Goal: Answer question/provide support: Share knowledge or assist other users

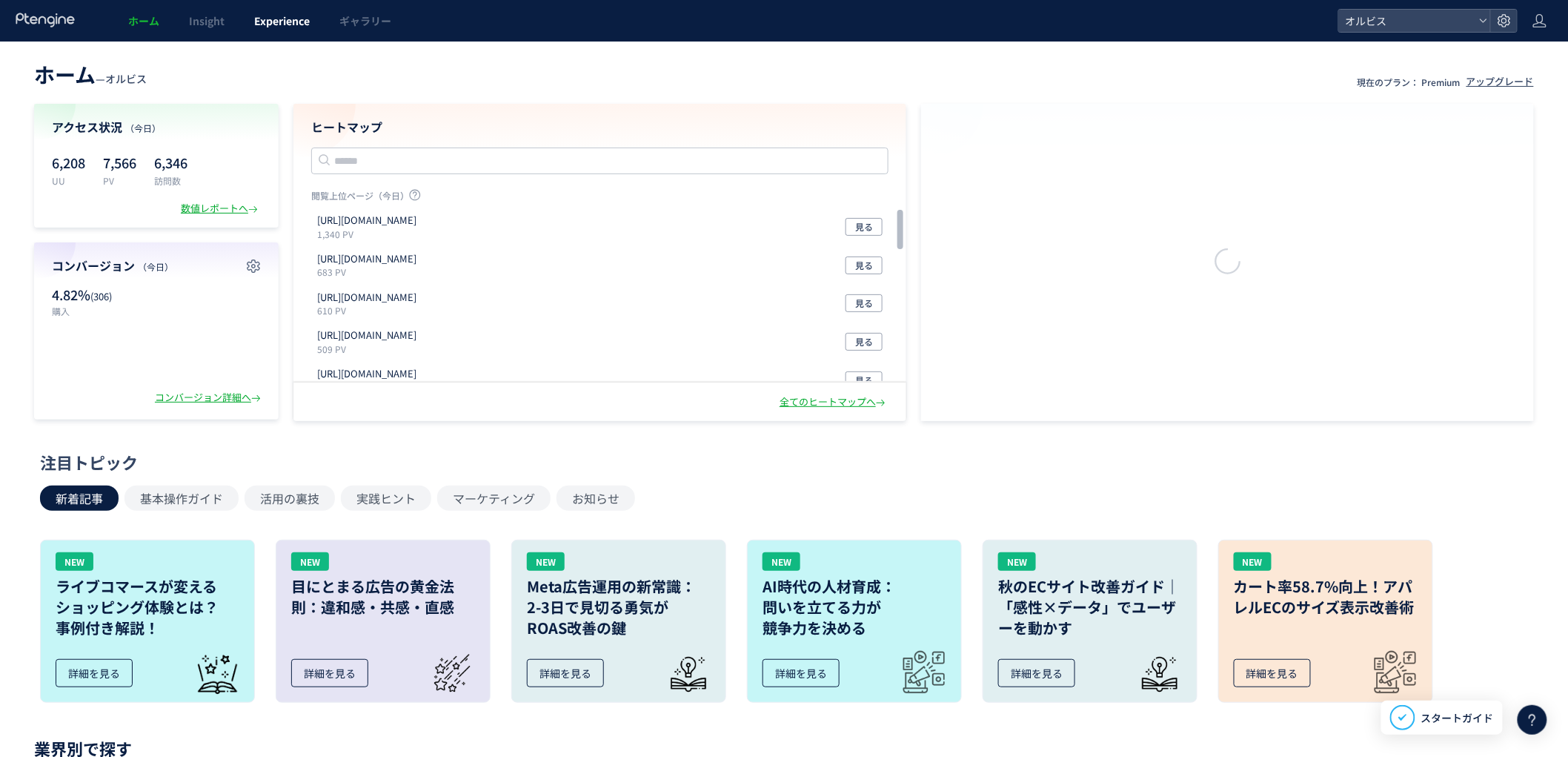
click at [289, 20] on span "Experience" at bounding box center [281, 20] width 56 height 15
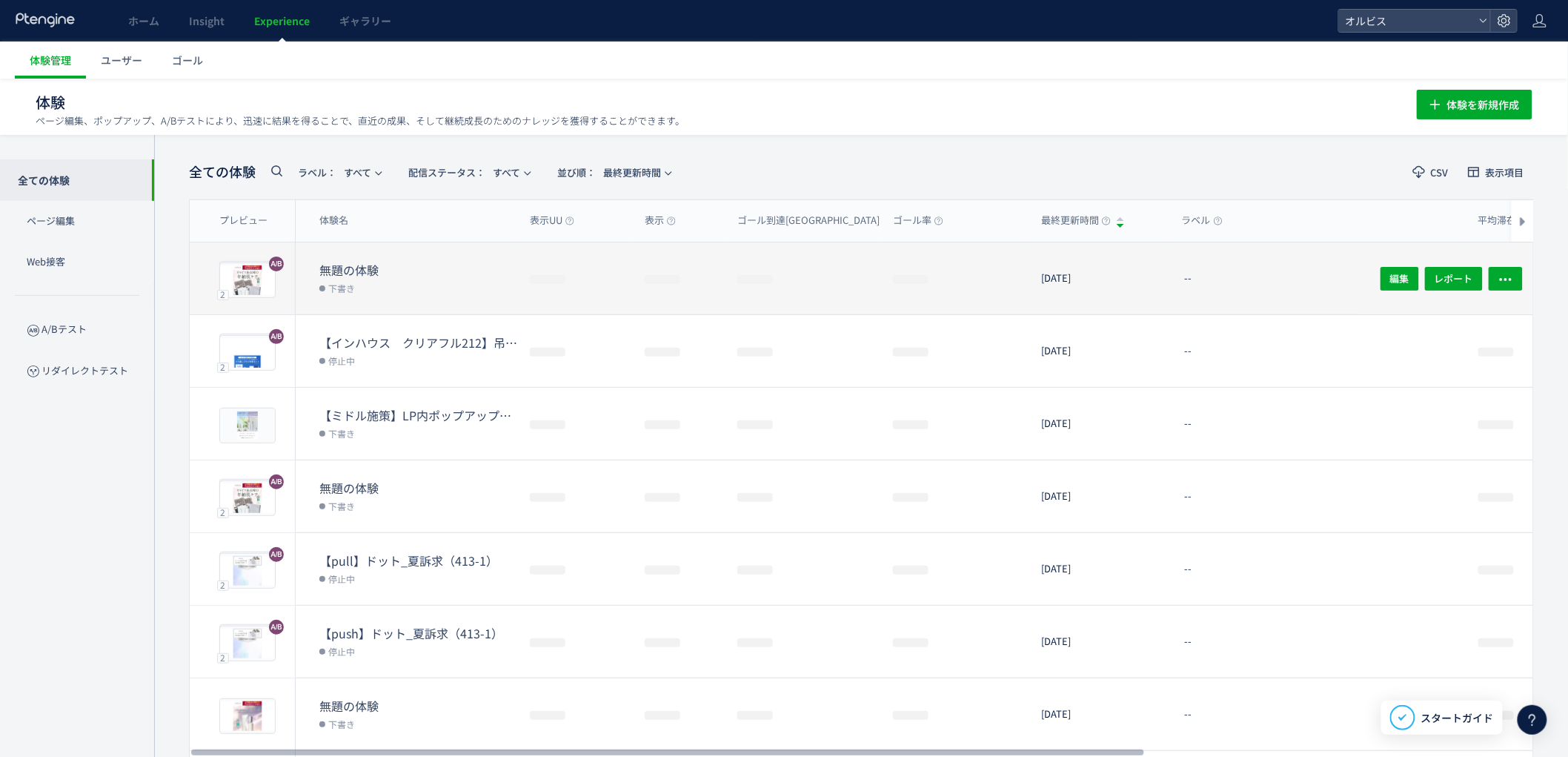
click at [1337, 280] on div "--" at bounding box center [1319, 278] width 296 height 72
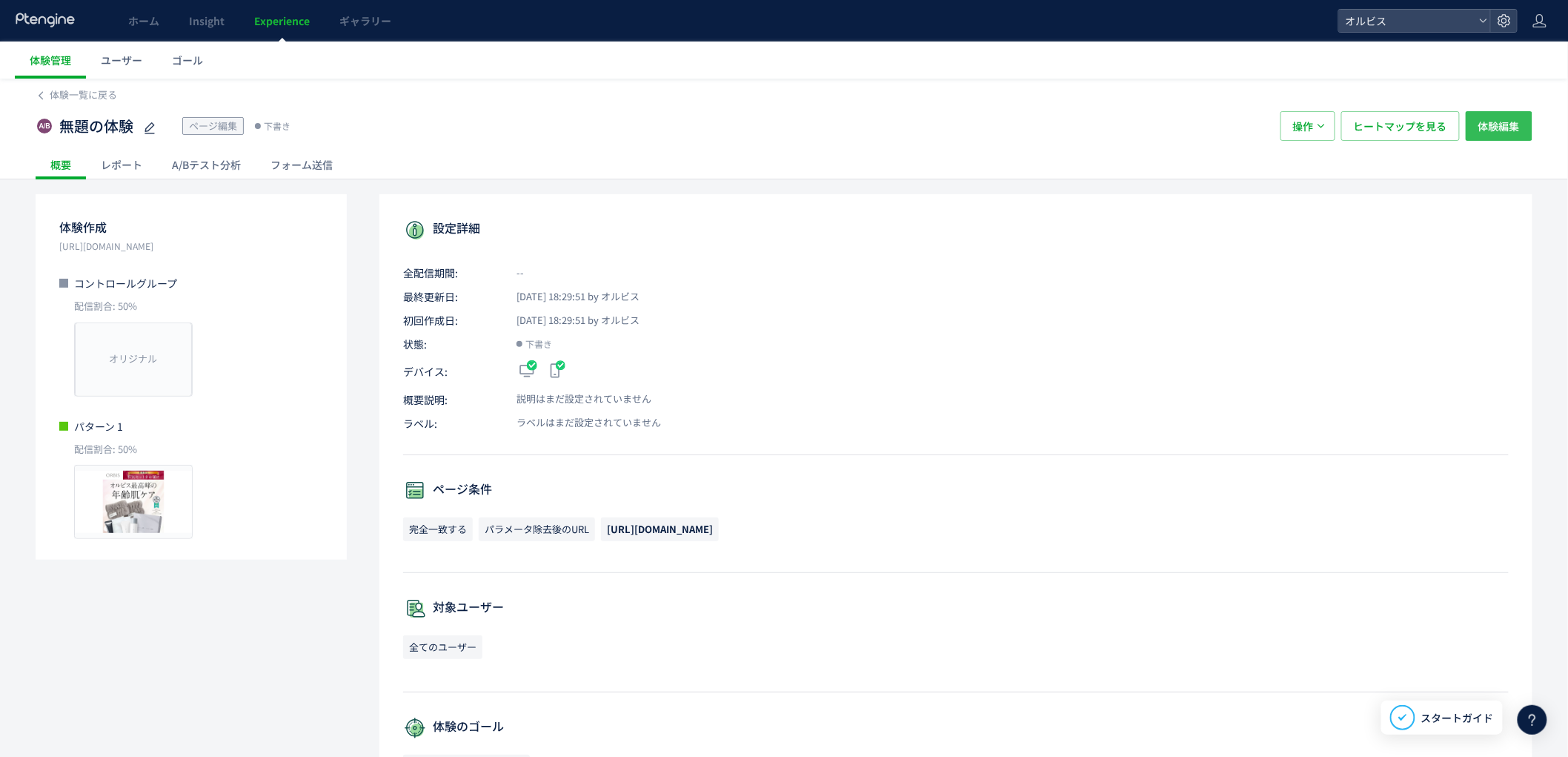
click at [1509, 120] on span "体験編集" at bounding box center [1499, 126] width 42 height 30
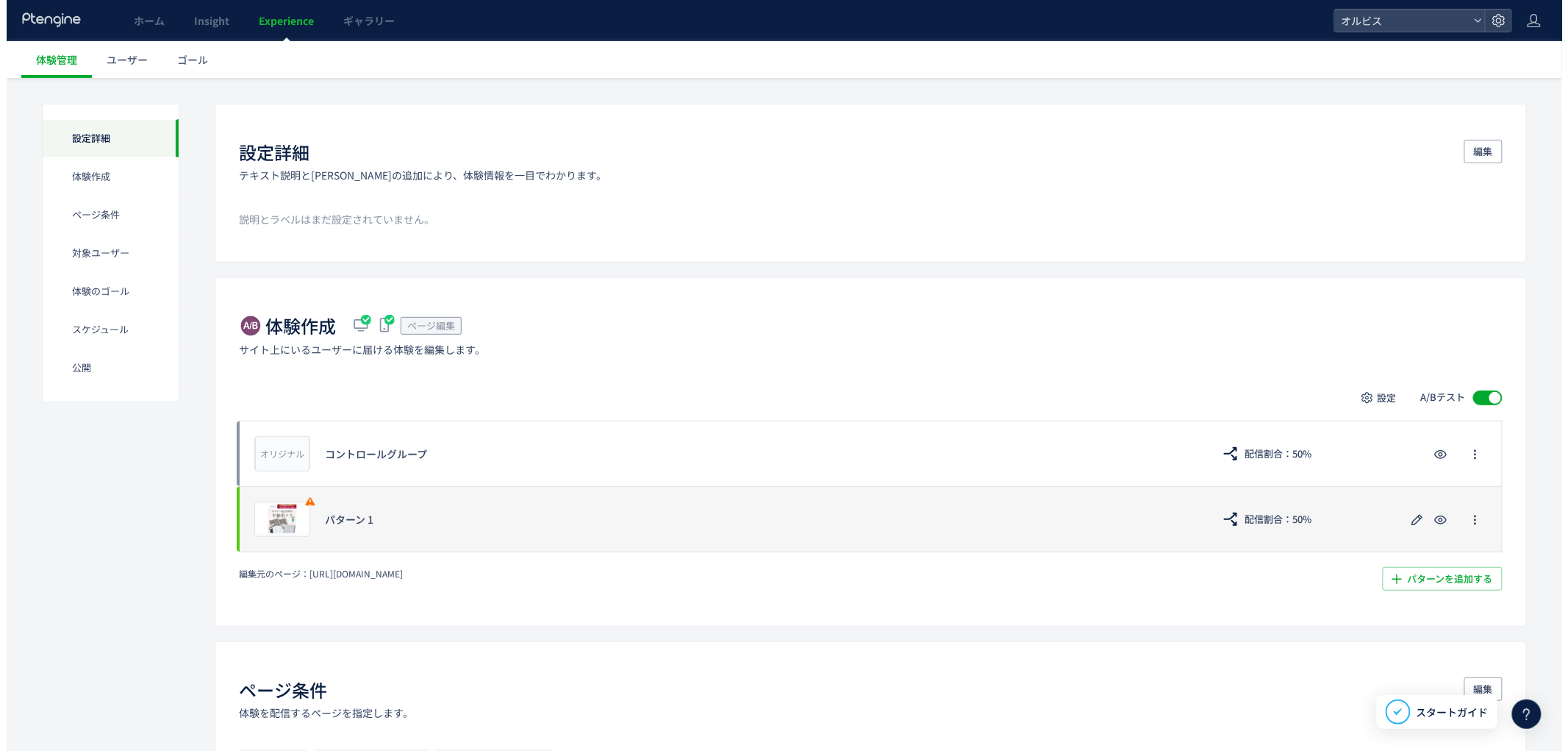
scroll to position [108, 0]
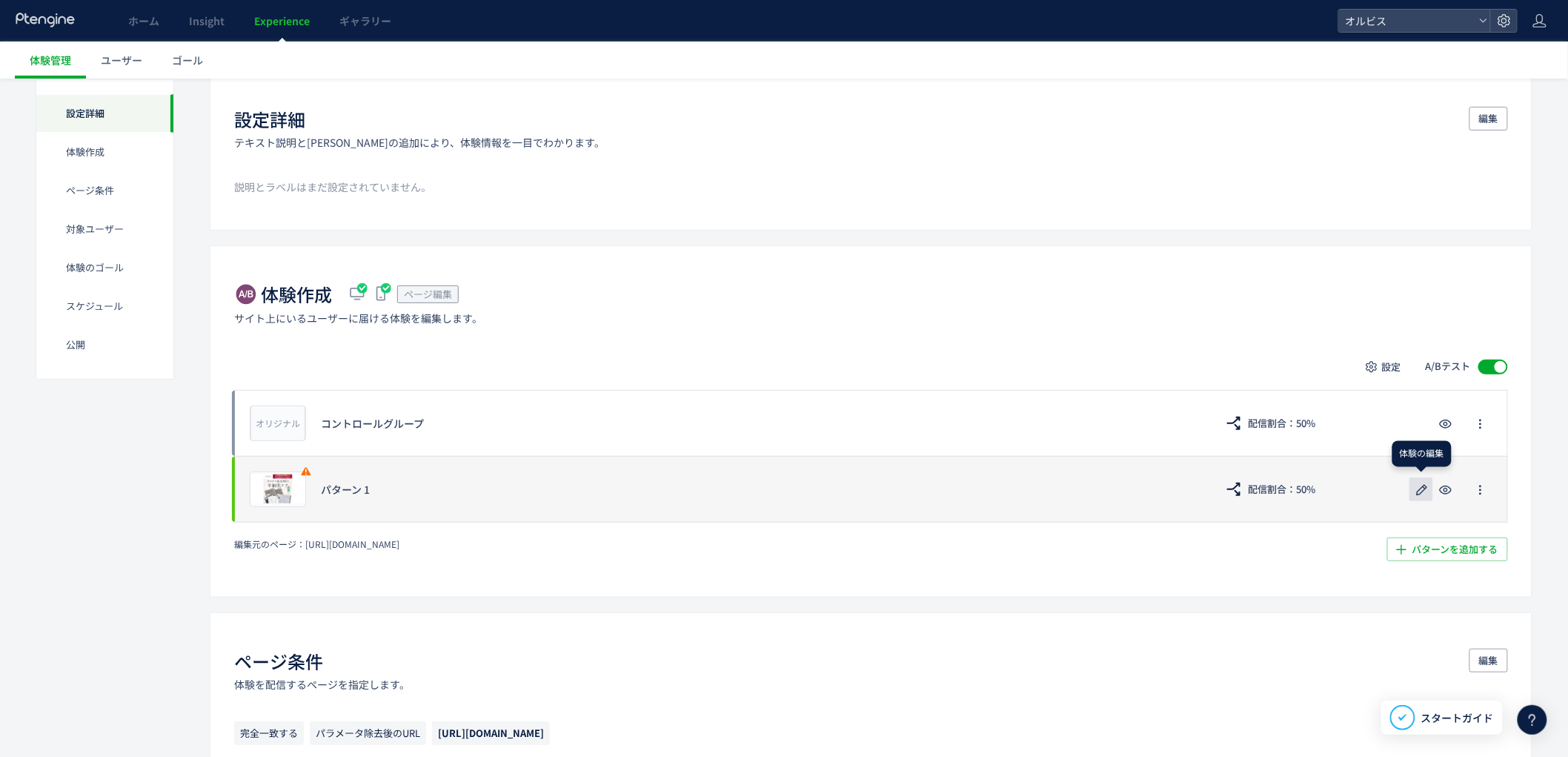
click at [1419, 494] on use "button" at bounding box center [1422, 490] width 11 height 11
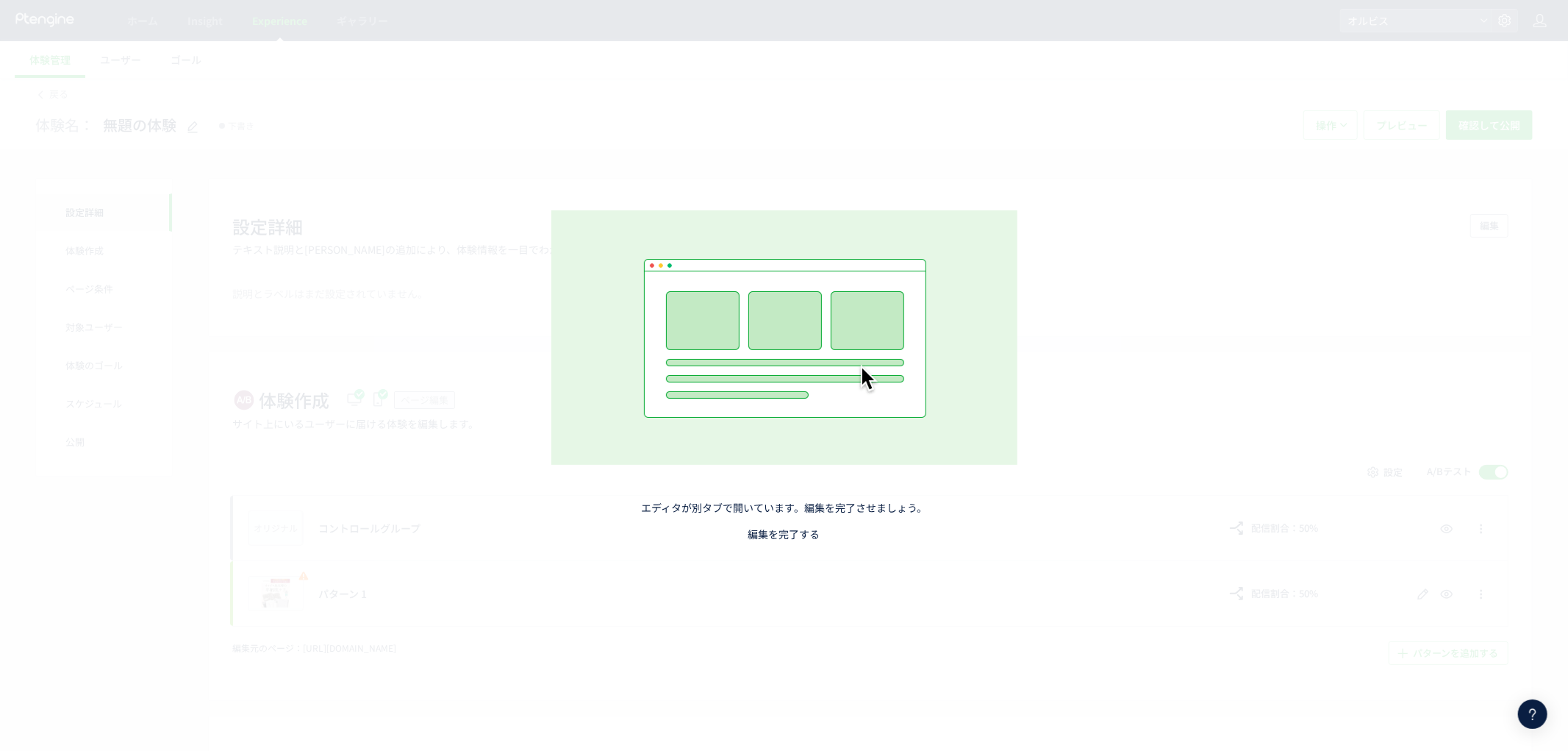
click at [767, 533] on link "編集を完了する" at bounding box center [784, 533] width 72 height 15
click at [1319, 166] on div "エディタが別タブで開いています。編集を完了させましょう。 編集を完了する" at bounding box center [784, 376] width 1568 height 751
drag, startPoint x: 1294, startPoint y: 194, endPoint x: 823, endPoint y: 551, distance: 591.0
click at [1274, 236] on div "エディタが別タブで開いています。編集を完了させましょう。 編集を完了する" at bounding box center [784, 376] width 1568 height 751
click at [775, 537] on link "編集を完了する" at bounding box center [784, 533] width 72 height 15
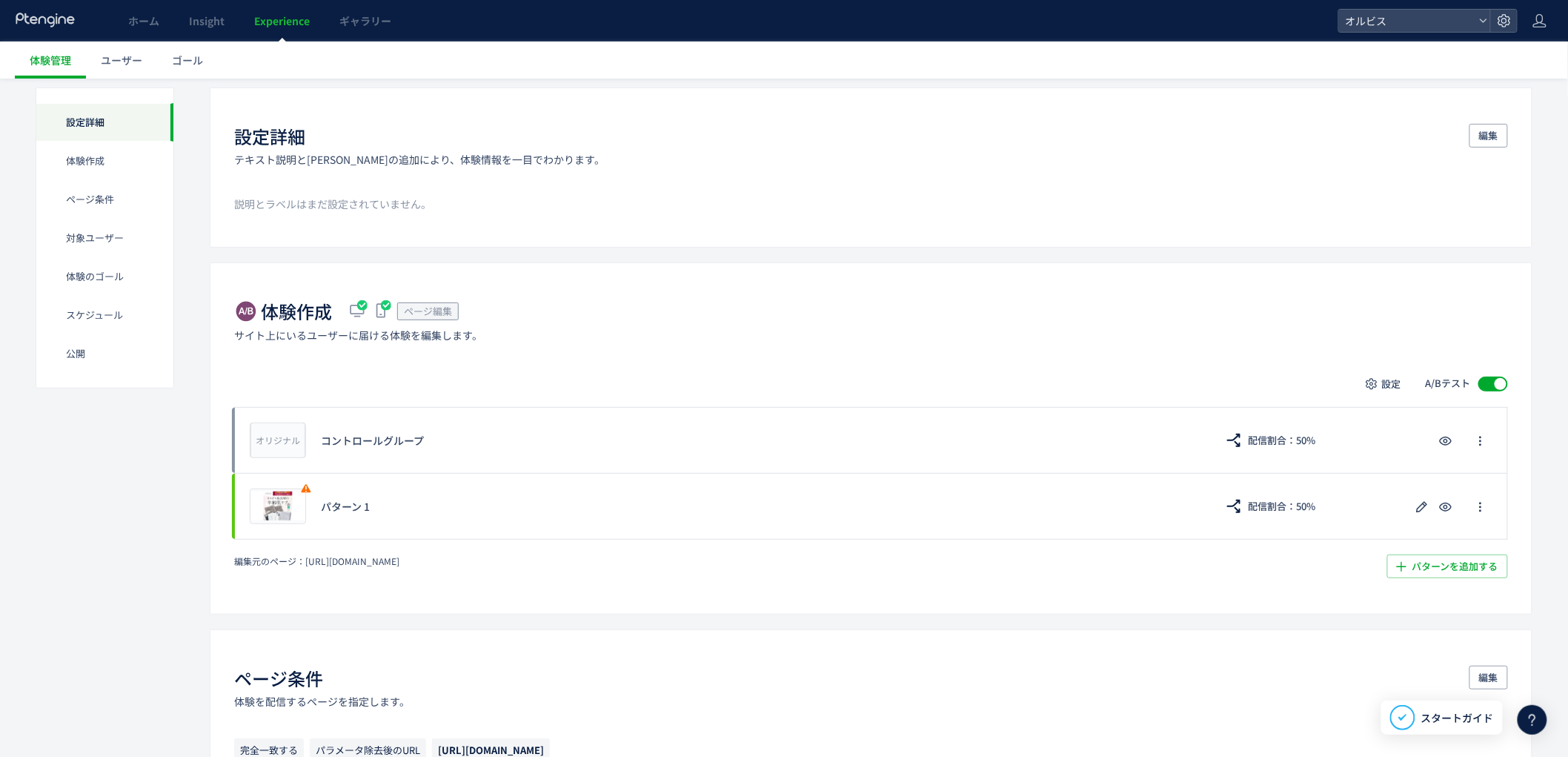
scroll to position [109, 0]
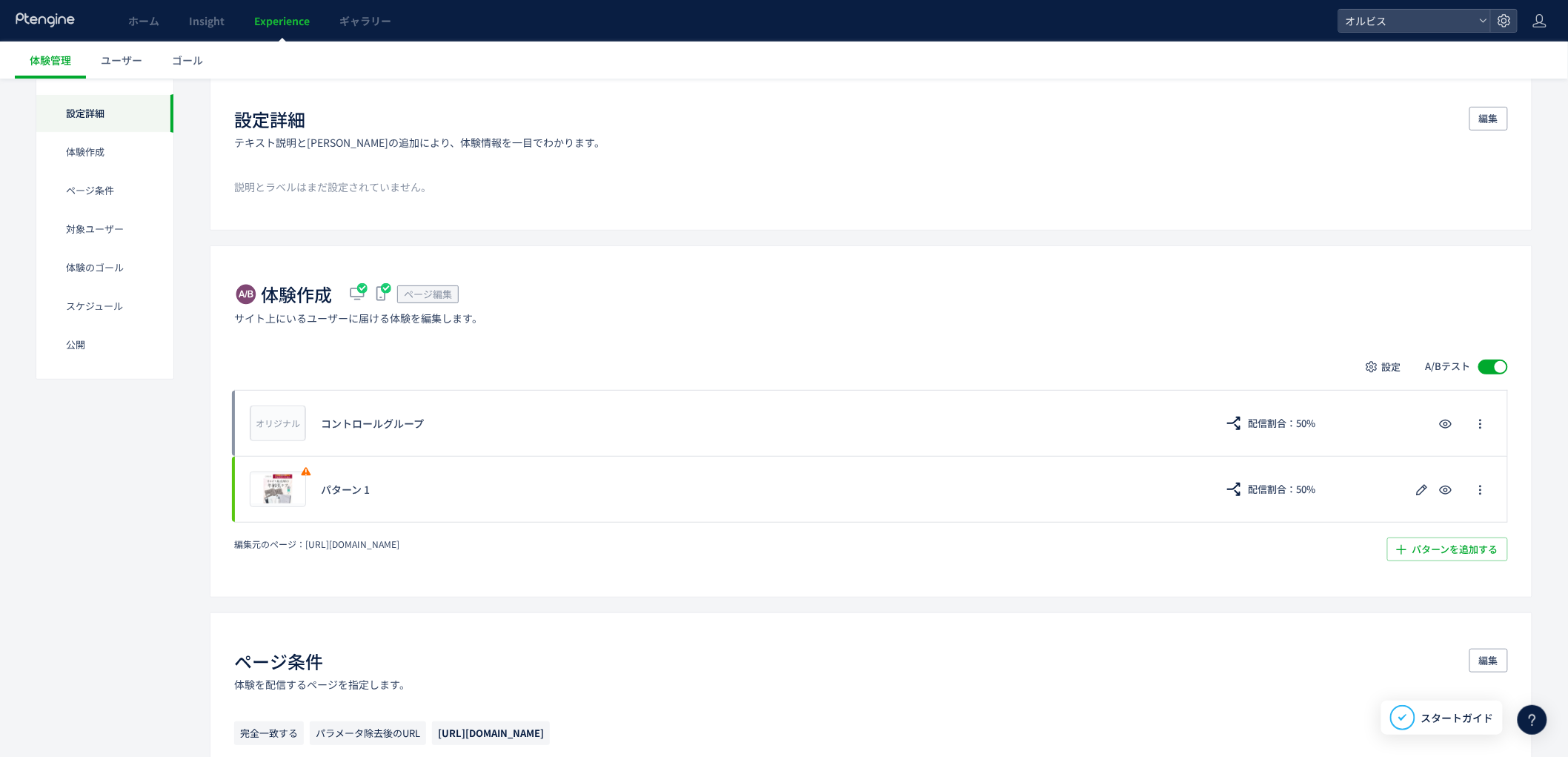
click at [1463, 722] on span "スタートガイド" at bounding box center [1458, 718] width 73 height 16
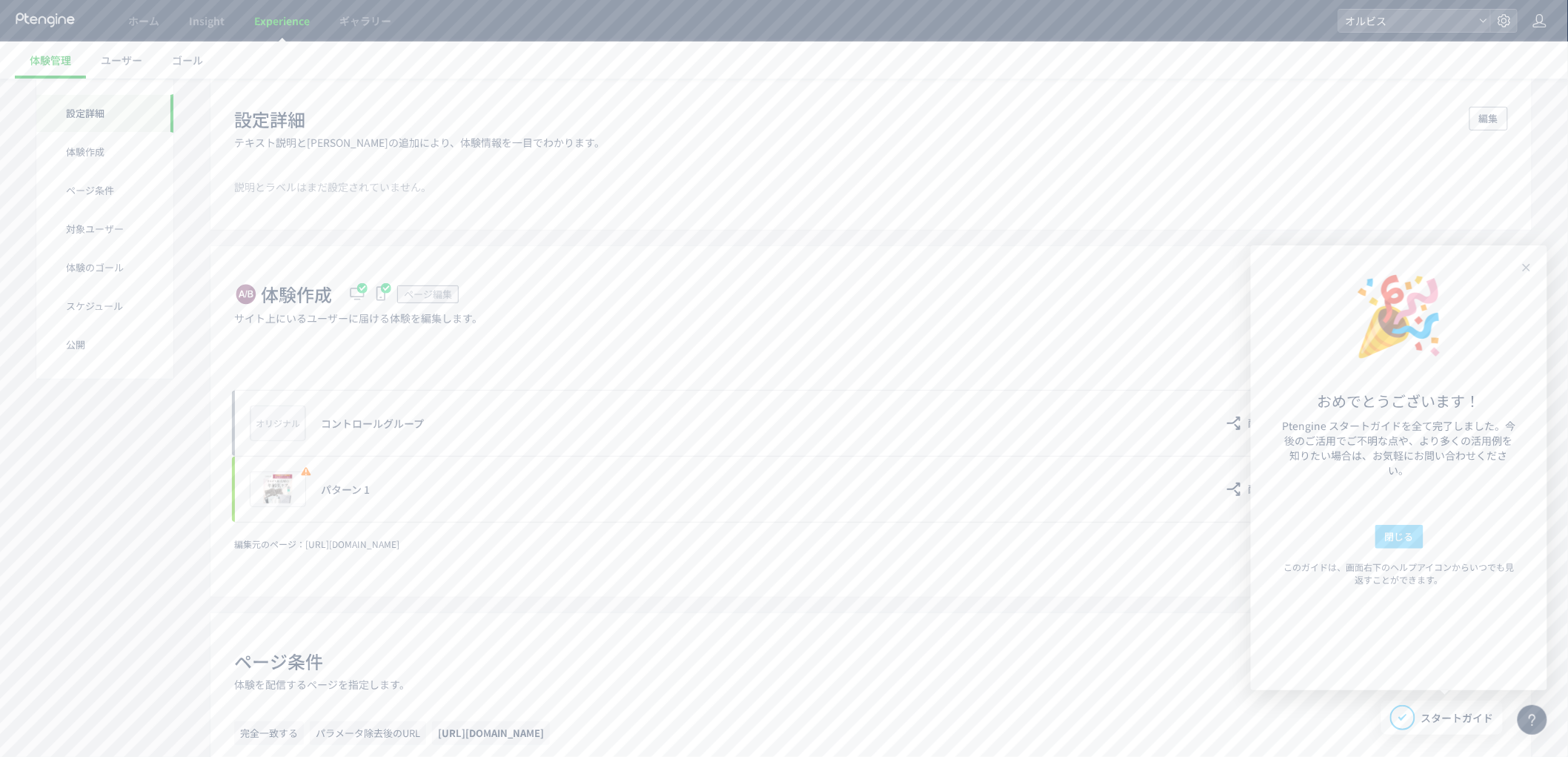
click at [1400, 543] on span "閉じる" at bounding box center [1400, 537] width 29 height 24
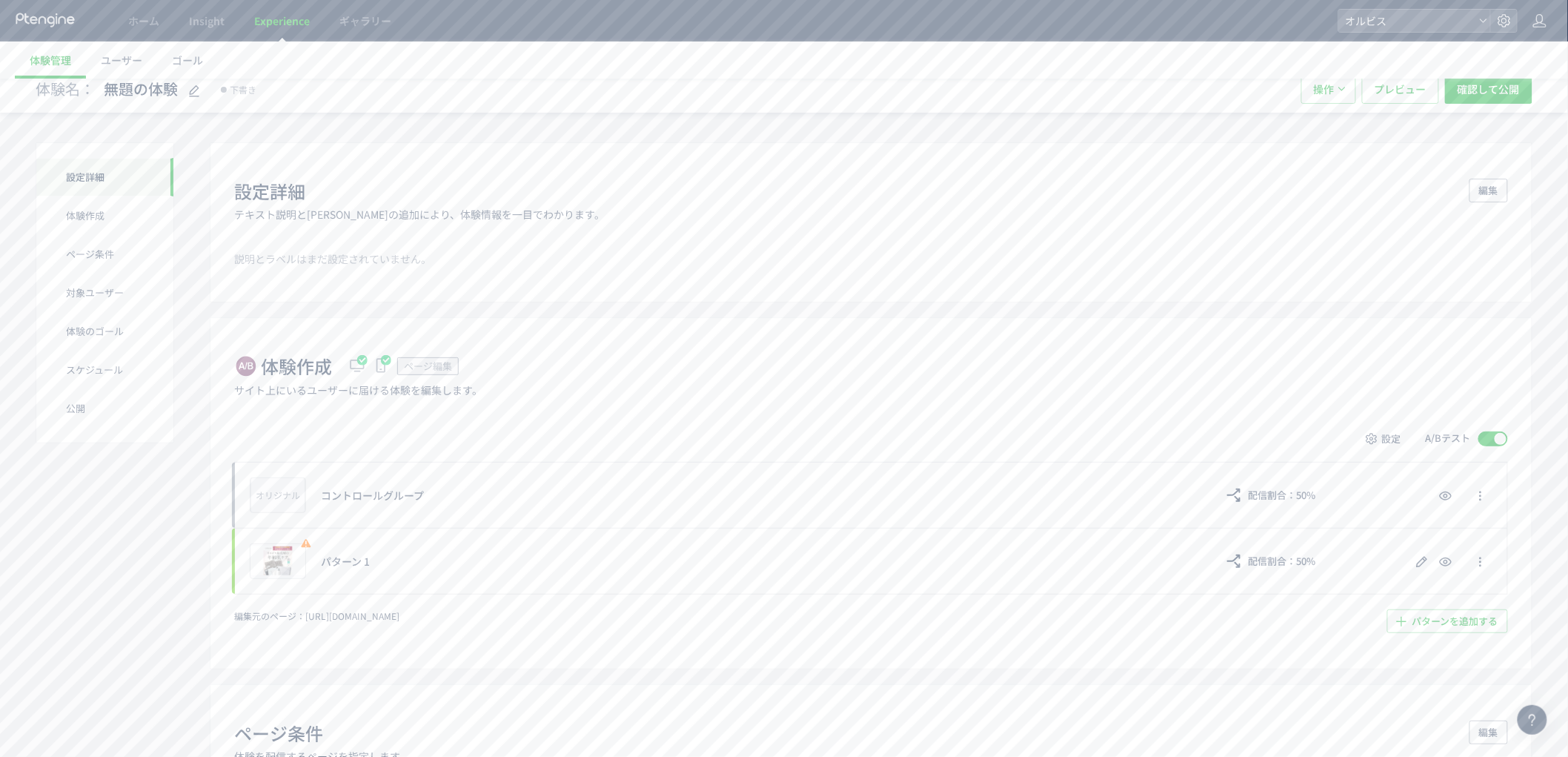
scroll to position [0, 0]
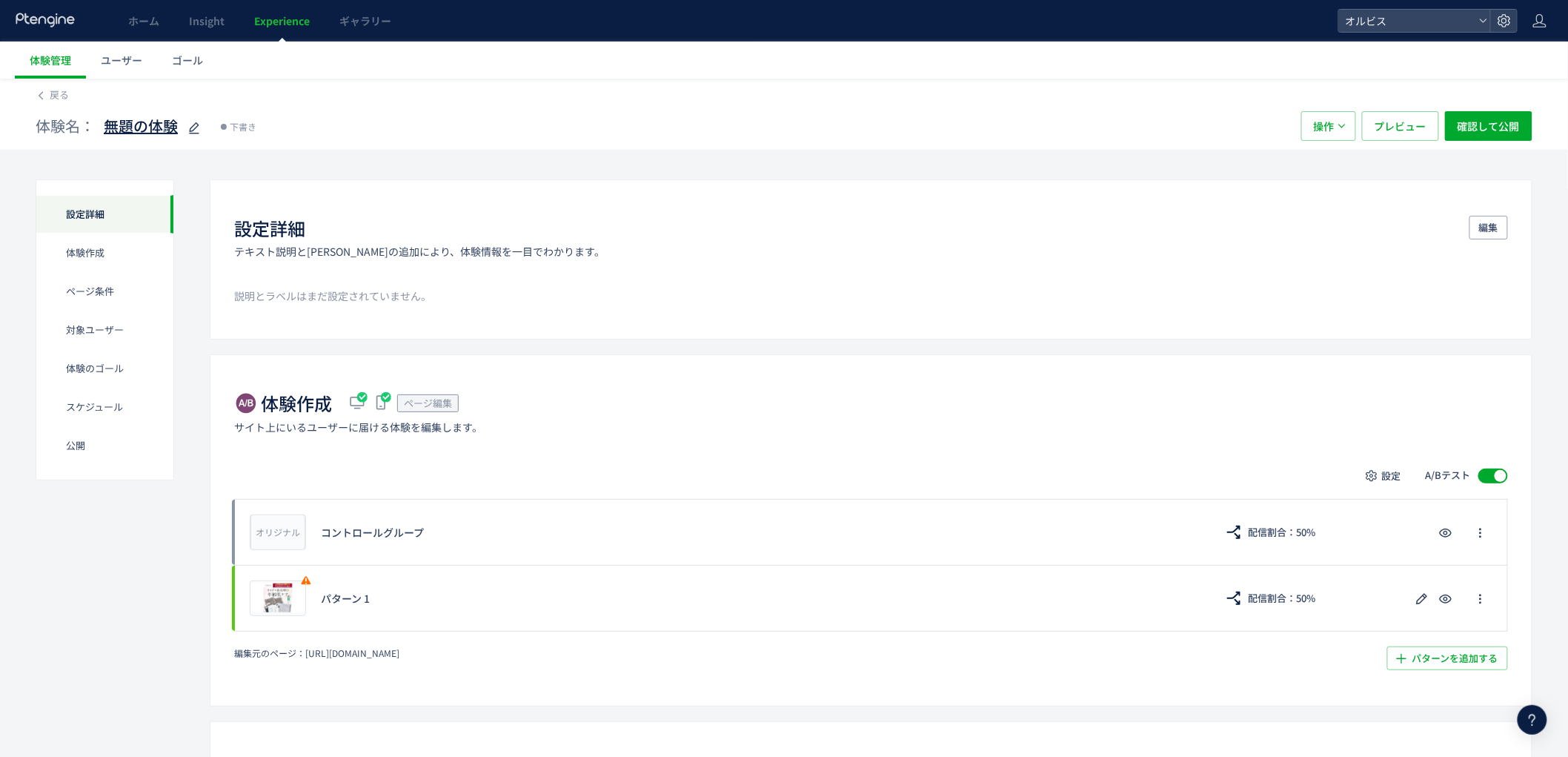
click at [194, 135] on icon at bounding box center [194, 128] width 18 height 18
type input "*"
type input "**********"
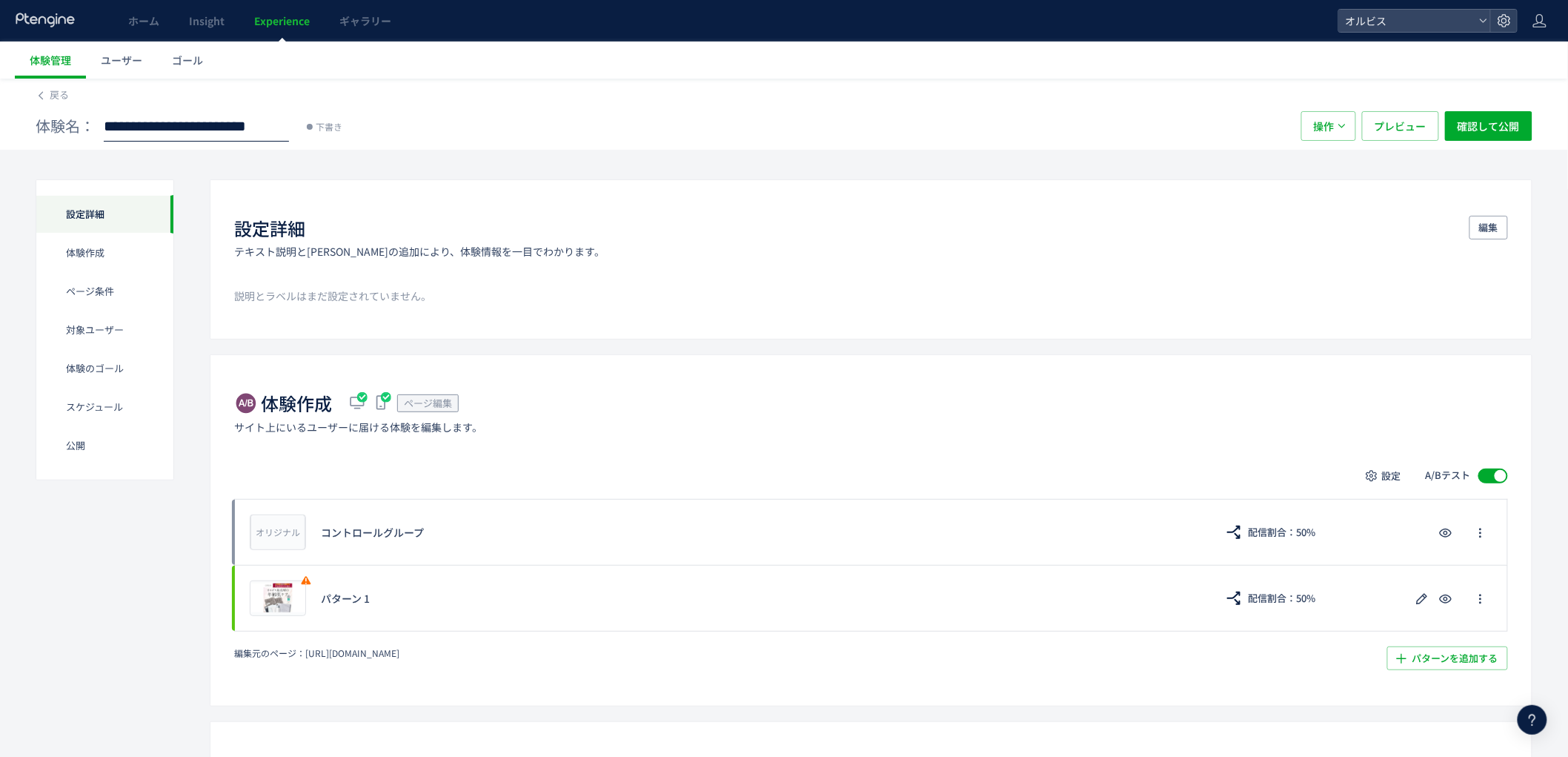
scroll to position [0, 103]
click at [238, 132] on span "【push】ドット_413-1（リンクル口コミ）" at bounding box center [196, 126] width 185 height 21
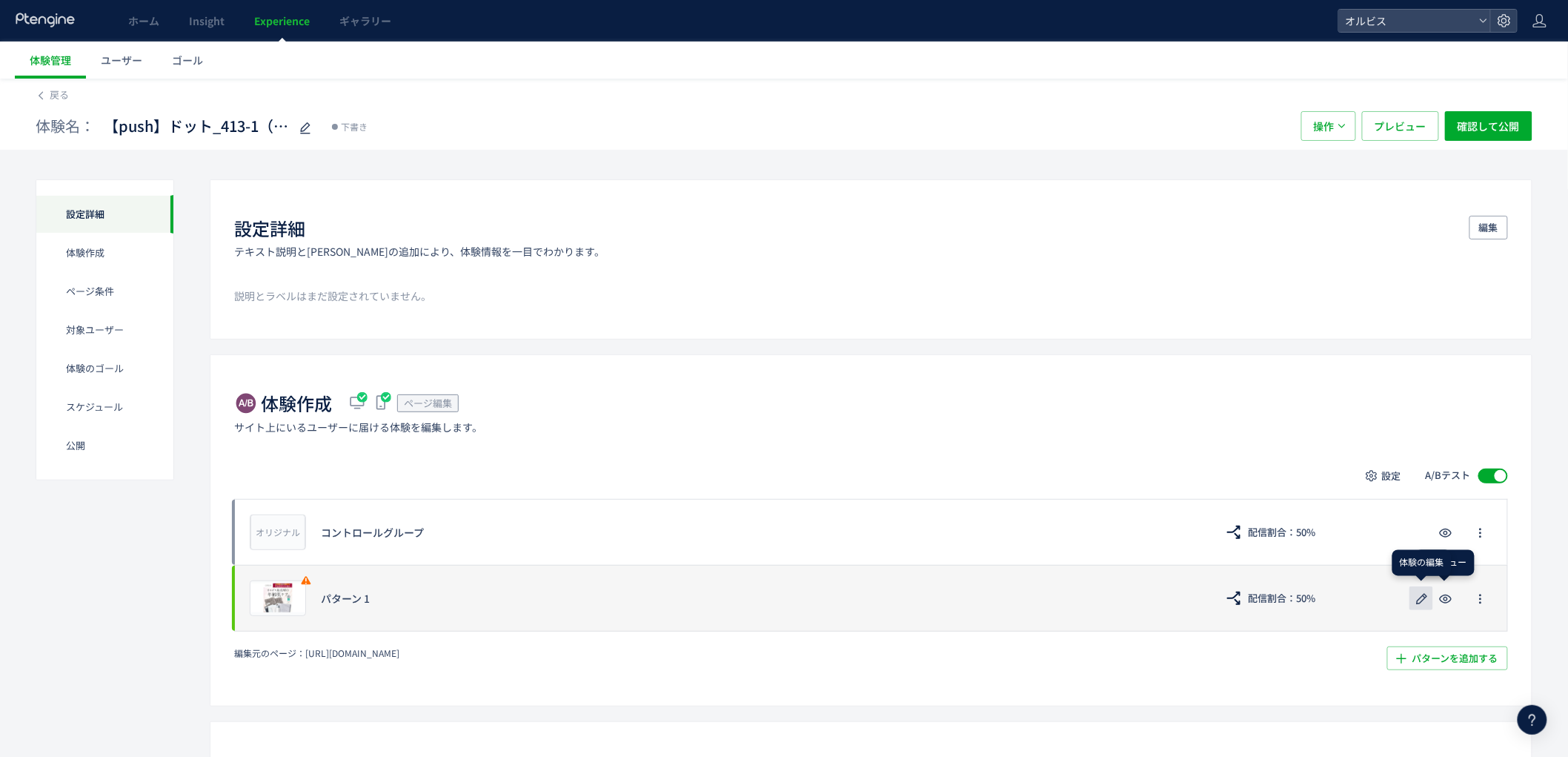
click at [1426, 602] on icon "button" at bounding box center [1422, 599] width 18 height 18
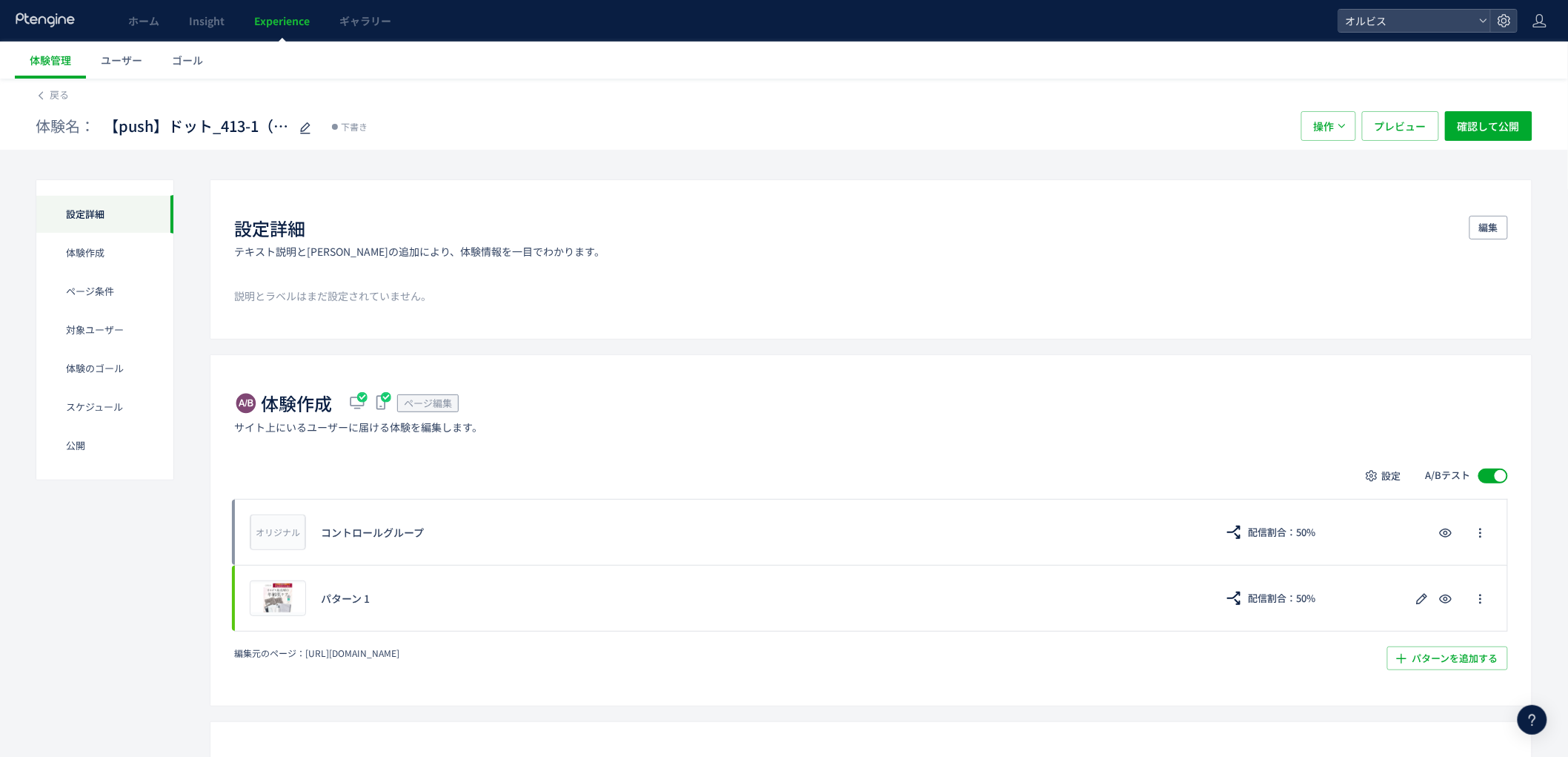
click at [1541, 719] on icon at bounding box center [1533, 719] width 18 height 18
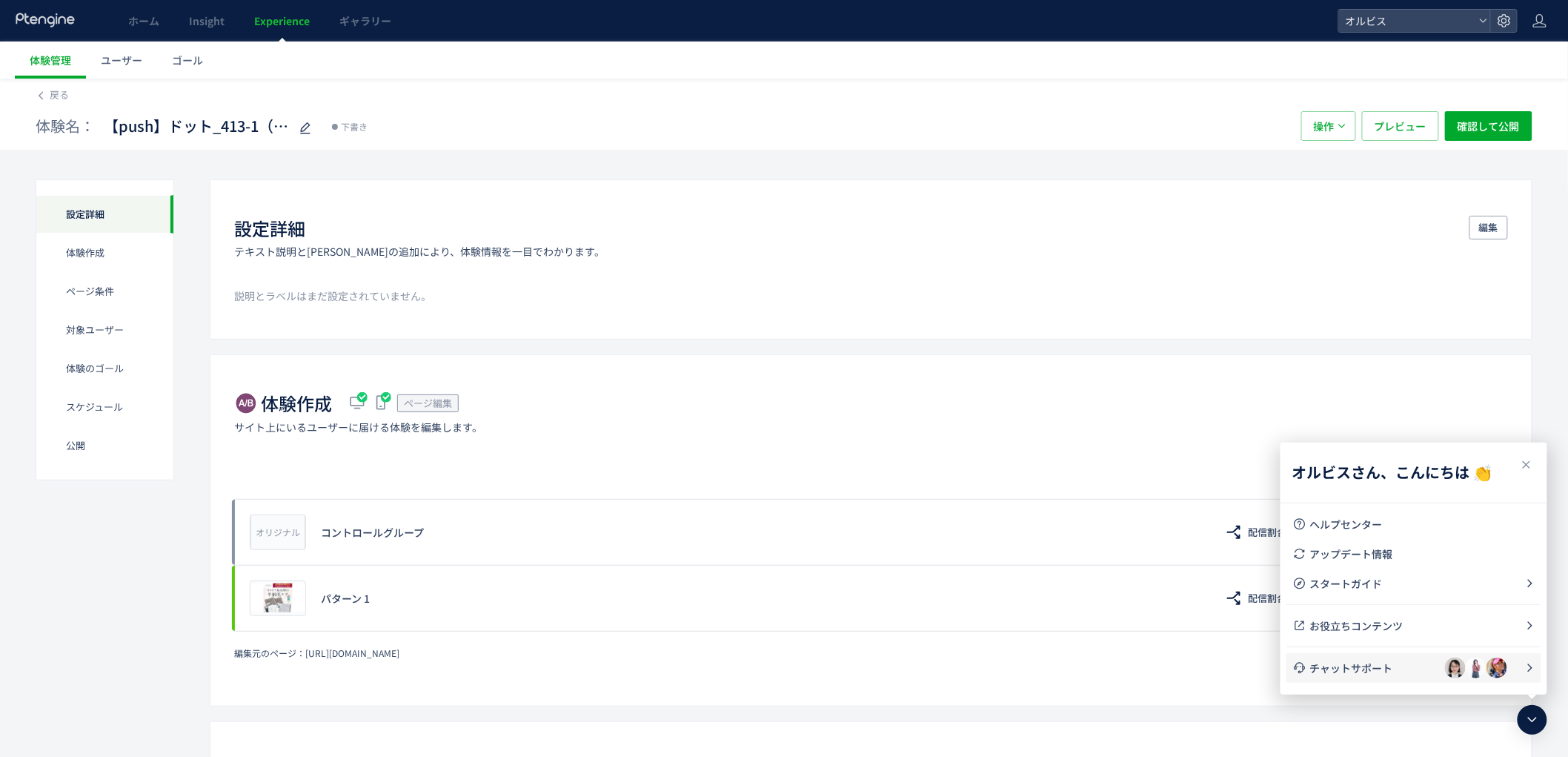
click at [1376, 664] on span "チャットサポート" at bounding box center [1378, 668] width 135 height 15
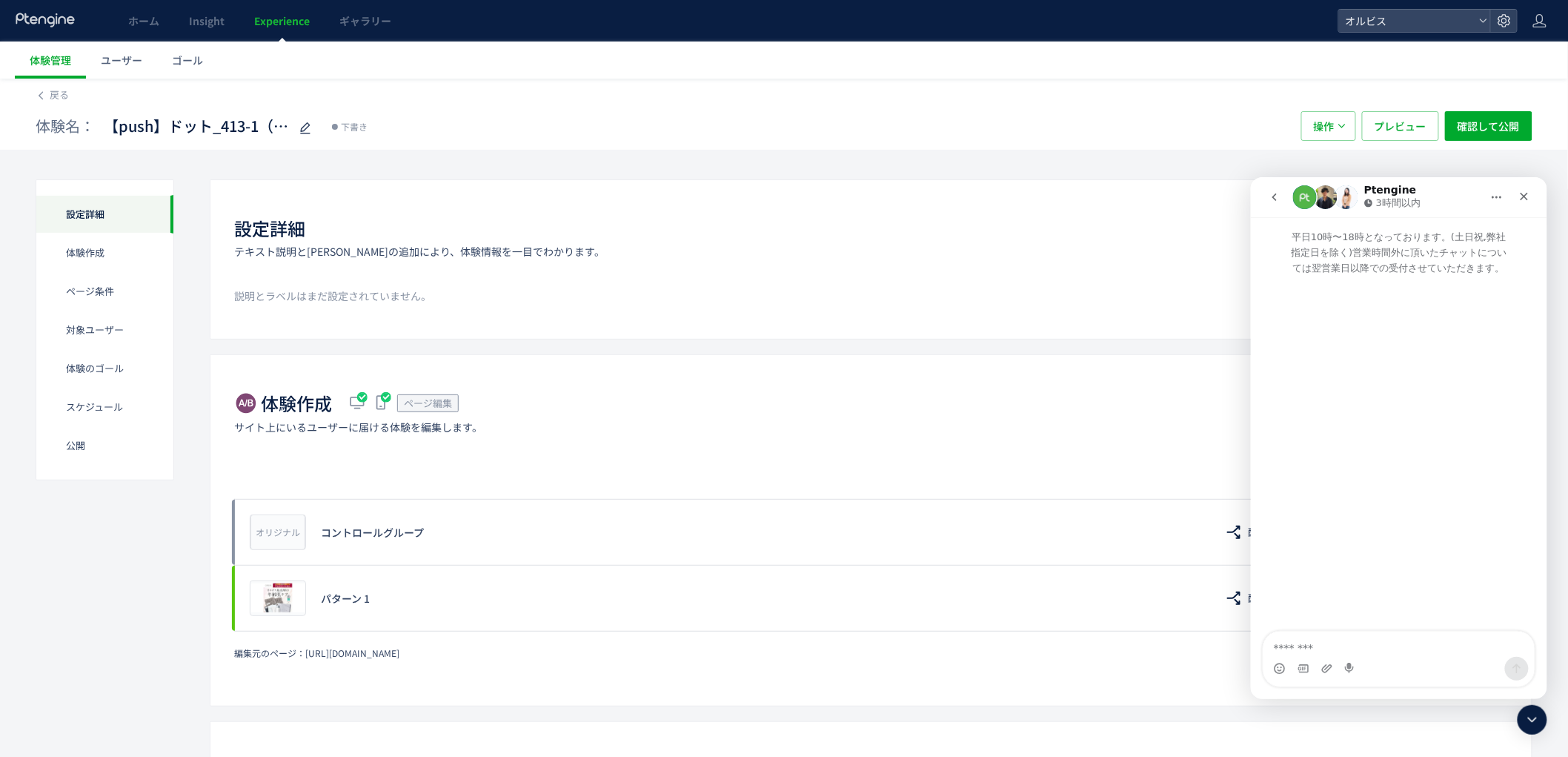
click at [1370, 647] on textarea "メッセージ..." at bounding box center [1399, 643] width 271 height 25
click at [1280, 197] on icon "go back" at bounding box center [1273, 196] width 12 height 12
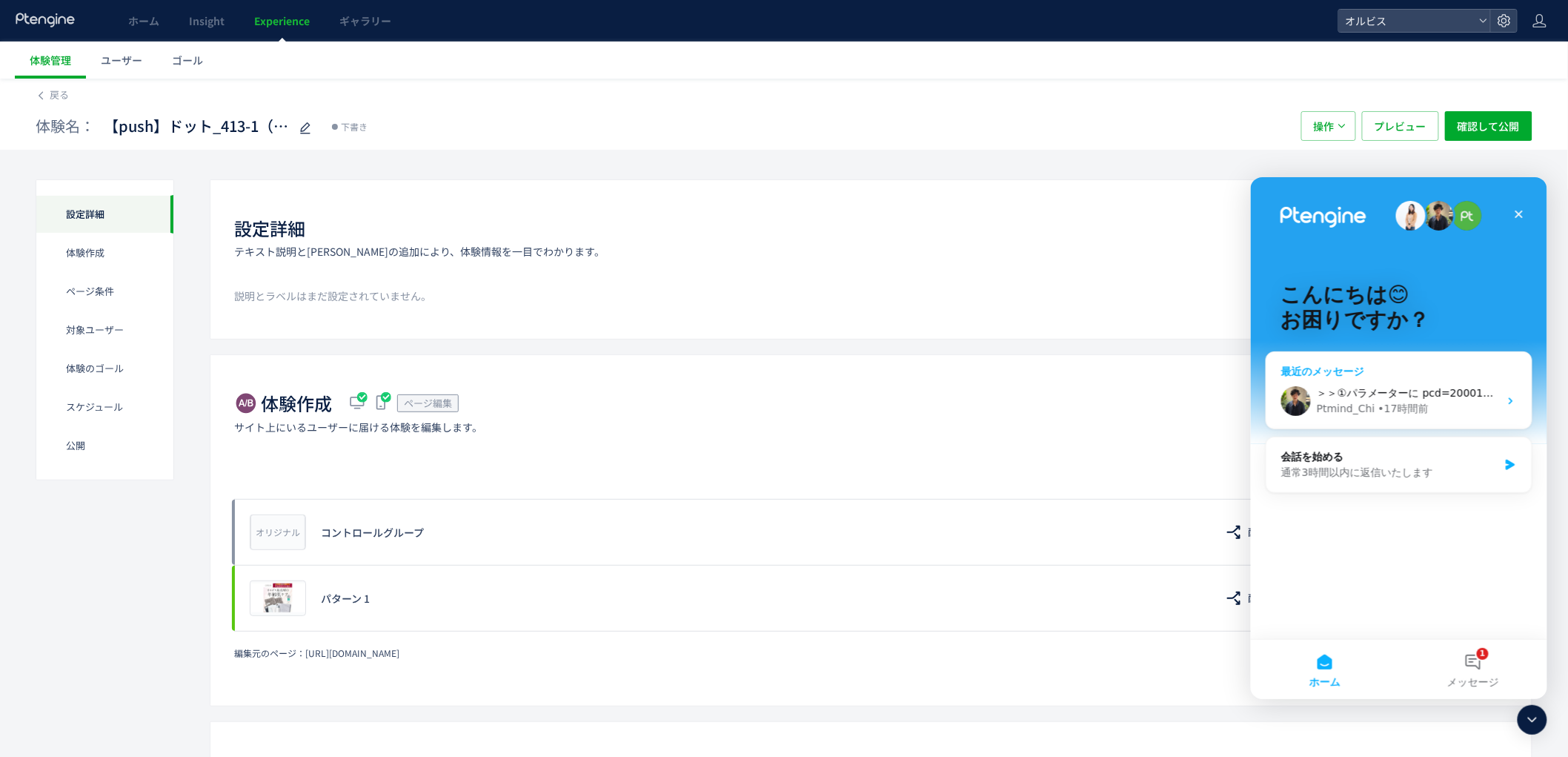
click at [1396, 404] on div "• 17時間前" at bounding box center [1403, 408] width 50 height 16
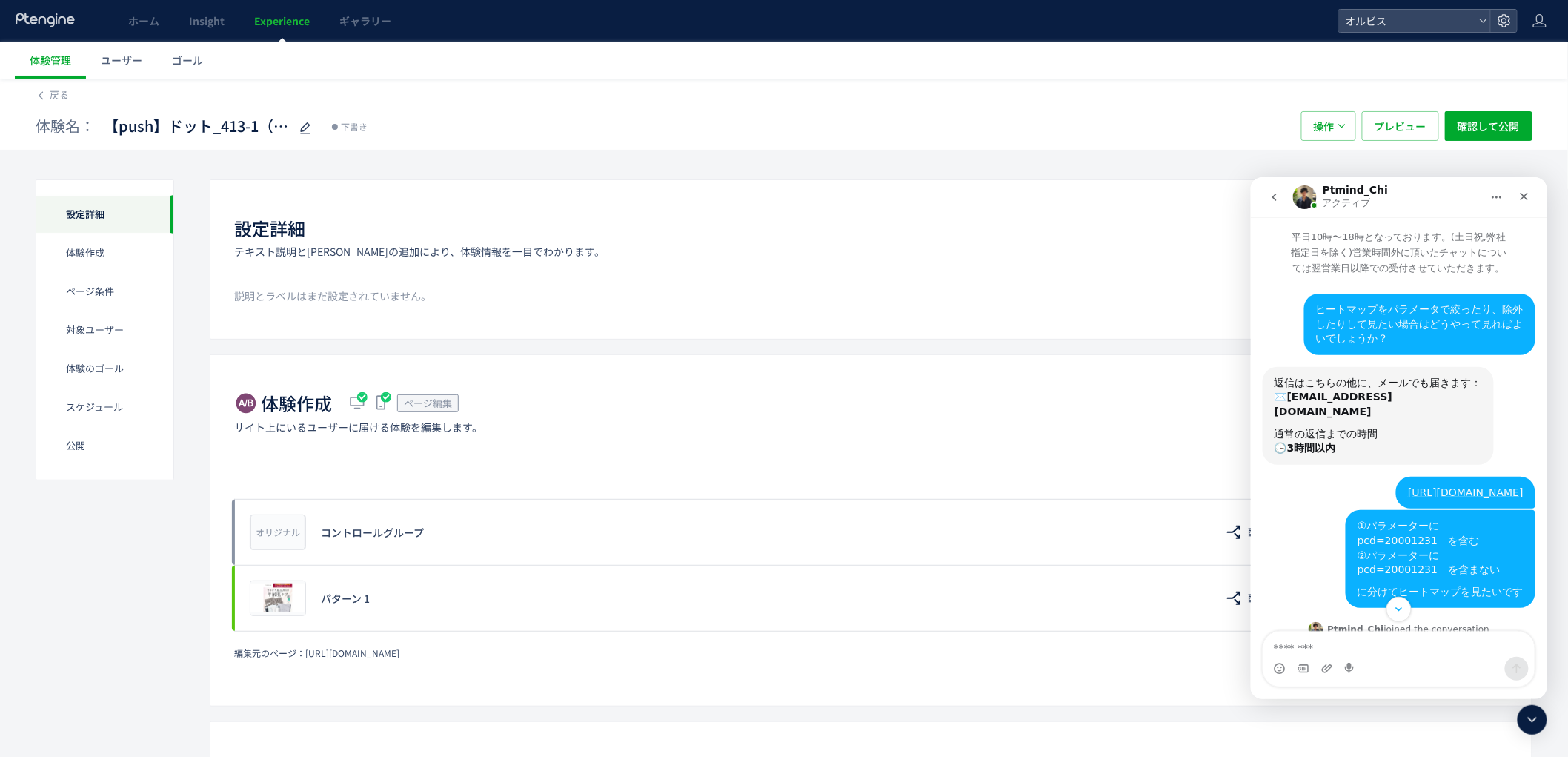
scroll to position [483, 0]
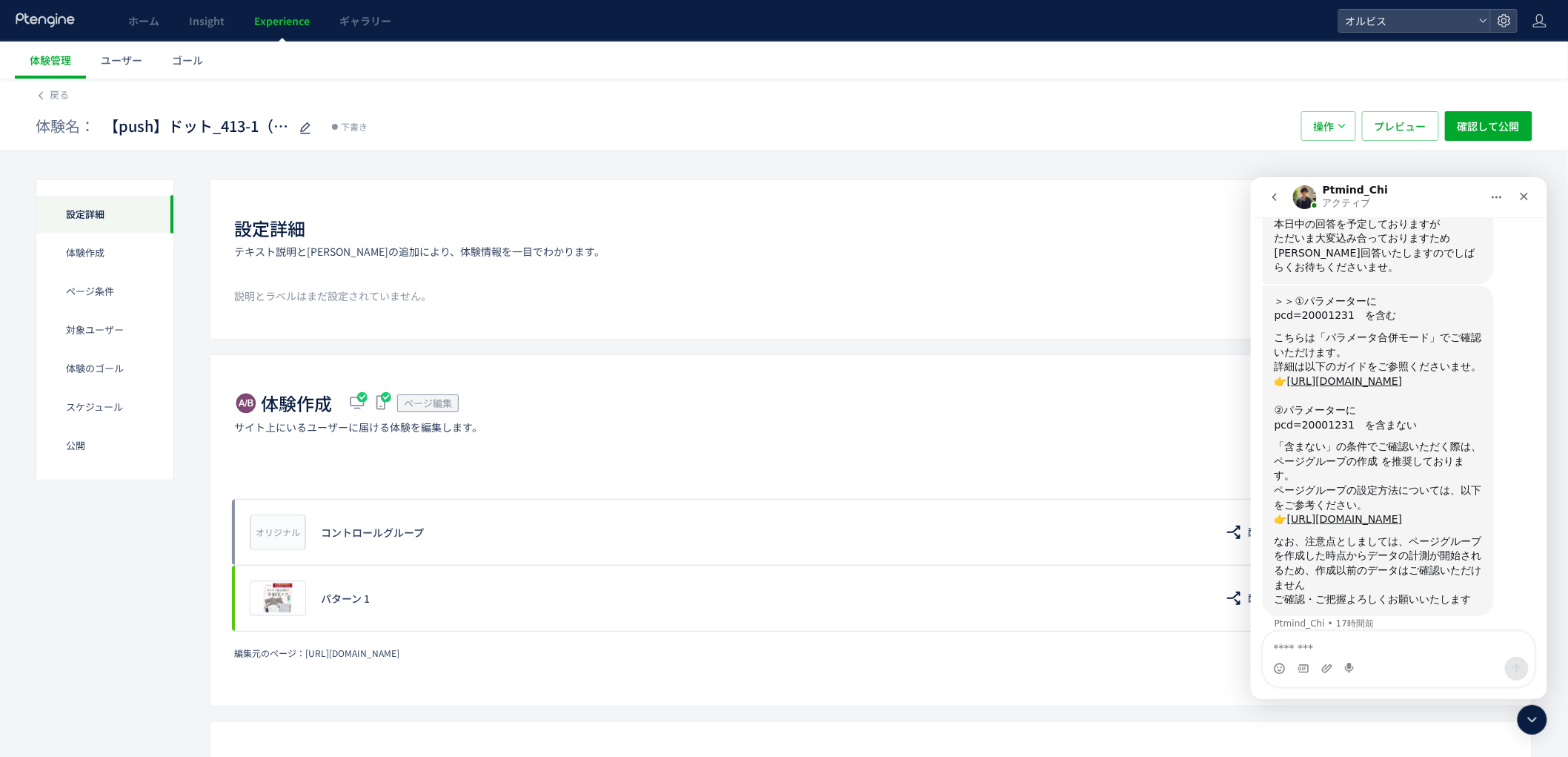
click at [1278, 194] on icon "go back" at bounding box center [1273, 196] width 12 height 12
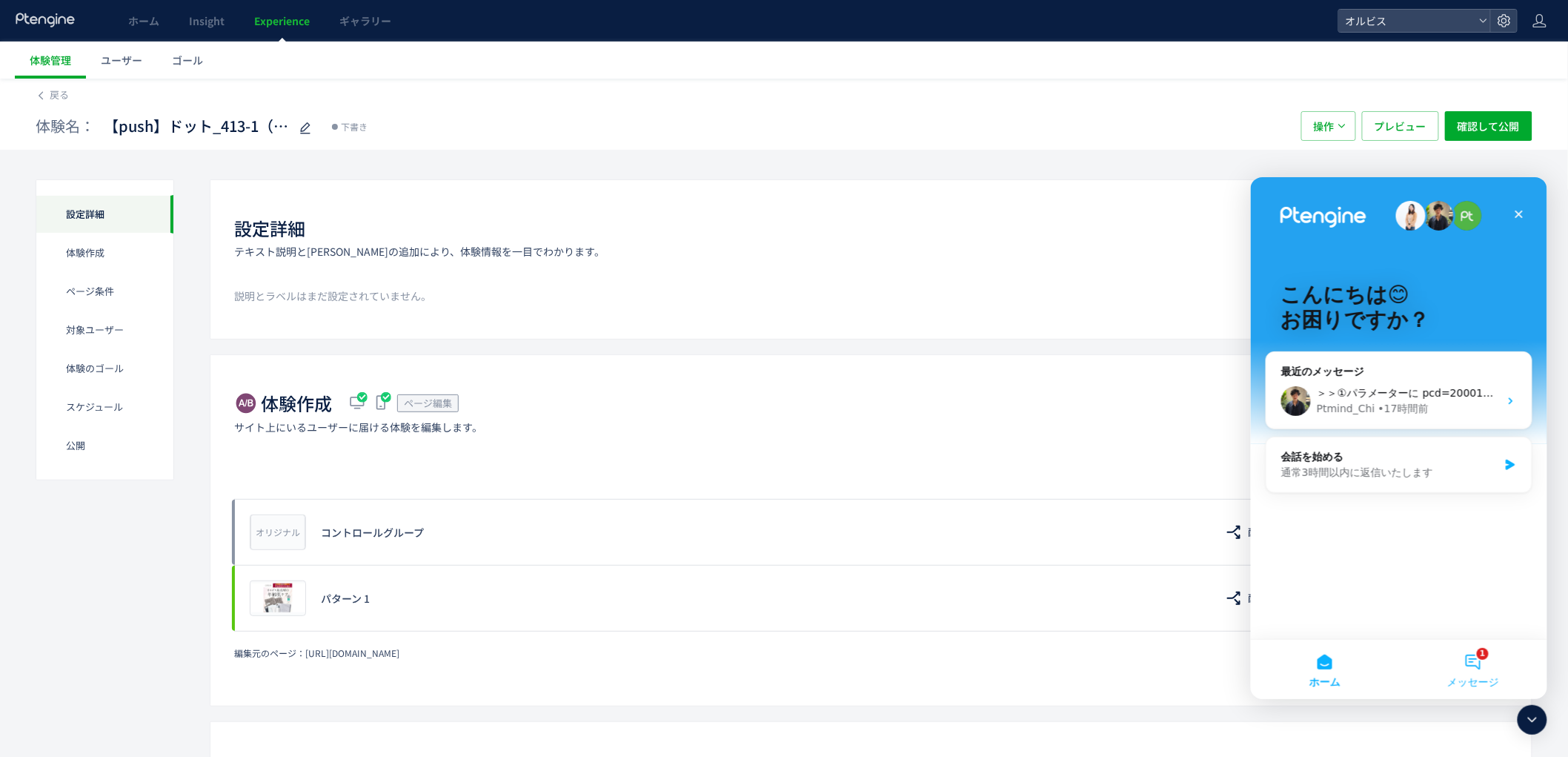
click at [1486, 672] on button "1 メッセージ" at bounding box center [1472, 668] width 148 height 60
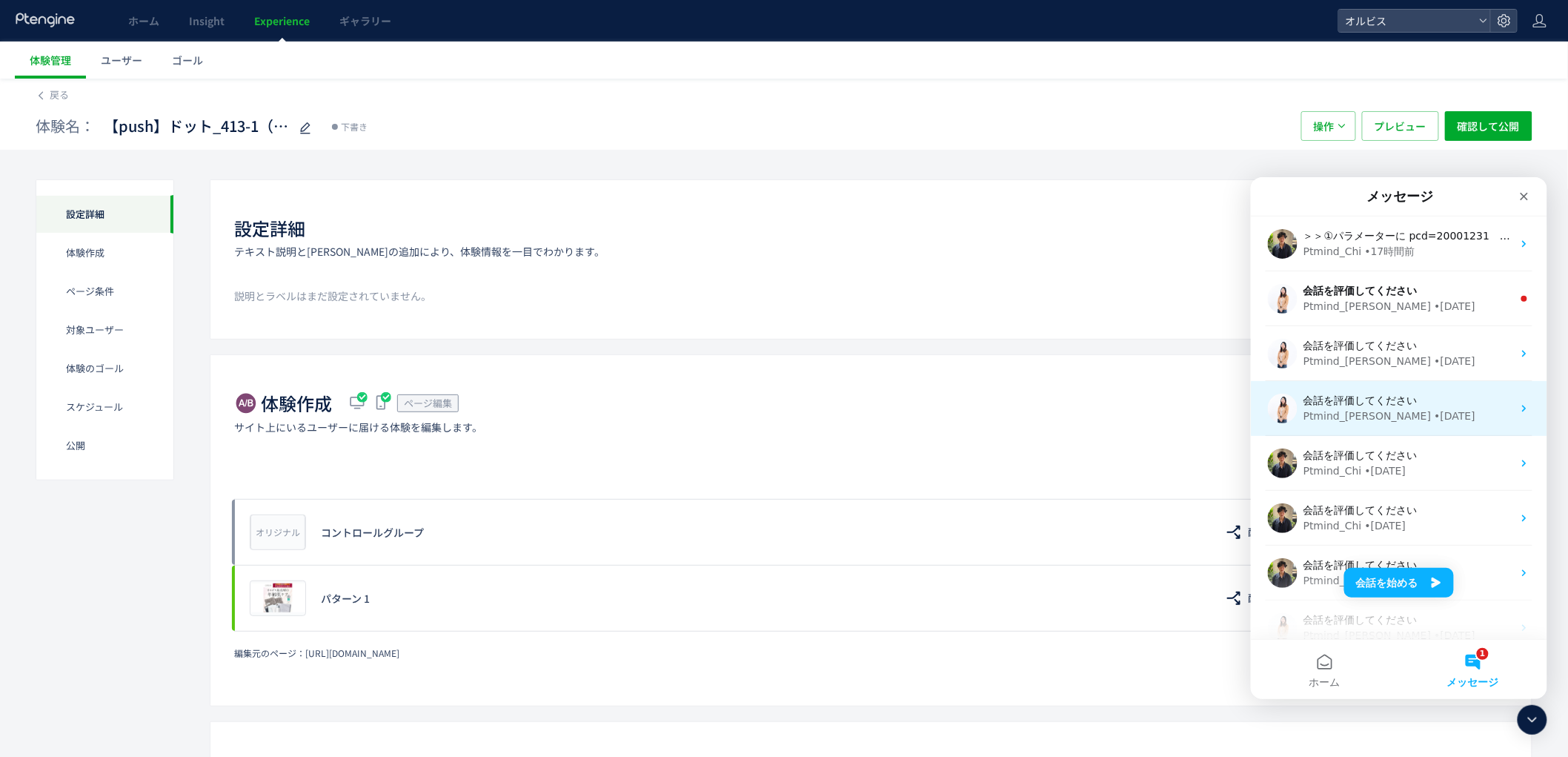
click at [1445, 420] on div "Ptmind_伊東 • 3週間前" at bounding box center [1407, 415] width 209 height 16
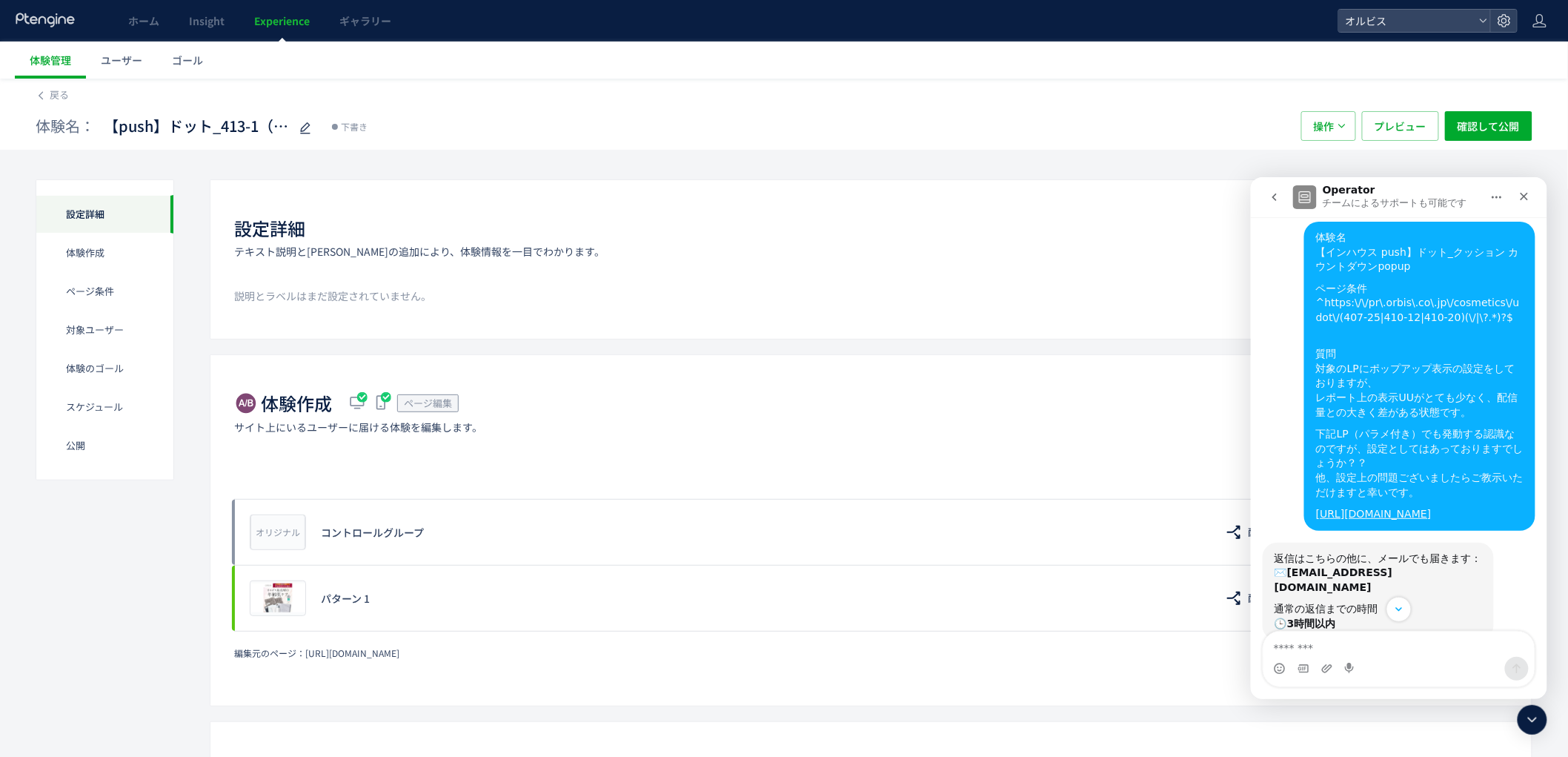
scroll to position [109, 0]
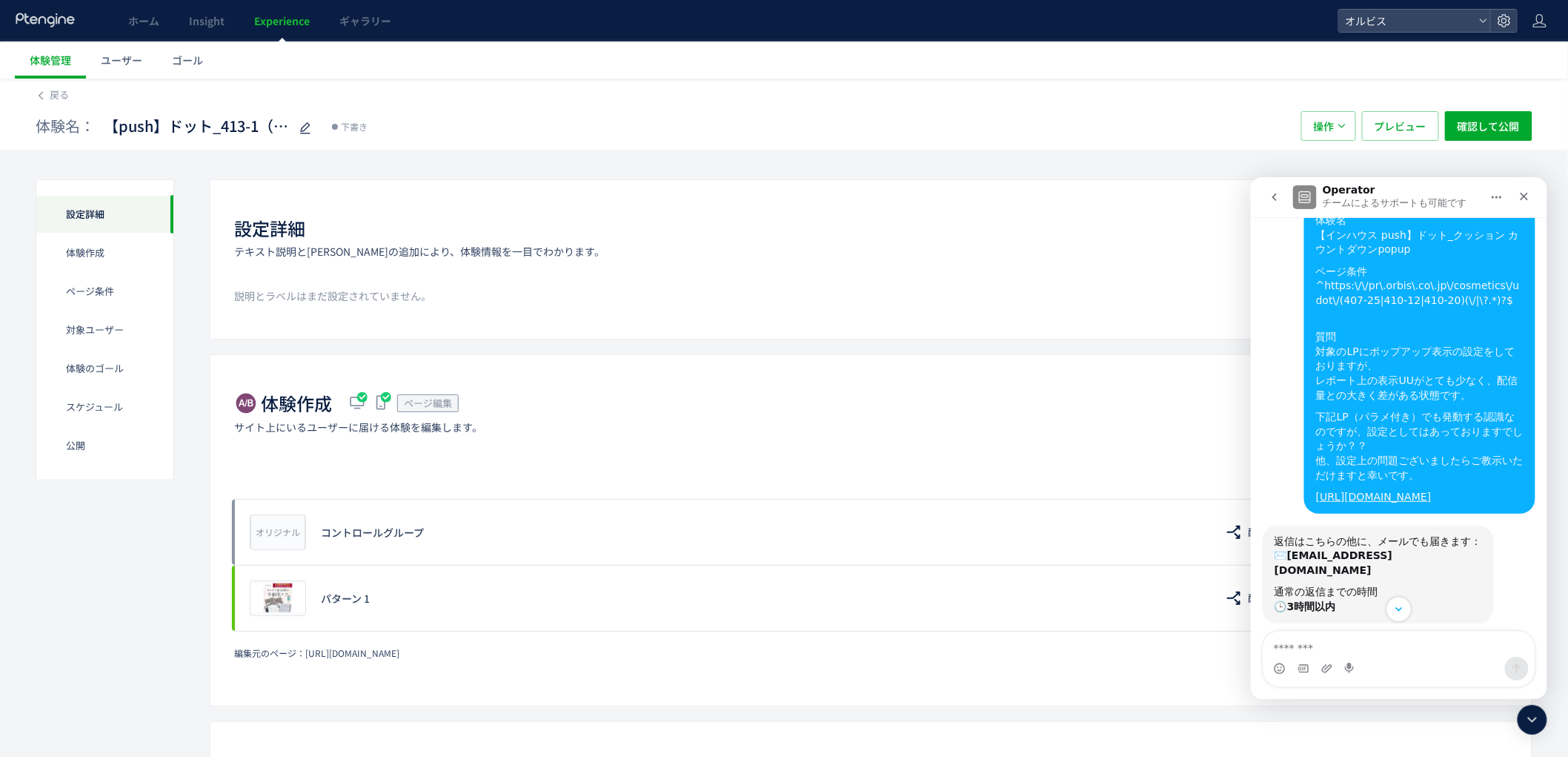
click at [1274, 205] on button "go back" at bounding box center [1274, 197] width 28 height 28
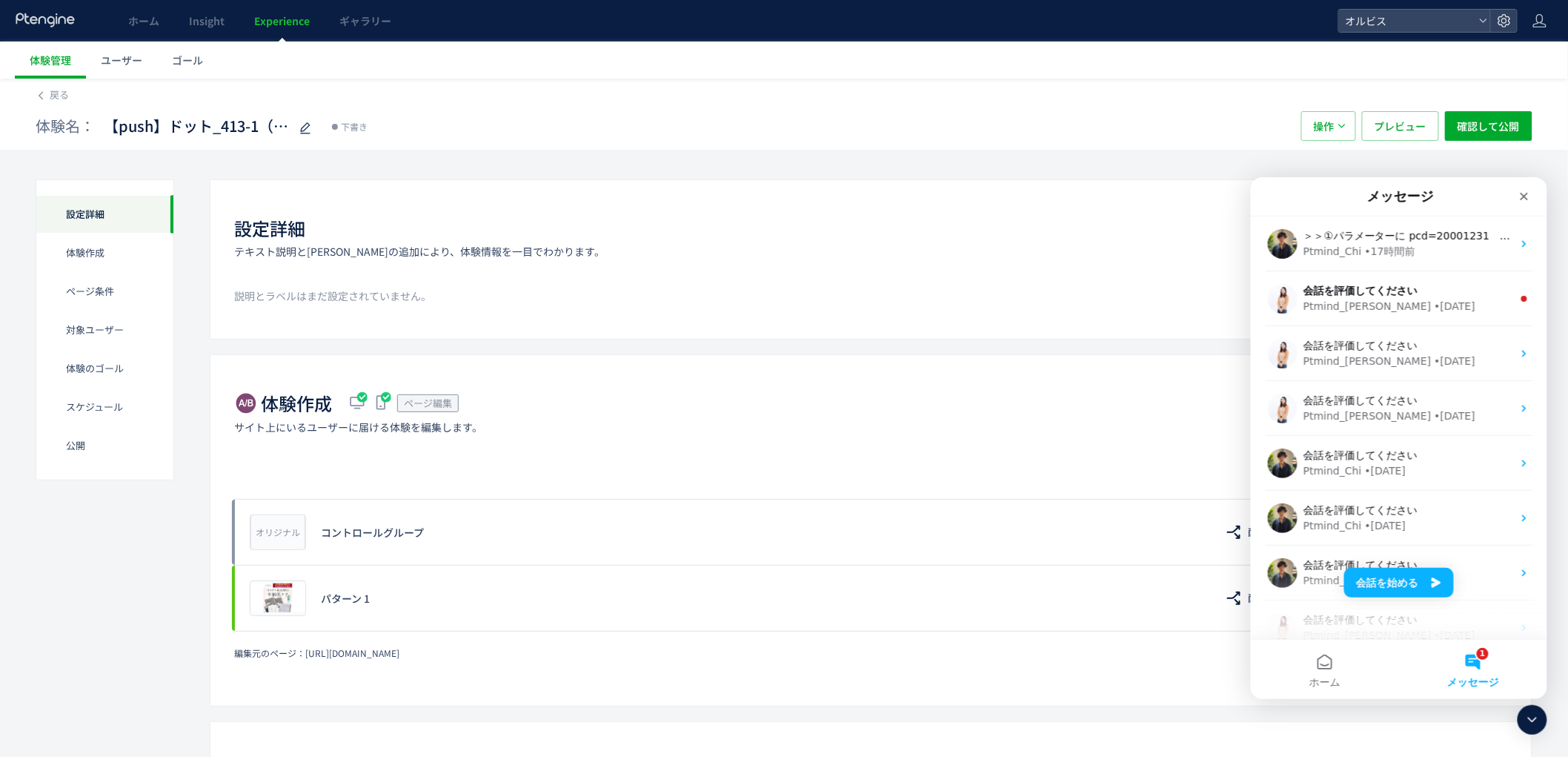
scroll to position [0, 0]
drag, startPoint x: 1479, startPoint y: 661, endPoint x: 1478, endPoint y: 669, distance: 8.1
click at [1479, 664] on button "1 メッセージ" at bounding box center [1472, 668] width 148 height 60
click at [1406, 592] on button "会話を始める" at bounding box center [1399, 582] width 110 height 30
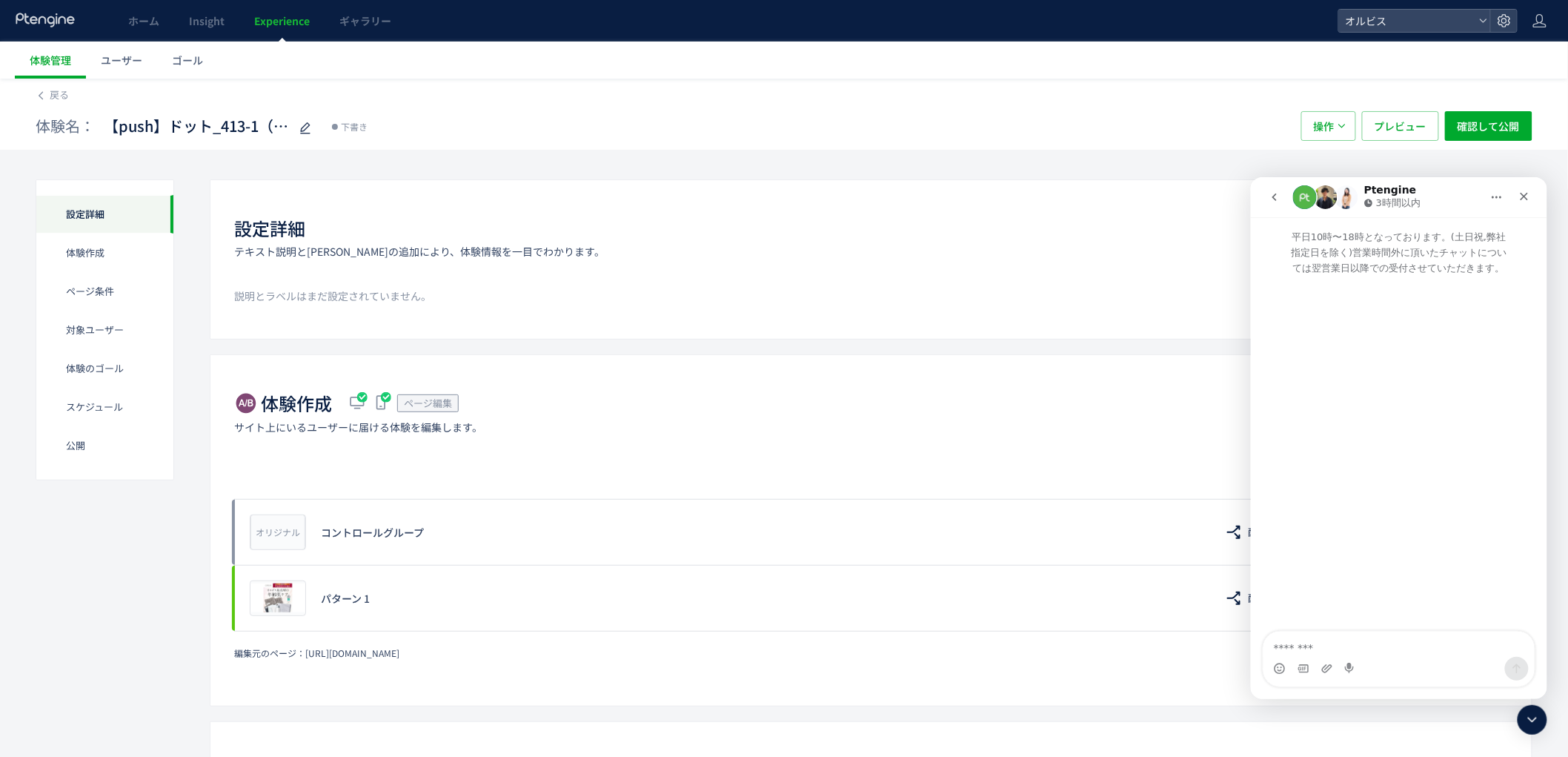
click at [1369, 640] on textarea "メッセージ..." at bounding box center [1399, 643] width 271 height 25
type textarea "**********"
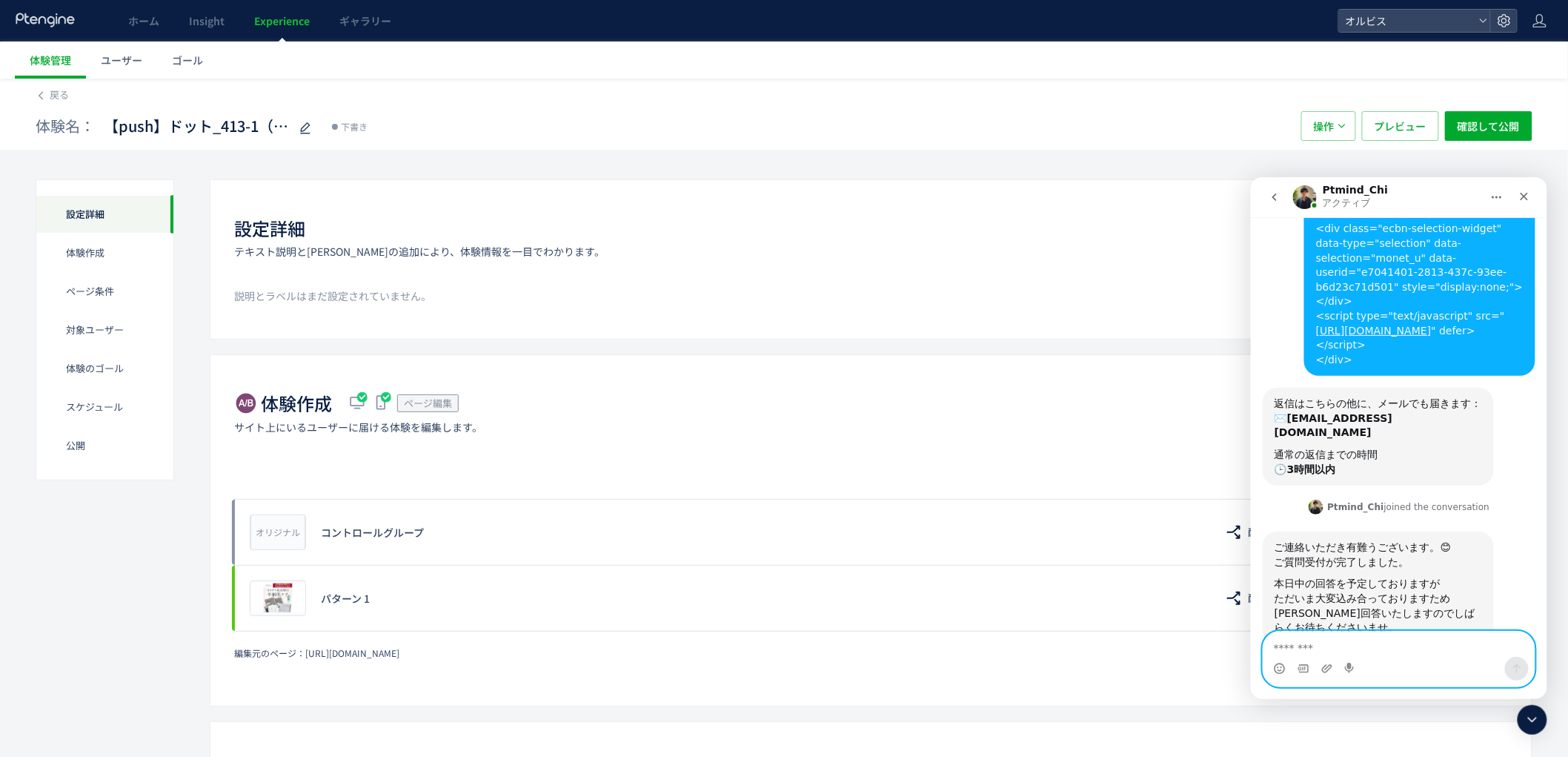
scroll to position [240, 0]
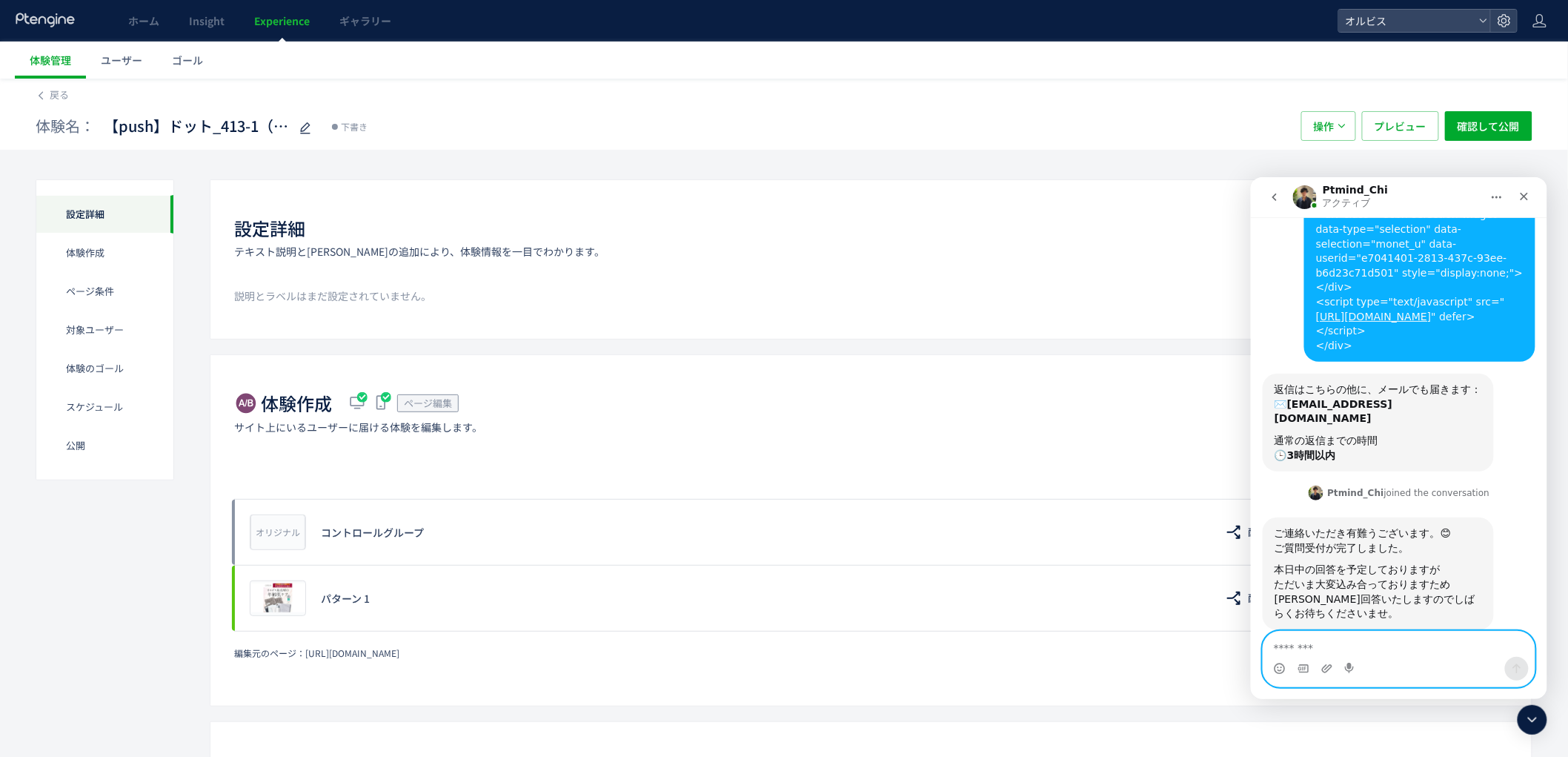
click at [1360, 651] on textarea "メッセージ..." at bounding box center [1399, 643] width 271 height 25
type textarea "*"
type textarea "*******"
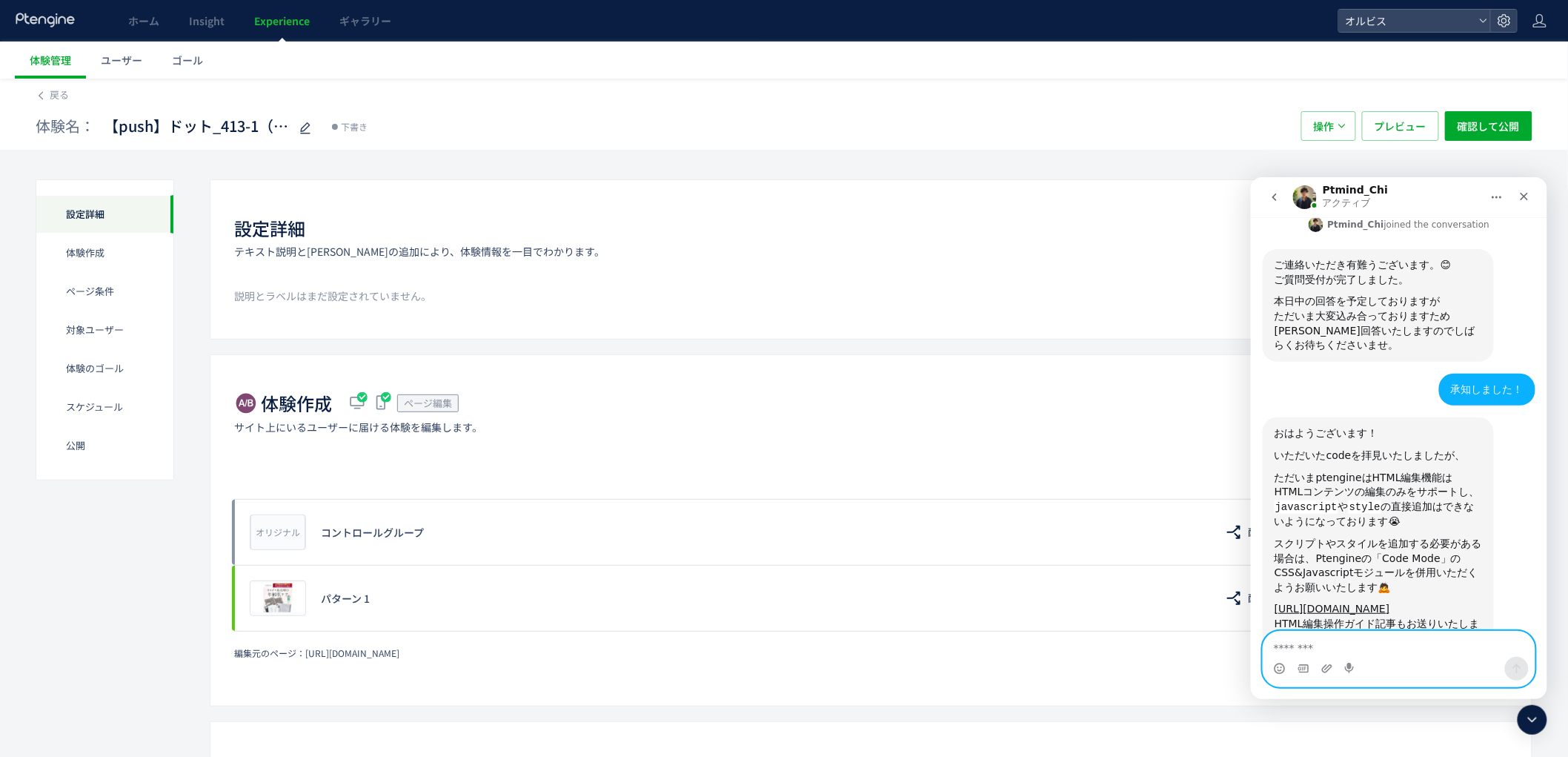
scroll to position [549, 0]
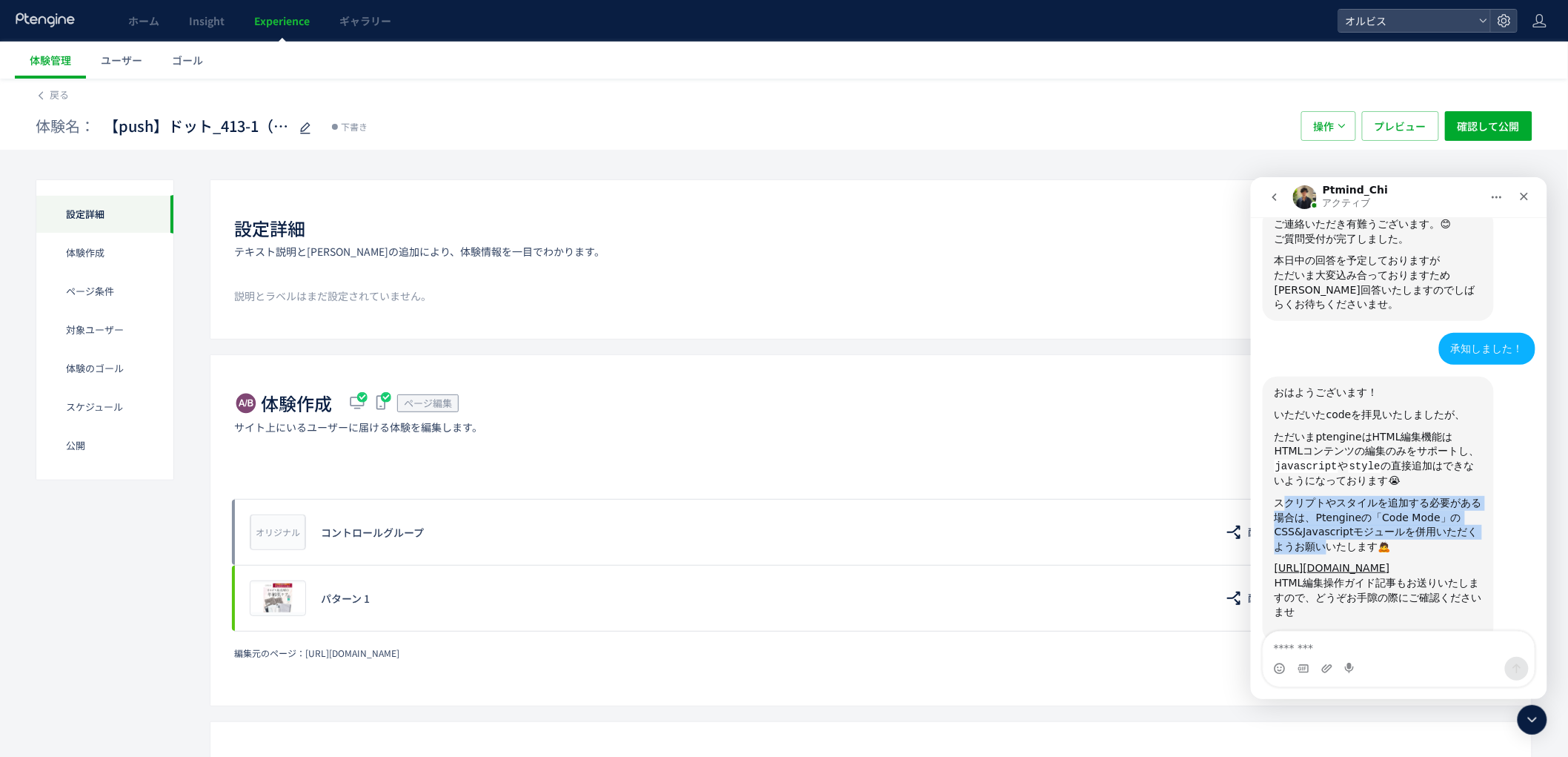
drag, startPoint x: 1278, startPoint y: 480, endPoint x: 1410, endPoint y: 502, distance: 133.8
click at [1410, 502] on div "スクリプトやスタイルを追加する必要がある場合は、Ptengineの「Code Mode」のCSS&Javascriptモジュールを併用いただくようお願いいたし…" at bounding box center [1378, 524] width 208 height 58
click at [1446, 495] on div "スクリプトやスタイルを追加する必要がある場合は、Ptengineの「Code Mode」のCSS&Javascriptモジュールを併用いただくようお願いいたし…" at bounding box center [1378, 524] width 208 height 58
drag, startPoint x: 1345, startPoint y: 491, endPoint x: 1387, endPoint y: 492, distance: 42.0
click at [1381, 495] on div "スクリプトやスタイルを追加する必要がある場合は、Ptengineの「Code Mode」のCSS&Javascriptモジュールを併用いただくようお願いいたし…" at bounding box center [1378, 524] width 208 height 58
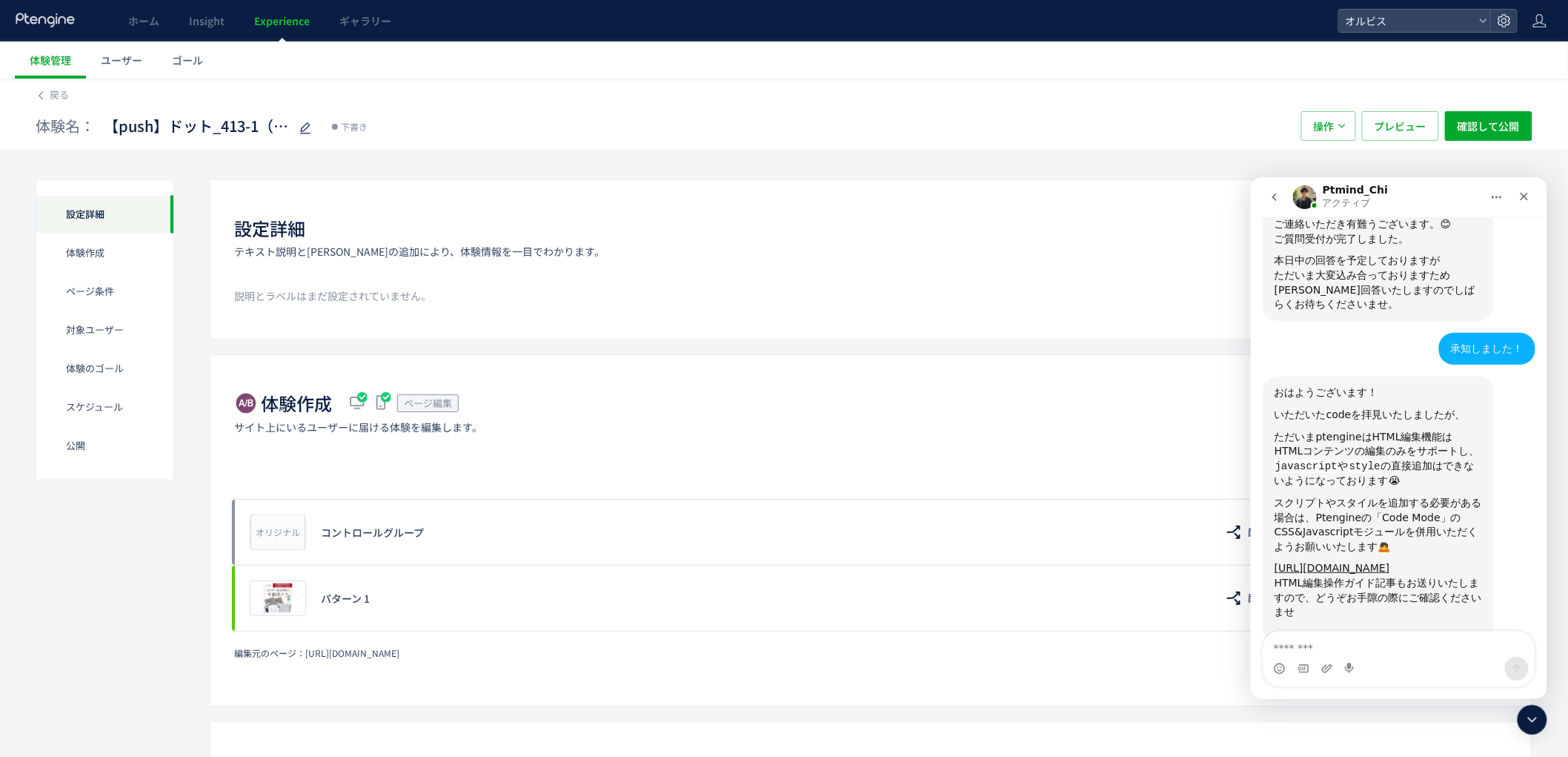
click at [1389, 495] on div "スクリプトやスタイルを追加する必要がある場合は、Ptengineの「Code Mode」のCSS&Javascriptモジュールを併用いただくようお願いいたし…" at bounding box center [1378, 524] width 208 height 58
click at [1379, 507] on div "スクリプトやスタイルを追加する必要がある場合は、Ptengineの「Code Mode」のCSS&Javascriptモジュールを併用いただくようお願いいたし…" at bounding box center [1378, 524] width 208 height 58
drag, startPoint x: 1275, startPoint y: 560, endPoint x: 1428, endPoint y: 572, distance: 153.5
click at [1428, 575] on div "HTML編集操作ガイド記事もお送りいたしますので、どうぞお手隙の際にご確認くださいませ ​" at bounding box center [1378, 604] width 208 height 58
click at [1435, 575] on div "HTML編集操作ガイド記事もお送りいたしますので、どうぞお手隙の際にご確認くださいませ ​" at bounding box center [1378, 604] width 208 height 58
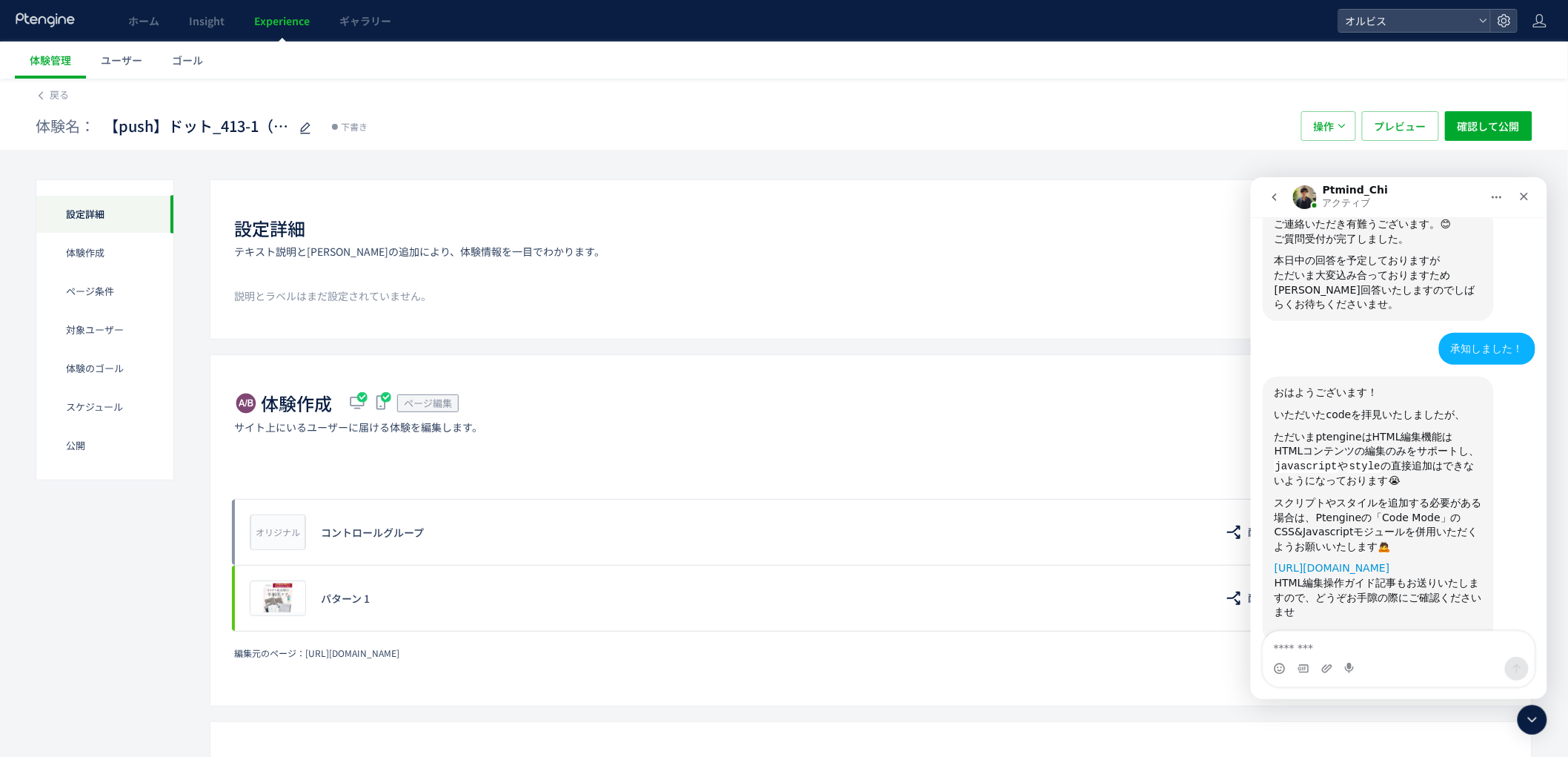
click at [1352, 561] on link "[URL][DOMAIN_NAME]" at bounding box center [1332, 567] width 116 height 12
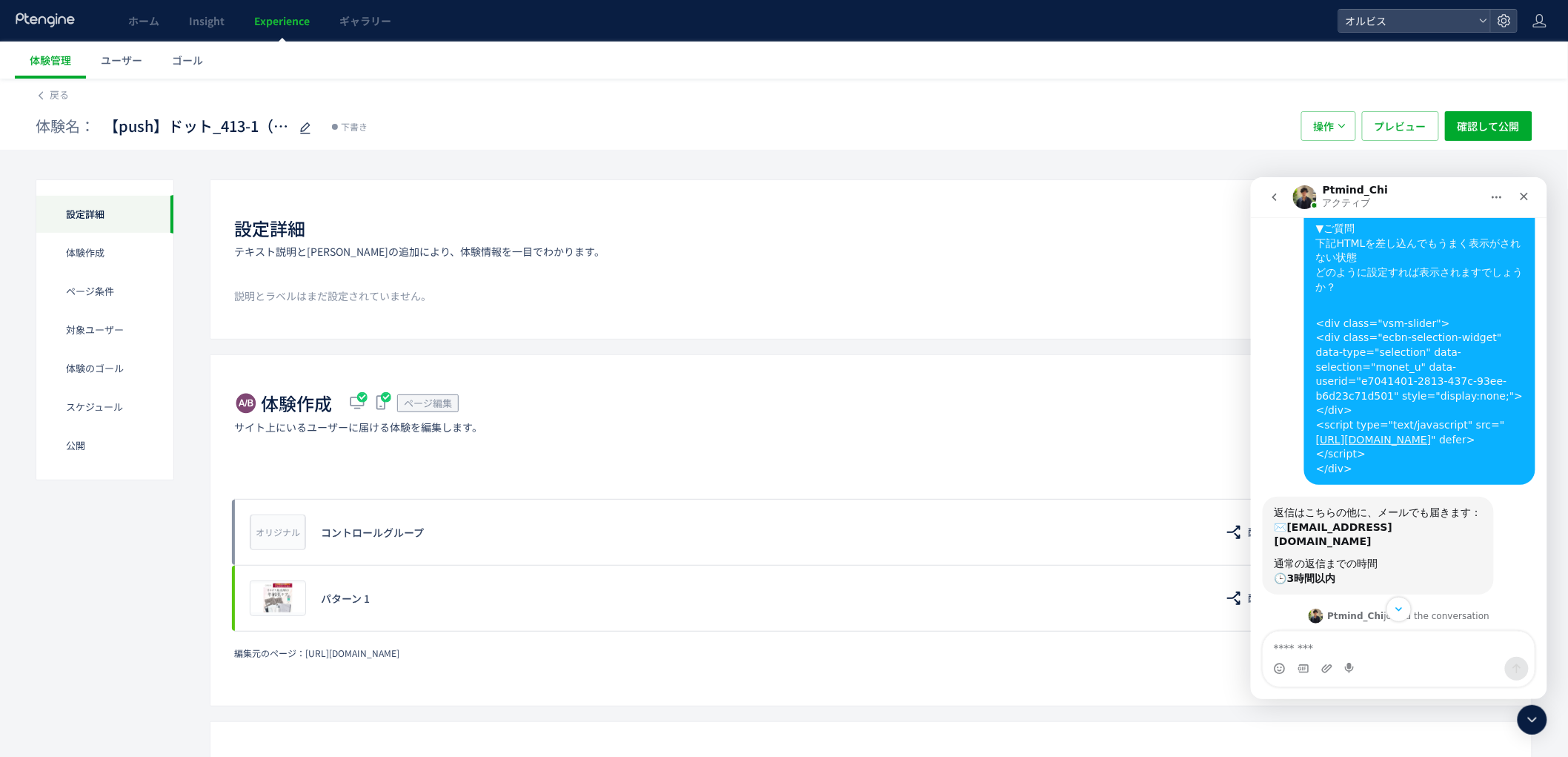
scroll to position [62, 0]
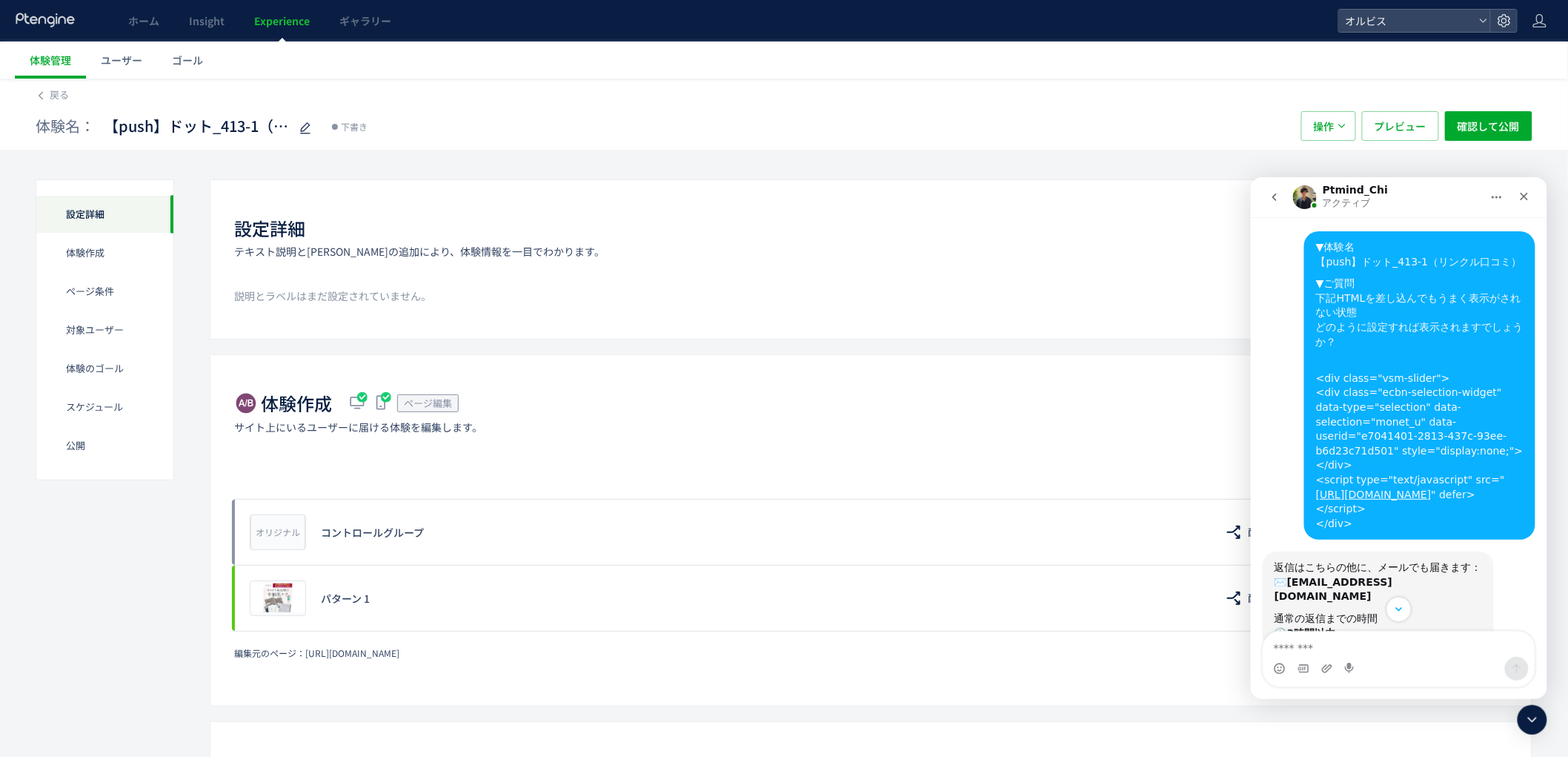
drag, startPoint x: 1360, startPoint y: 354, endPoint x: 1305, endPoint y: 362, distance: 55.6
click at [1305, 362] on div "▼体験名 【push】ドット_413-1（リンクル口コミ） ▼ご質問 下記HTMLを差し込んでもうまく表示がされない状態 どのように設定すれば表示されますでし…" at bounding box center [1419, 384] width 231 height 308
click at [1316, 362] on div "<div class="vsm-slider"> <div class="ecbn-selection-widget" data-type="selectio…" at bounding box center [1419, 443] width 208 height 174
copy div "<div class="vsm-slider"> <div class="ecbn-selection-widget" data-type="selectio…"
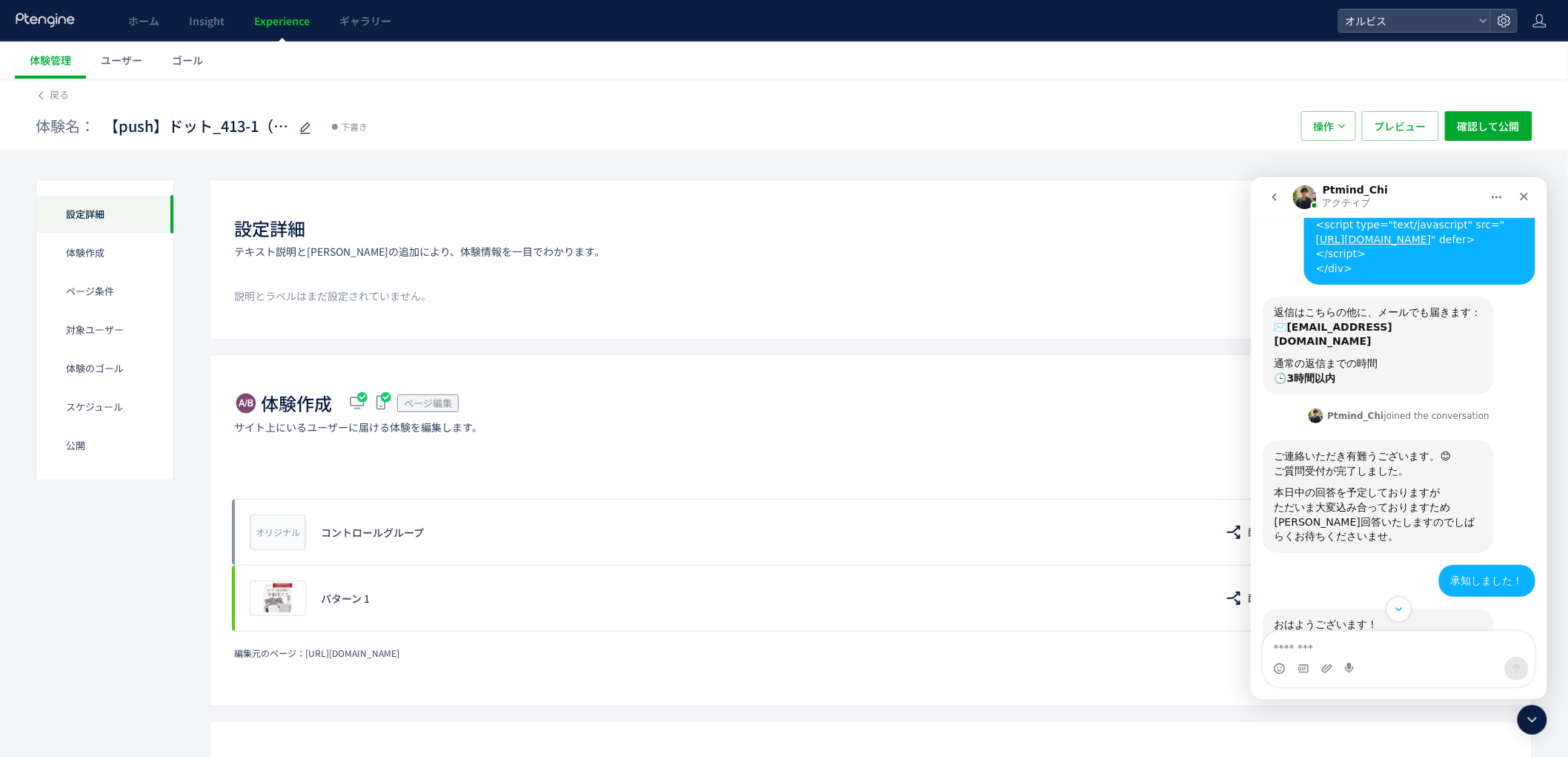
scroll to position [549, 0]
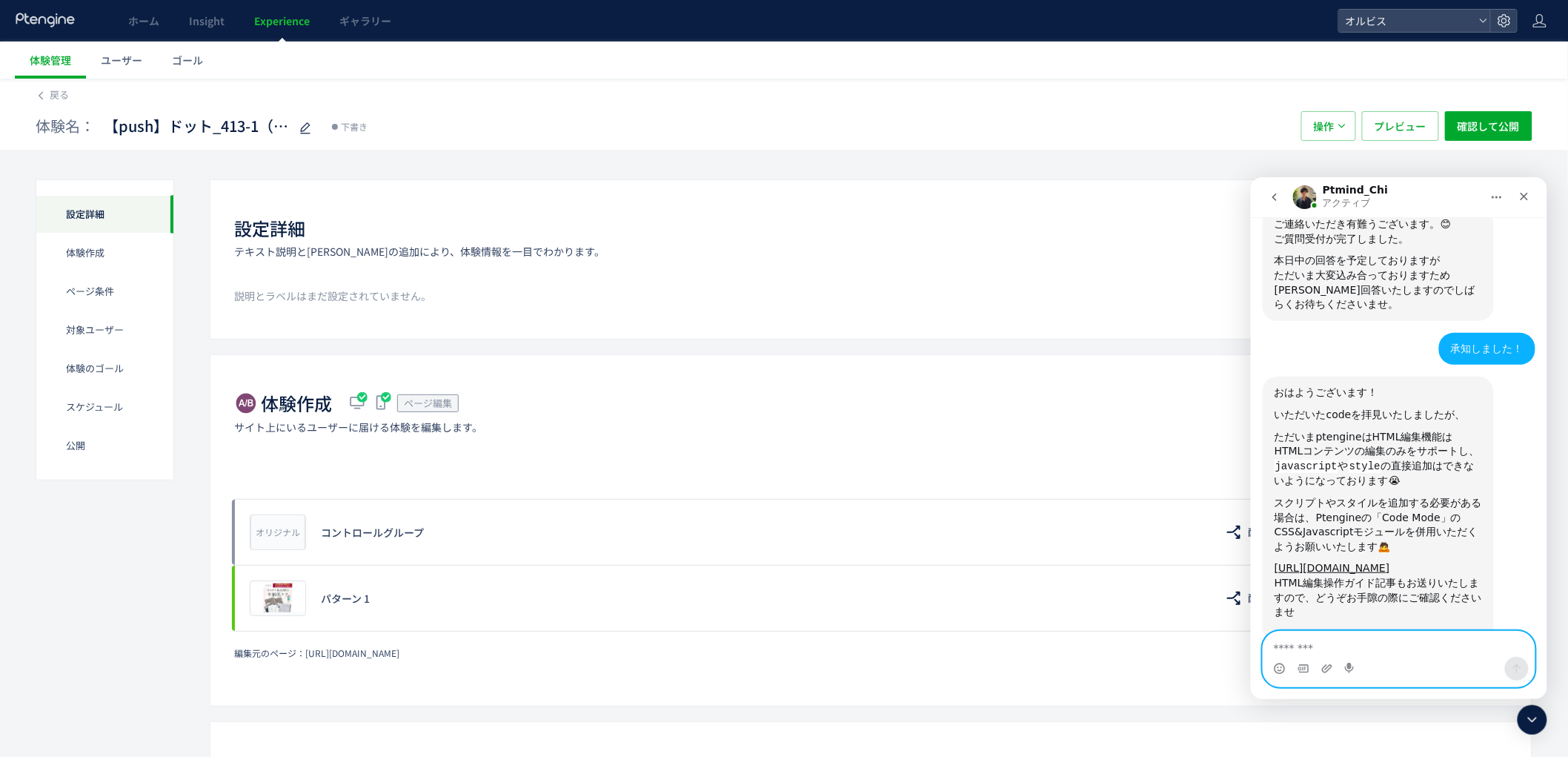
click at [1332, 650] on textarea "メッセージ..." at bounding box center [1399, 643] width 271 height 25
click at [1369, 649] on textarea "メッセージ..." at bounding box center [1399, 643] width 271 height 25
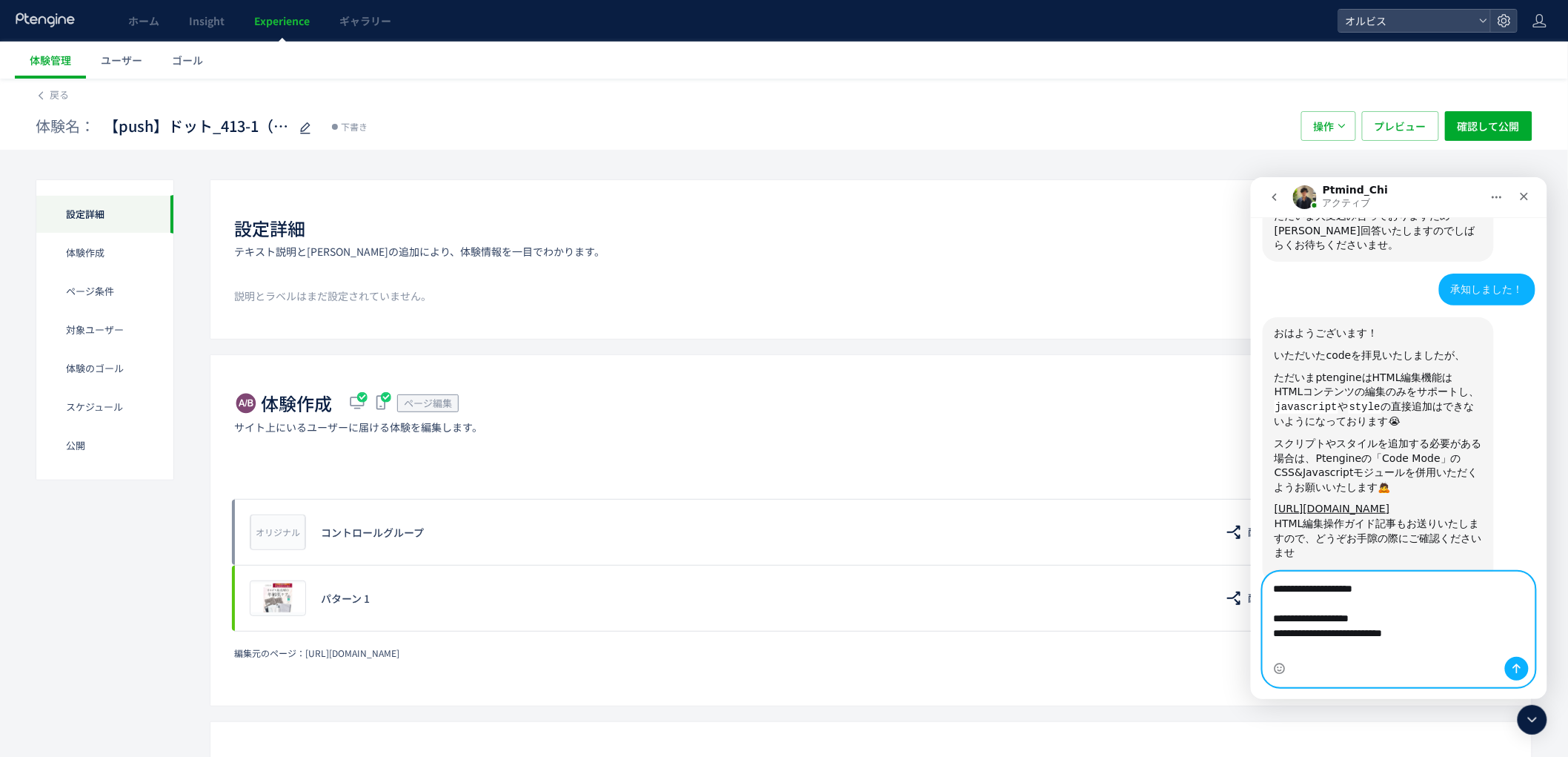
scroll to position [594, 0]
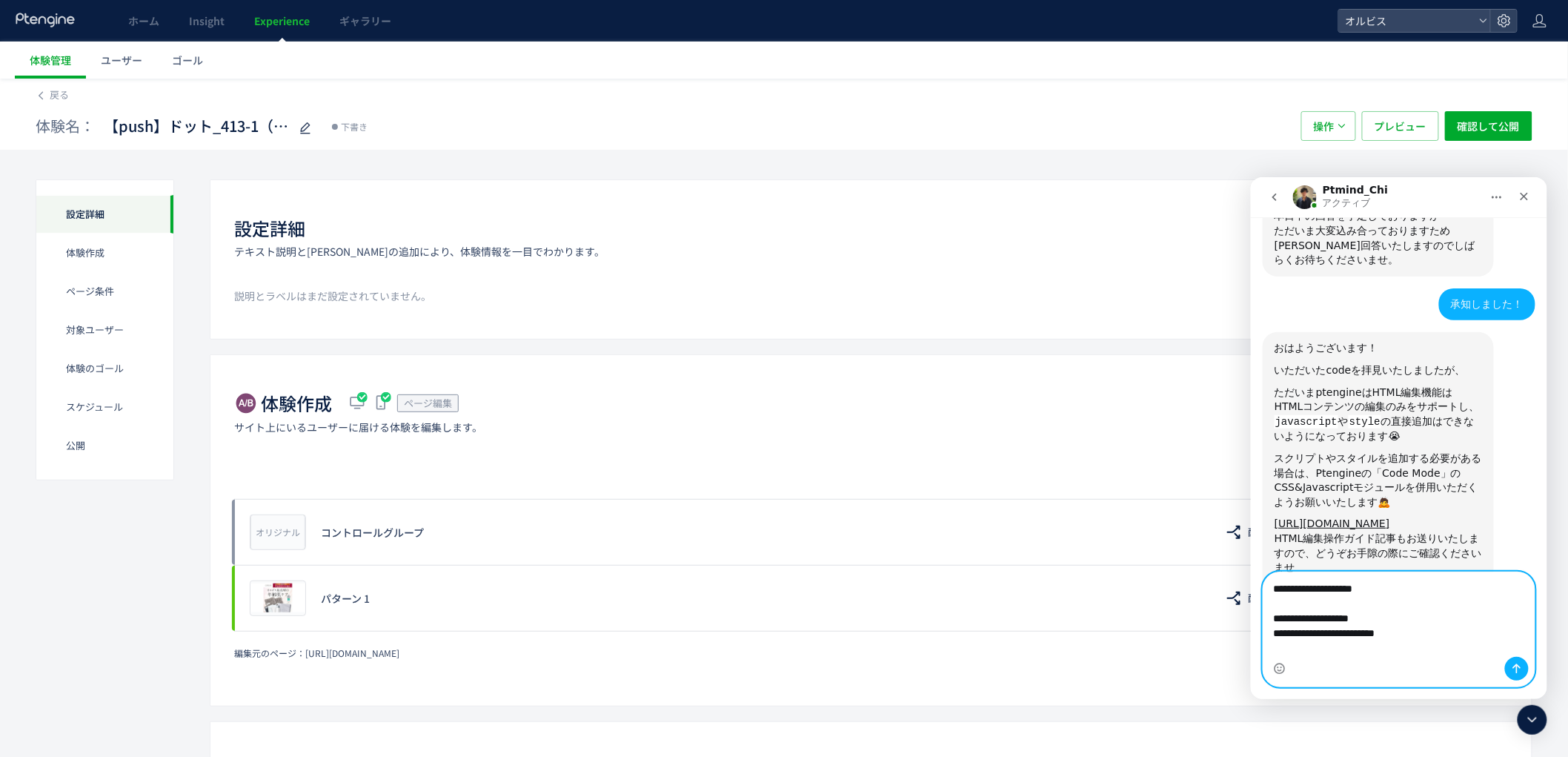
type textarea "**********"
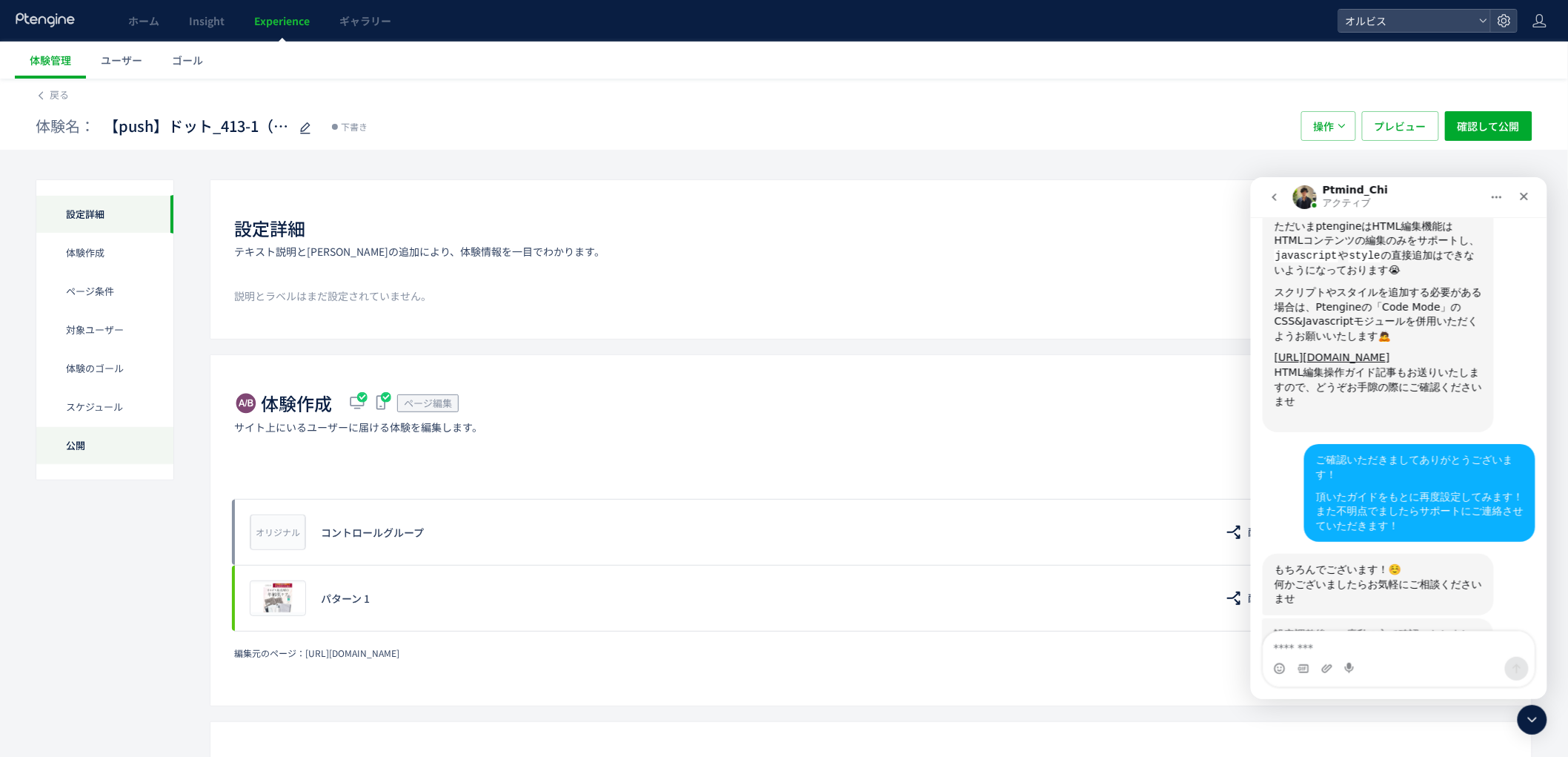
scroll to position [781, 0]
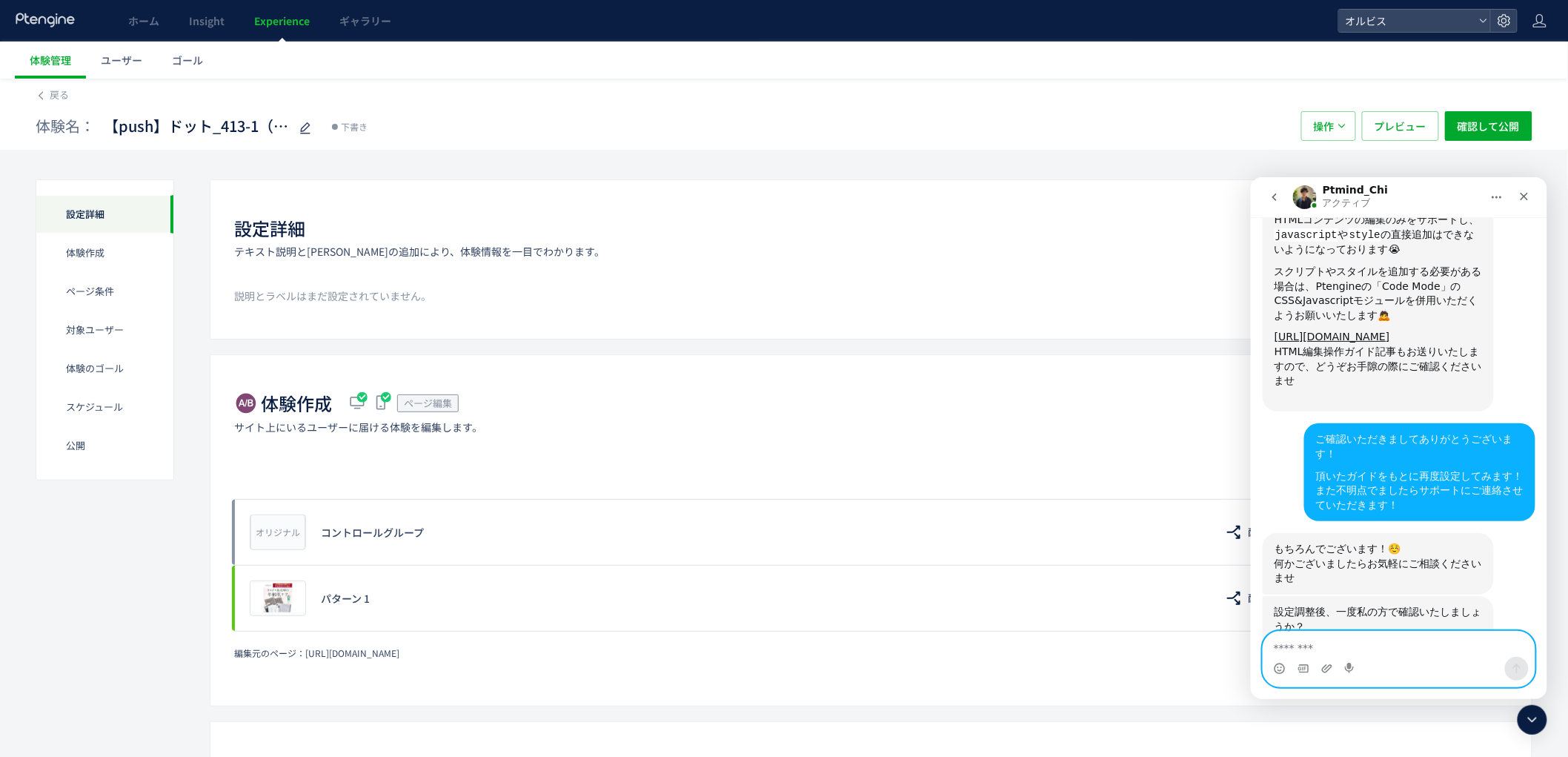
click at [1362, 646] on textarea "メッセージ..." at bounding box center [1399, 643] width 271 height 25
type textarea "*"
type textarea "**********"
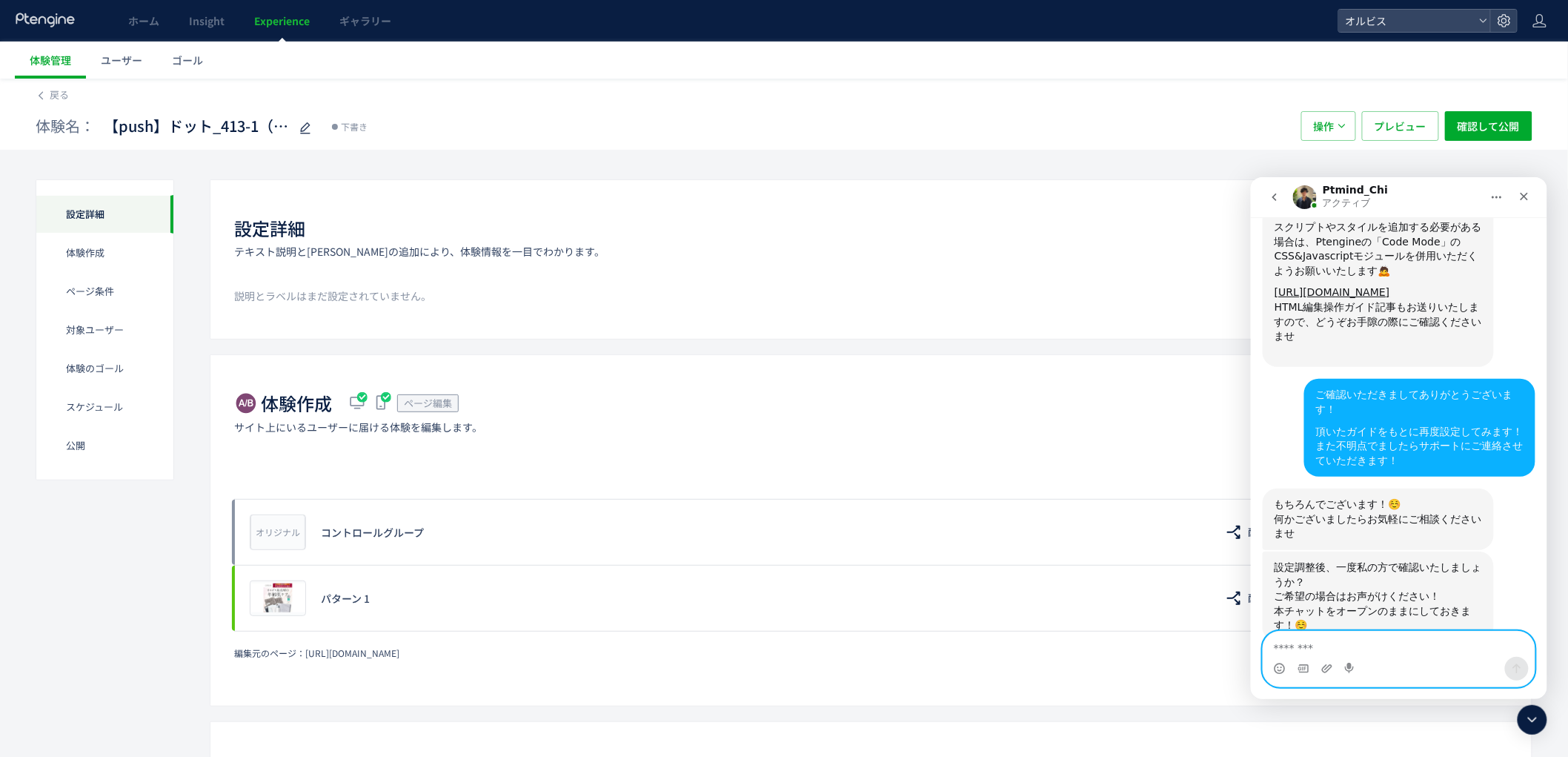
scroll to position [824, 0]
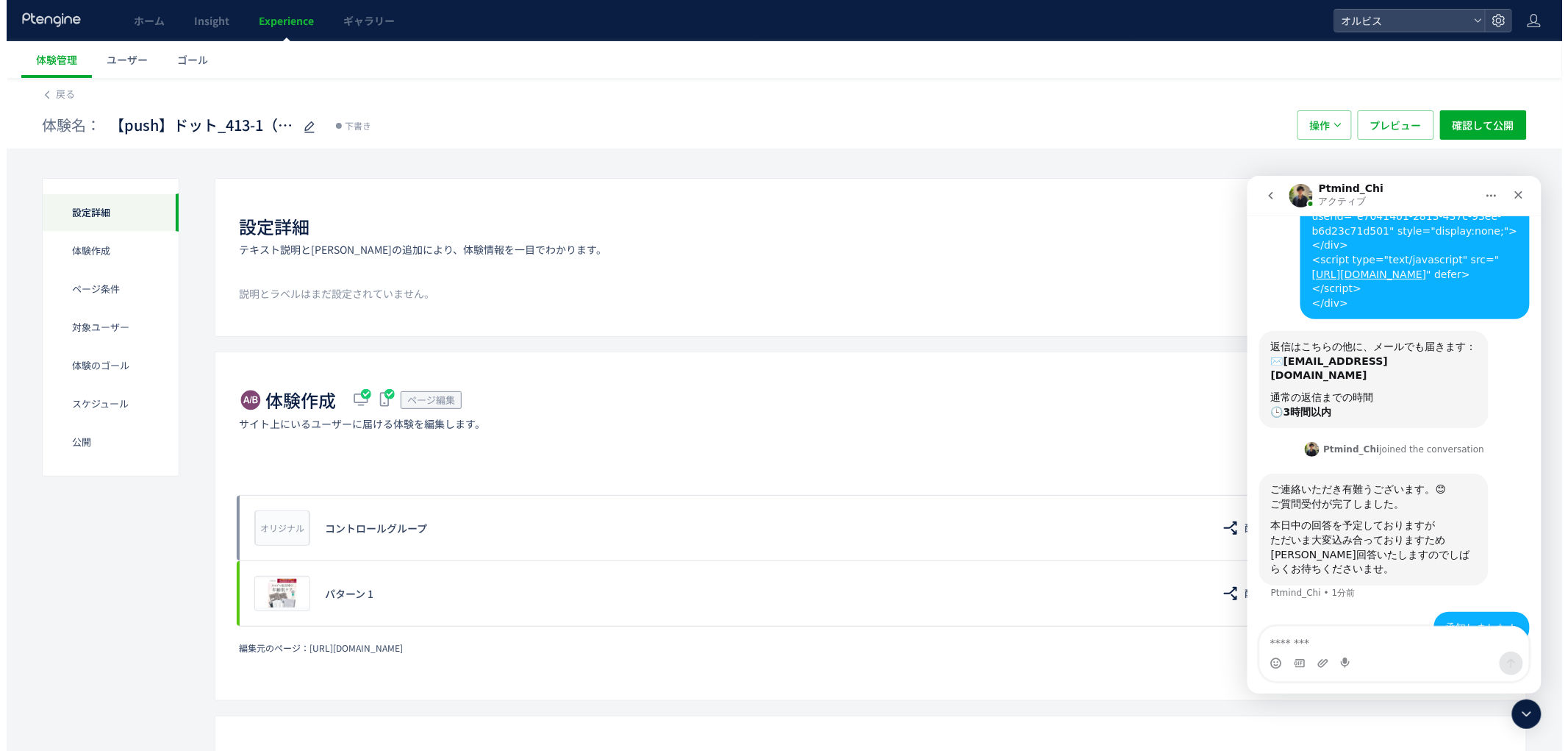
scroll to position [282, 0]
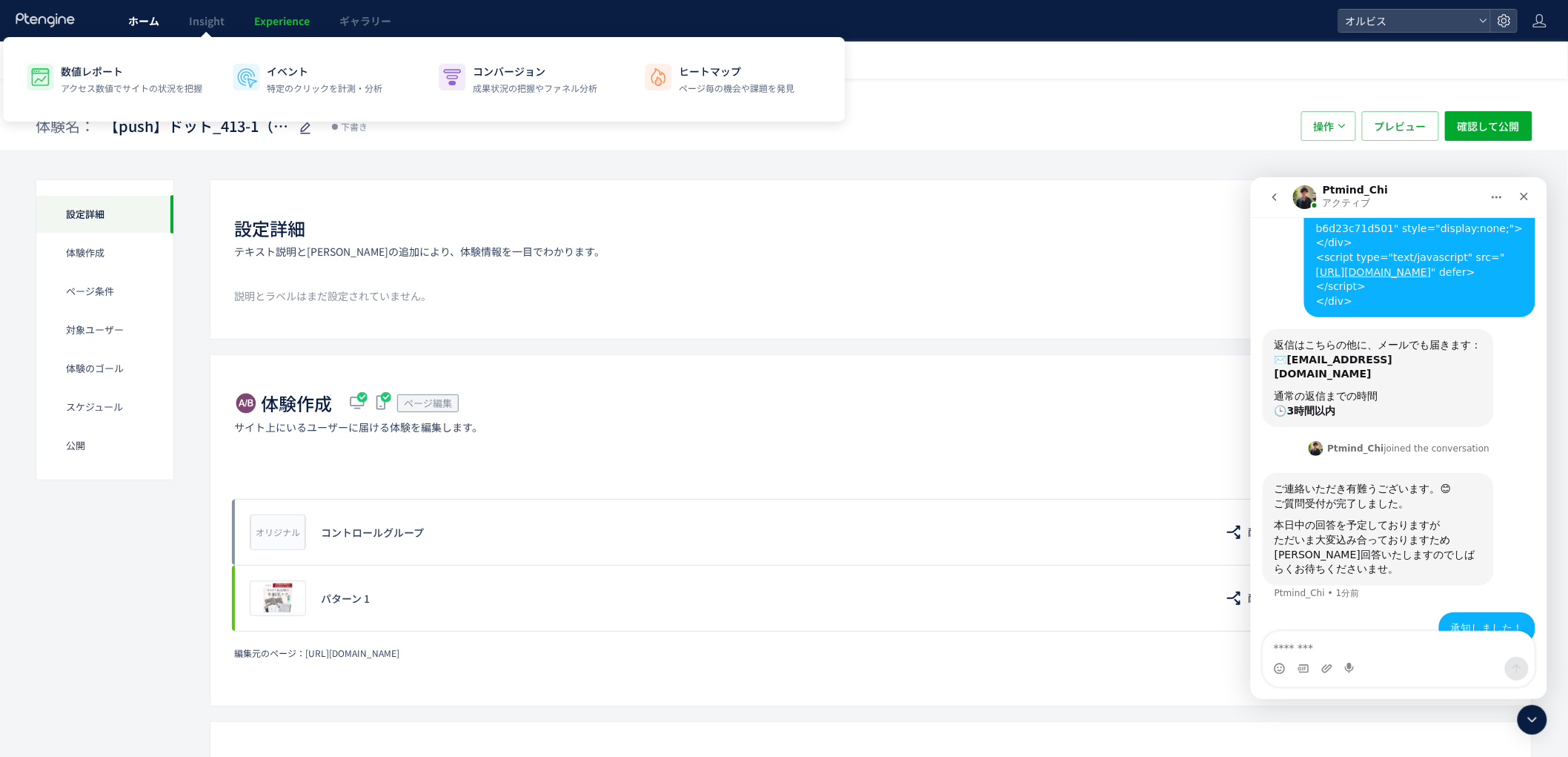
click at [150, 25] on span "ホーム" at bounding box center [144, 20] width 31 height 15
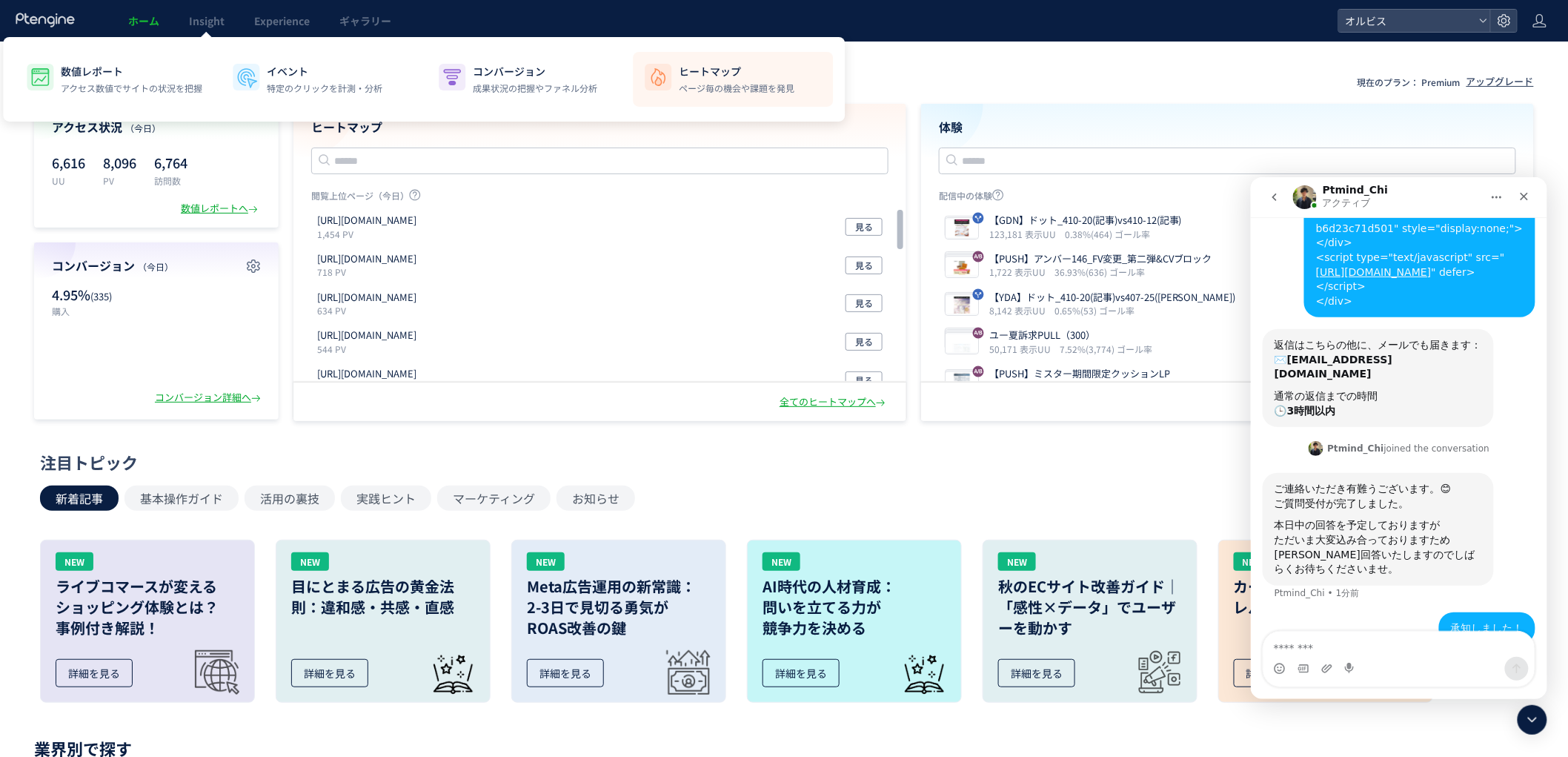
click at [707, 80] on div "ヒートマップ ページ毎の機会や課題を発見" at bounding box center [737, 79] width 116 height 31
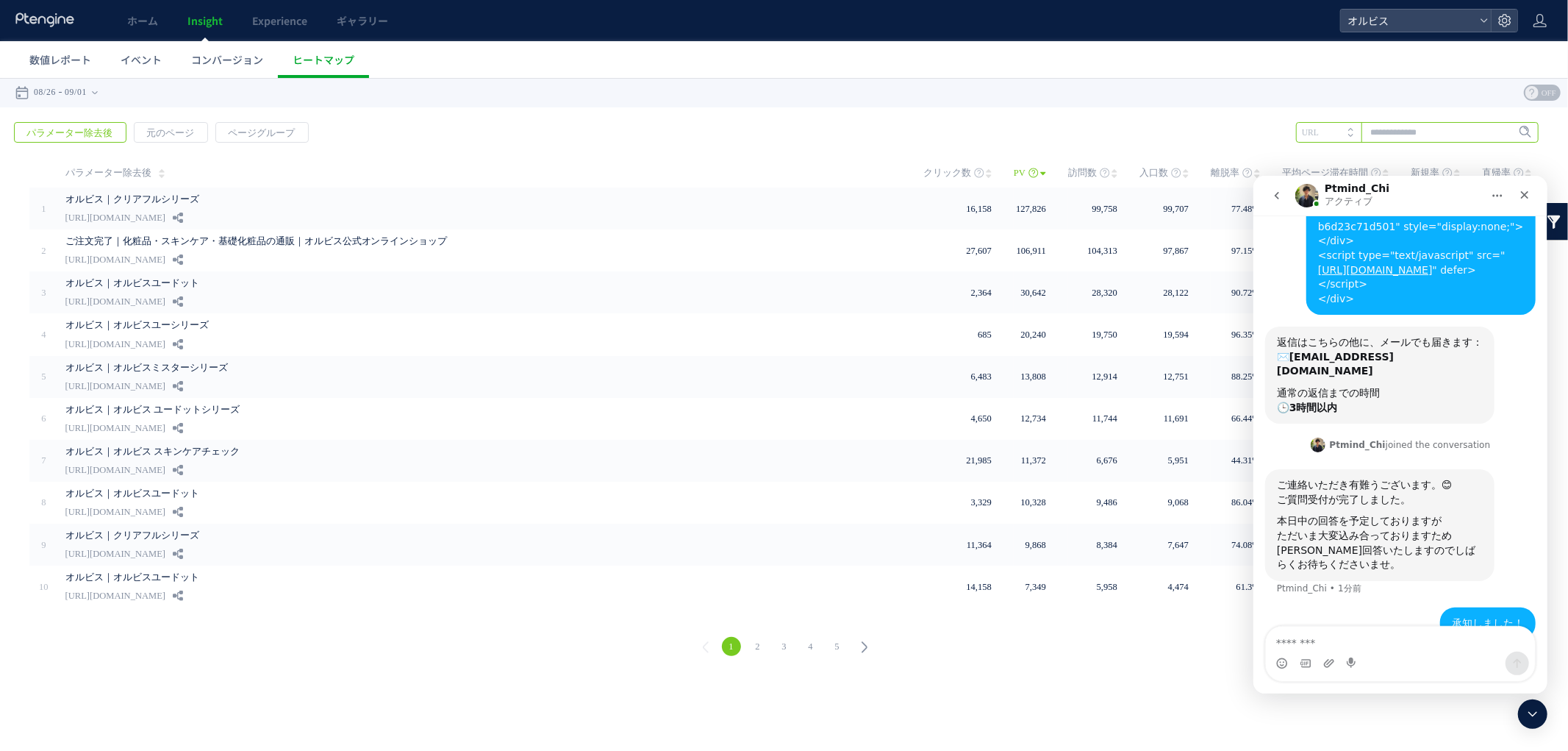
click at [1493, 129] on input "text" at bounding box center [1417, 131] width 242 height 20
type input "**"
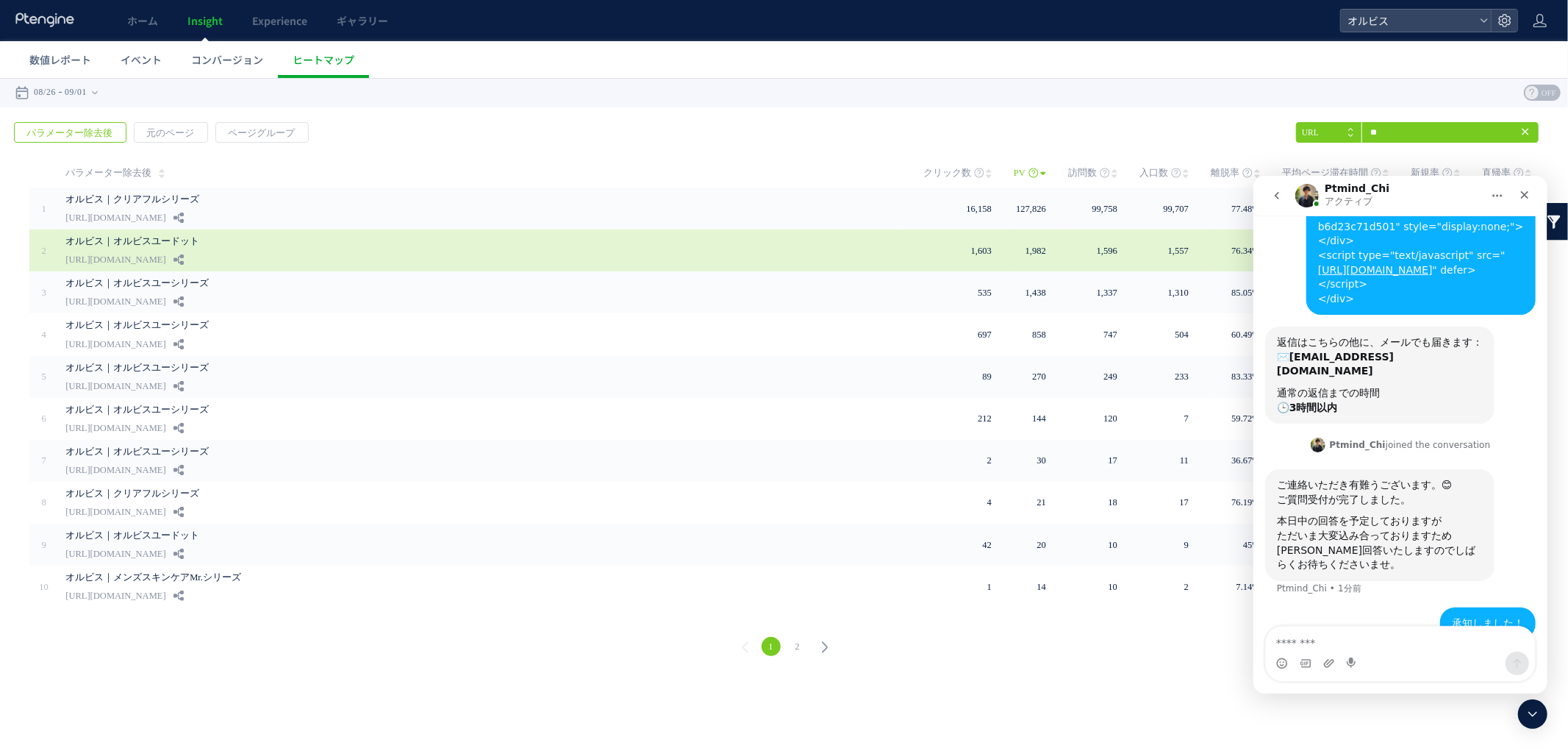
click at [500, 240] on link "オルビス｜オルビスユードット" at bounding box center [395, 240] width 661 height 18
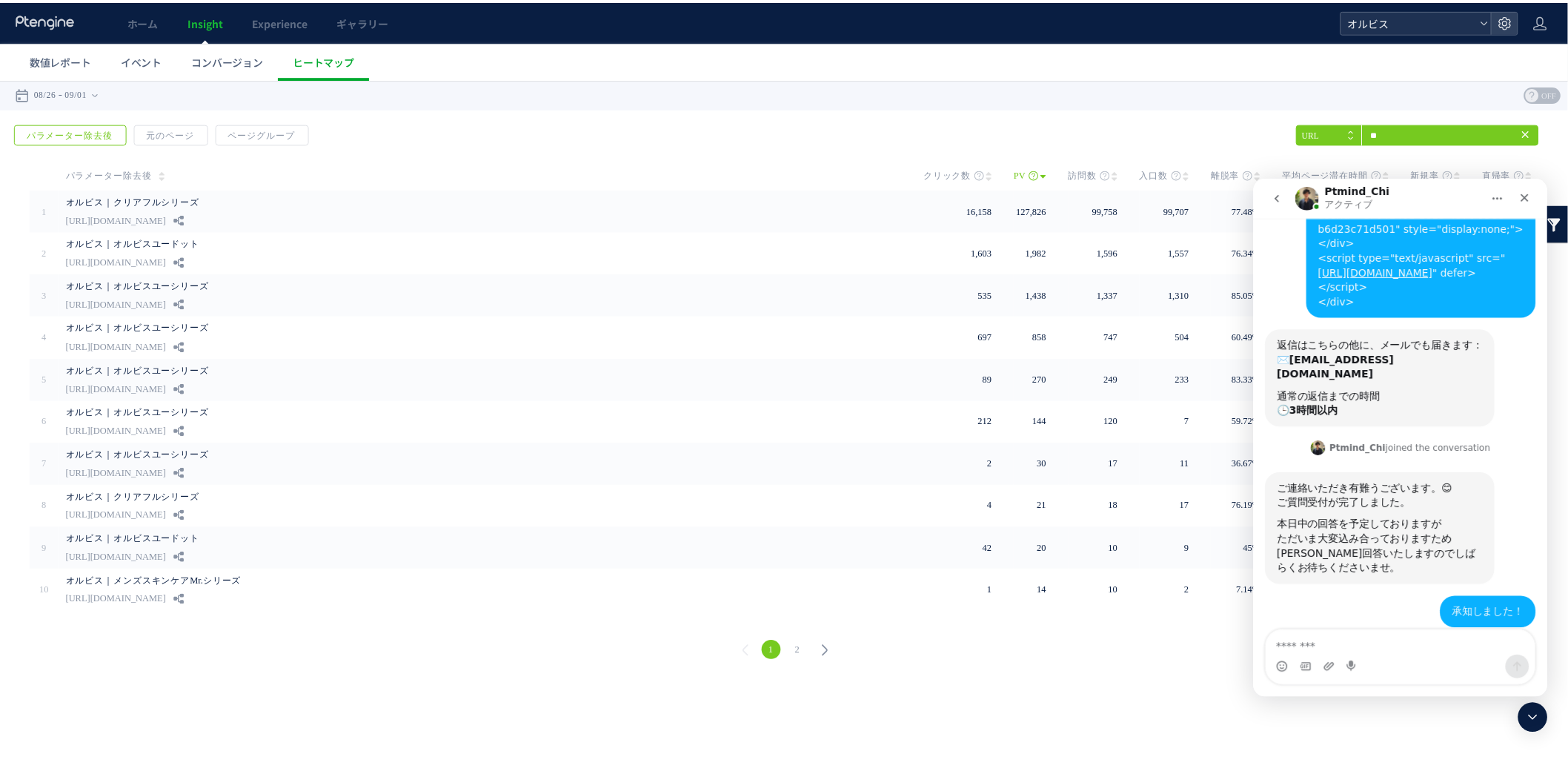
scroll to position [549, 0]
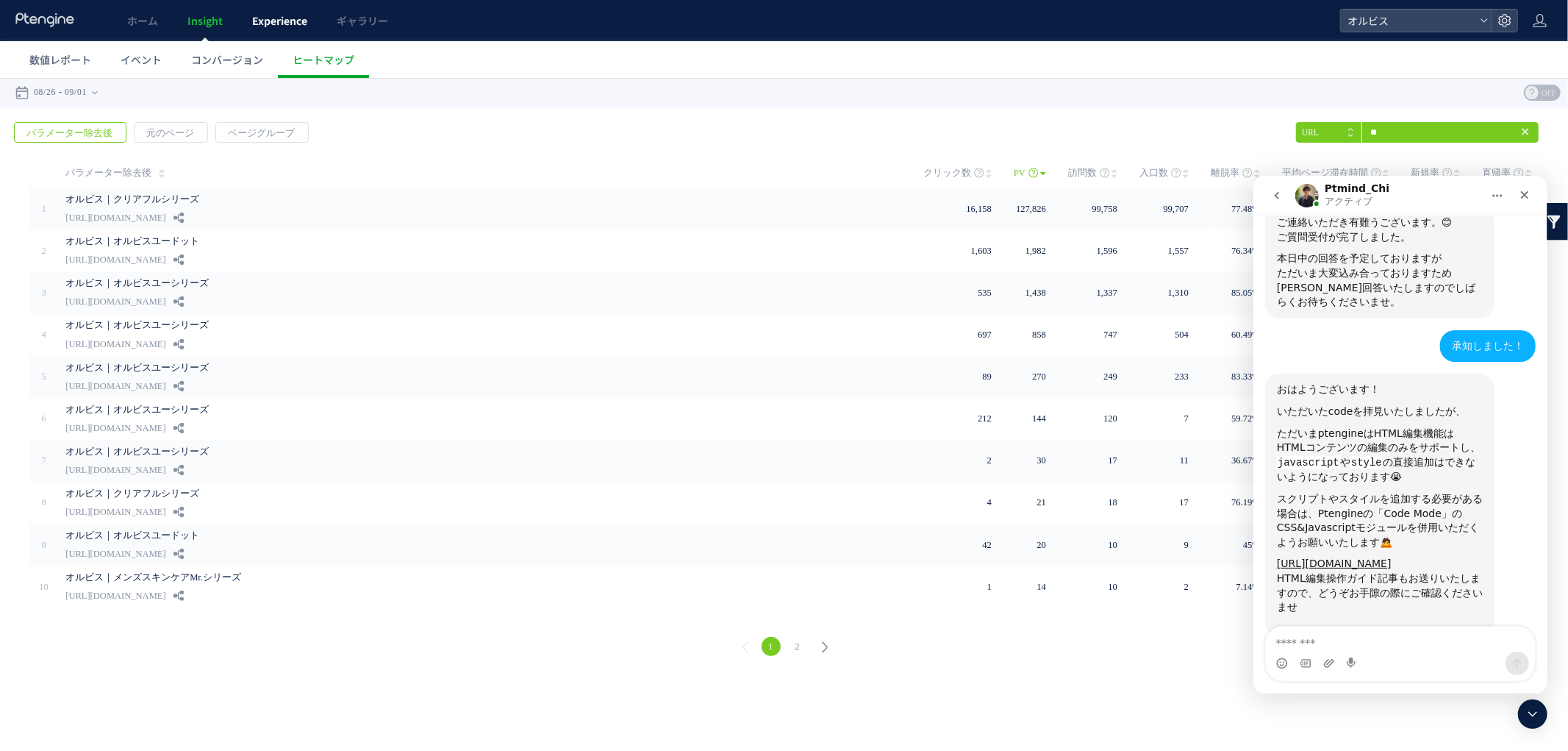
click at [259, 23] on span "Experience" at bounding box center [279, 20] width 55 height 15
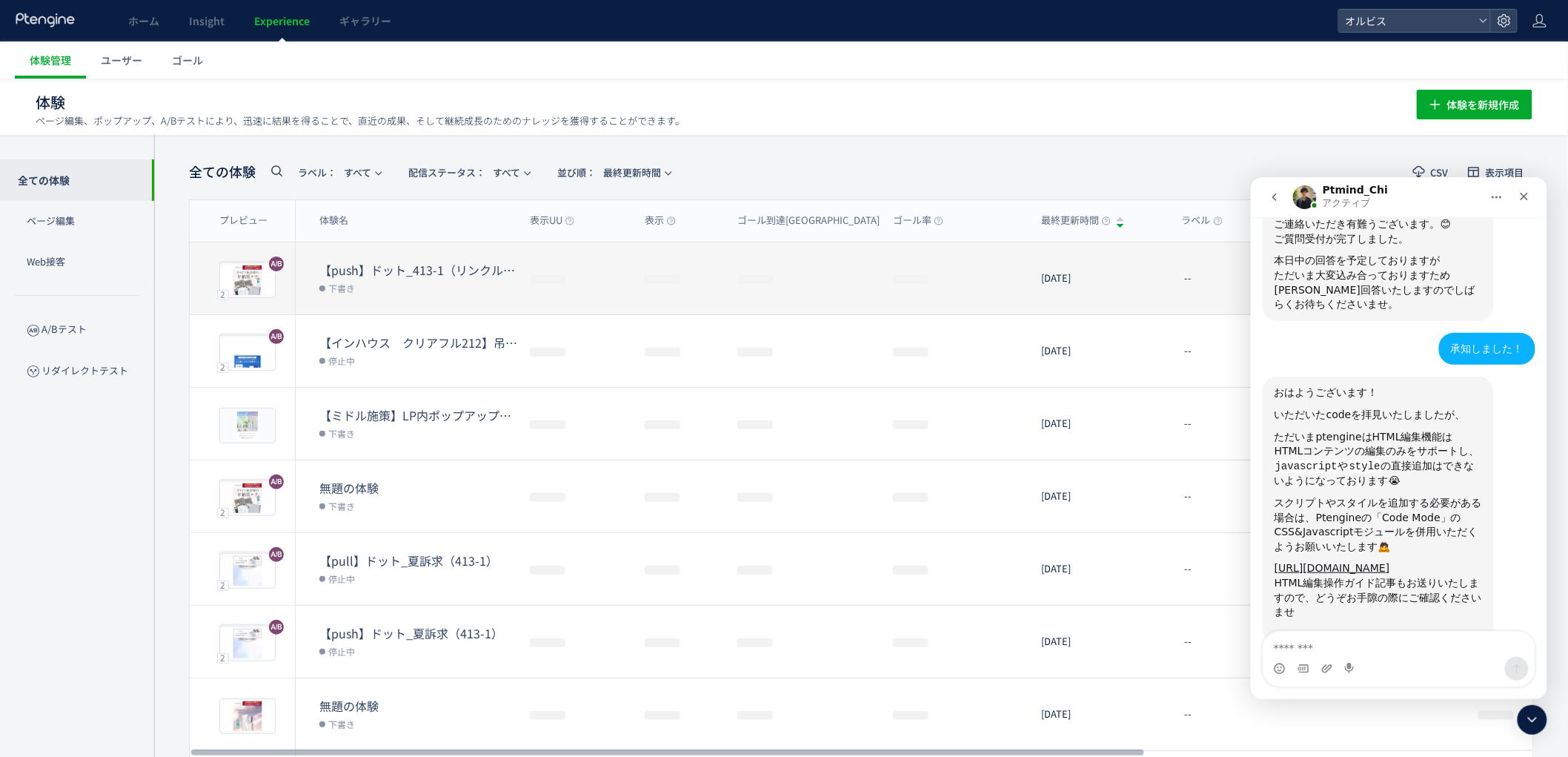
click at [401, 276] on dt "【push】ドット_413-1（リンクル口コミ）" at bounding box center [418, 270] width 198 height 17
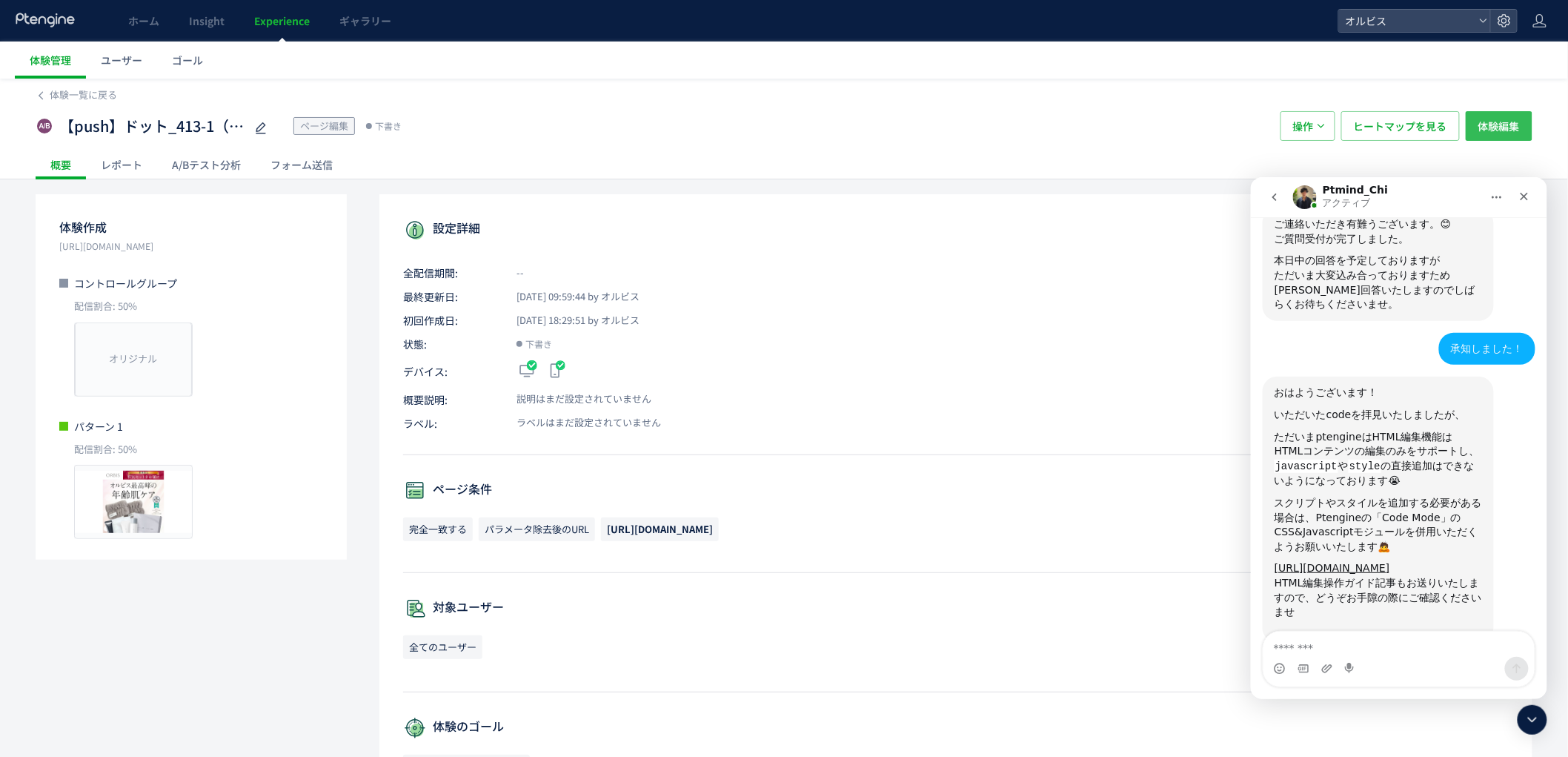
click at [1508, 124] on span "体験編集" at bounding box center [1499, 126] width 42 height 30
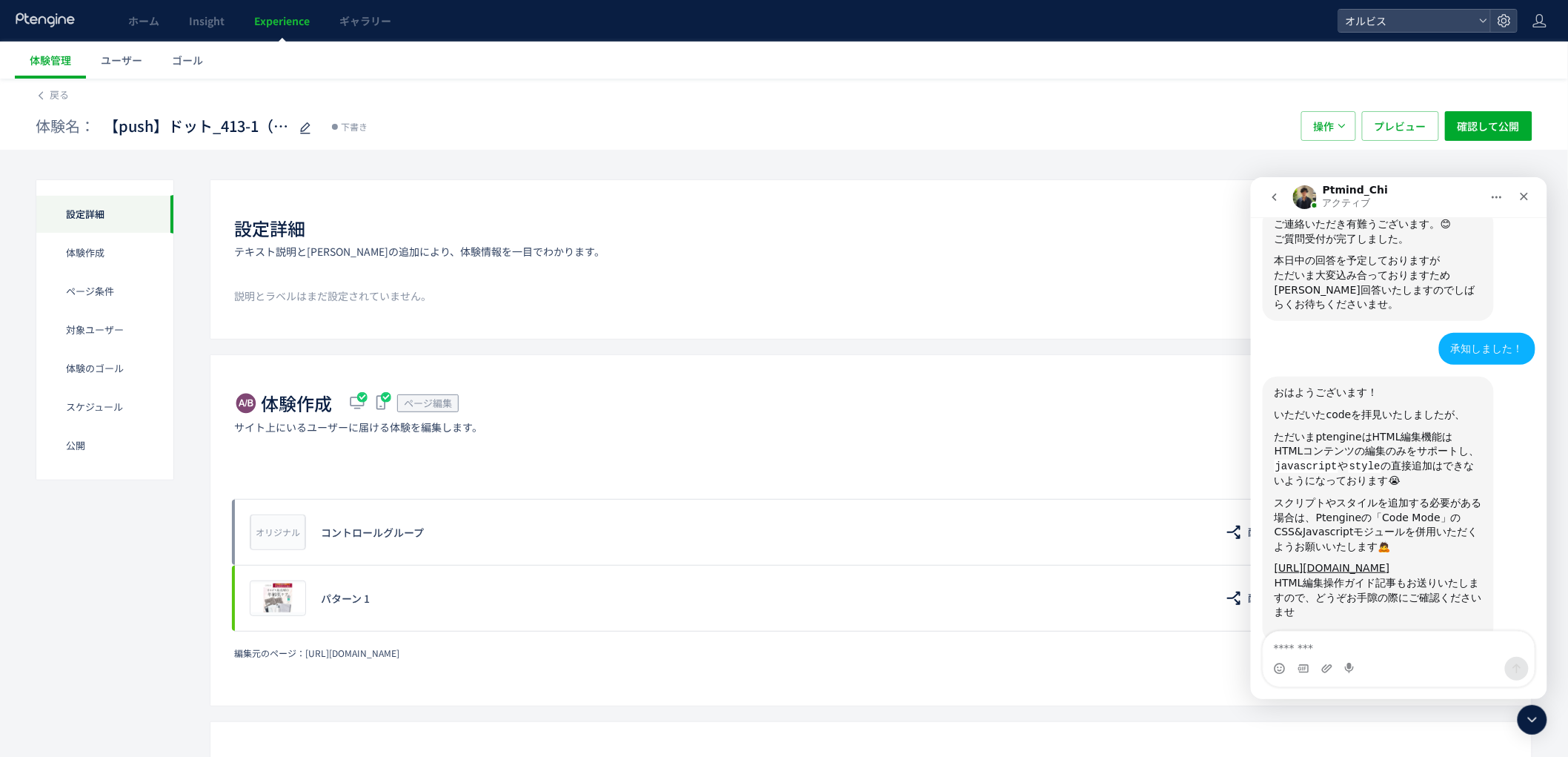
click at [1539, 723] on icon at bounding box center [1533, 719] width 18 height 18
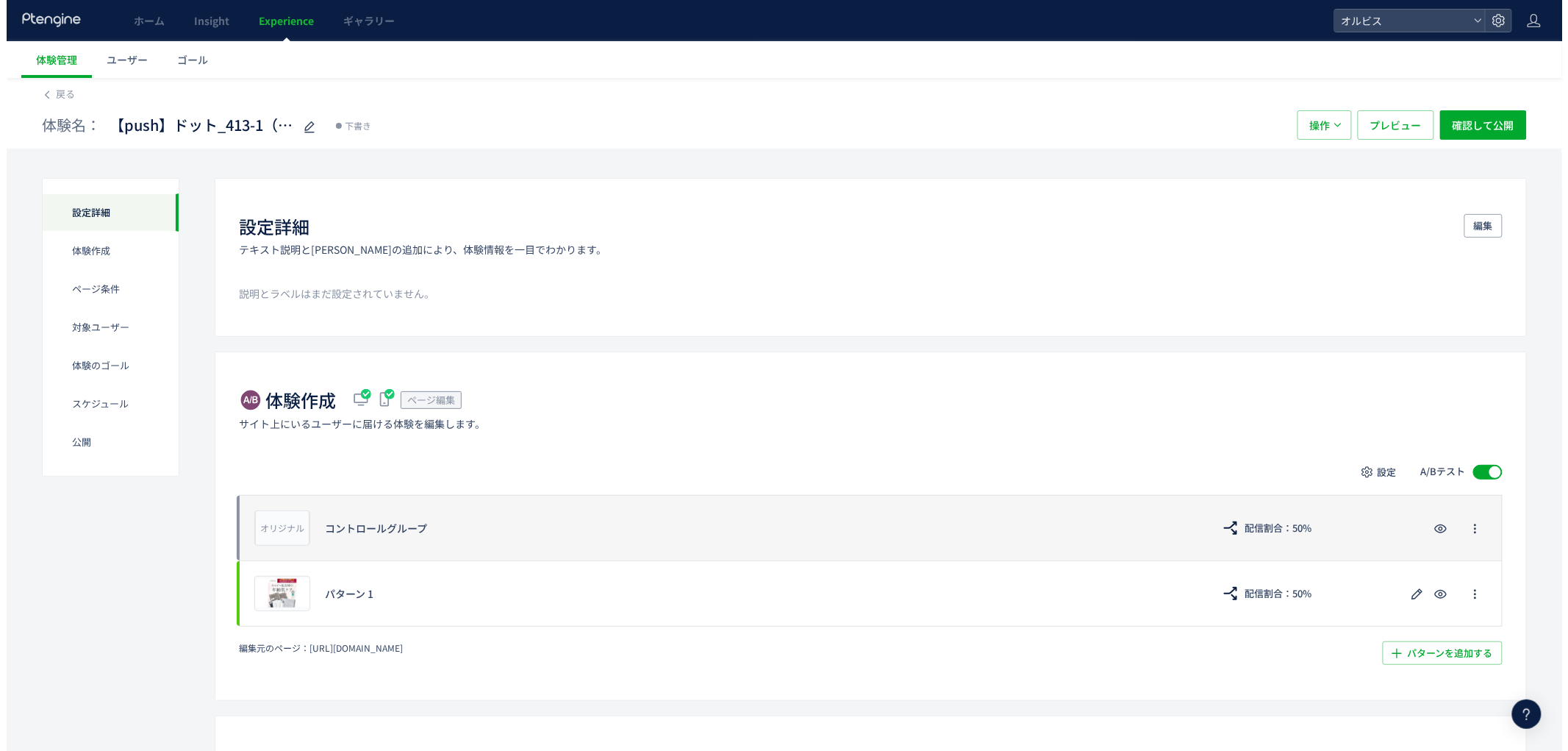
scroll to position [545, 0]
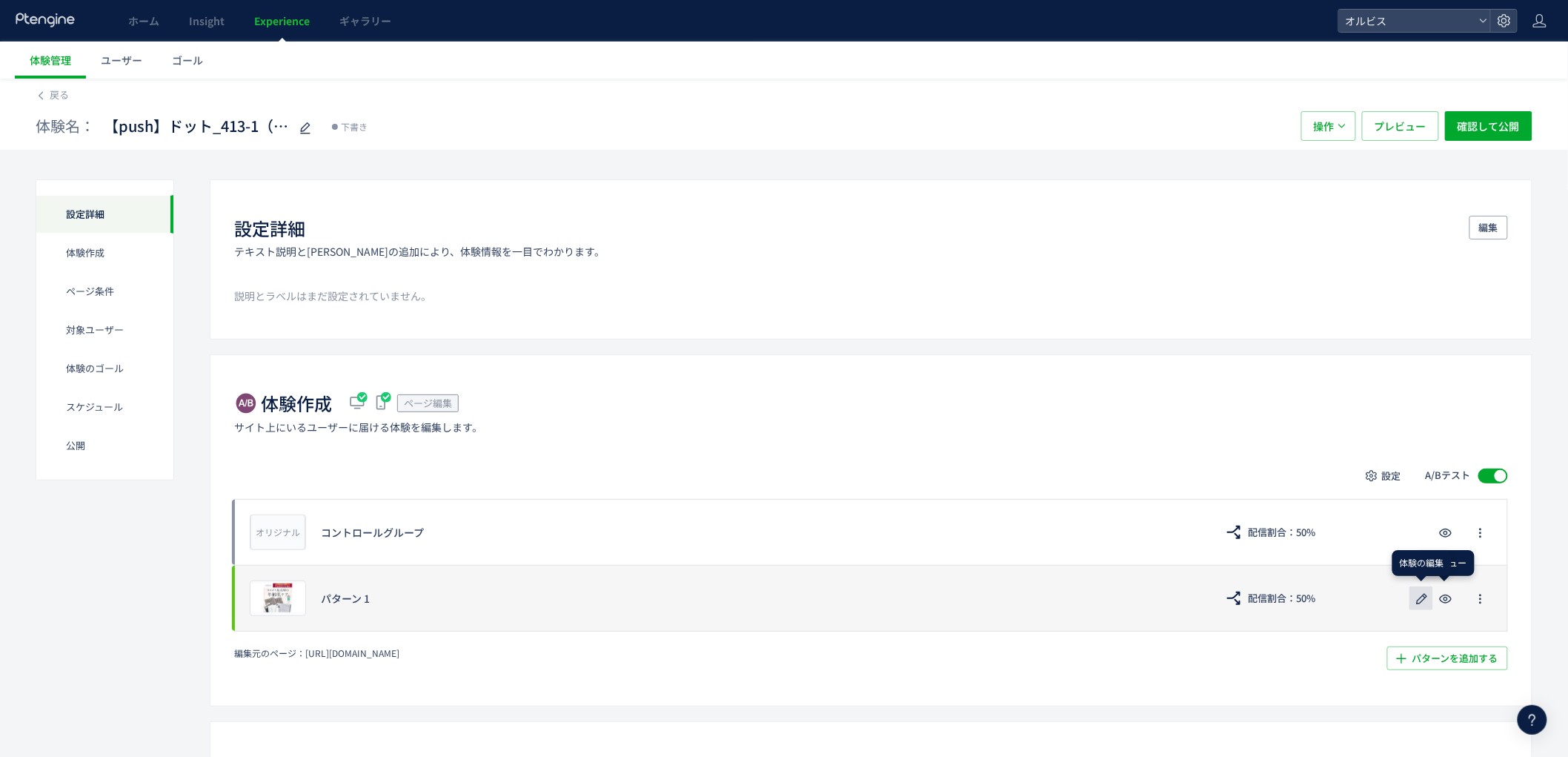
click at [1427, 599] on icon "button" at bounding box center [1422, 599] width 18 height 18
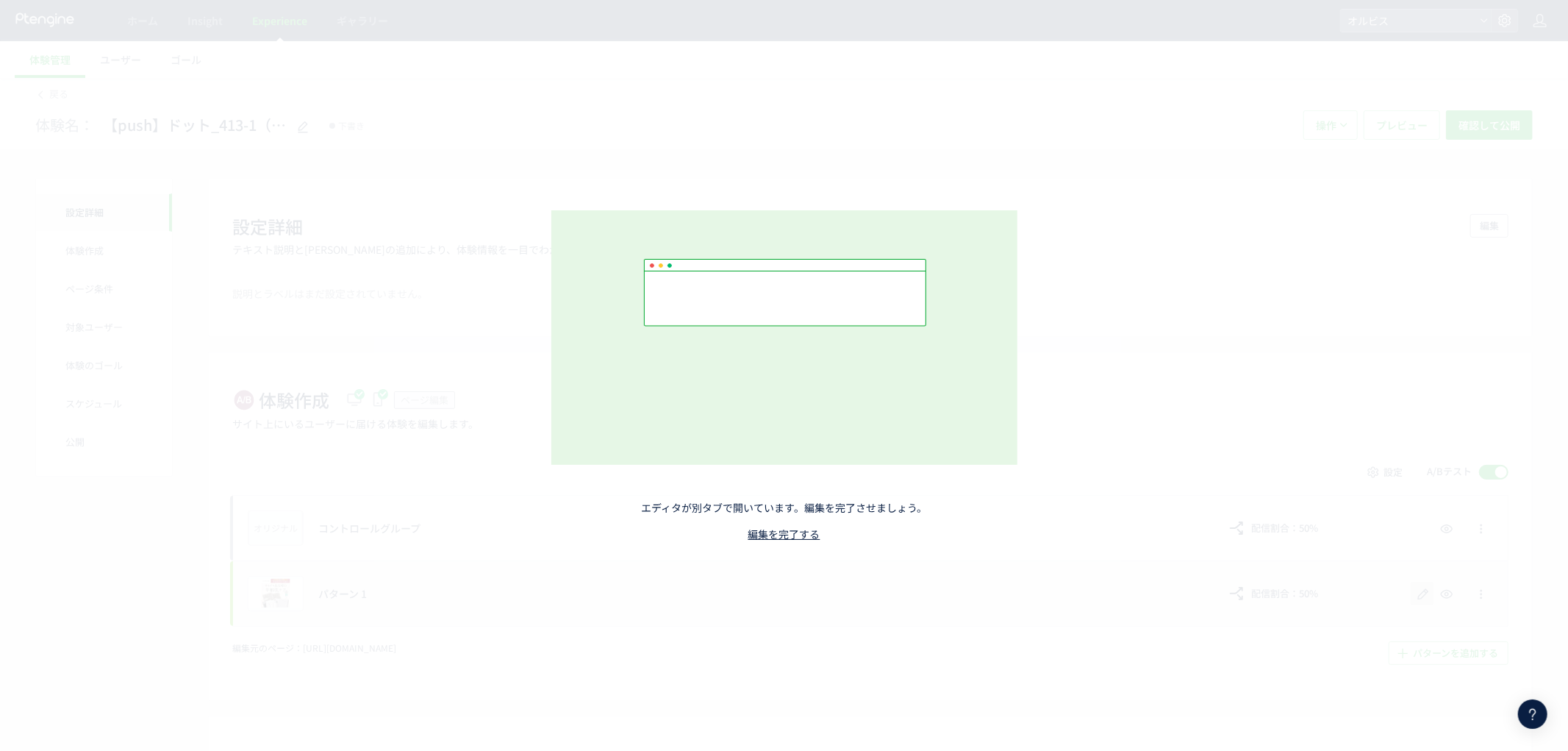
scroll to position [638, 0]
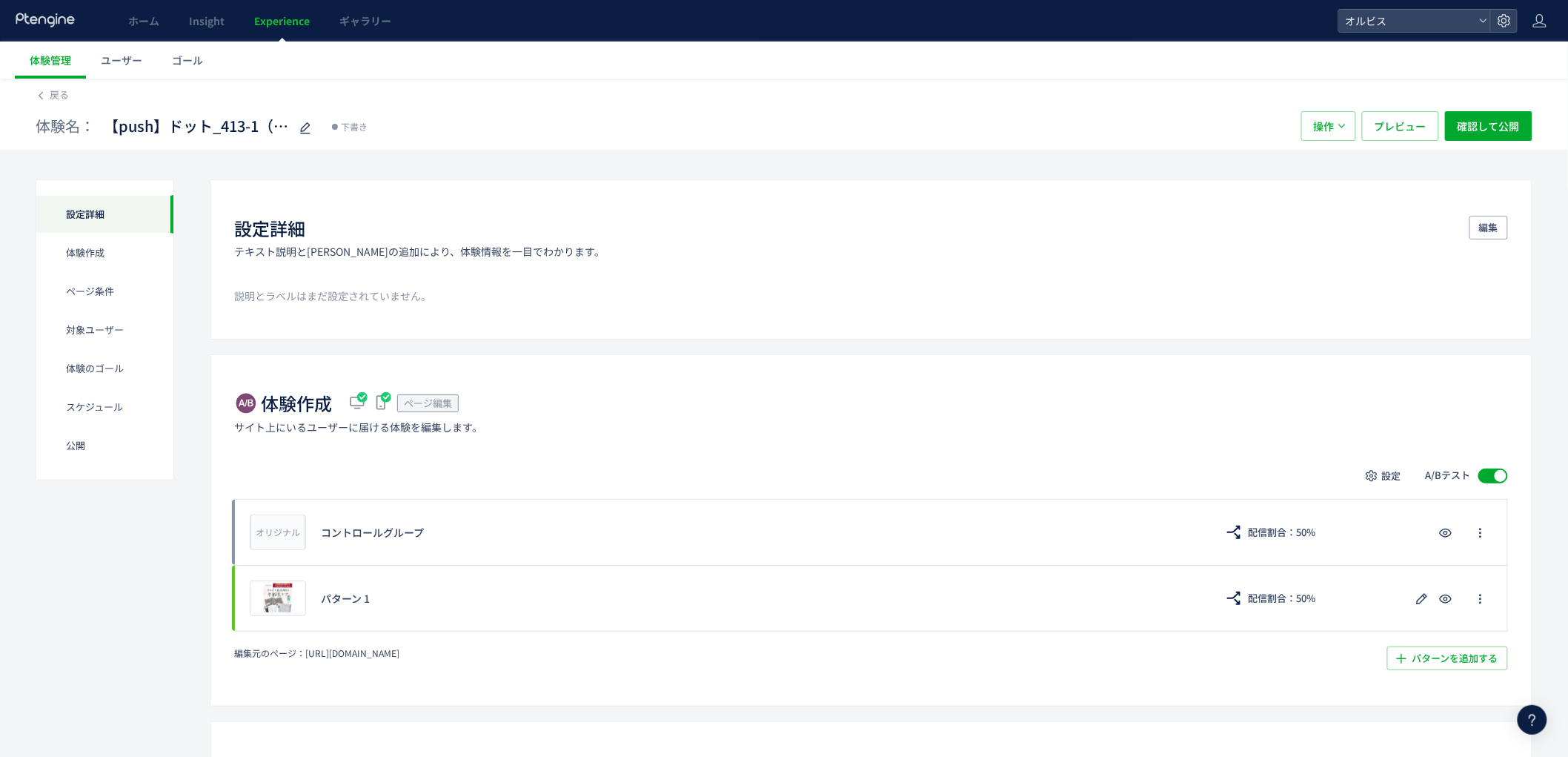
scroll to position [824, 0]
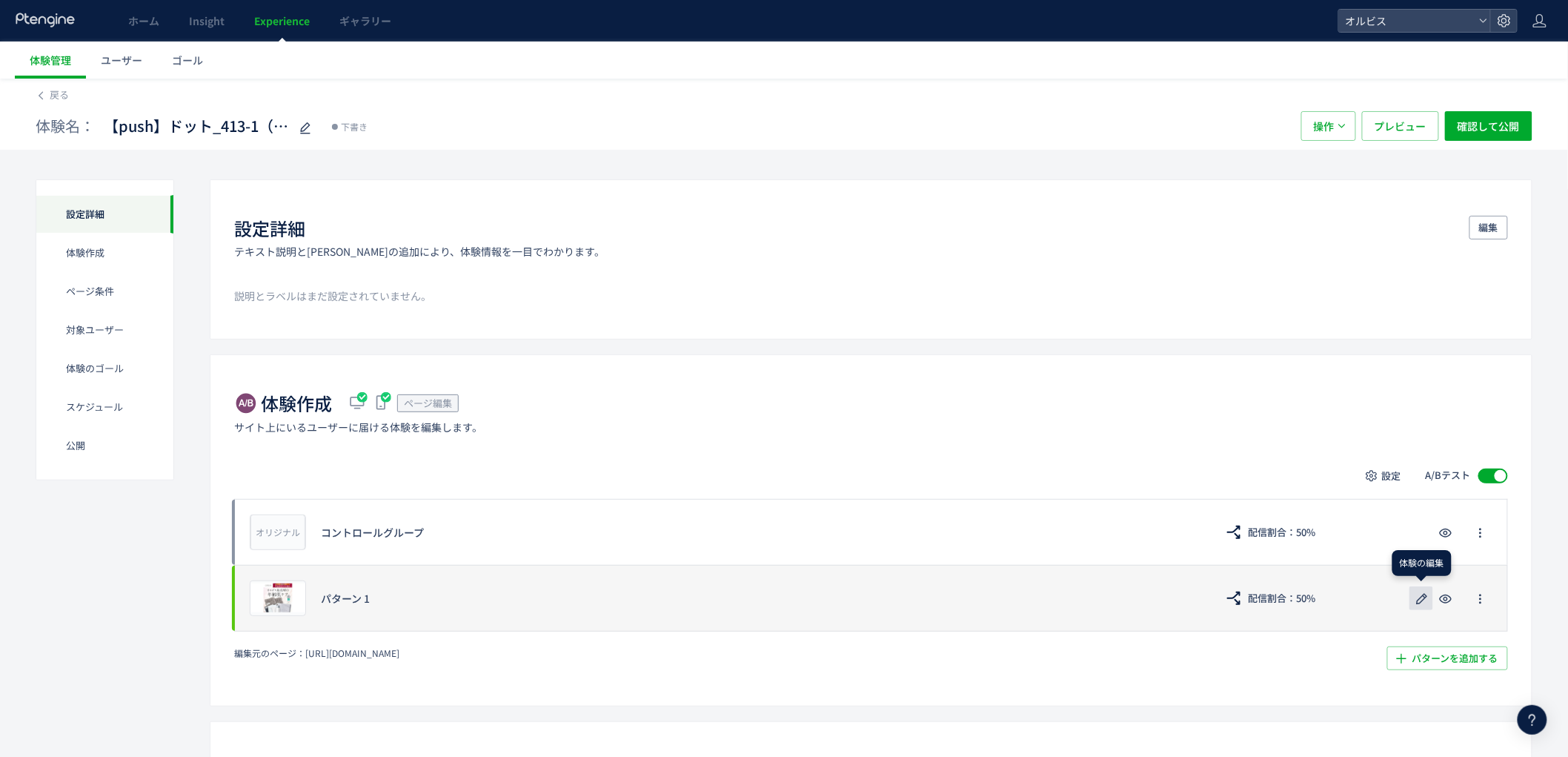
click at [1424, 594] on icon "button" at bounding box center [1422, 599] width 18 height 18
click at [1447, 602] on icon "button" at bounding box center [1446, 599] width 18 height 18
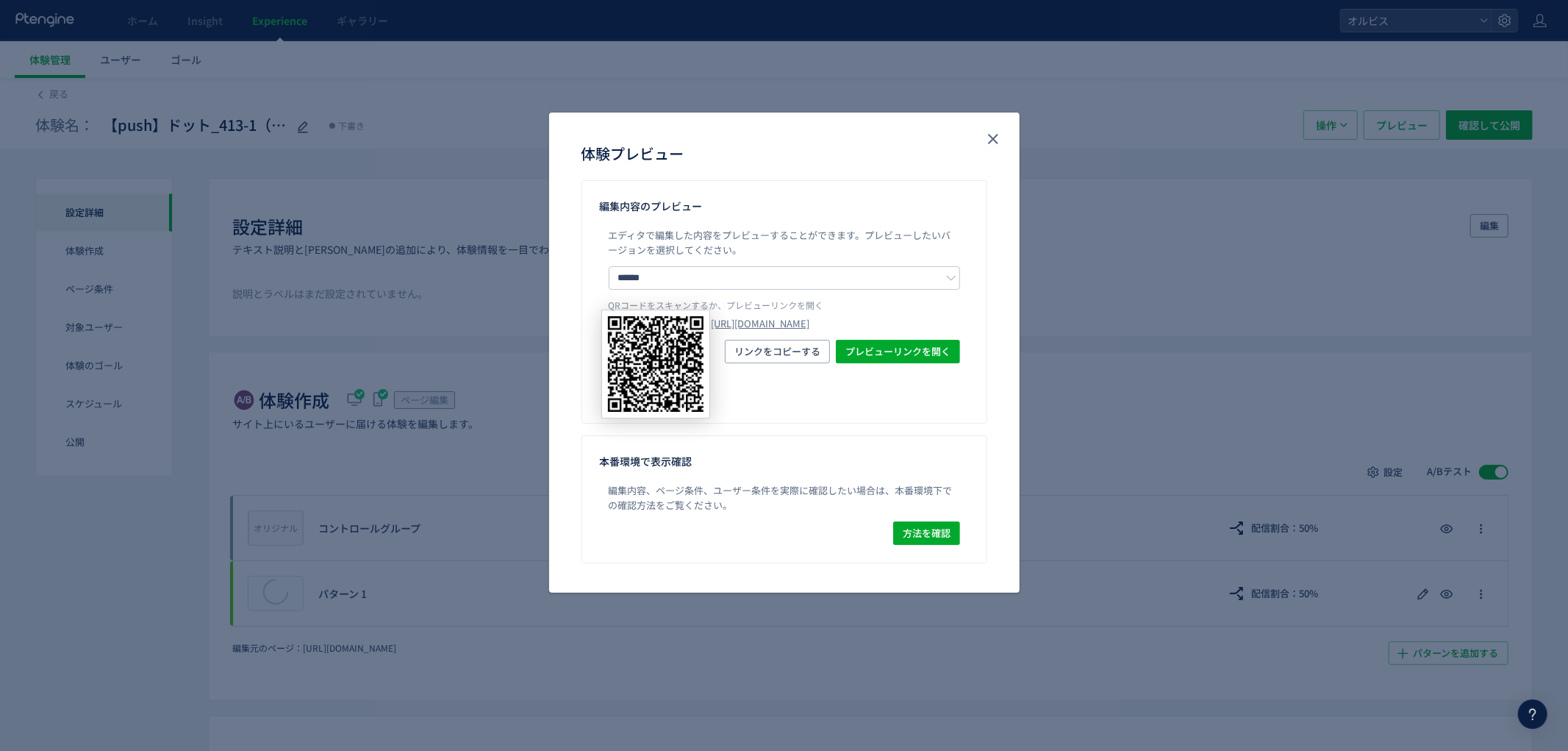
click at [678, 334] on img "体験プレビュー" at bounding box center [656, 364] width 109 height 109
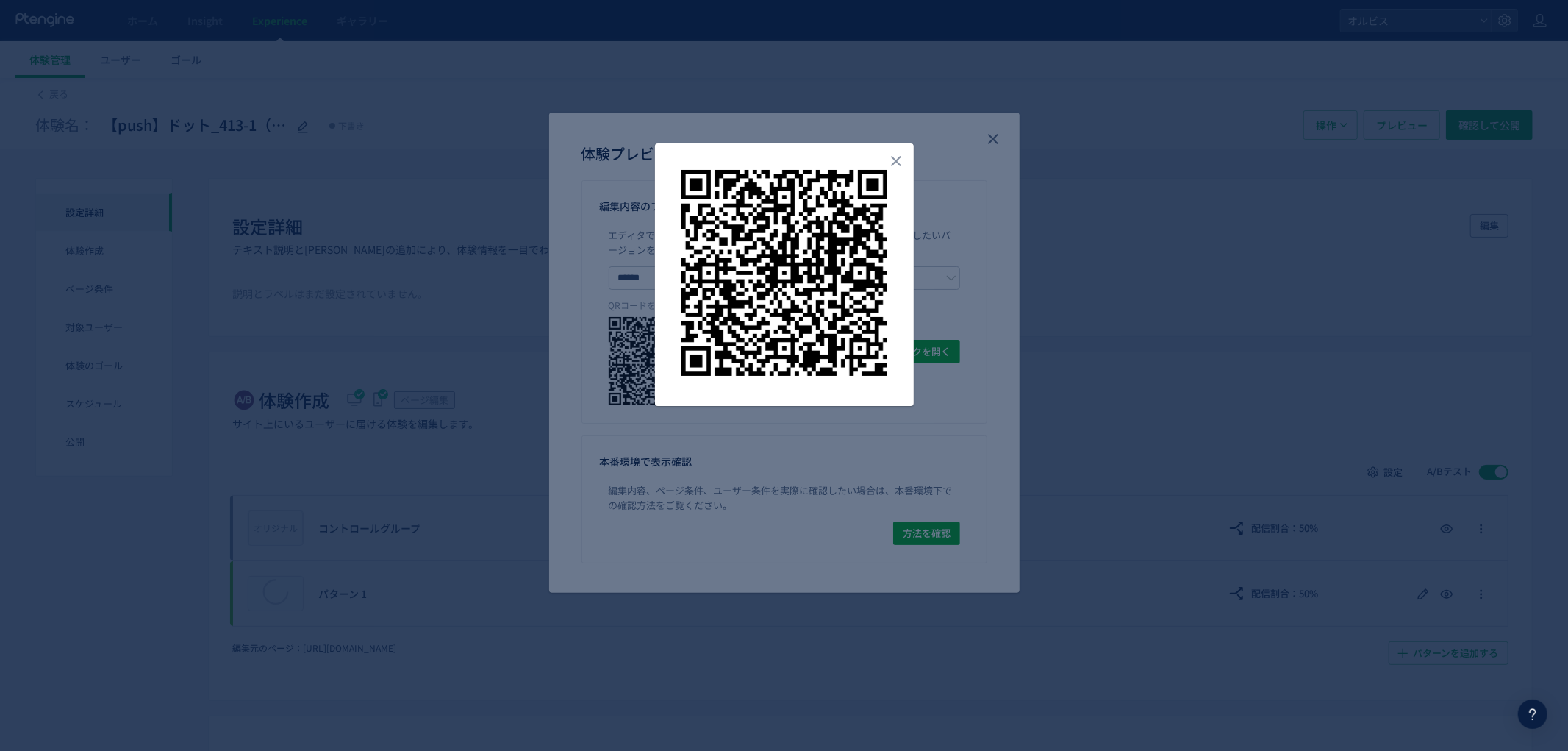
click at [882, 324] on img "dialog" at bounding box center [784, 272] width 206 height 206
click at [936, 339] on div at bounding box center [784, 376] width 1568 height 751
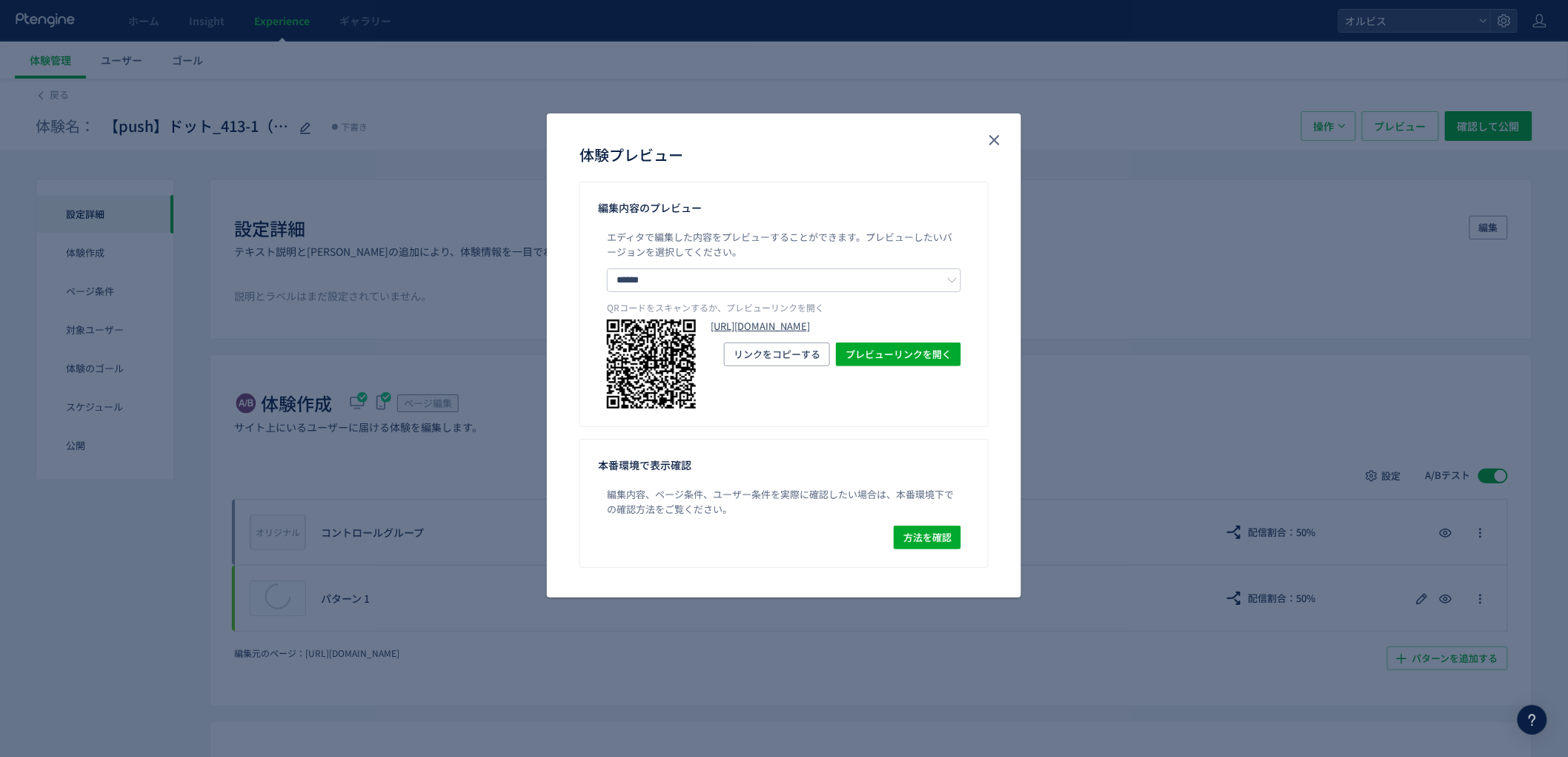
click at [823, 334] on link "https://pr.orbis.co.jp/cosmetics/udot/413-1/?preview_ptx_token=v4-b385bdff-1593…" at bounding box center [836, 327] width 251 height 14
drag, startPoint x: 995, startPoint y: 142, endPoint x: 817, endPoint y: 262, distance: 214.7
click at [995, 141] on use "close" at bounding box center [994, 139] width 10 height 10
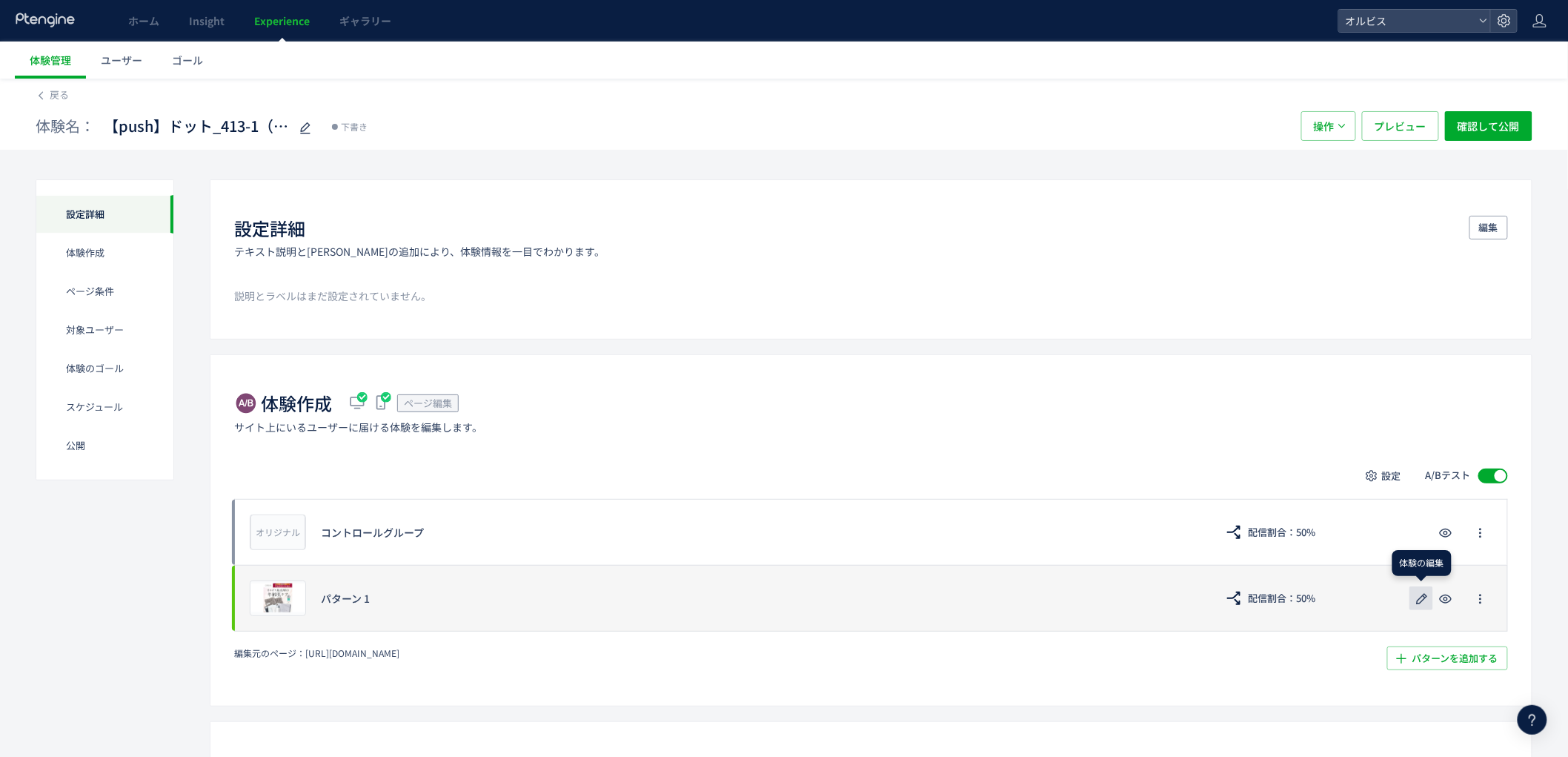
click at [1424, 597] on icon "button" at bounding box center [1422, 599] width 18 height 18
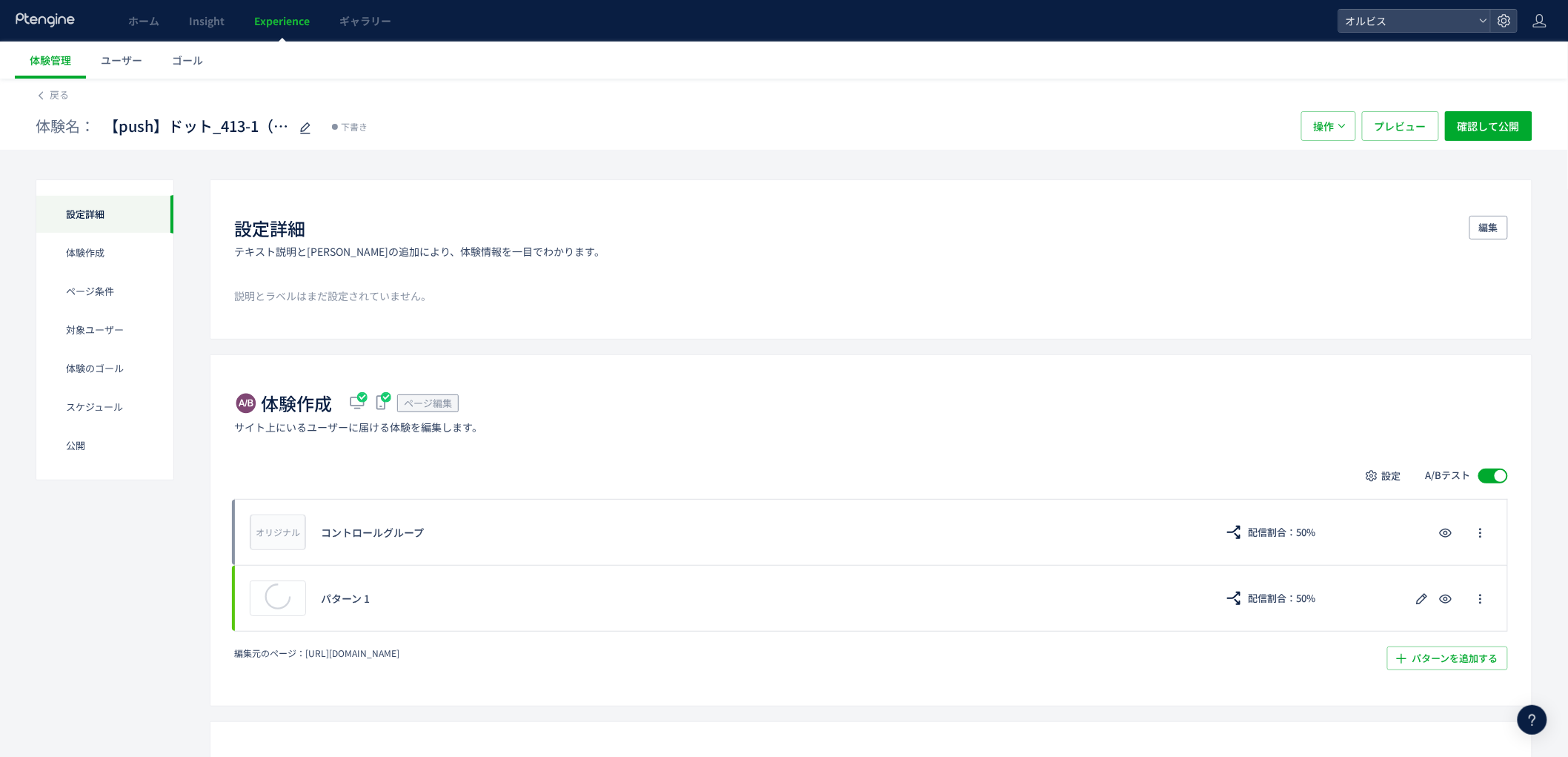
click at [1528, 715] on icon at bounding box center [1533, 719] width 18 height 18
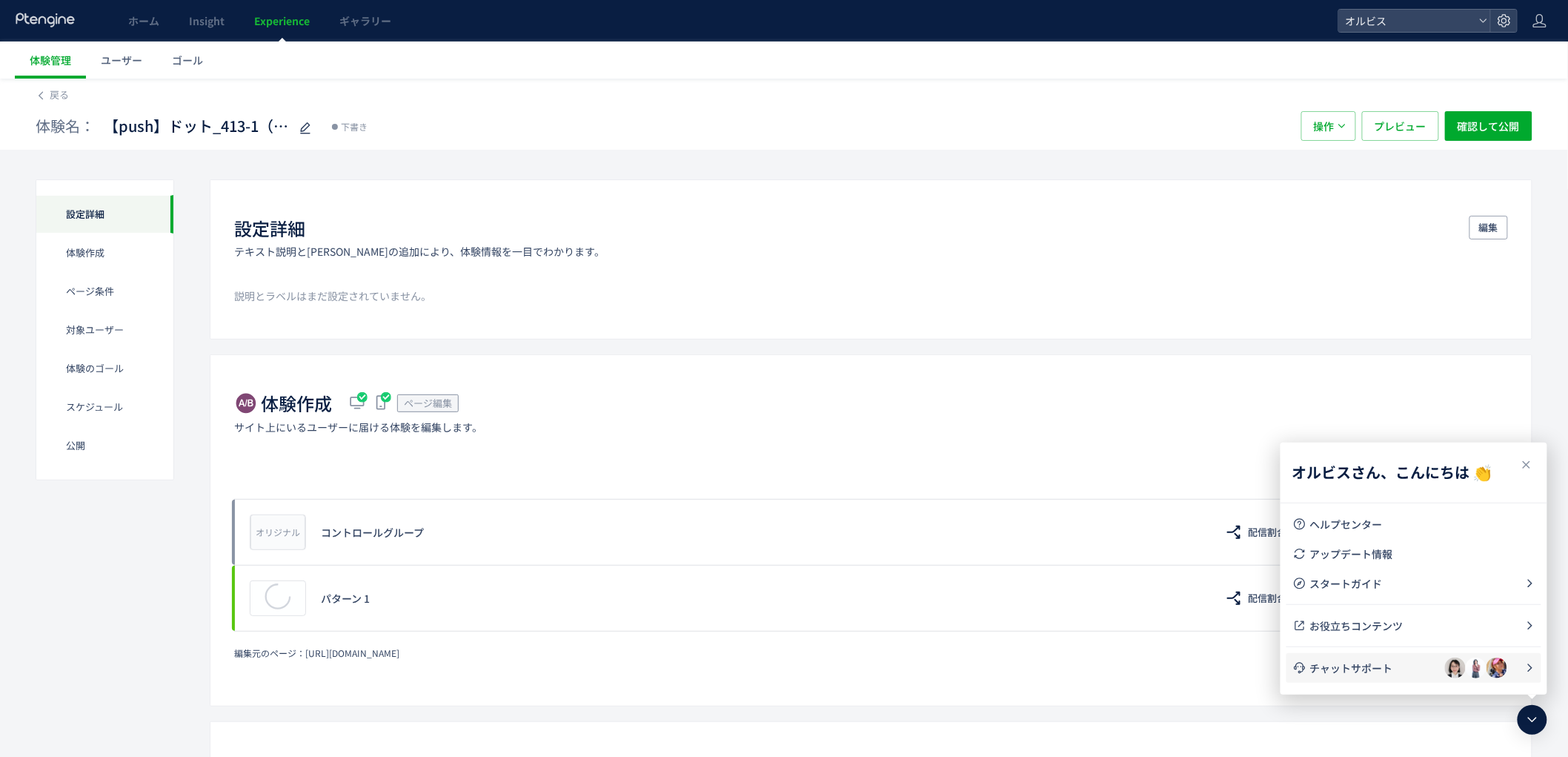
click at [1389, 664] on span "チャットサポート" at bounding box center [1378, 668] width 135 height 15
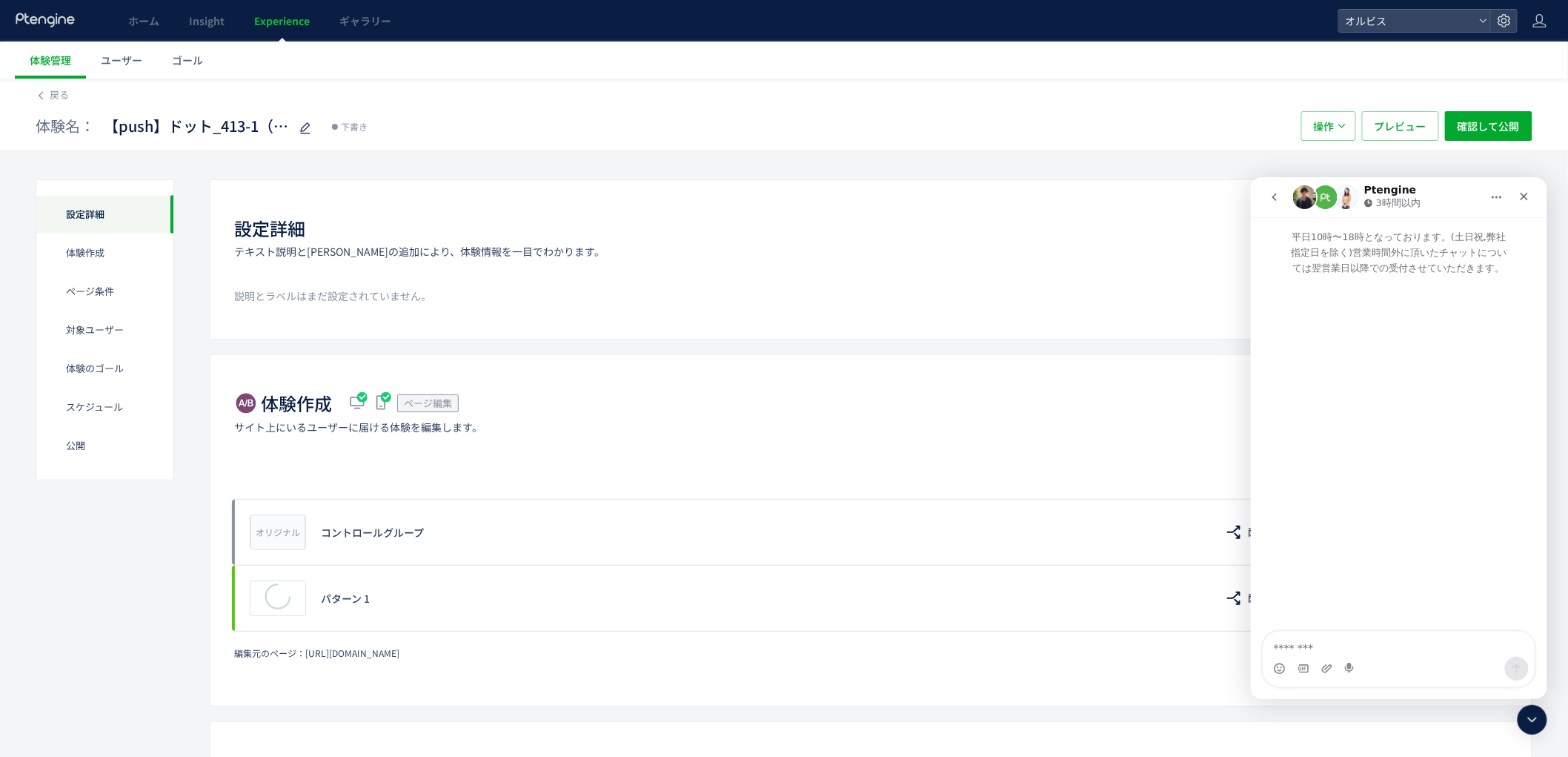
click at [1269, 194] on icon "go back" at bounding box center [1273, 196] width 12 height 12
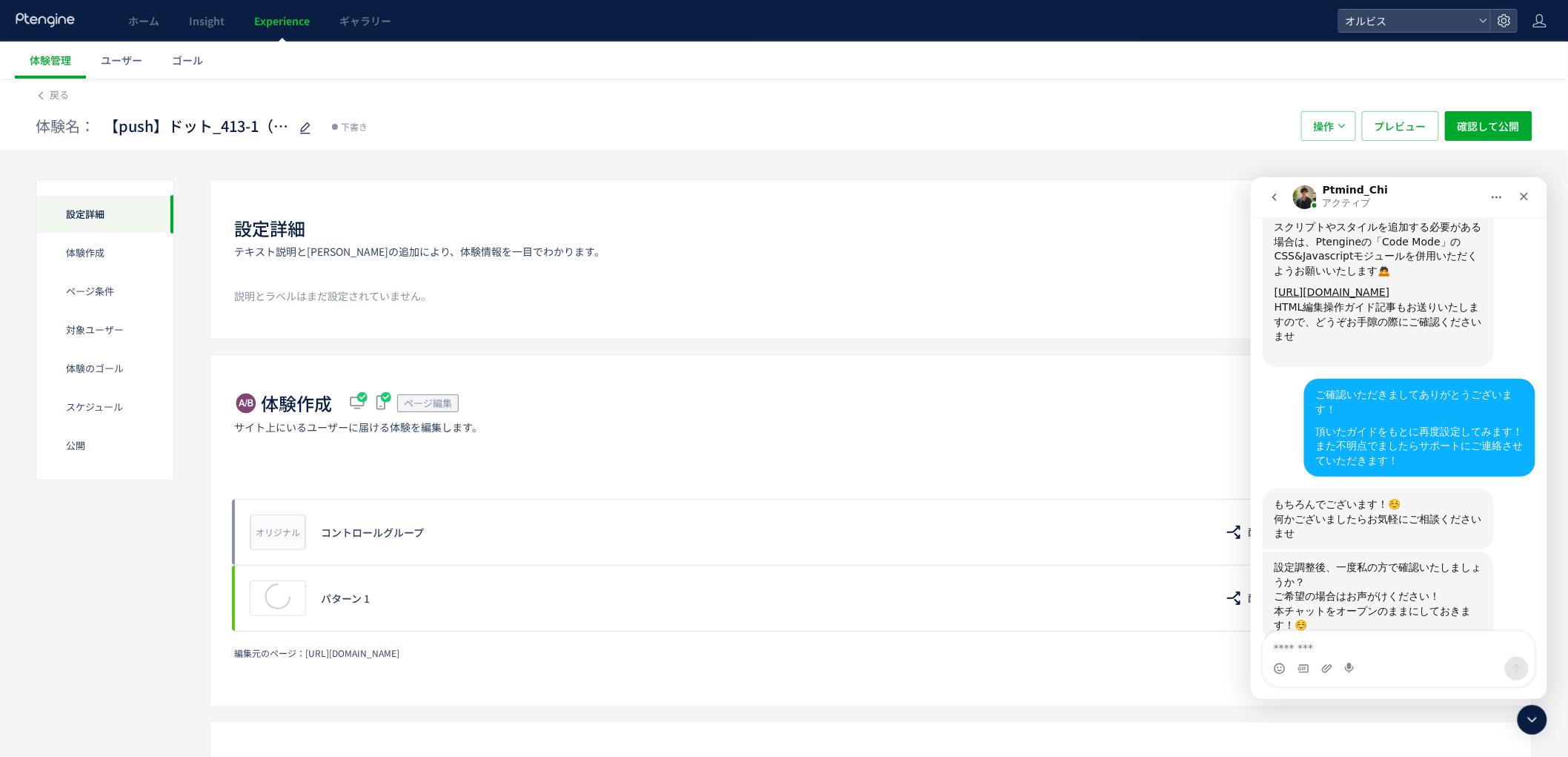
scroll to position [824, 0]
click at [1403, 650] on textarea "メッセージ..." at bounding box center [1399, 643] width 271 height 25
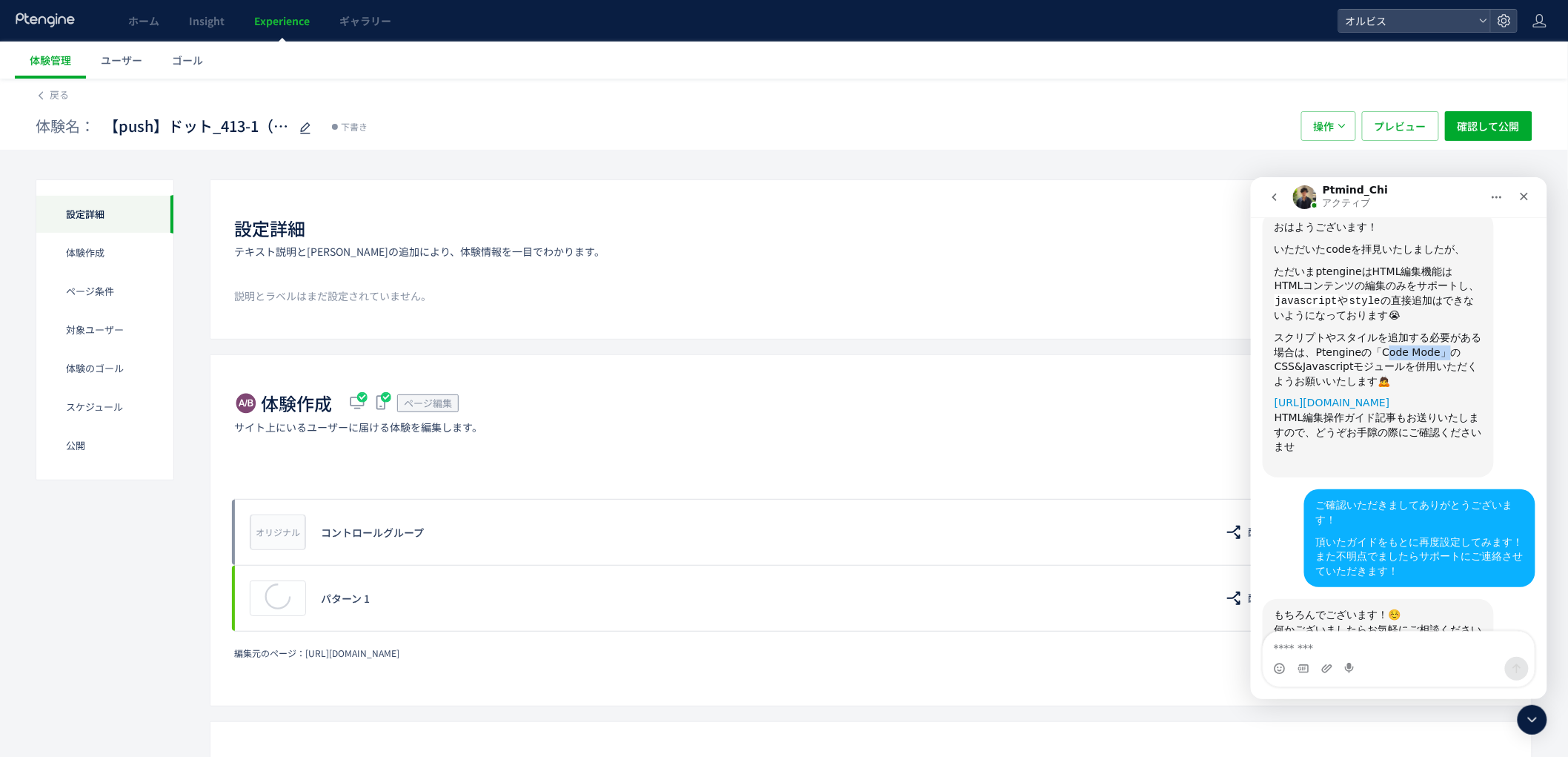
drag, startPoint x: 1333, startPoint y: 321, endPoint x: 1373, endPoint y: 352, distance: 50.6
click at [1383, 330] on div "スクリプトやスタイルを追加する必要がある場合は、Ptengineの「Code Mode」のCSS&Javascriptモジュールを併用いただくようお願いいたし…" at bounding box center [1378, 359] width 208 height 58
copy div "ode Mode"
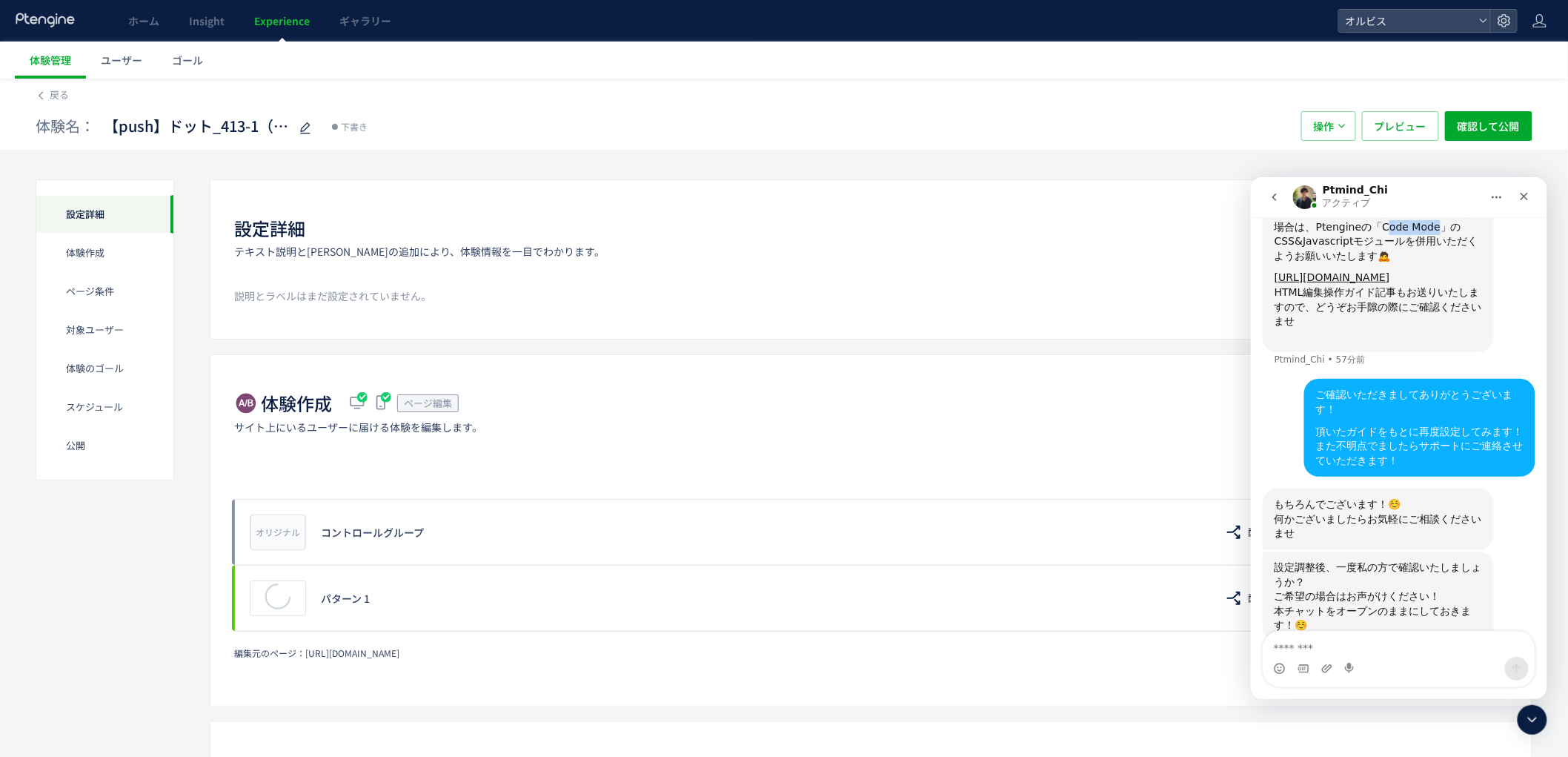
scroll to position [730, 0]
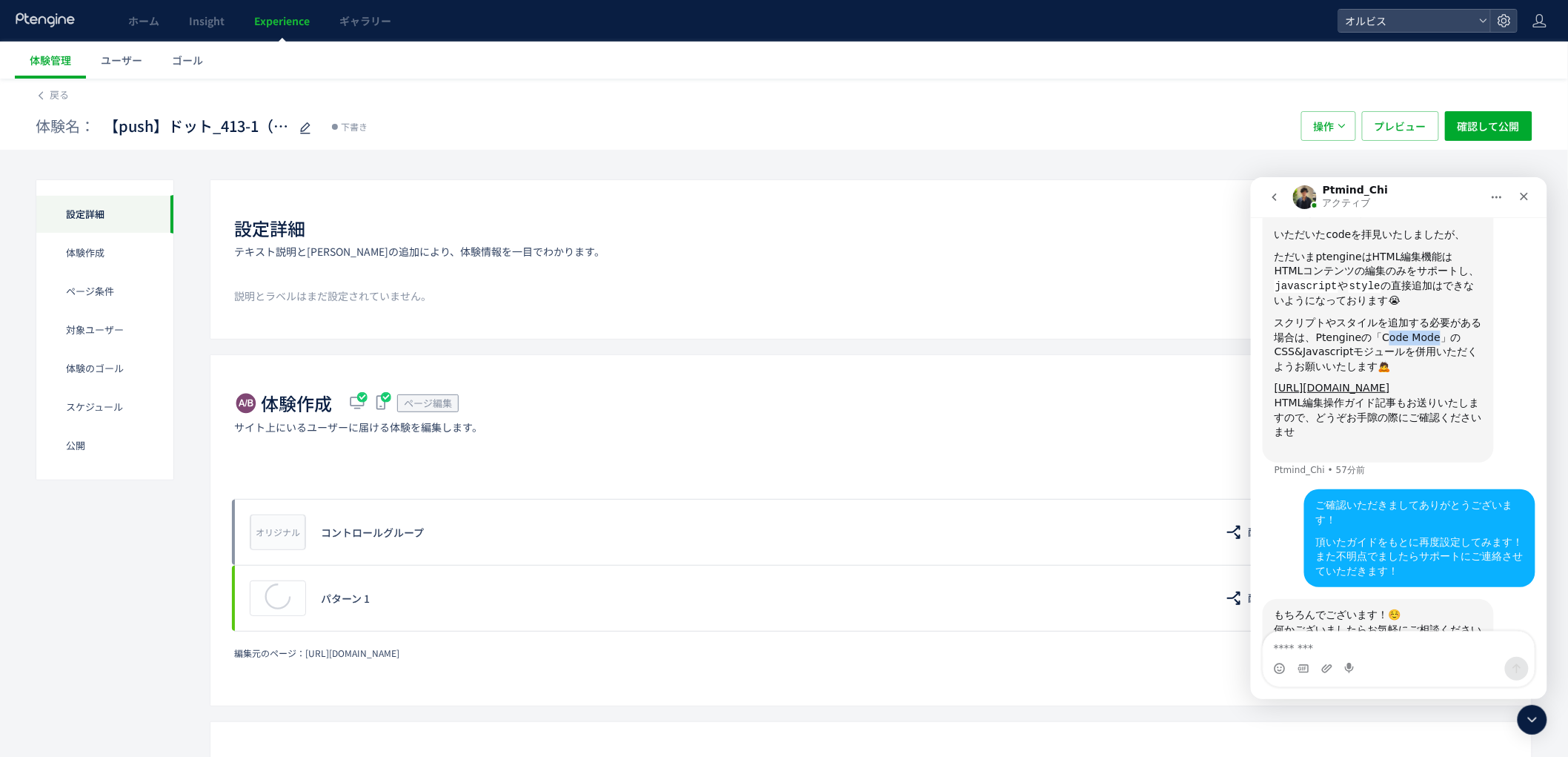
click at [1356, 315] on div "スクリプトやスタイルを追加する必要がある場合は、Ptengineの「Code Mode」のCSS&Javascriptモジュールを併用いただくようお願いいたし…" at bounding box center [1378, 344] width 208 height 58
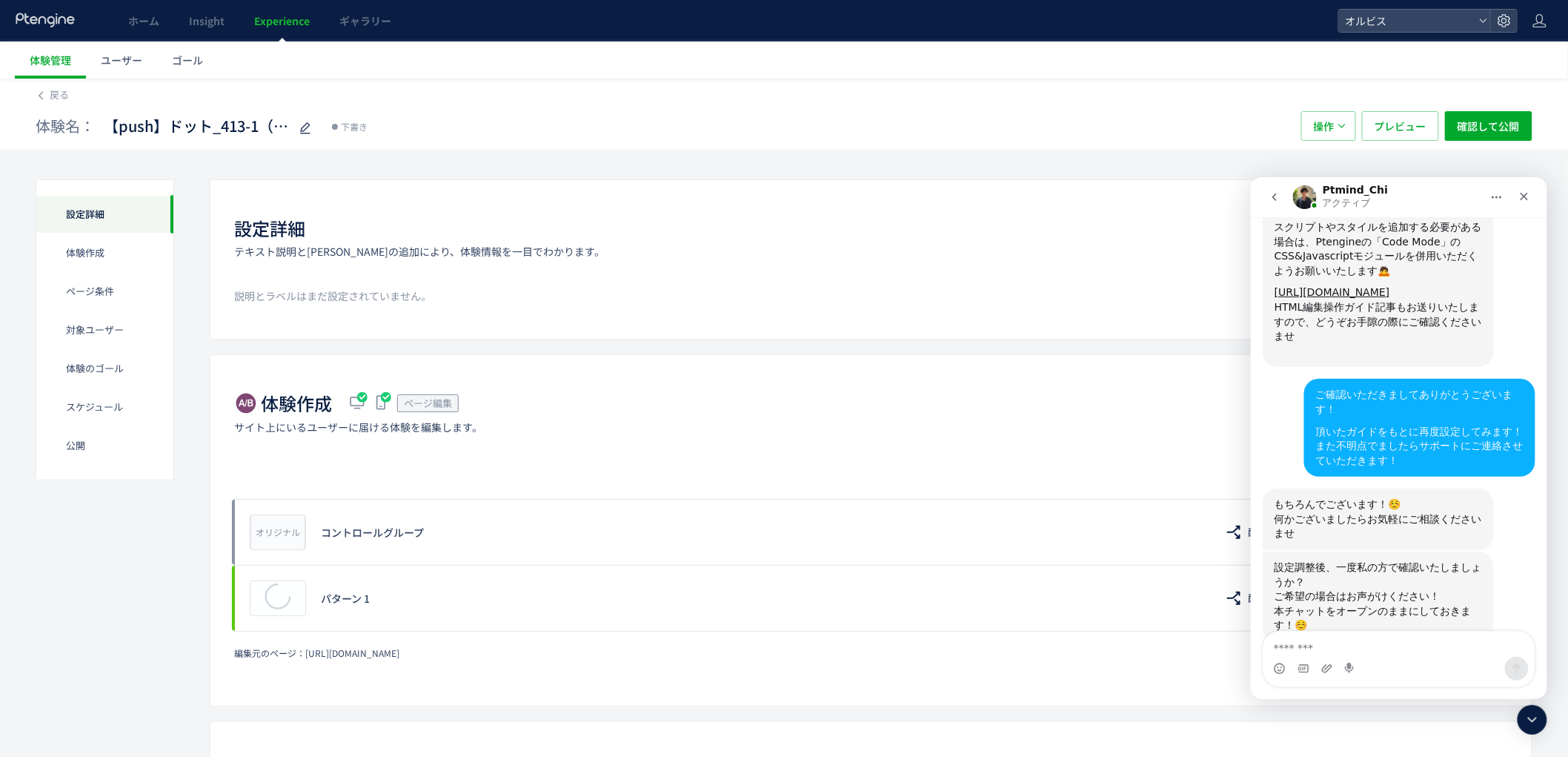
click at [1337, 308] on div "HTML編集操作ガイド記事もお送りいたしますので、どうぞお手隙の際にご確認くださいませ ​" at bounding box center [1378, 328] width 208 height 58
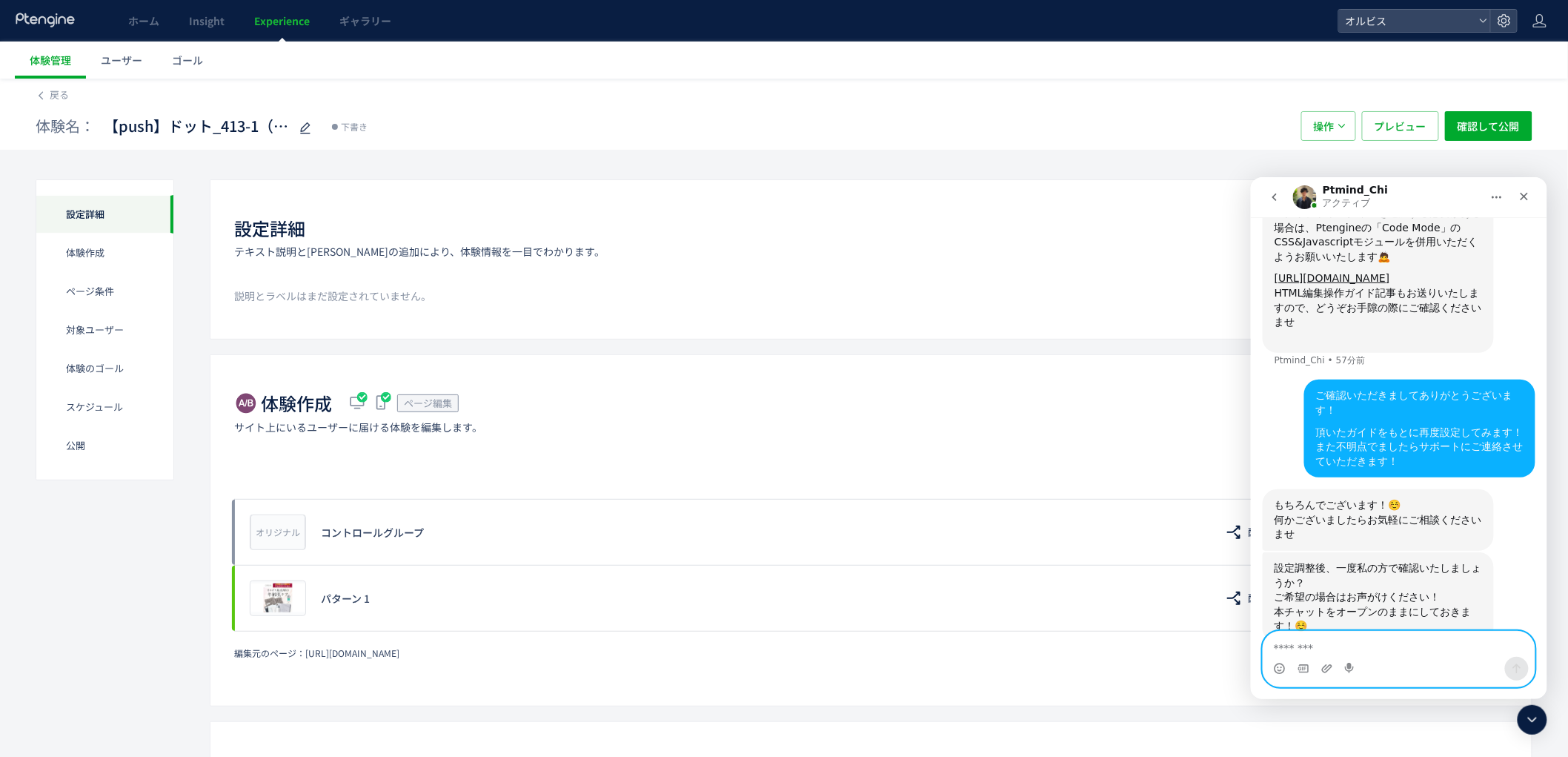
click at [1313, 654] on textarea "メッセージ..." at bounding box center [1399, 643] width 271 height 25
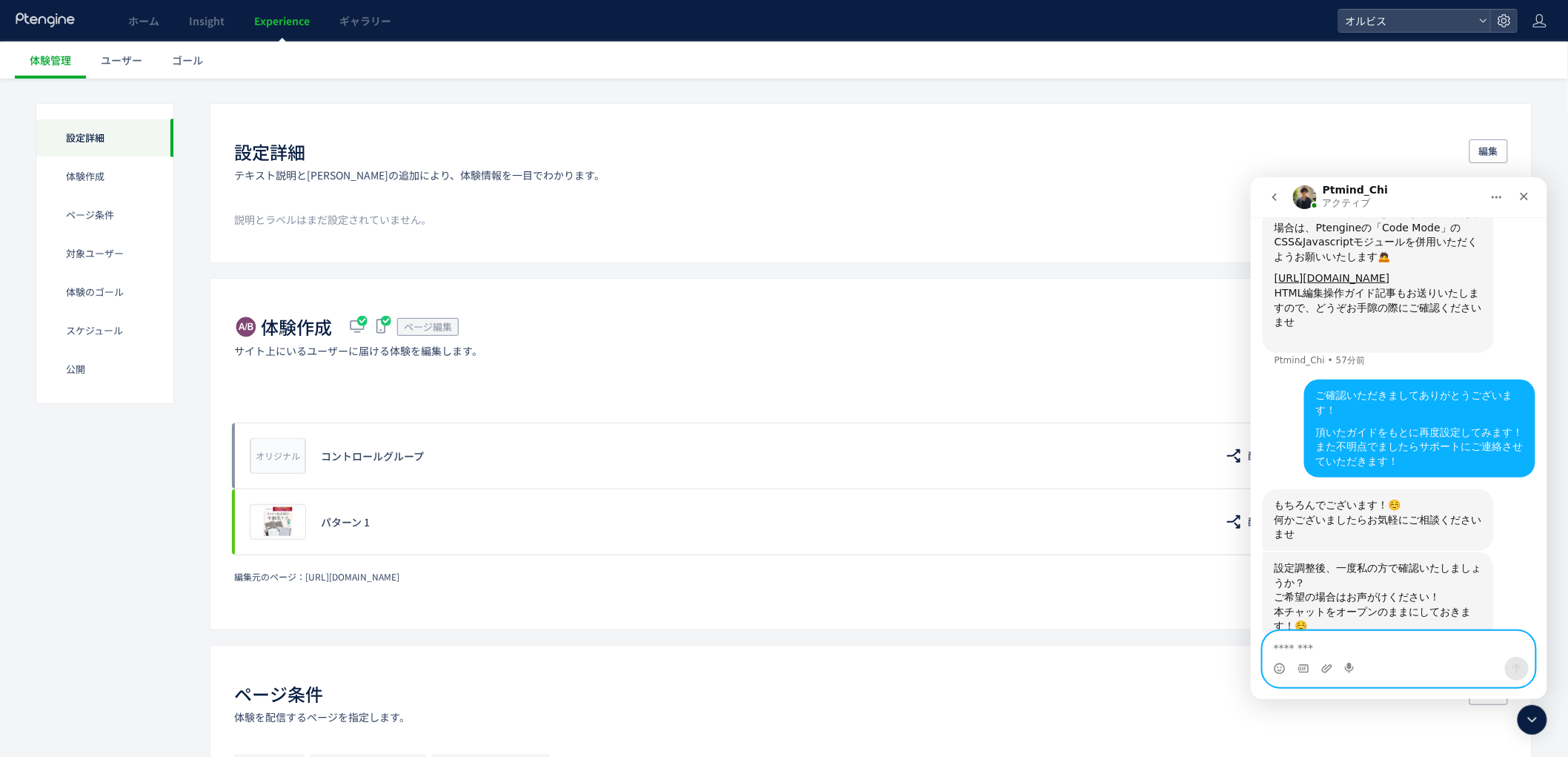
scroll to position [109, 0]
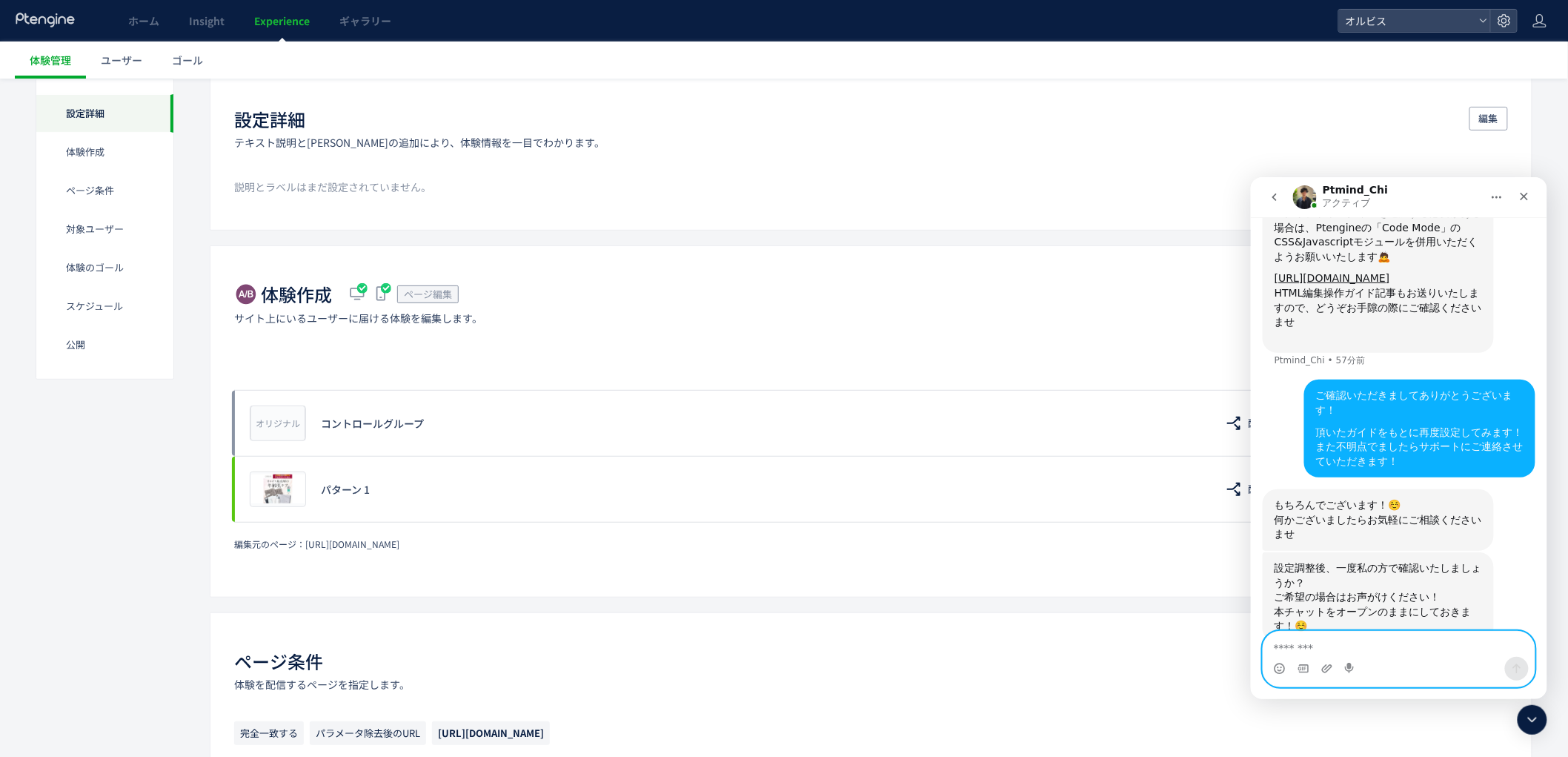
click at [1306, 636] on textarea "メッセージ..." at bounding box center [1399, 643] width 271 height 25
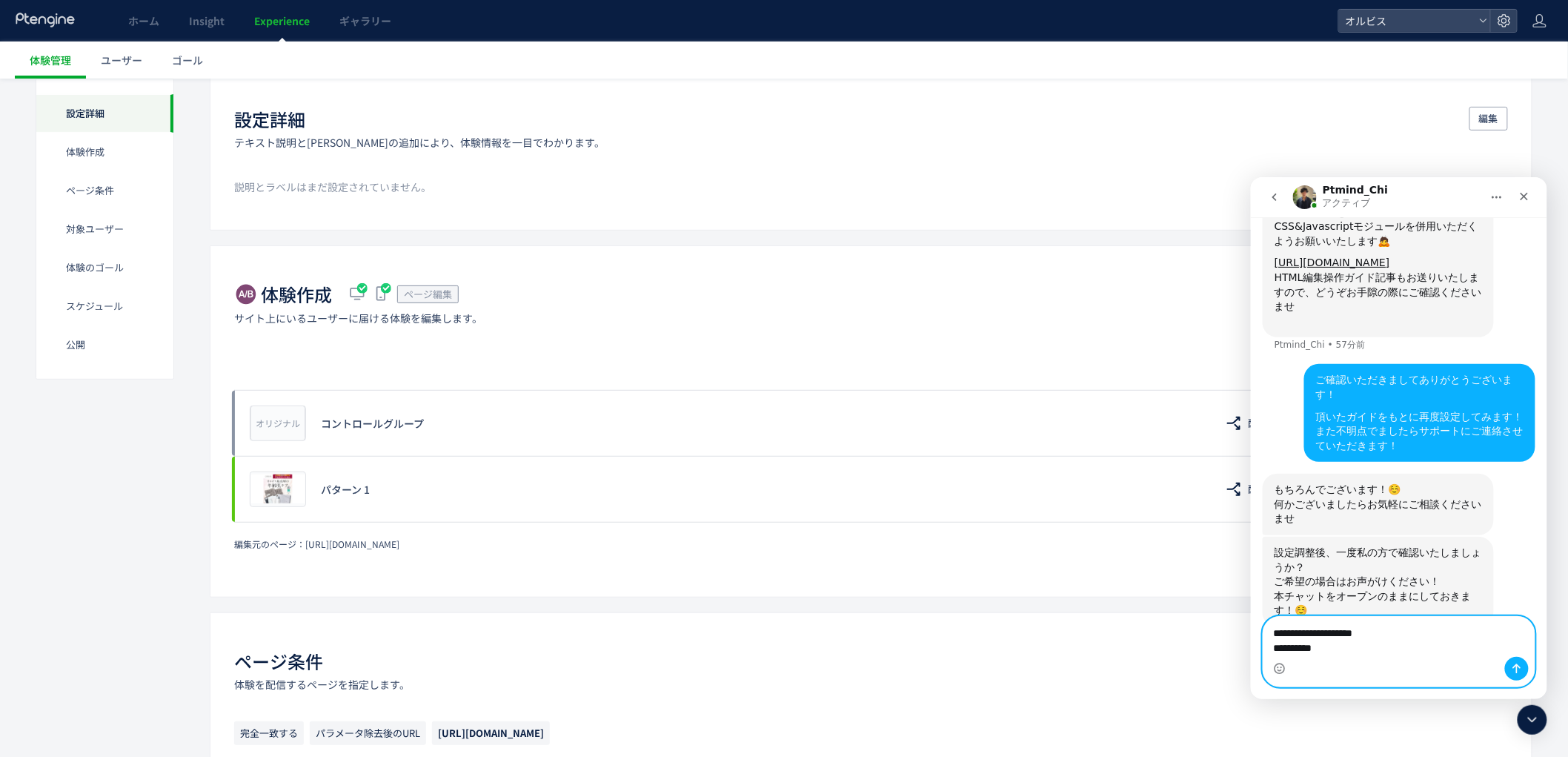
type textarea "**********"
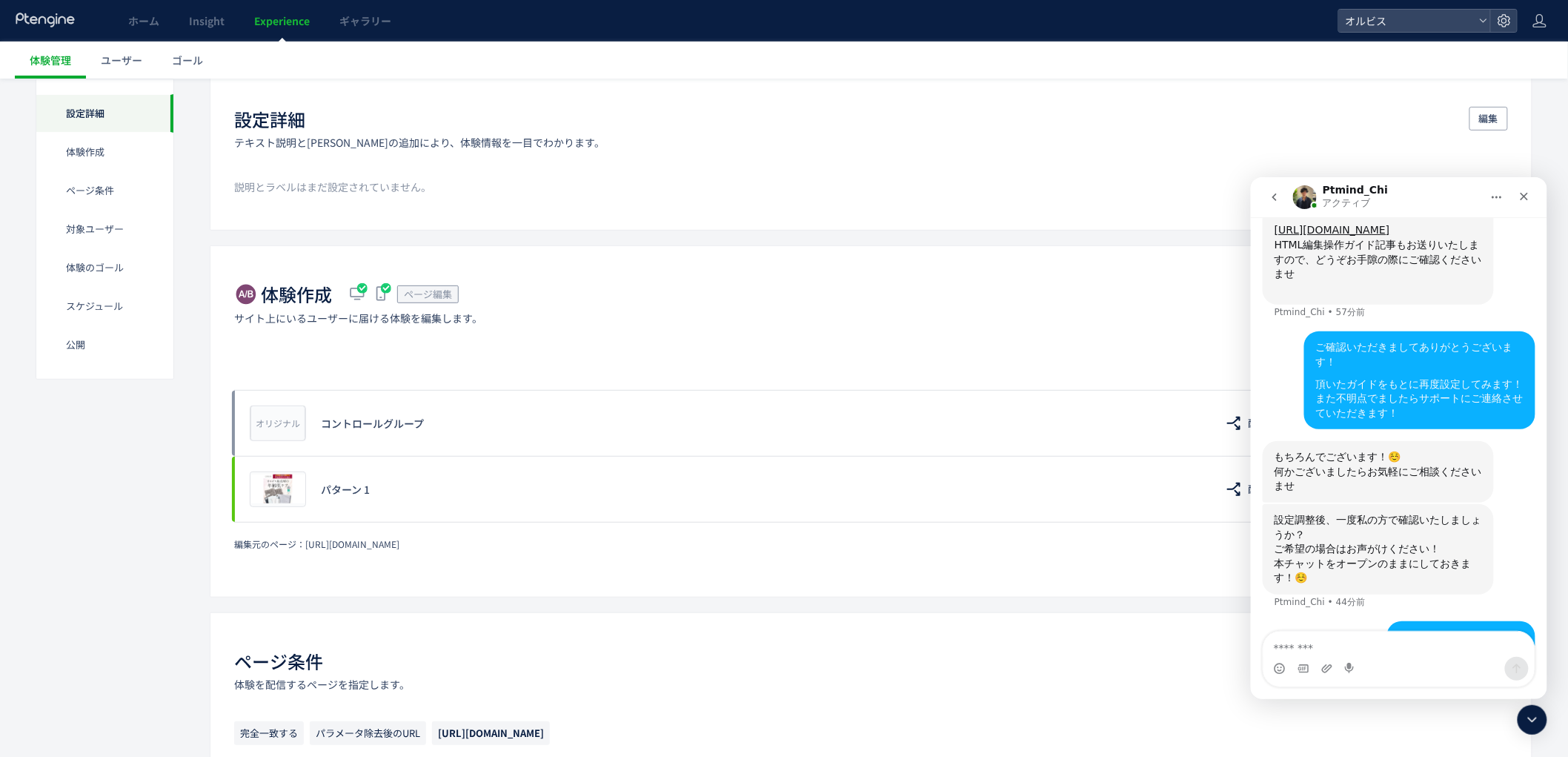
click at [1512, 664] on div "ガイドを確認してみたのでが理解が及ばず、、 code modede" at bounding box center [1419, 686] width 208 height 44
drag, startPoint x: 1403, startPoint y: 599, endPoint x: 1330, endPoint y: 597, distance: 73.0
click at [1330, 654] on div "ガイドを確認してみたのでが理解が及ばず、、 code modede オルビス • 今" at bounding box center [1419, 685] width 231 height 62
copy div "ガイドを確認してみたのでが理解が及ばず、、 code modede"
click at [1339, 664] on div "ガイドを確認してみたのでが理解が及ばず、、 code modede" at bounding box center [1419, 686] width 208 height 44
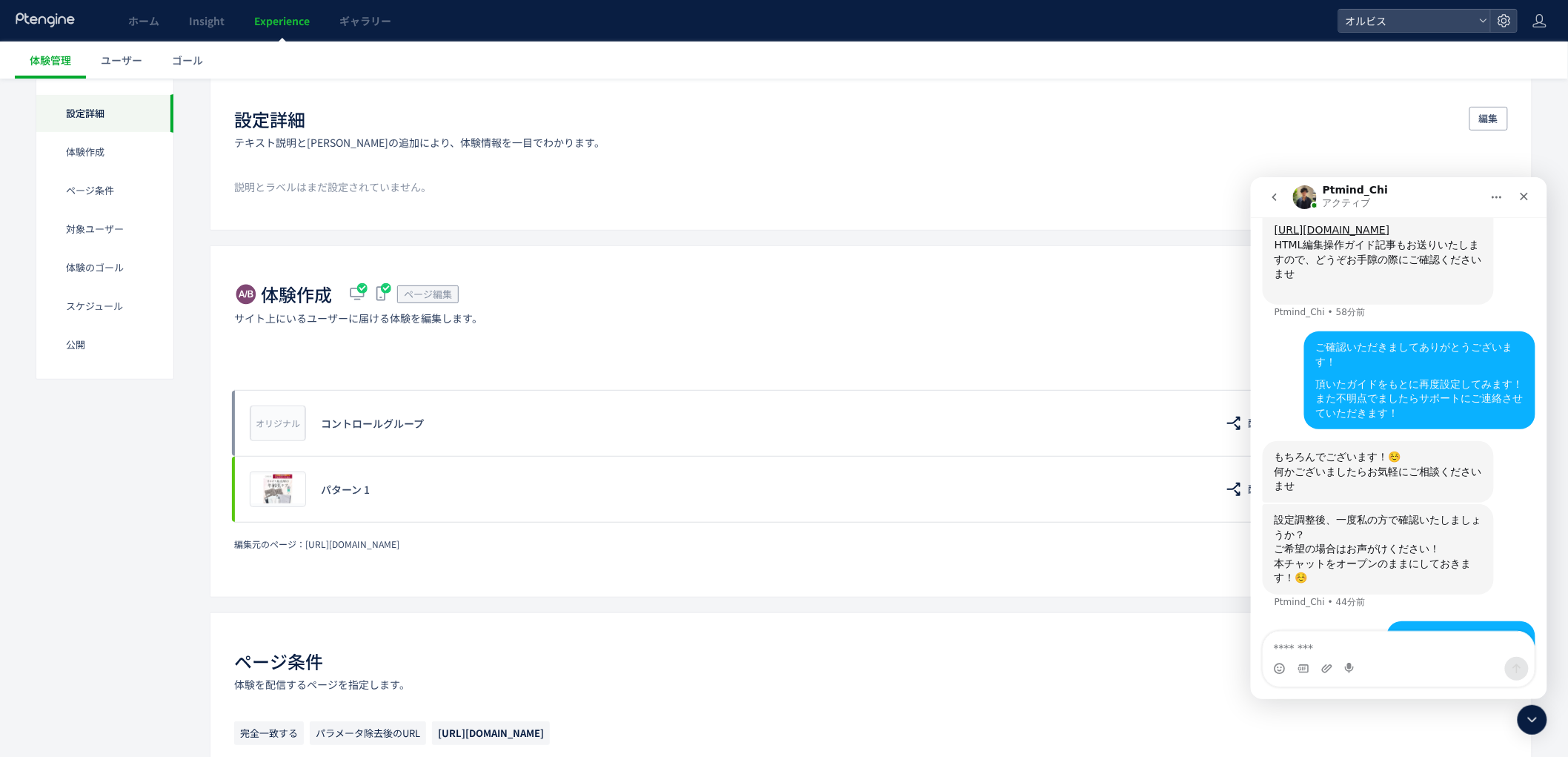
click at [1336, 664] on div "ガイドを確認してみたのでが理解が及ばず、、 code modede" at bounding box center [1419, 686] width 208 height 44
click at [1335, 664] on div "ガイドを確認してみたのでが理解が及ばず、、 code modede" at bounding box center [1419, 686] width 208 height 44
click at [1330, 654] on div "ガイドを確認してみたのでが理解が及ばず、、 code modede オルビス • 今" at bounding box center [1419, 685] width 231 height 62
click at [1332, 654] on div "ガイドを確認してみたのでが理解が及ばず、、 code modede オルビス • 今" at bounding box center [1419, 685] width 231 height 62
click at [1337, 664] on div "ガイドを確認してみたのでが理解が及ばず、、 code modede" at bounding box center [1419, 686] width 208 height 44
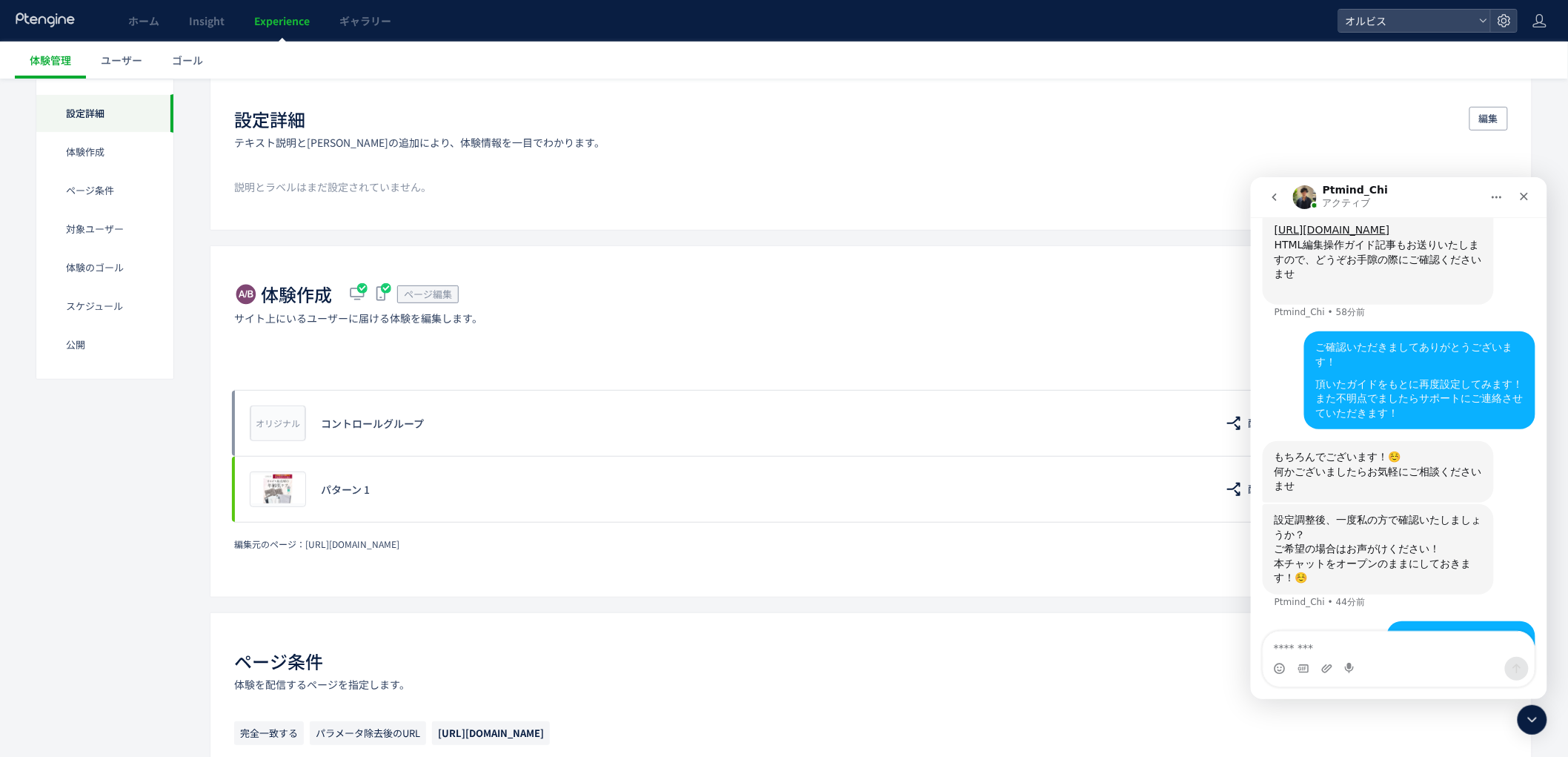
drag, startPoint x: 1335, startPoint y: 581, endPoint x: 1403, endPoint y: 607, distance: 72.8
click at [1403, 654] on div "ガイドを確認してみたのでが理解が及ばず、、 code modede オルビス • 今" at bounding box center [1419, 685] width 231 height 62
copy div "ガイドを確認してみたのでが理解が及ばず、、 code modede"
click at [1344, 638] on textarea "メッセージ..." at bounding box center [1399, 643] width 271 height 25
paste textarea "**********"
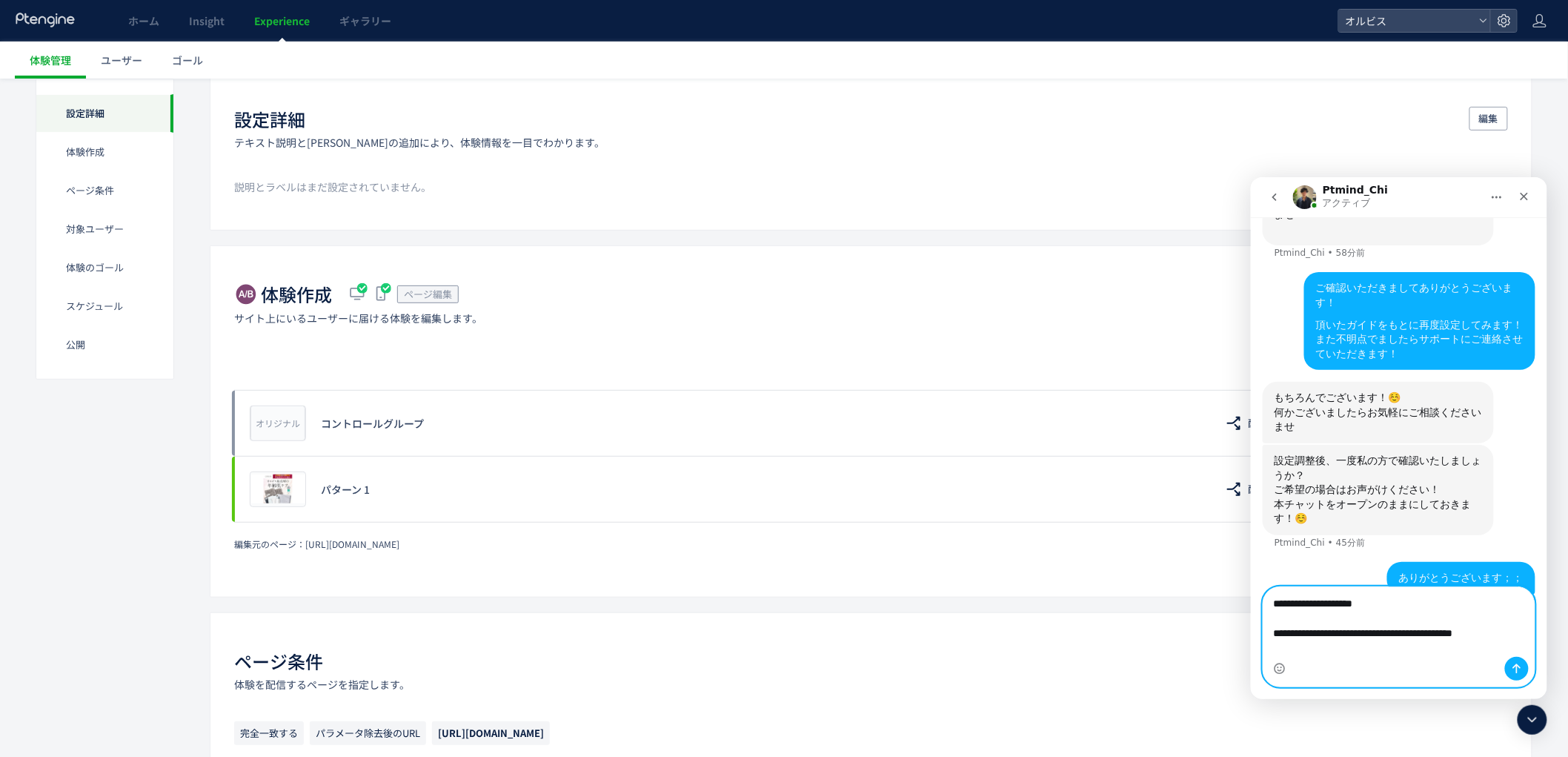
scroll to position [962, 0]
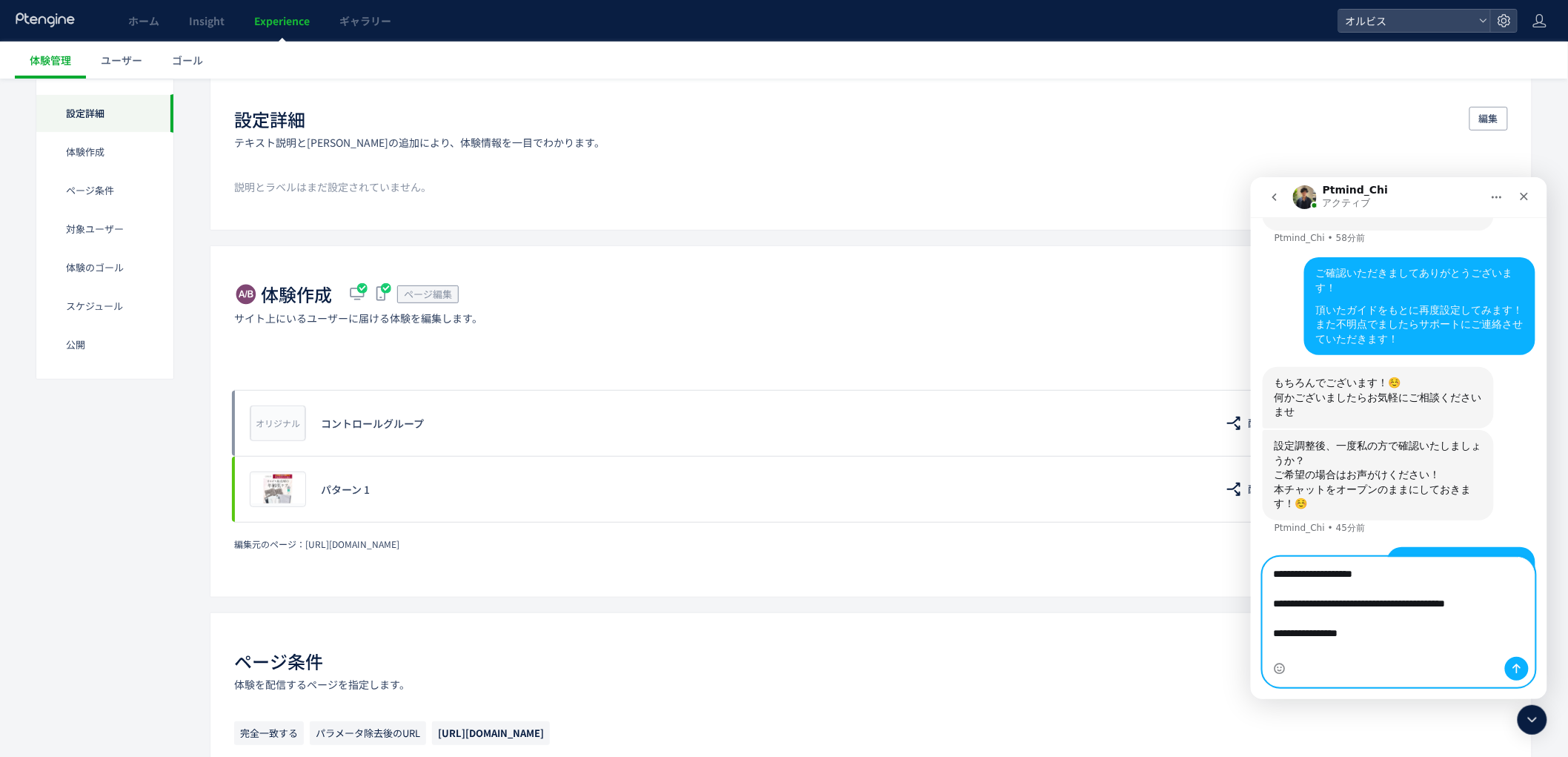
type textarea "**********"
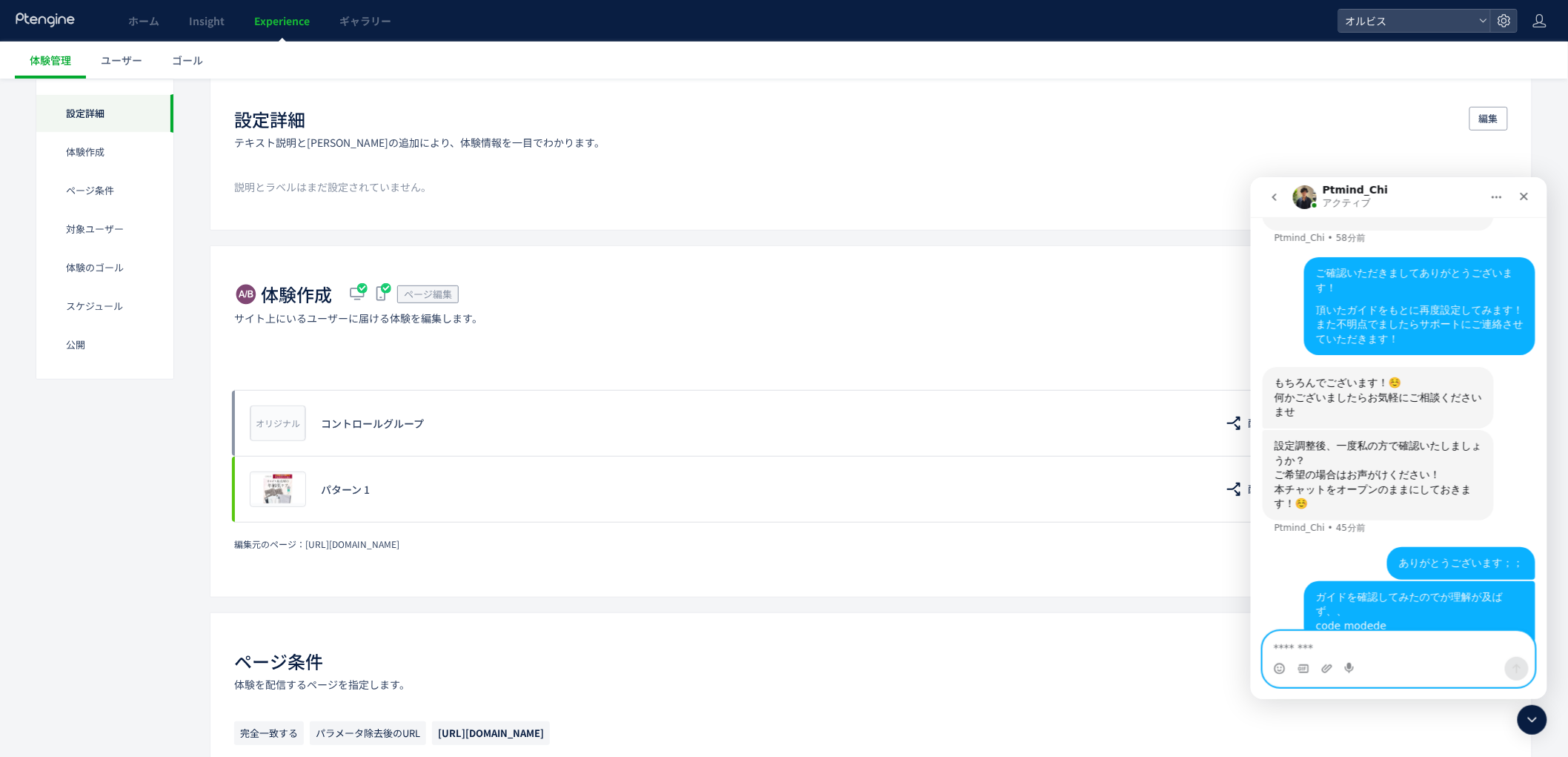
scroll to position [980, 0]
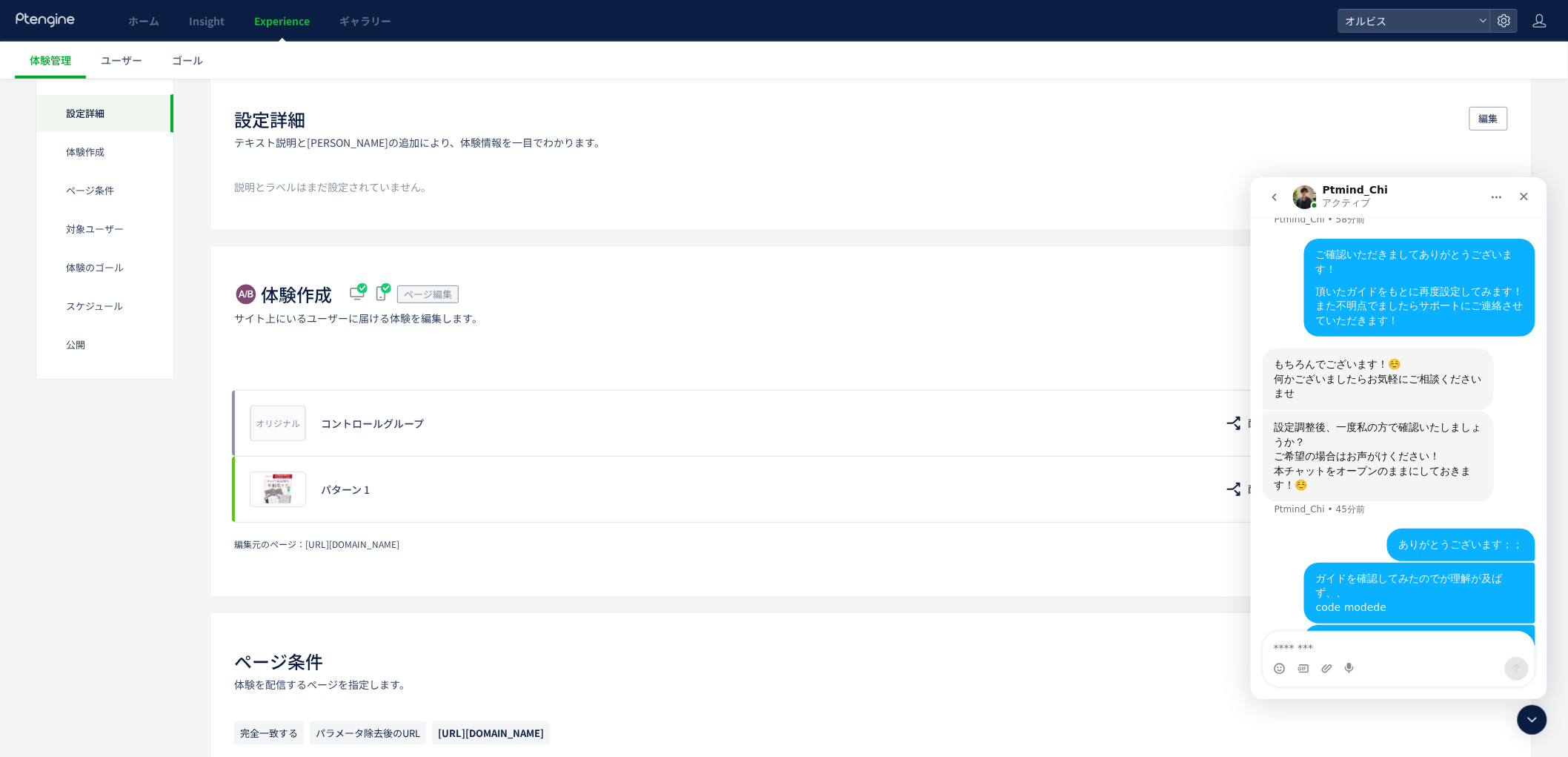
drag, startPoint x: 519, startPoint y: 2, endPoint x: 1565, endPoint y: 492, distance: 1155.1
click at [1544, 720] on div at bounding box center [1533, 720] width 30 height 30
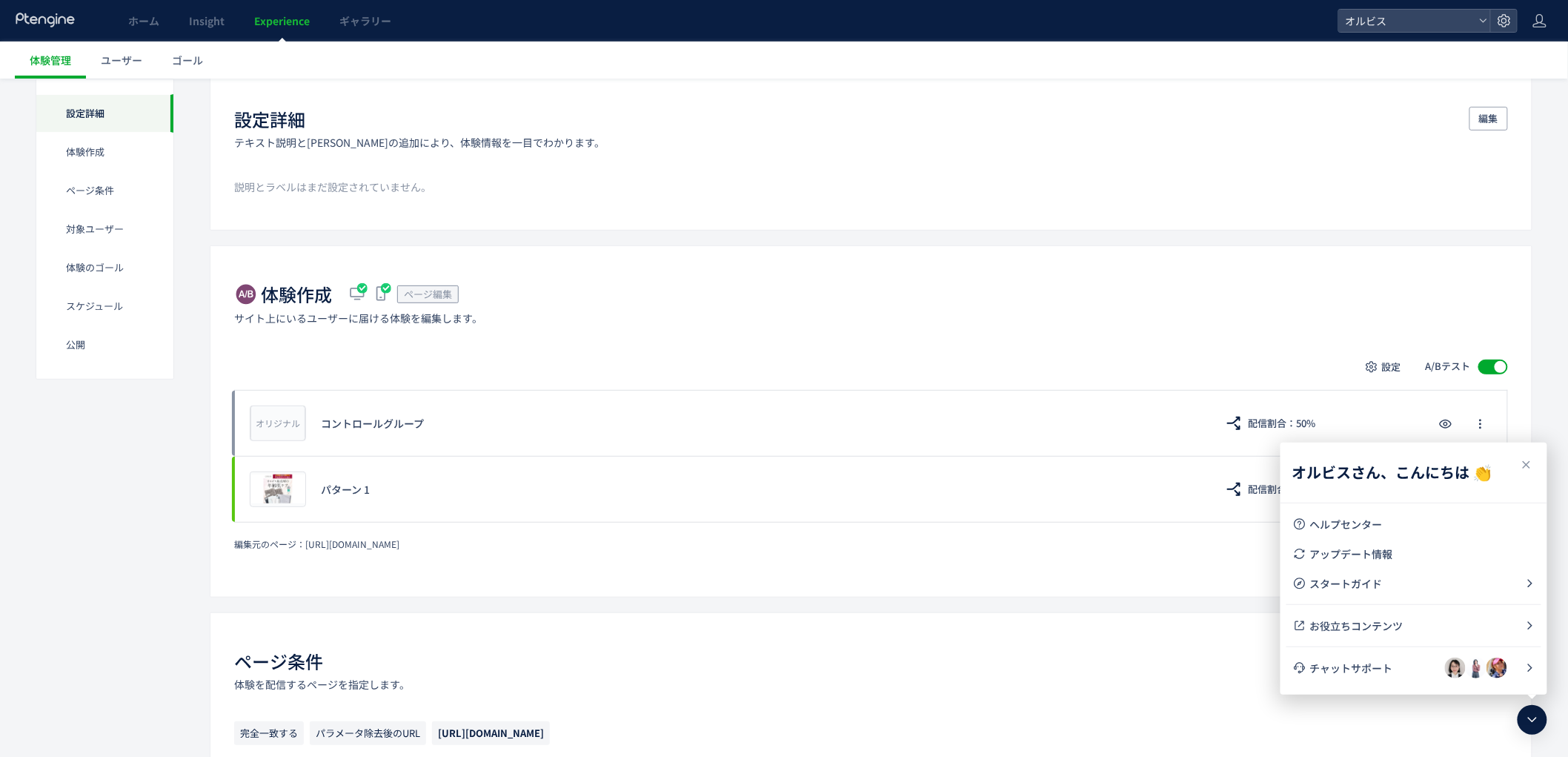
click at [1171, 555] on div "編集元のページ： https://pr.orbis.co.jp/cosmetics/udot/413-1/ パターンを追加する​" at bounding box center [871, 549] width 1274 height 24
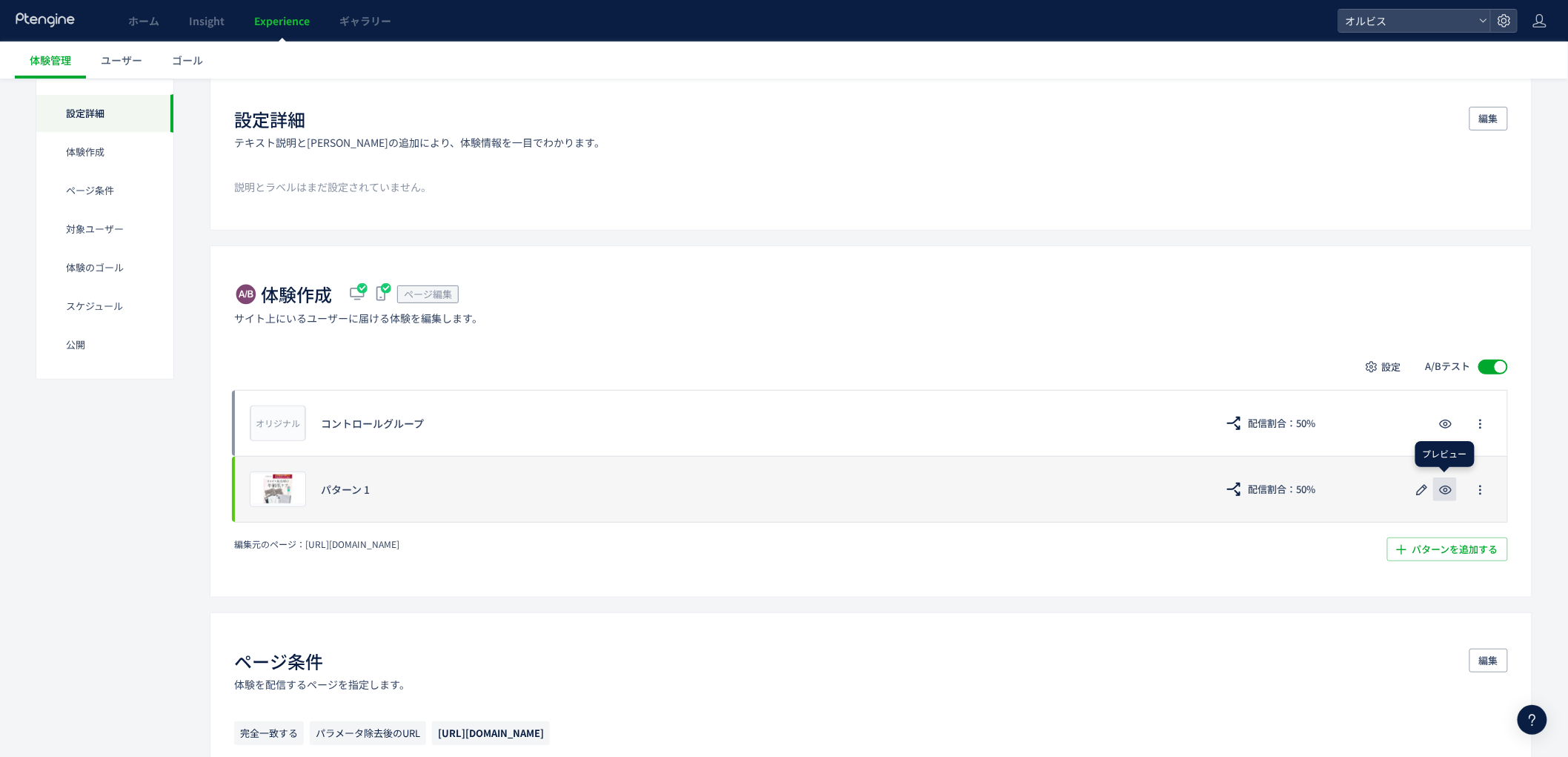
click at [1441, 495] on icon "button" at bounding box center [1446, 490] width 18 height 18
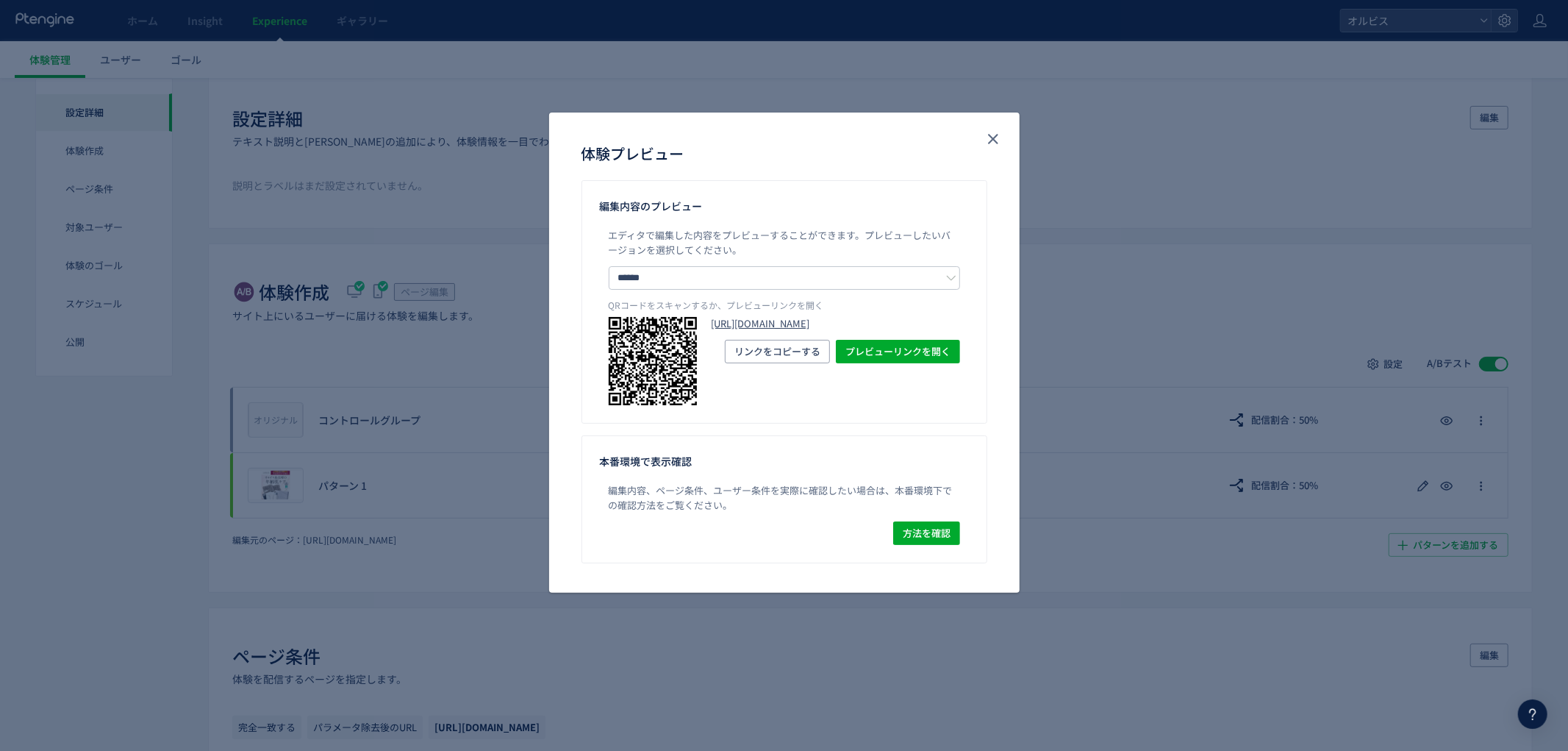
click at [855, 320] on link "https://pr.orbis.co.jp/cosmetics/udot/413-1/?preview_ptx_token=v4-c6b80d65-ead5…" at bounding box center [836, 324] width 249 height 14
click at [994, 137] on use "close" at bounding box center [992, 138] width 10 height 10
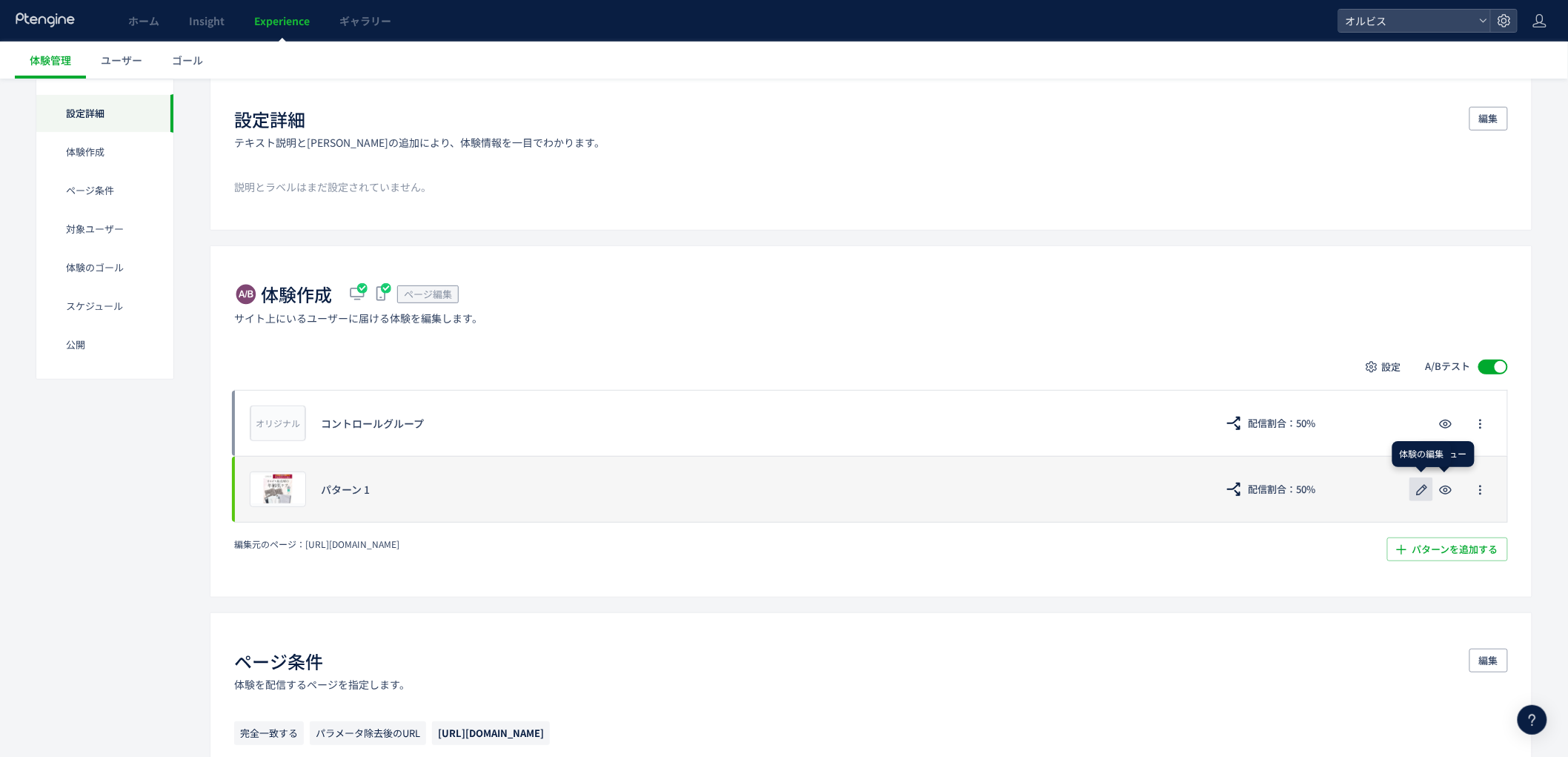
click at [1424, 497] on icon "button" at bounding box center [1422, 490] width 18 height 18
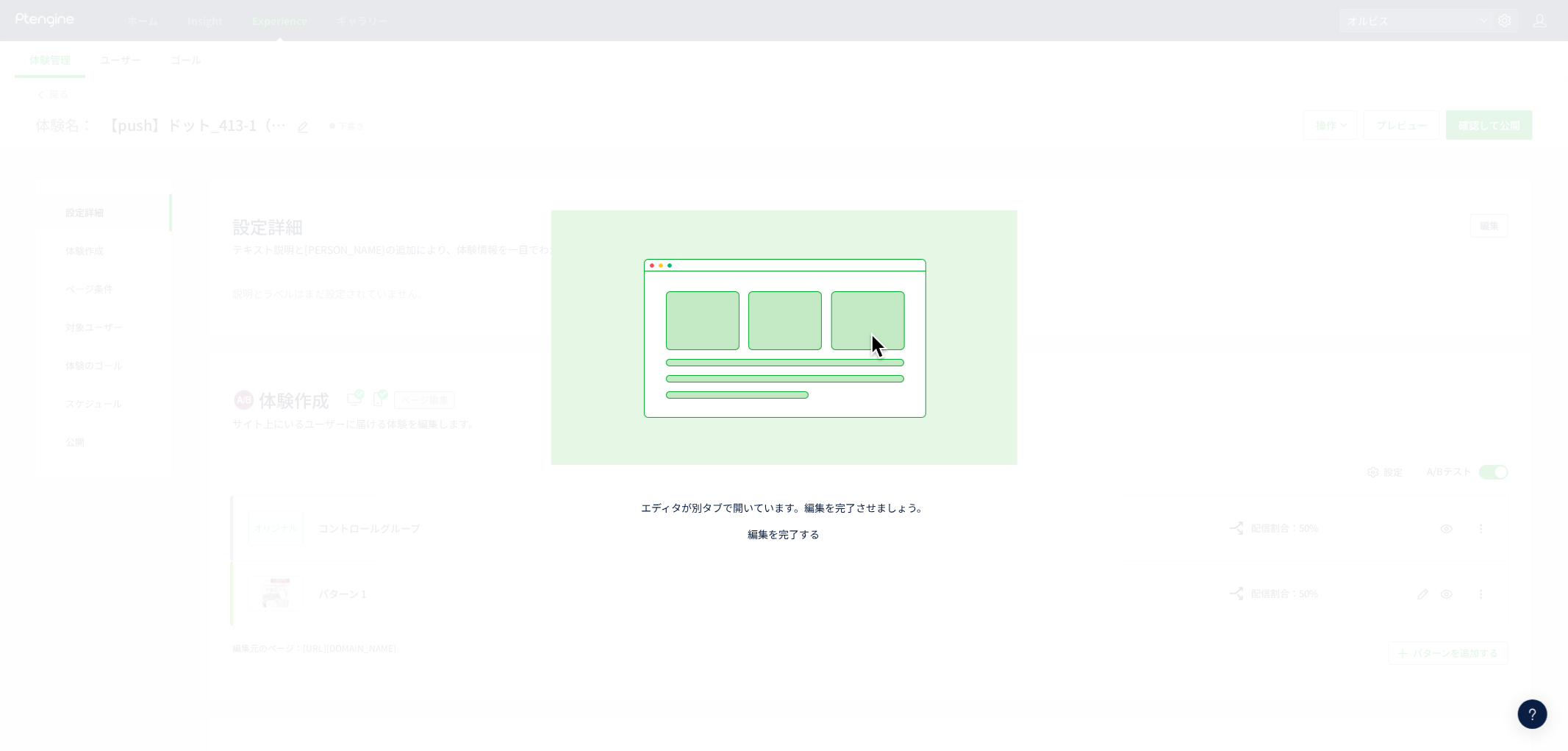
click at [775, 526] on link "編集を完了する" at bounding box center [784, 533] width 72 height 15
click at [803, 536] on link "編集を完了する" at bounding box center [784, 533] width 72 height 15
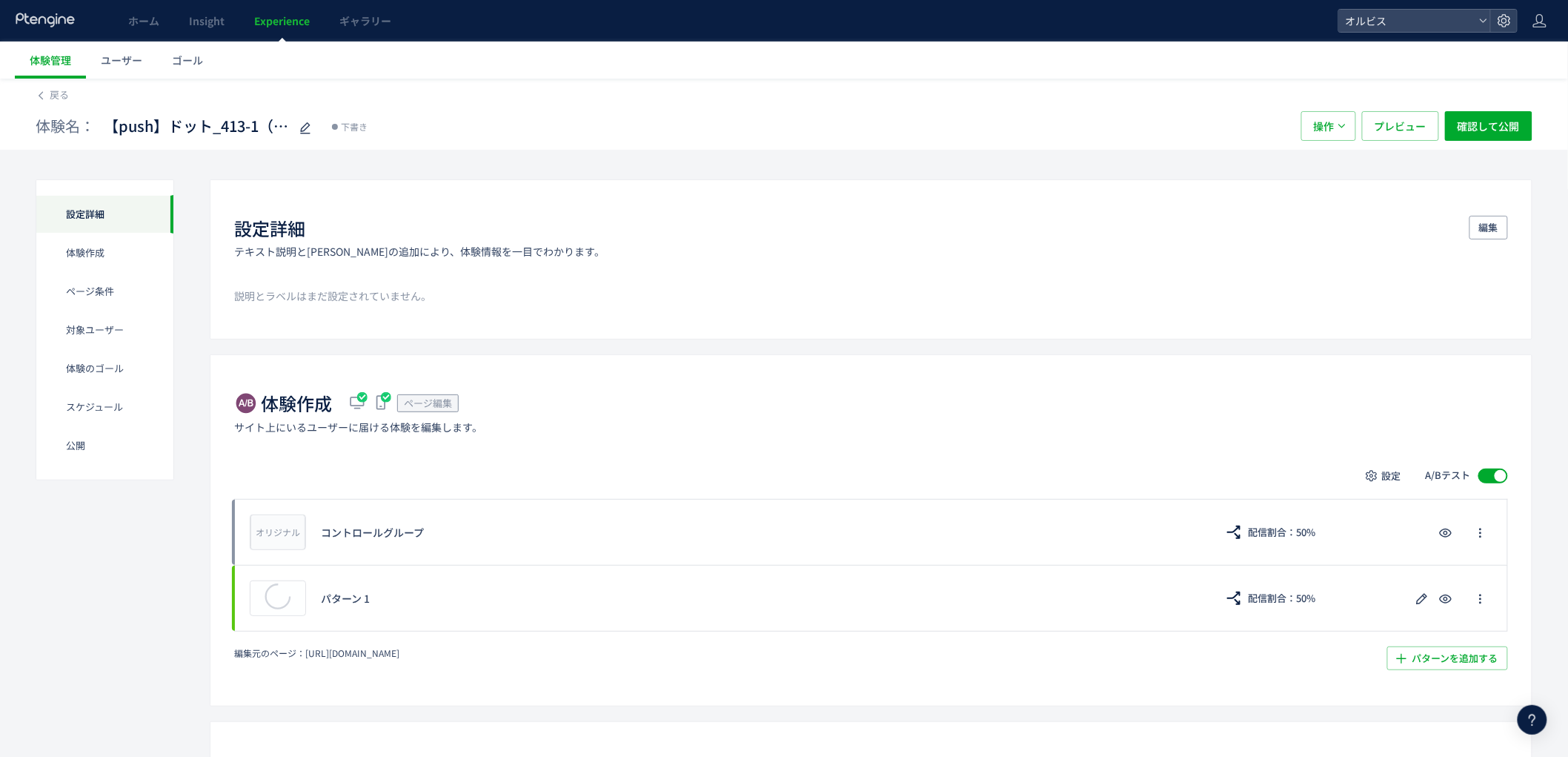
click at [1523, 723] on div at bounding box center [1533, 720] width 30 height 30
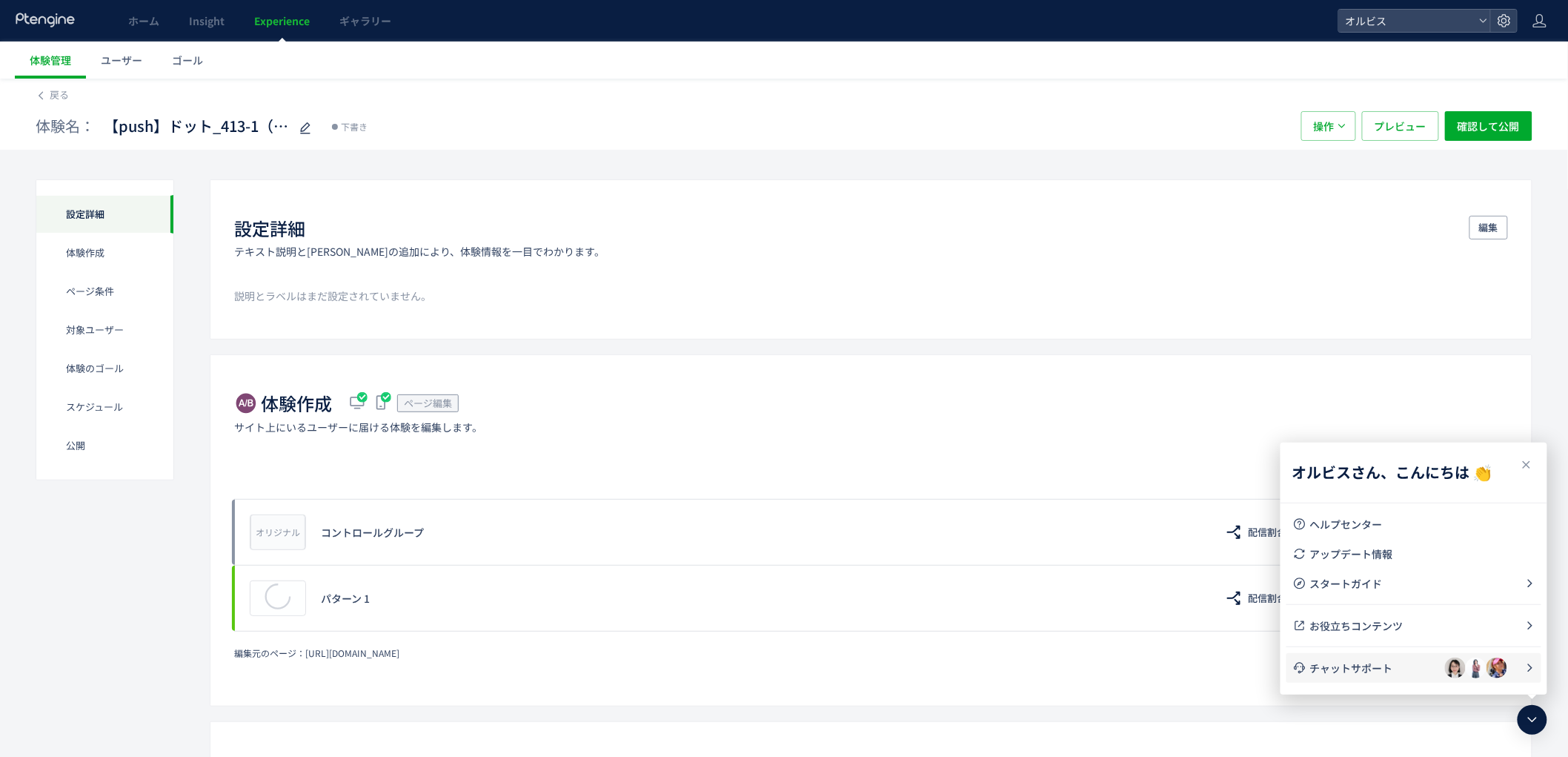
click at [1406, 677] on li "チャットサポート" at bounding box center [1414, 668] width 255 height 30
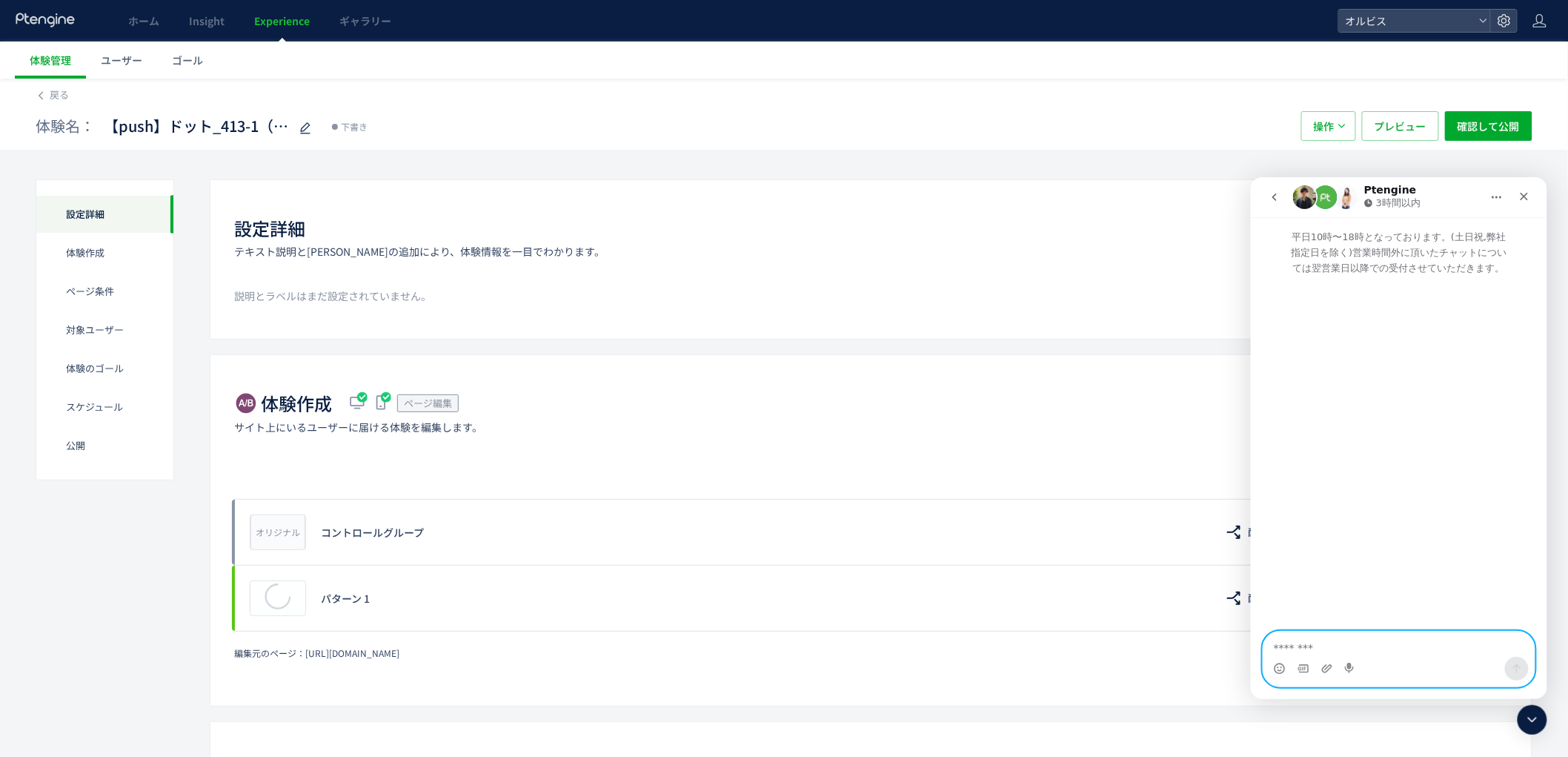
click at [1366, 656] on div "Intercom Messenger" at bounding box center [1399, 658] width 271 height 55
click at [1284, 204] on button "go back" at bounding box center [1274, 197] width 28 height 28
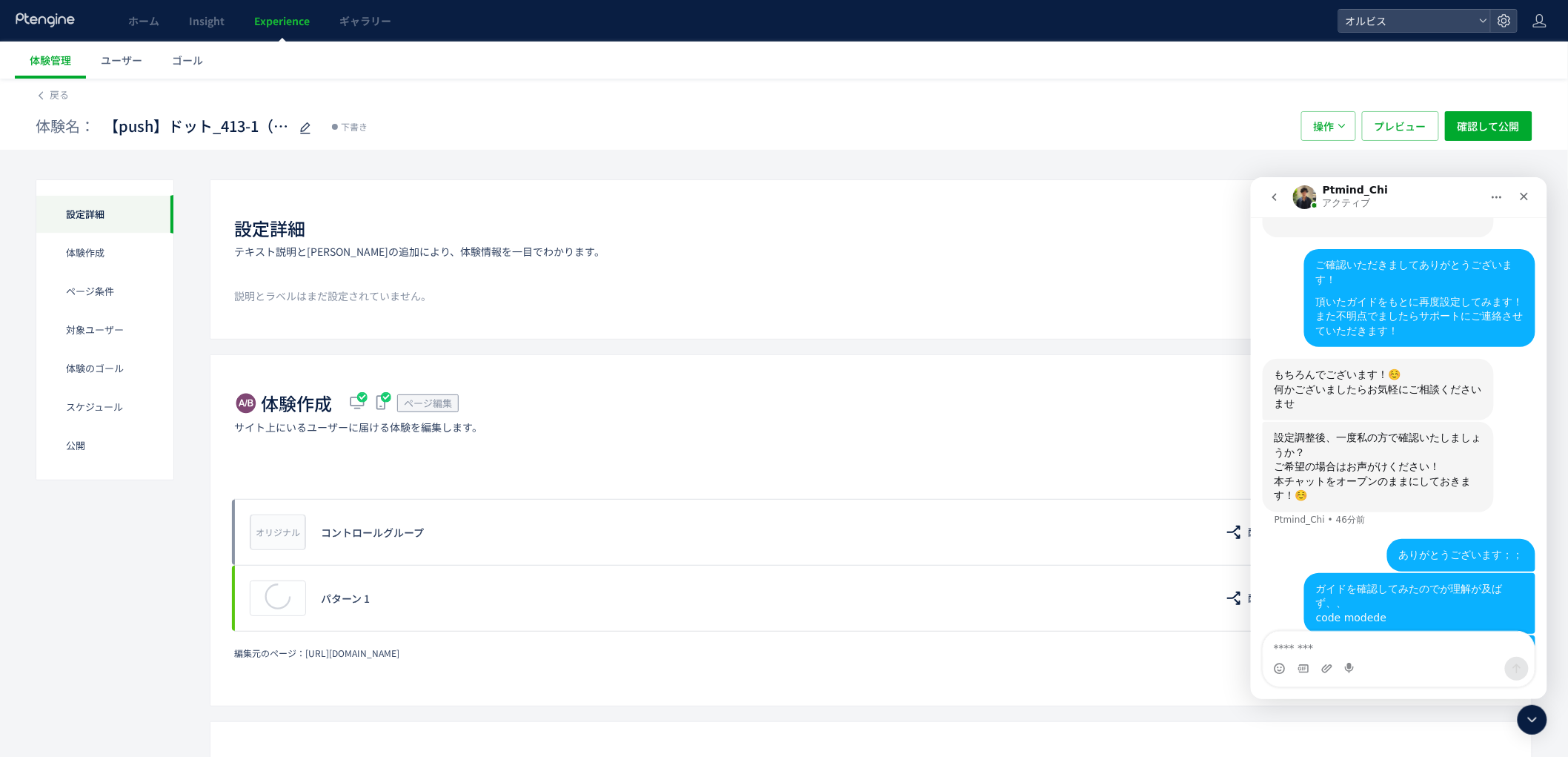
scroll to position [965, 0]
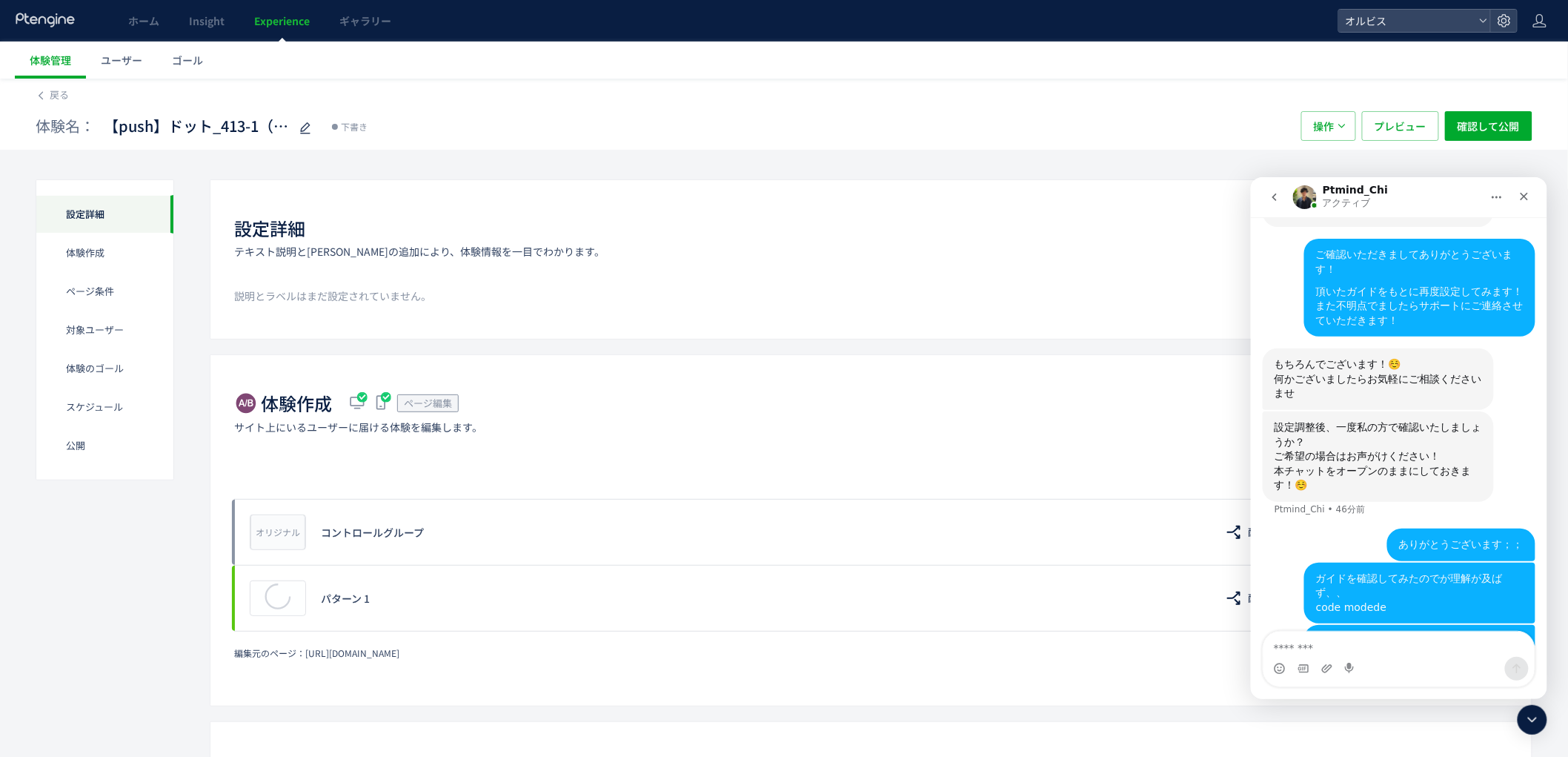
click at [1441, 635] on textarea "メッセージ..." at bounding box center [1399, 643] width 271 height 25
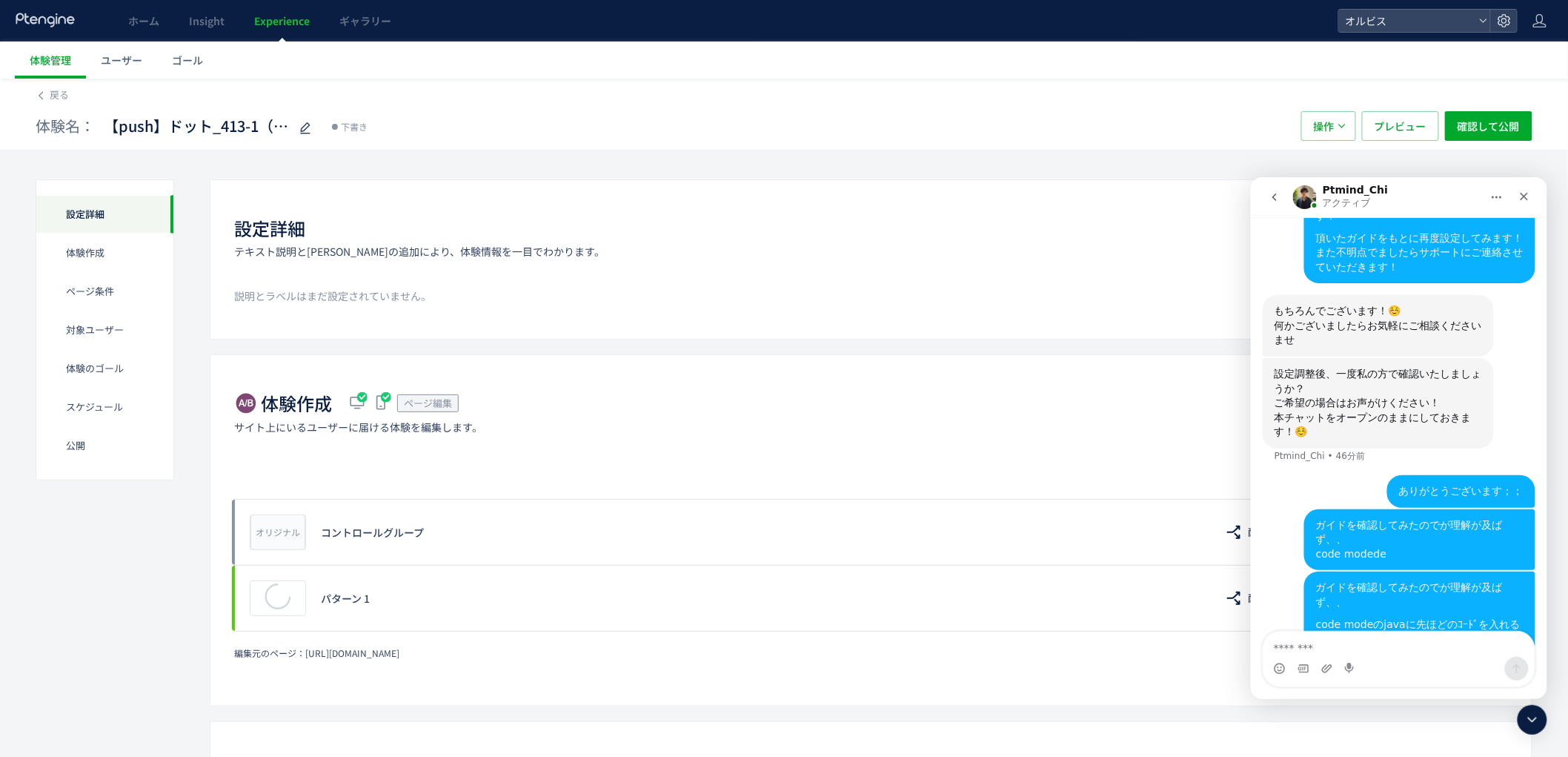
scroll to position [1078, 0]
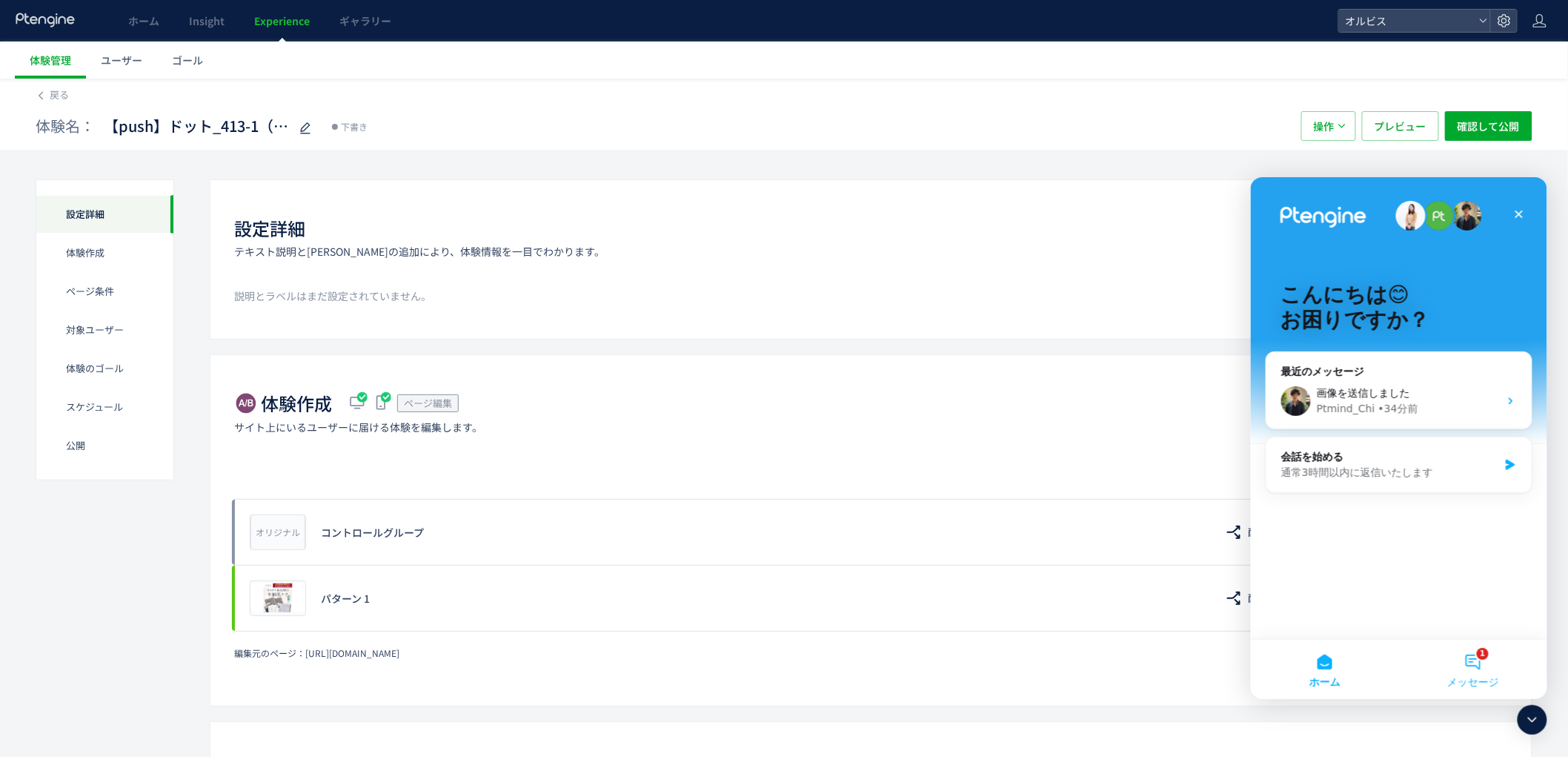
click at [1483, 650] on button "1 メッセージ" at bounding box center [1472, 668] width 148 height 60
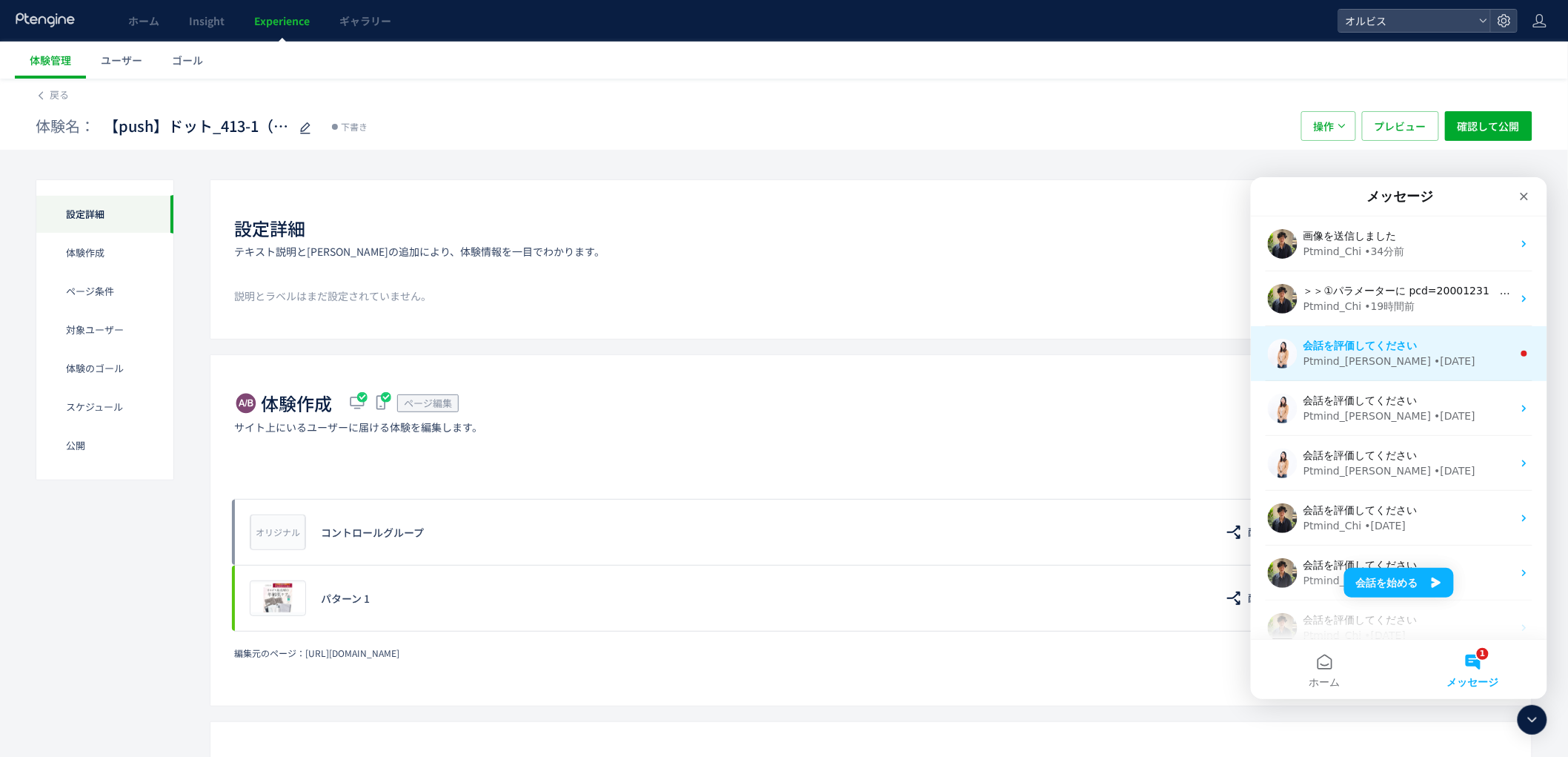
click at [1432, 350] on div "会話を評価してください" at bounding box center [1407, 345] width 209 height 16
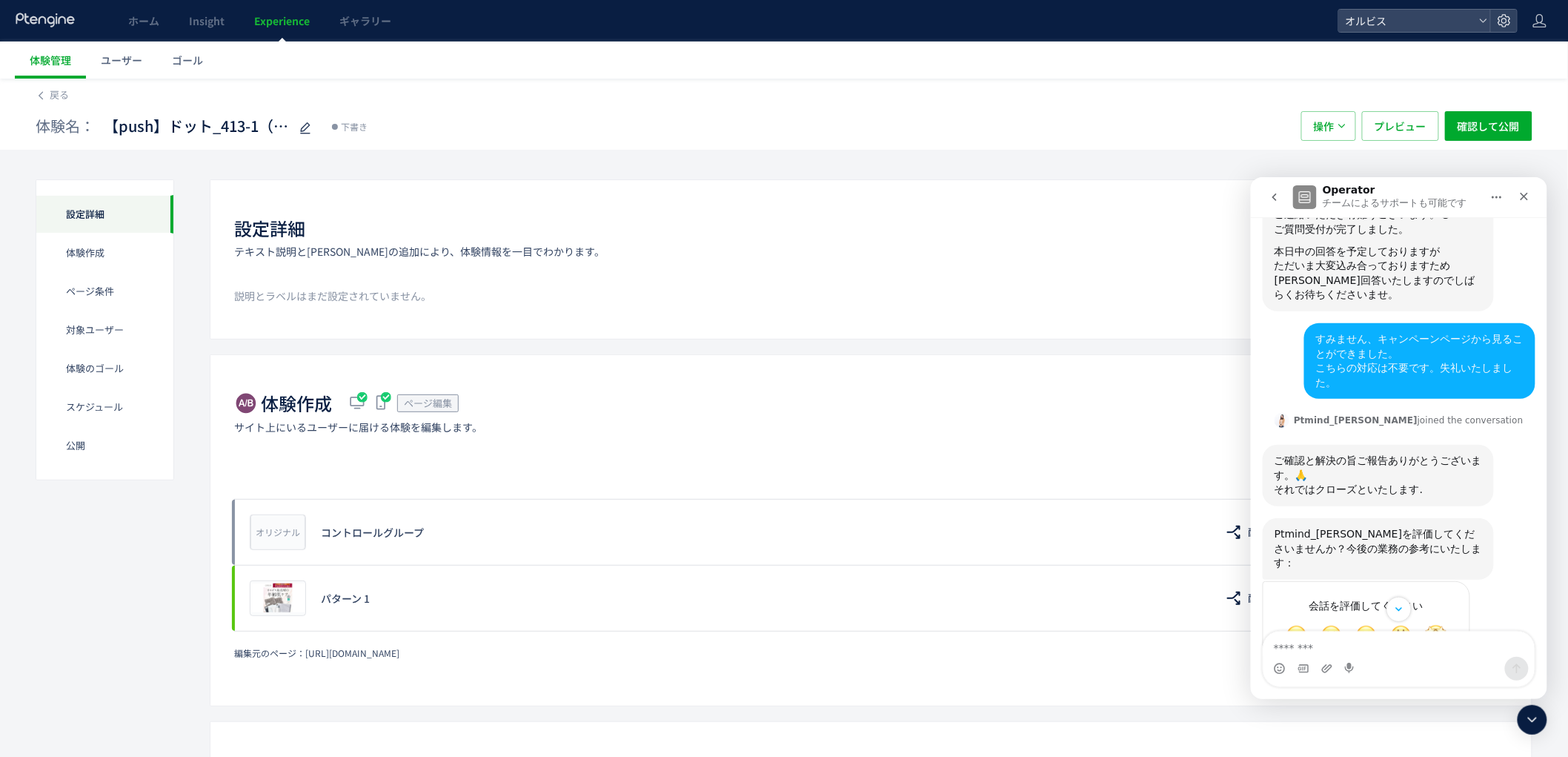
scroll to position [339, 0]
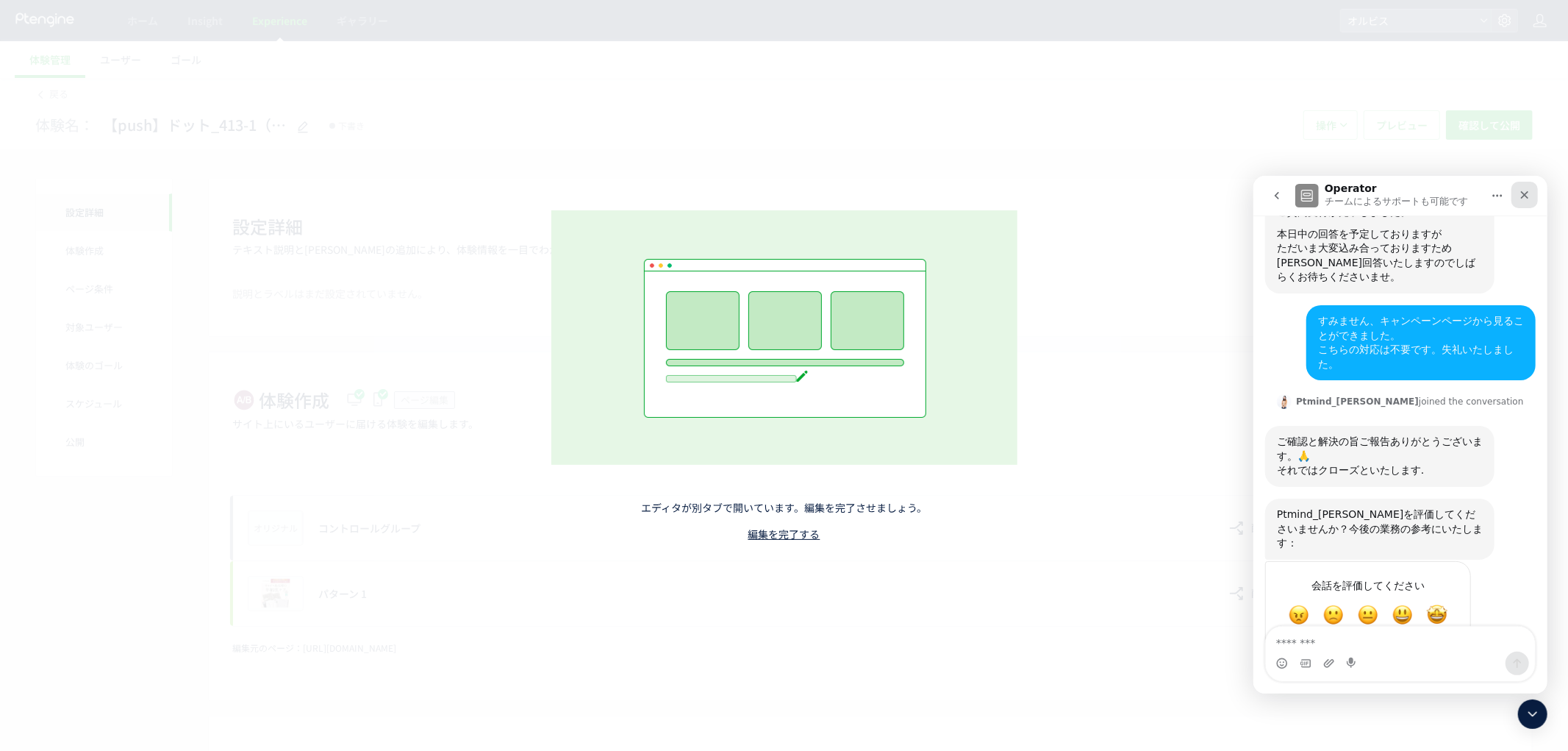
click at [1525, 197] on icon "クローズ" at bounding box center [1523, 194] width 12 height 12
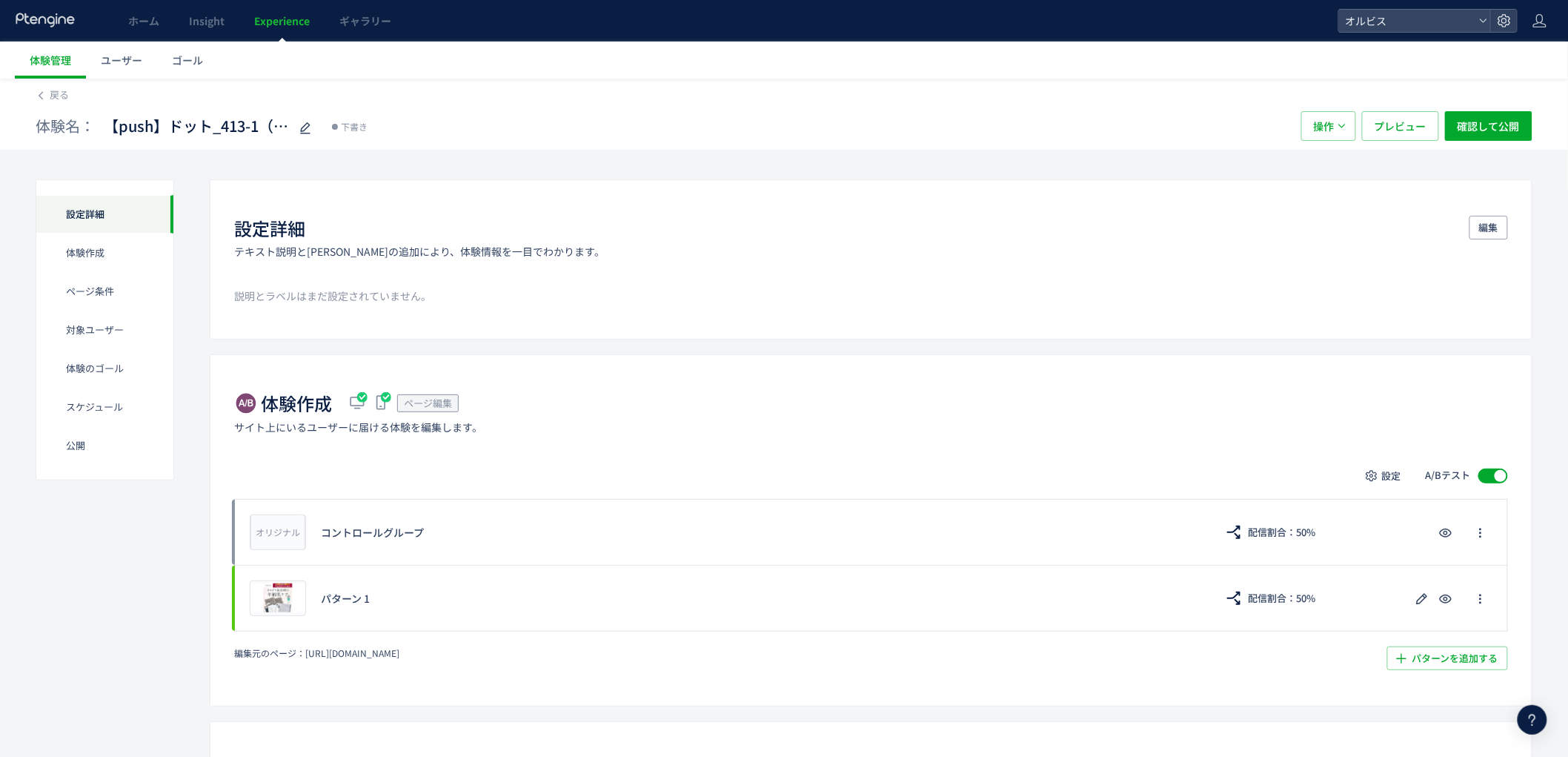
click at [1533, 726] on icon at bounding box center [1533, 719] width 18 height 18
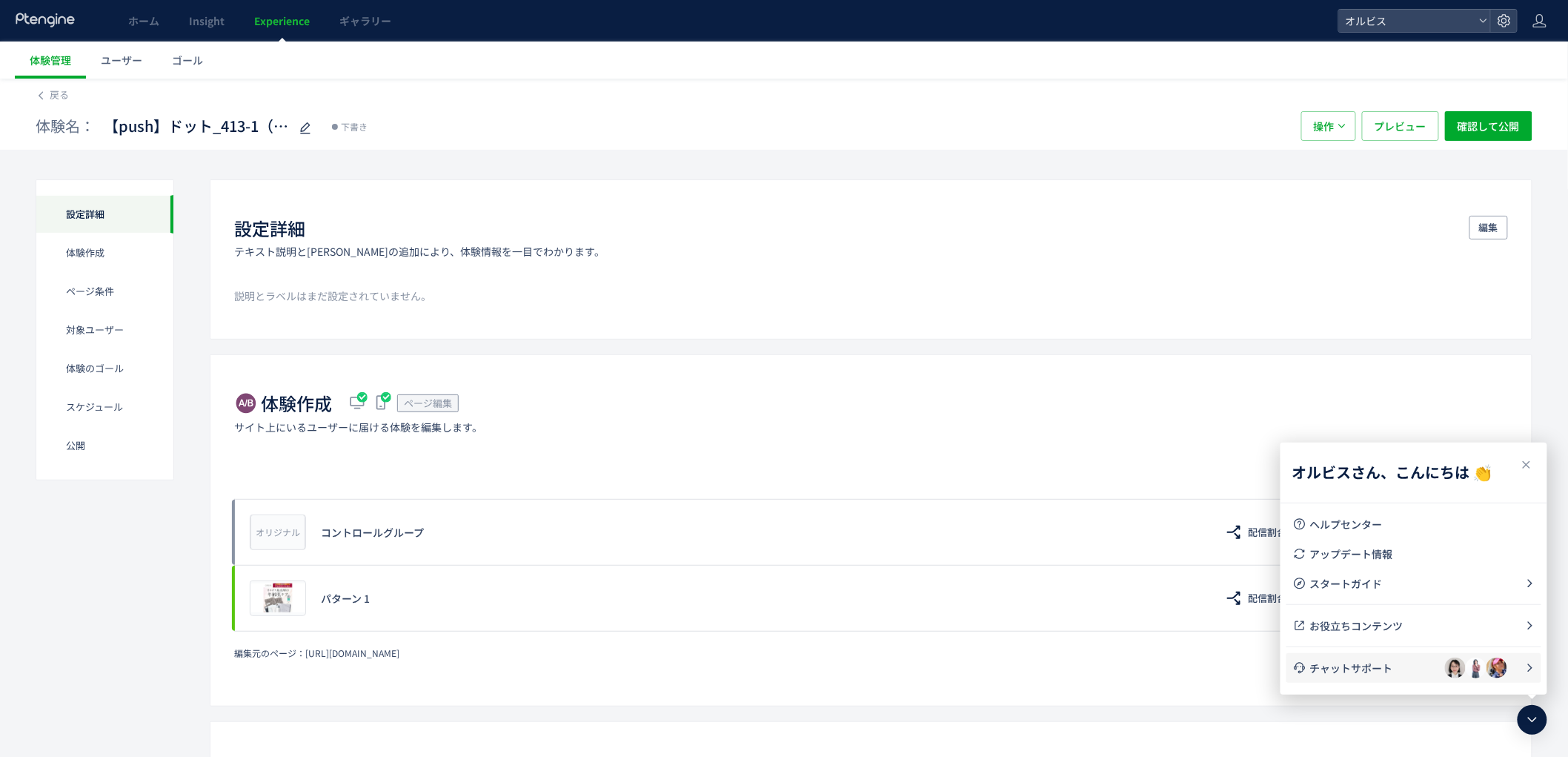
click at [1376, 664] on span "チャットサポート" at bounding box center [1378, 668] width 135 height 15
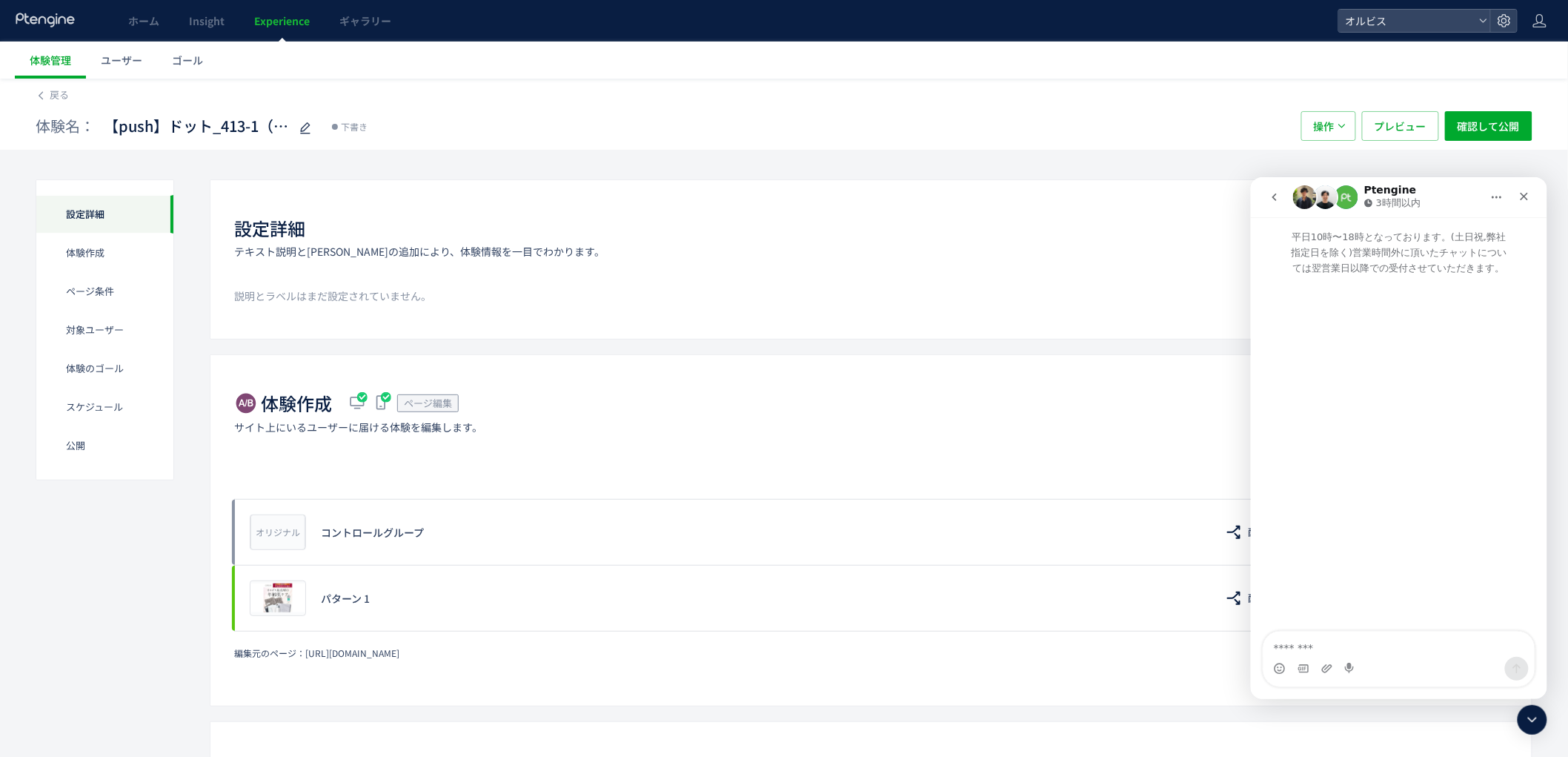
click at [1270, 203] on button "go back" at bounding box center [1274, 197] width 28 height 28
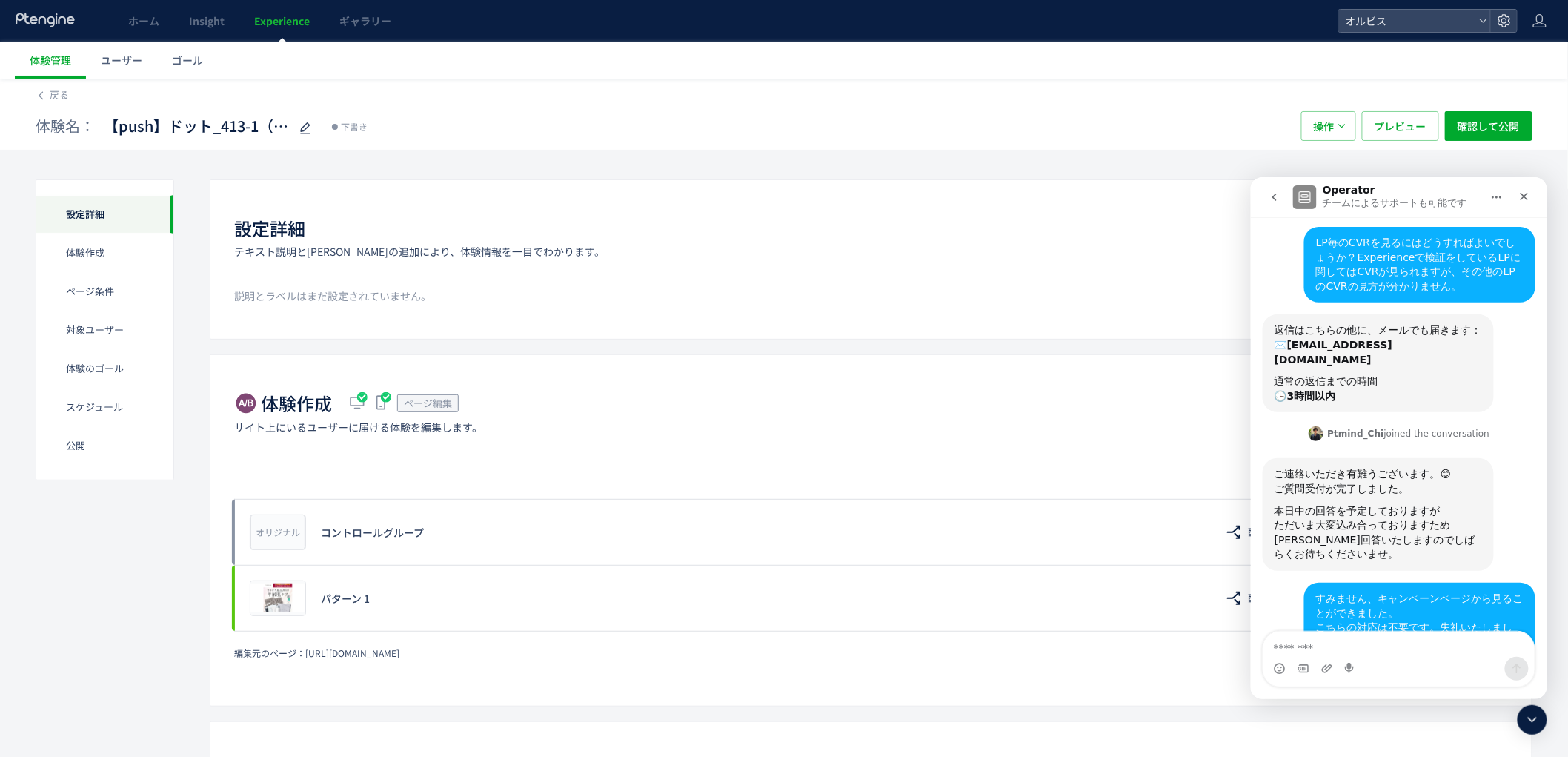
scroll to position [11, 0]
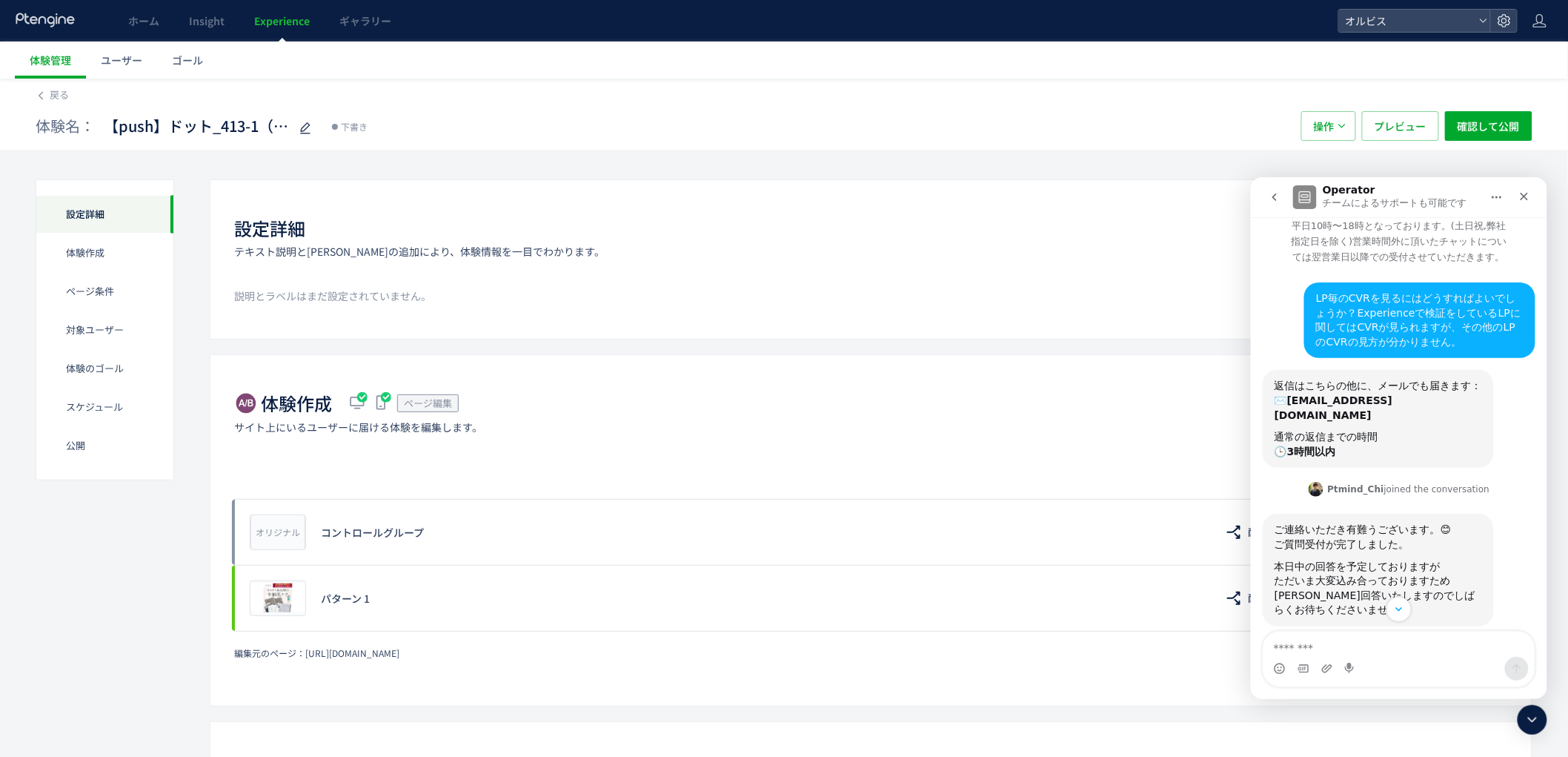
click at [1276, 197] on icon "go back" at bounding box center [1273, 196] width 12 height 12
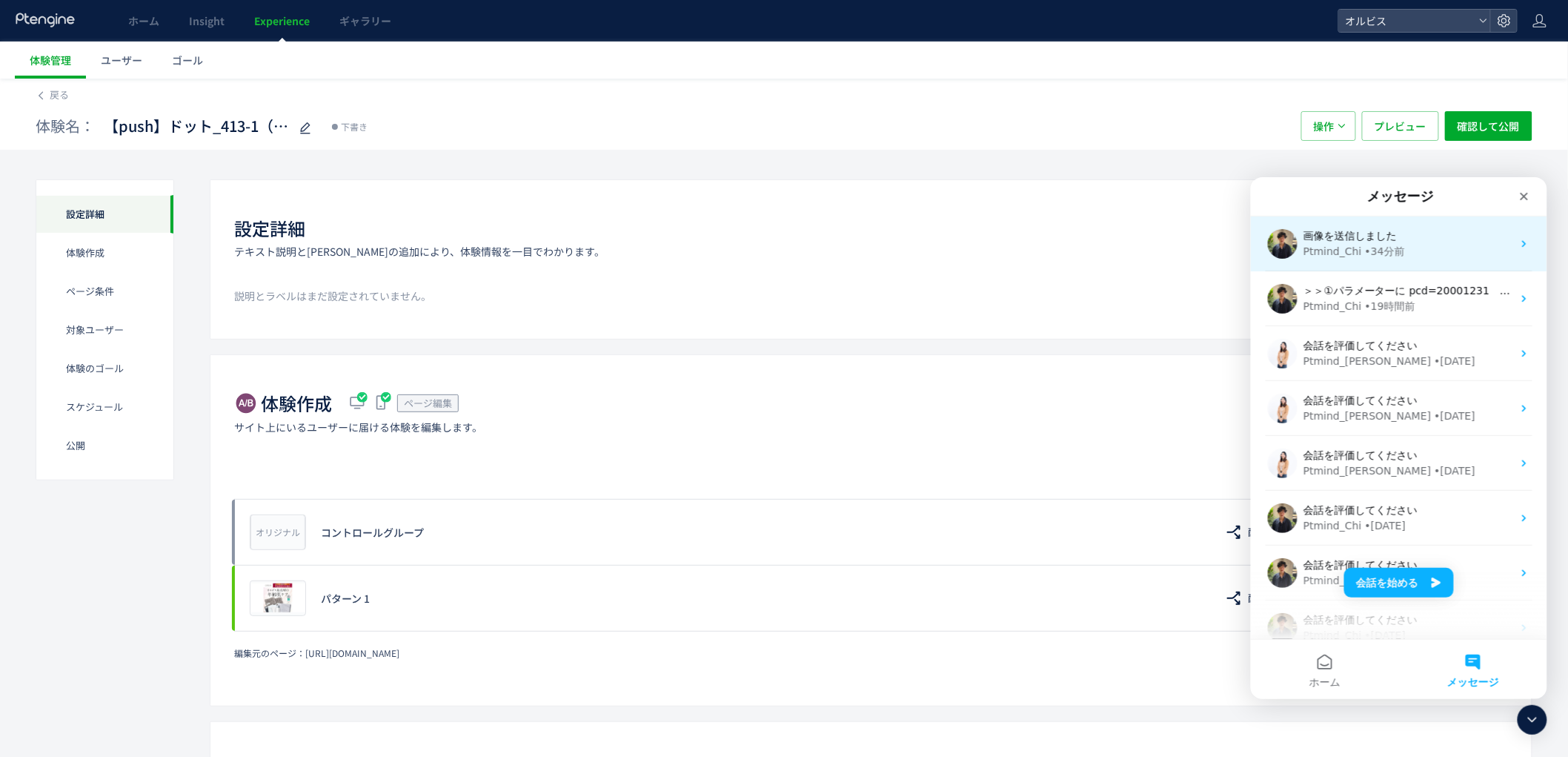
scroll to position [0, 0]
click at [1417, 254] on div "Ptmind_Chi • 34分前" at bounding box center [1407, 251] width 209 height 16
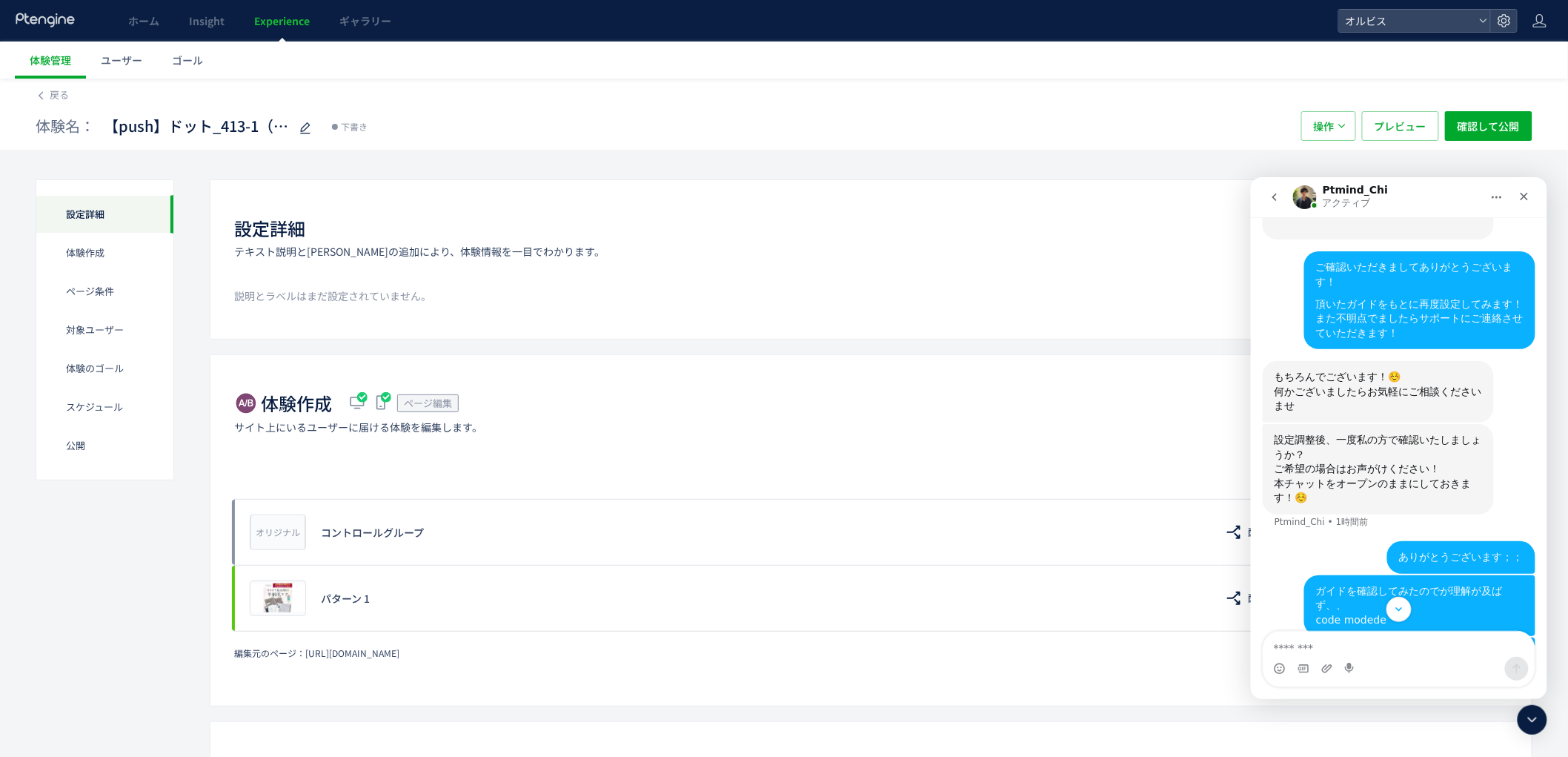
scroll to position [1078, 0]
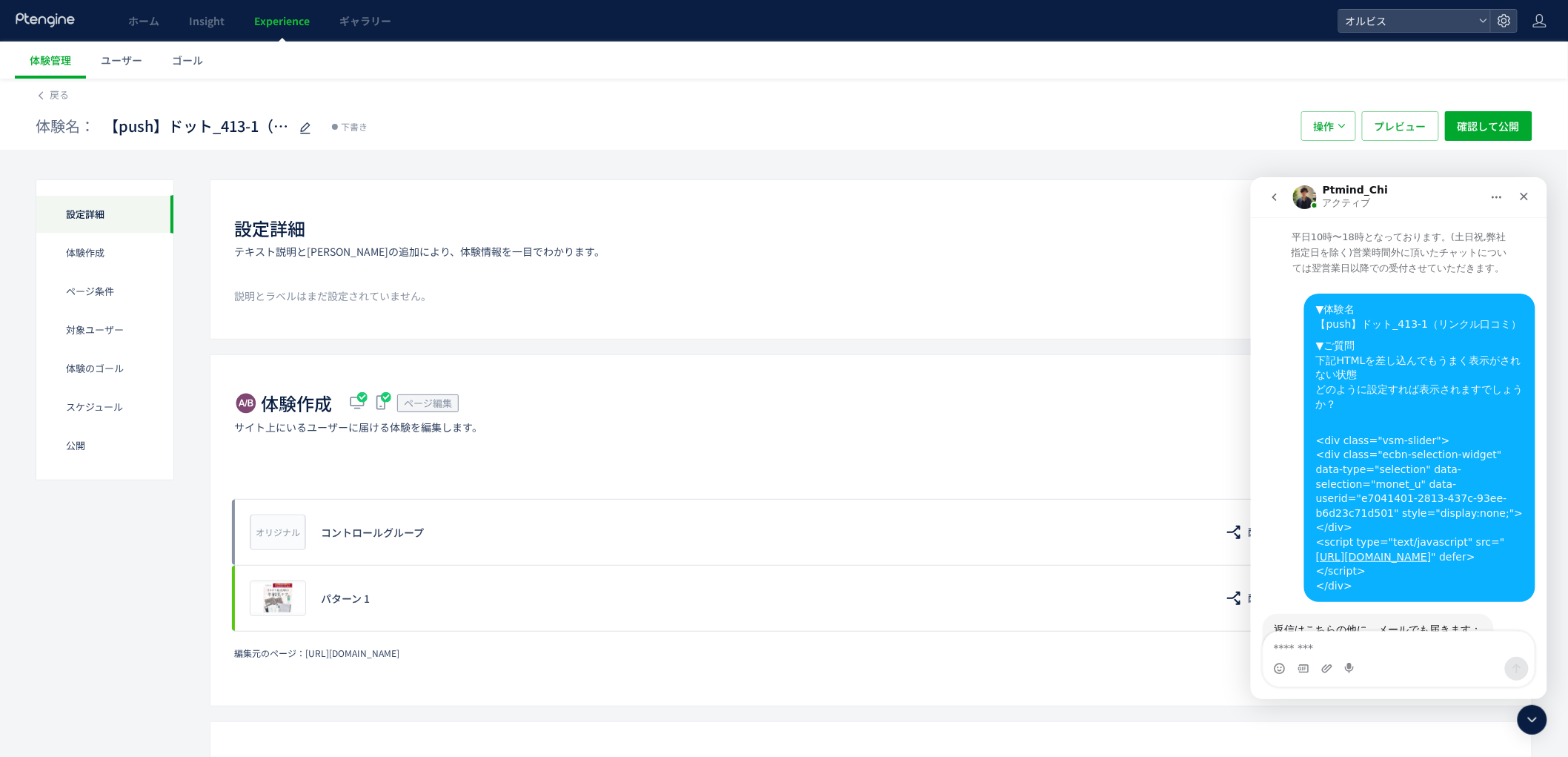
scroll to position [1078, 0]
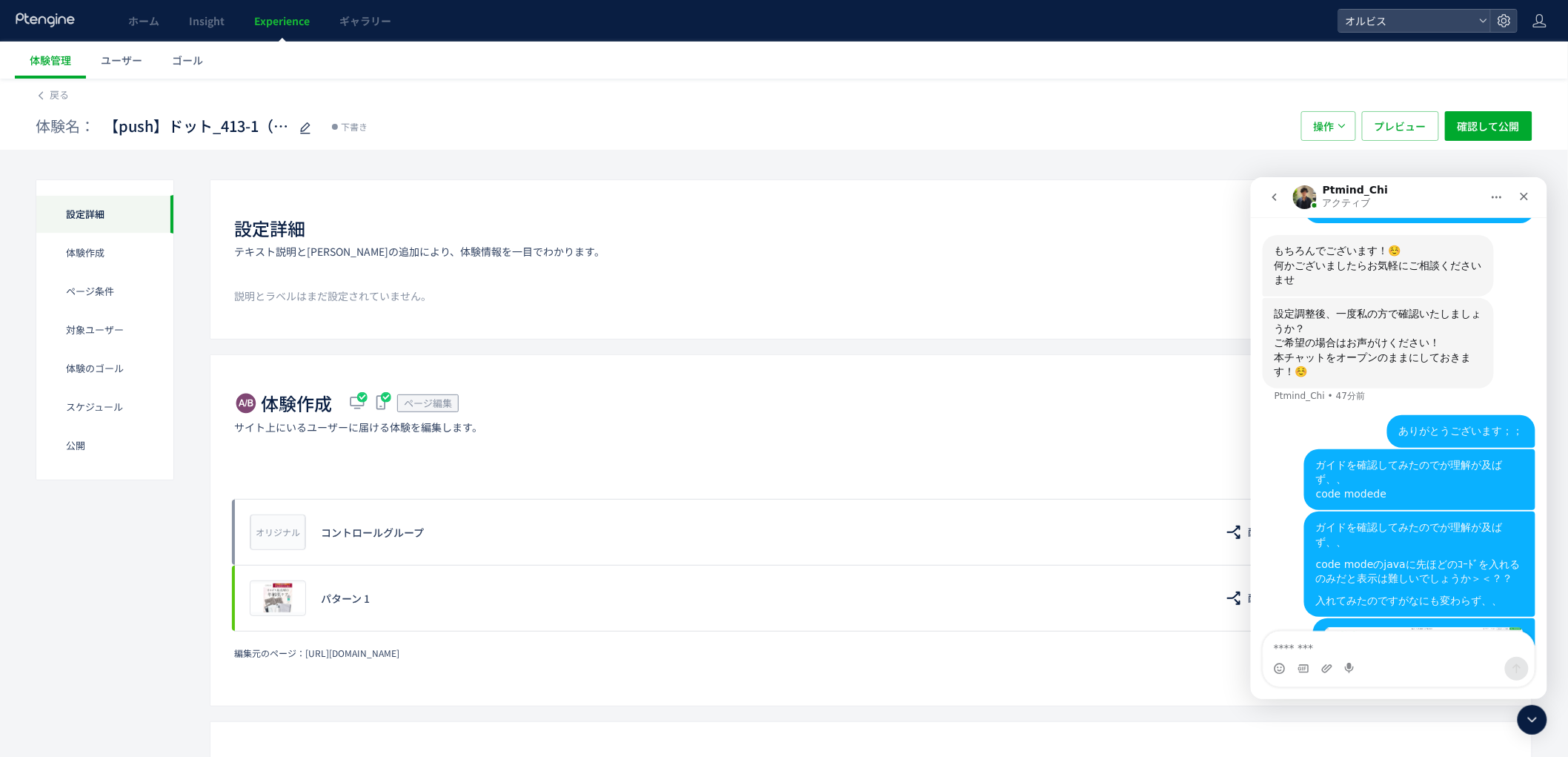
drag, startPoint x: 430, startPoint y: 154, endPoint x: 896, endPoint y: 5, distance: 489.2
click at [460, 146] on div "体験名： 【push】ドット_413-1（リンクル口コミ） 下書き 操作 プレビュー 確認して公開" at bounding box center [784, 126] width 1497 height 48
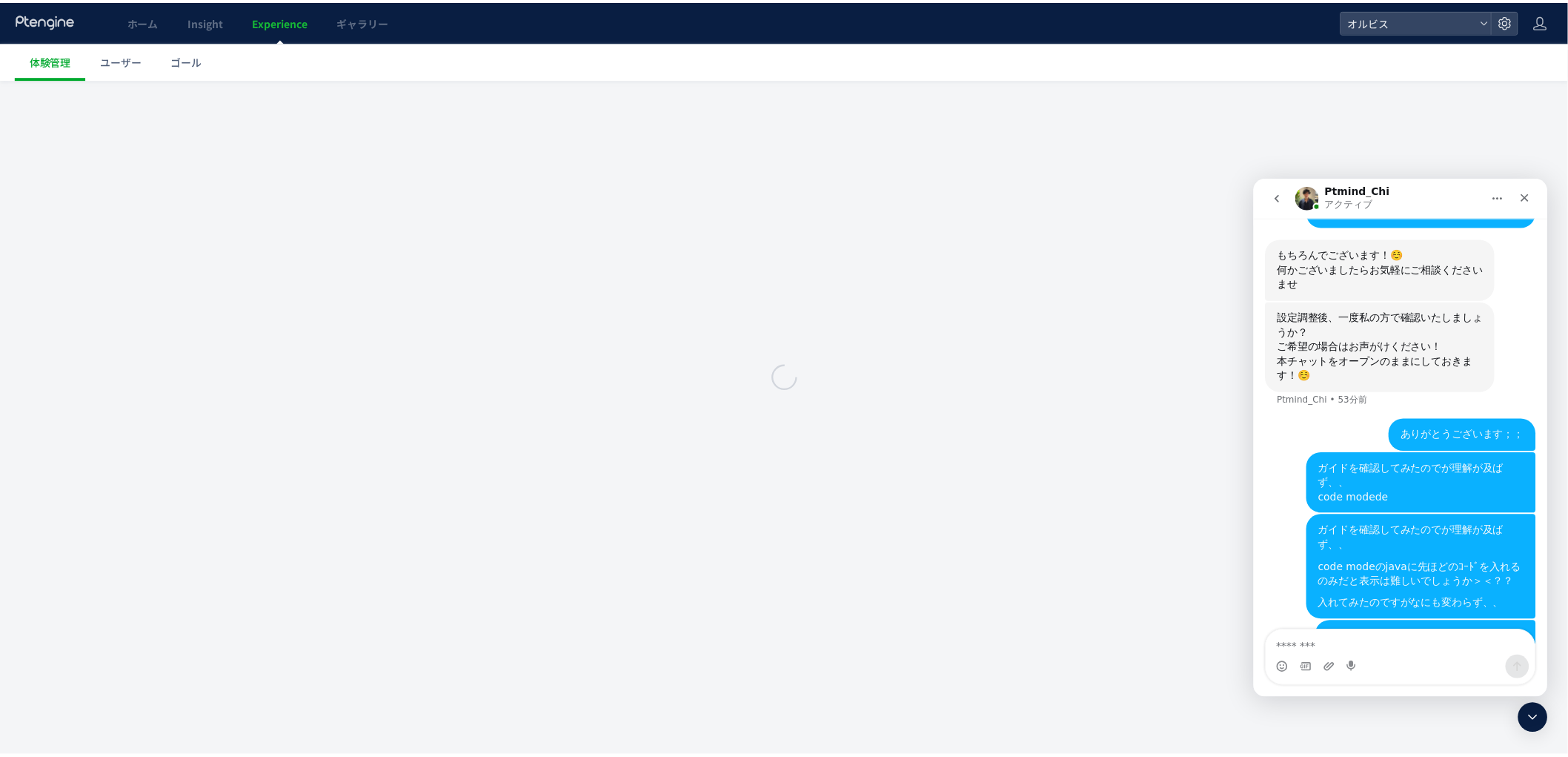
scroll to position [1078, 0]
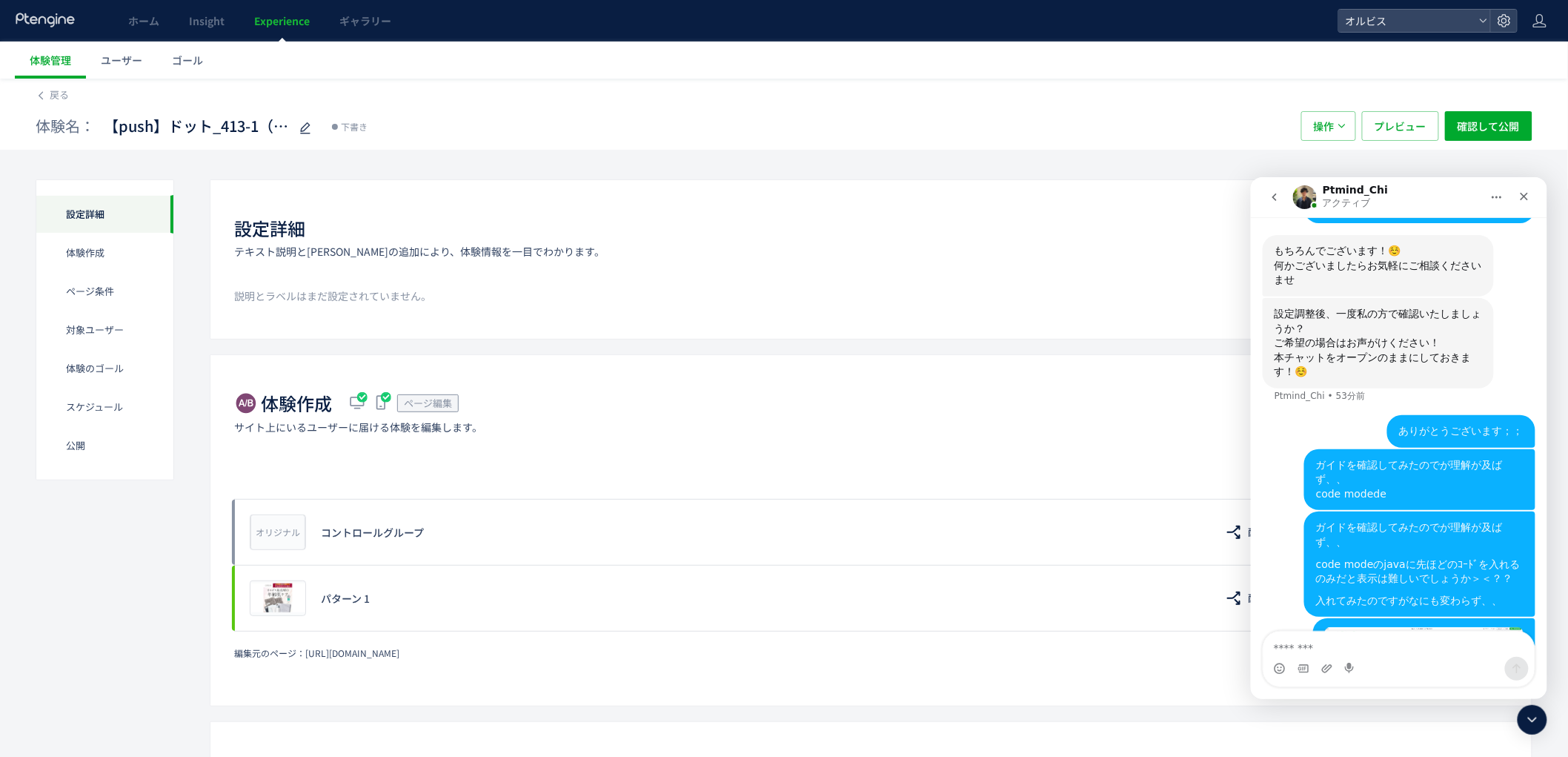
click at [257, 34] on link "Experience" at bounding box center [282, 20] width 85 height 42
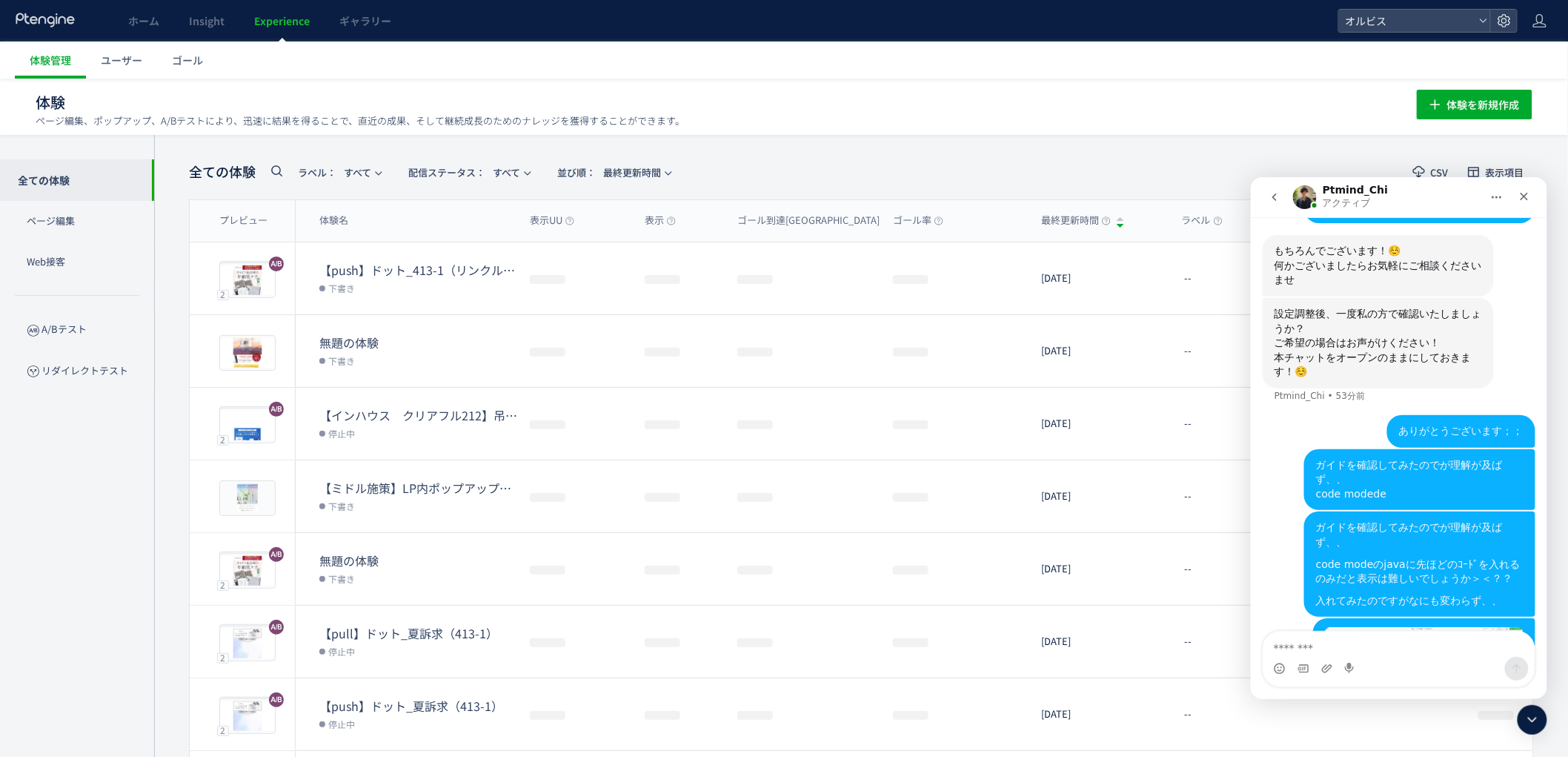
click at [1527, 720] on icon at bounding box center [1533, 719] width 18 height 18
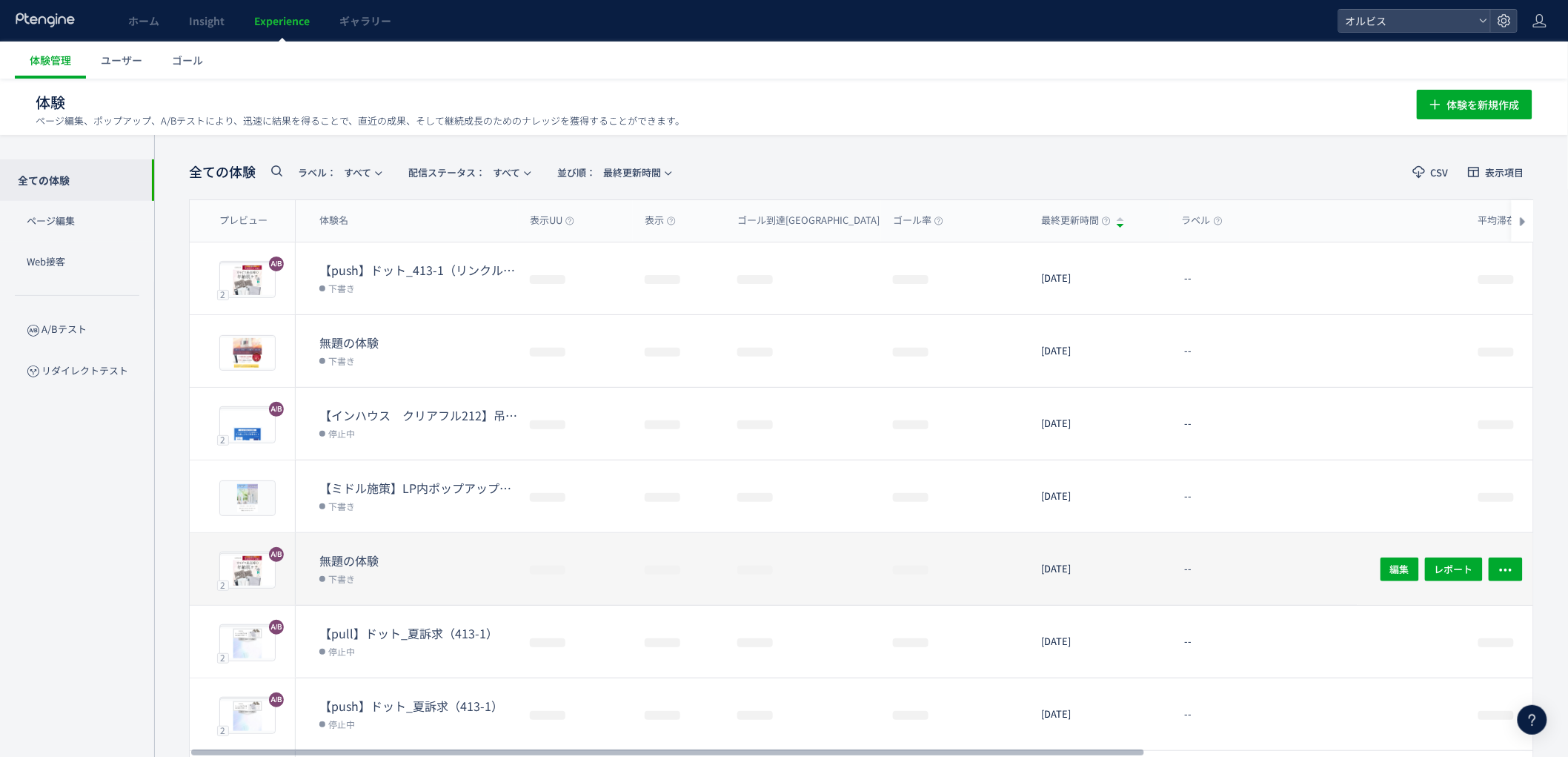
scroll to position [1078, 0]
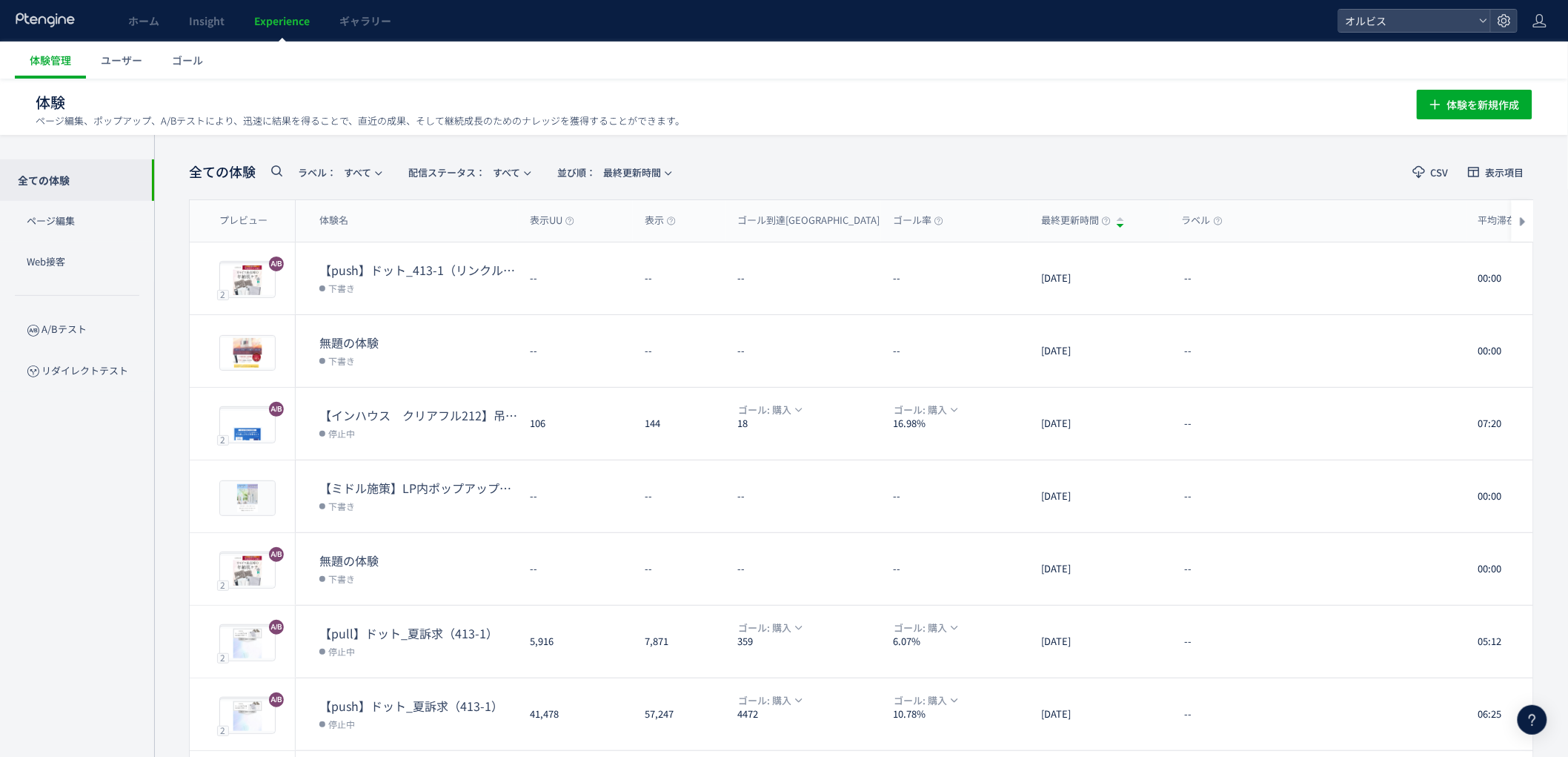
click at [270, 172] on icon at bounding box center [276, 170] width 18 height 18
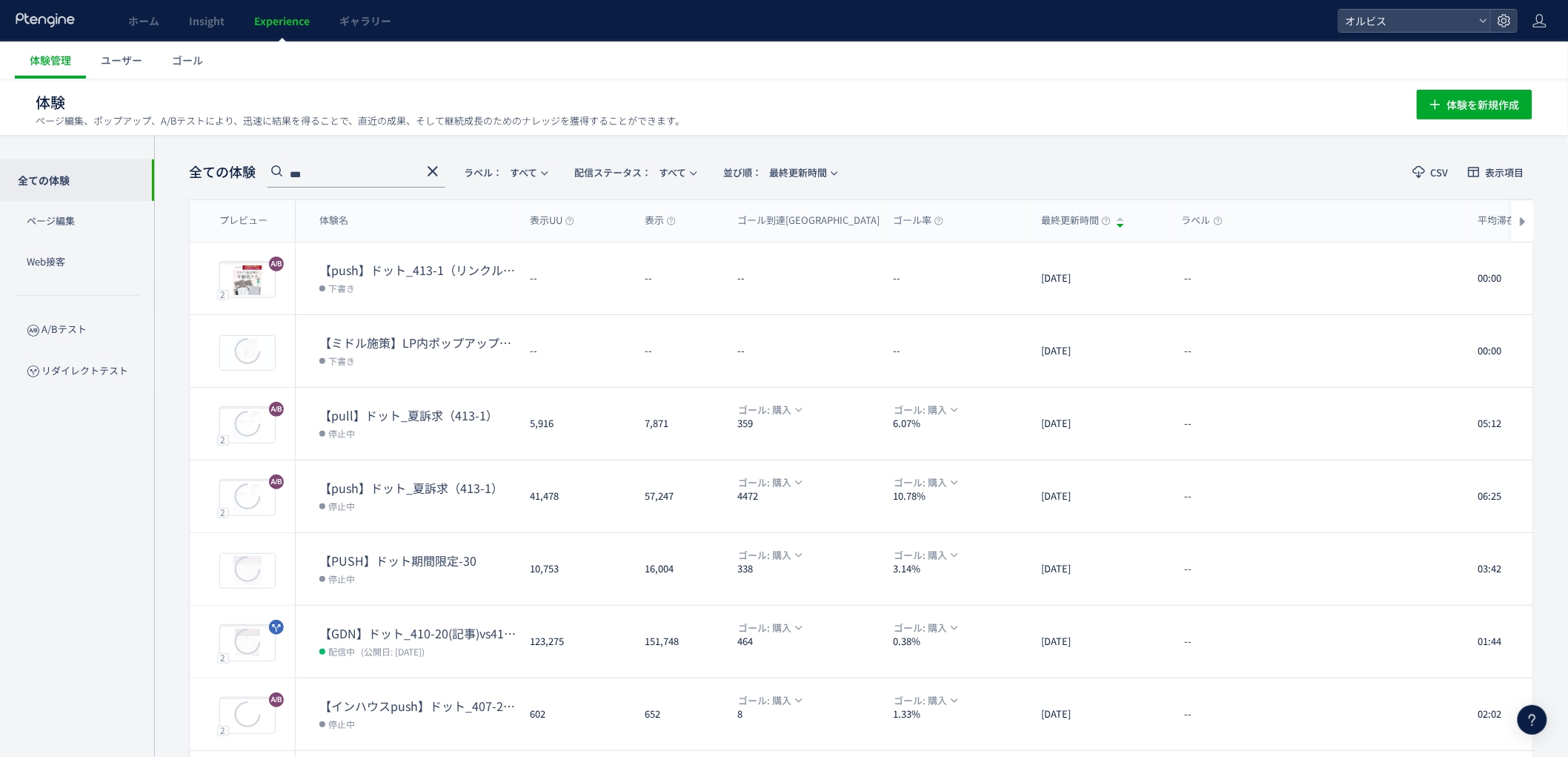
type input "***"
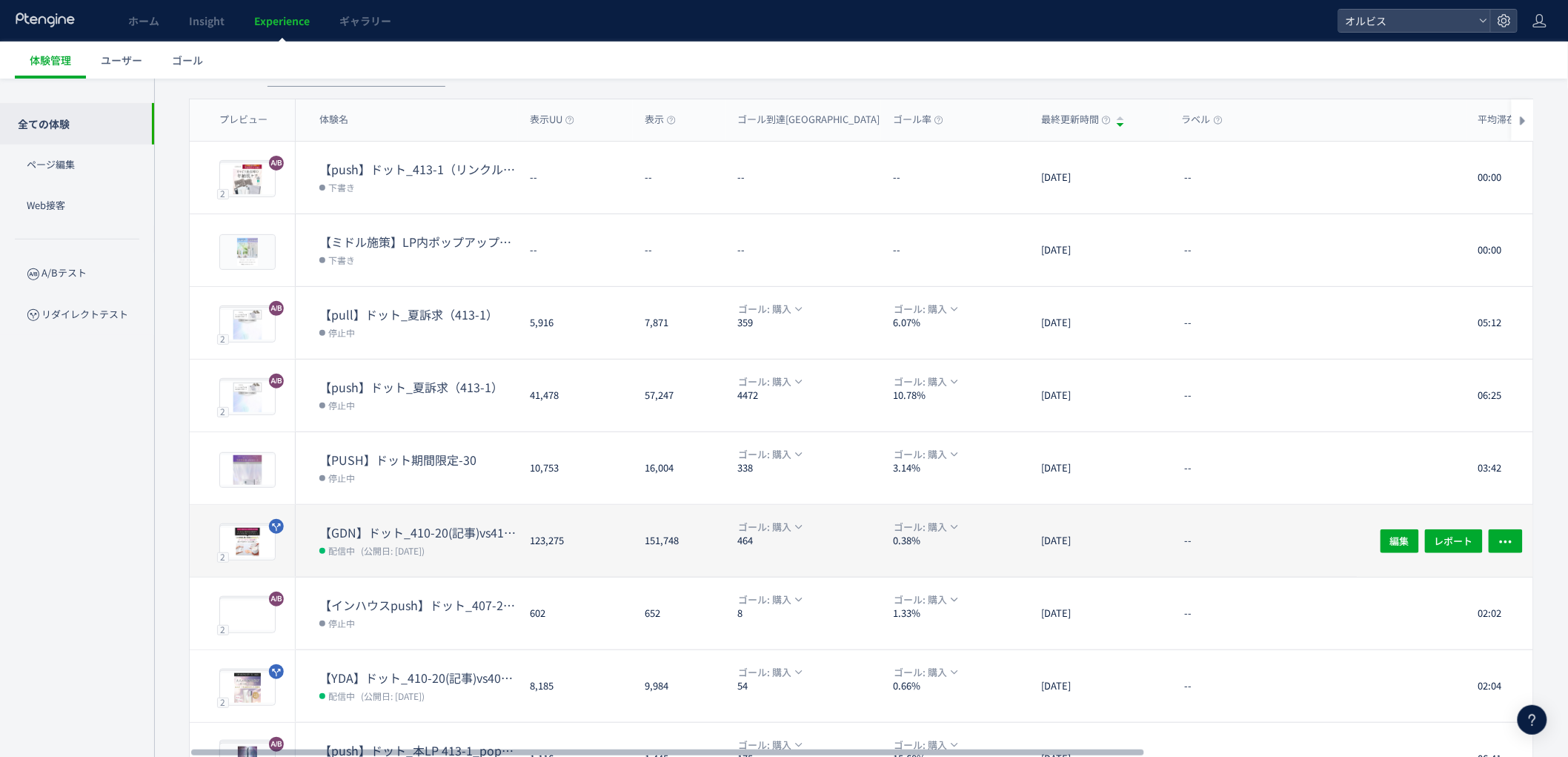
scroll to position [112, 0]
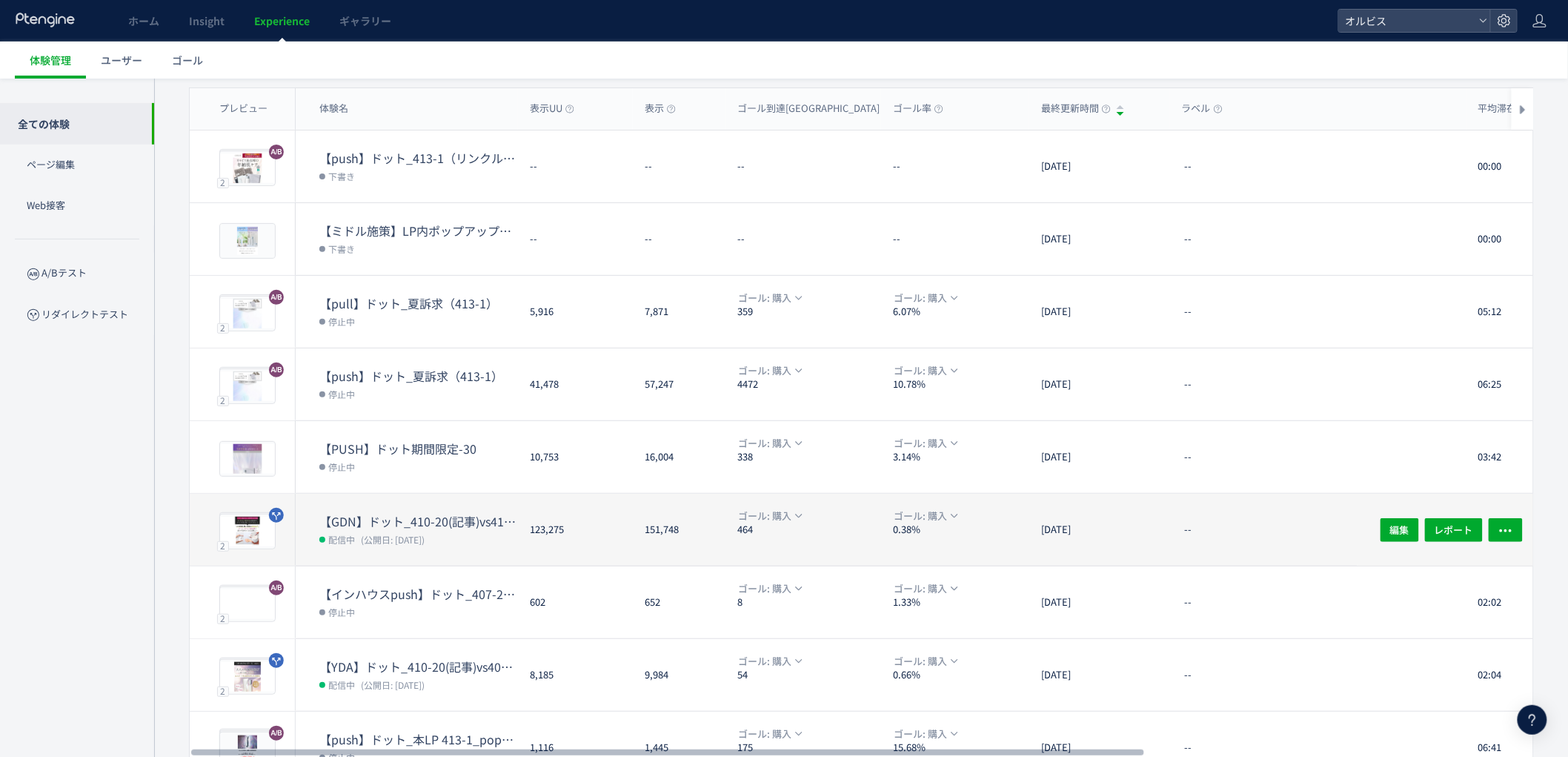
click at [440, 556] on dl "【GDN】ドット_410-20(記事)vs410-12(記事) 配信中 (公開日: [DATE])" at bounding box center [418, 539] width 198 height 53
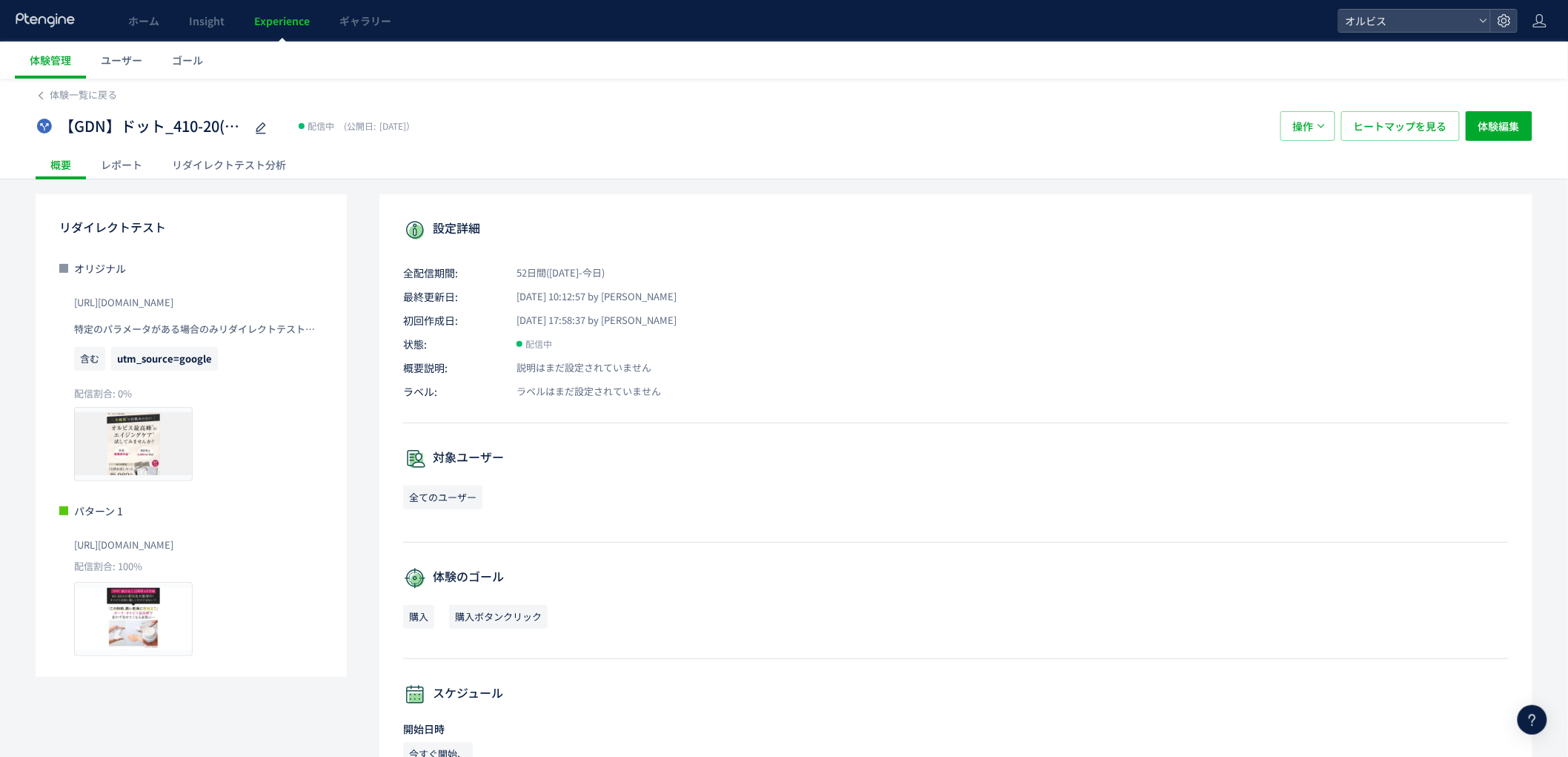
click at [274, 154] on div "リダイレクトテスト分析" at bounding box center [229, 165] width 143 height 30
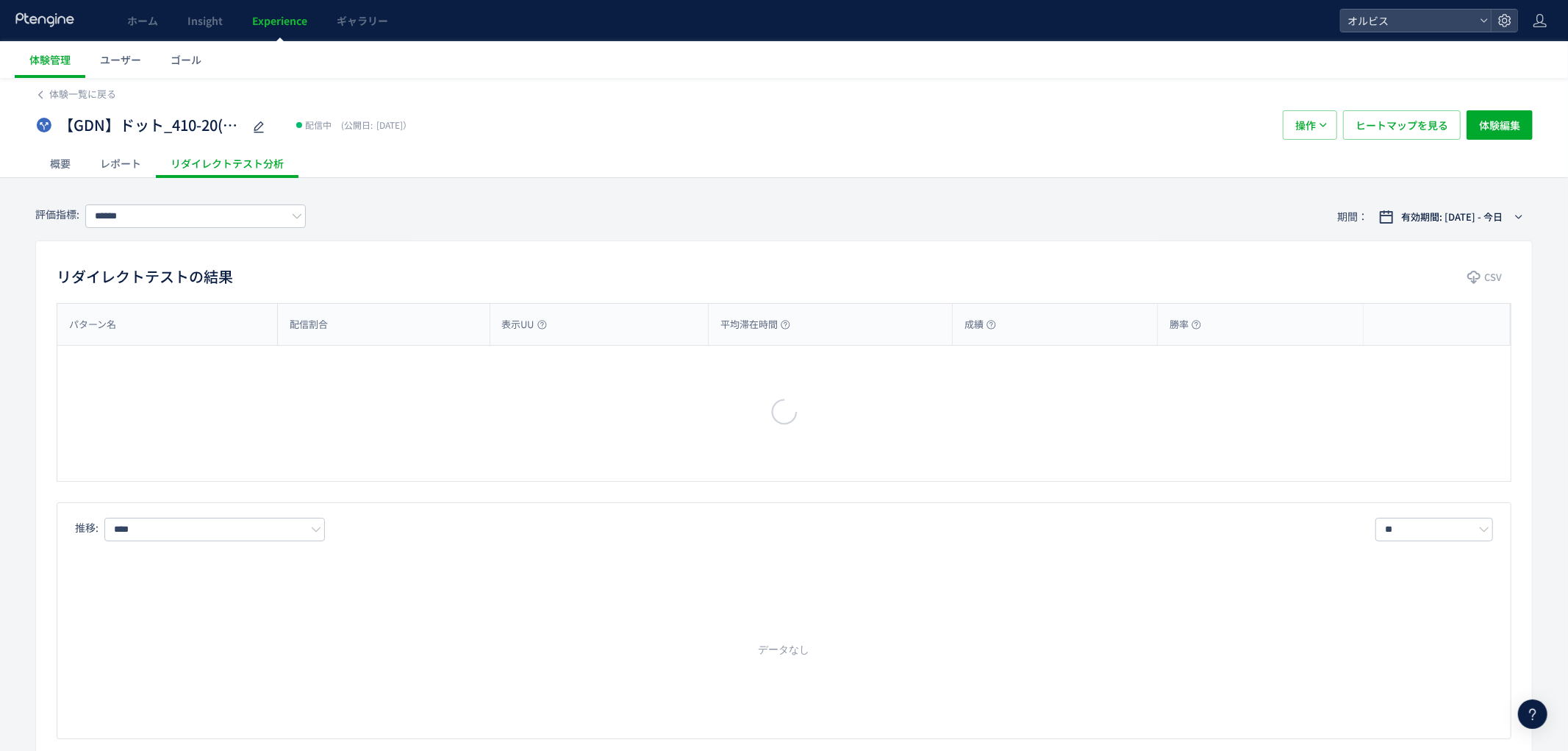
type input "**"
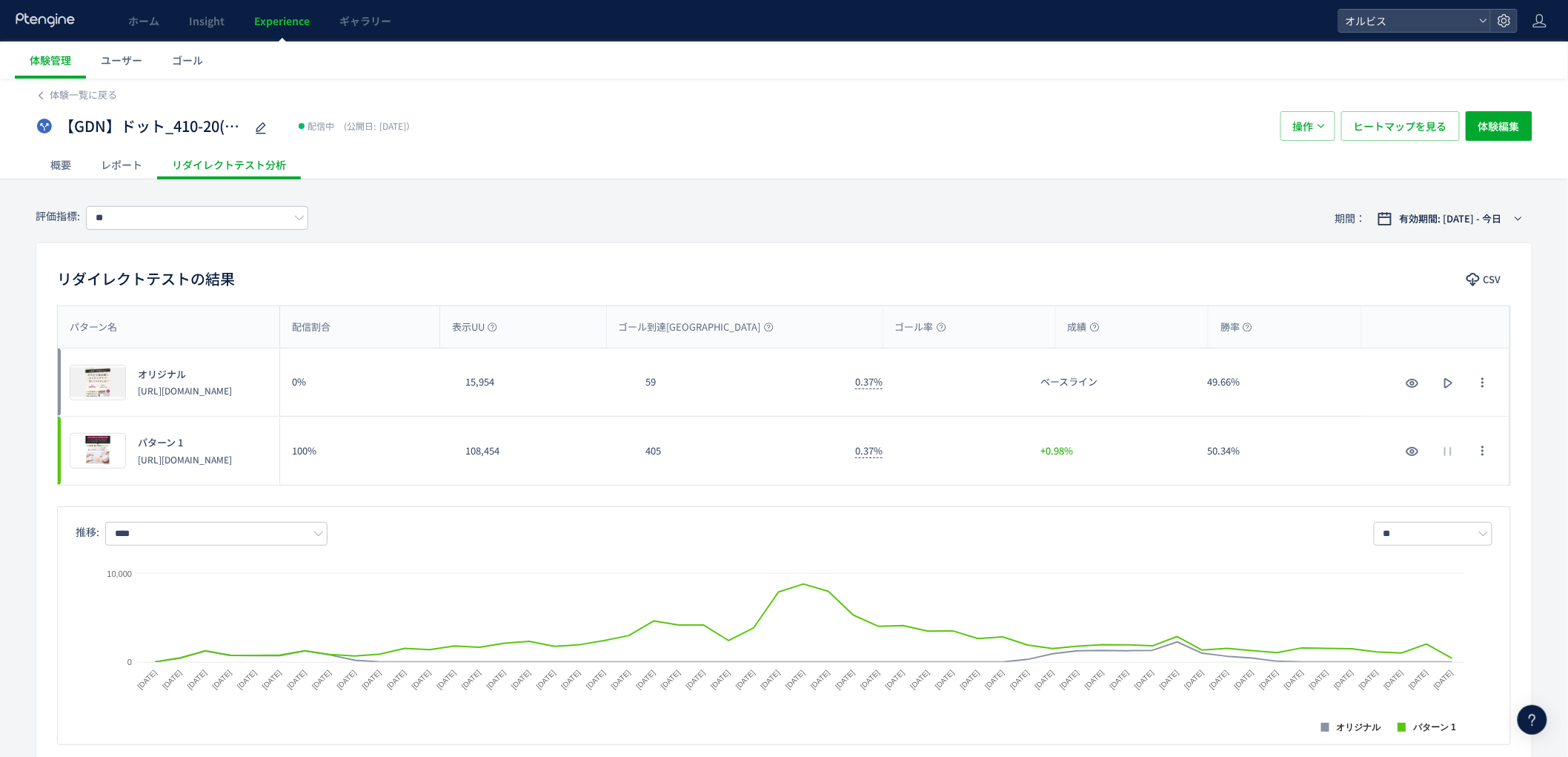
click at [281, 19] on span "Experience" at bounding box center [281, 20] width 56 height 15
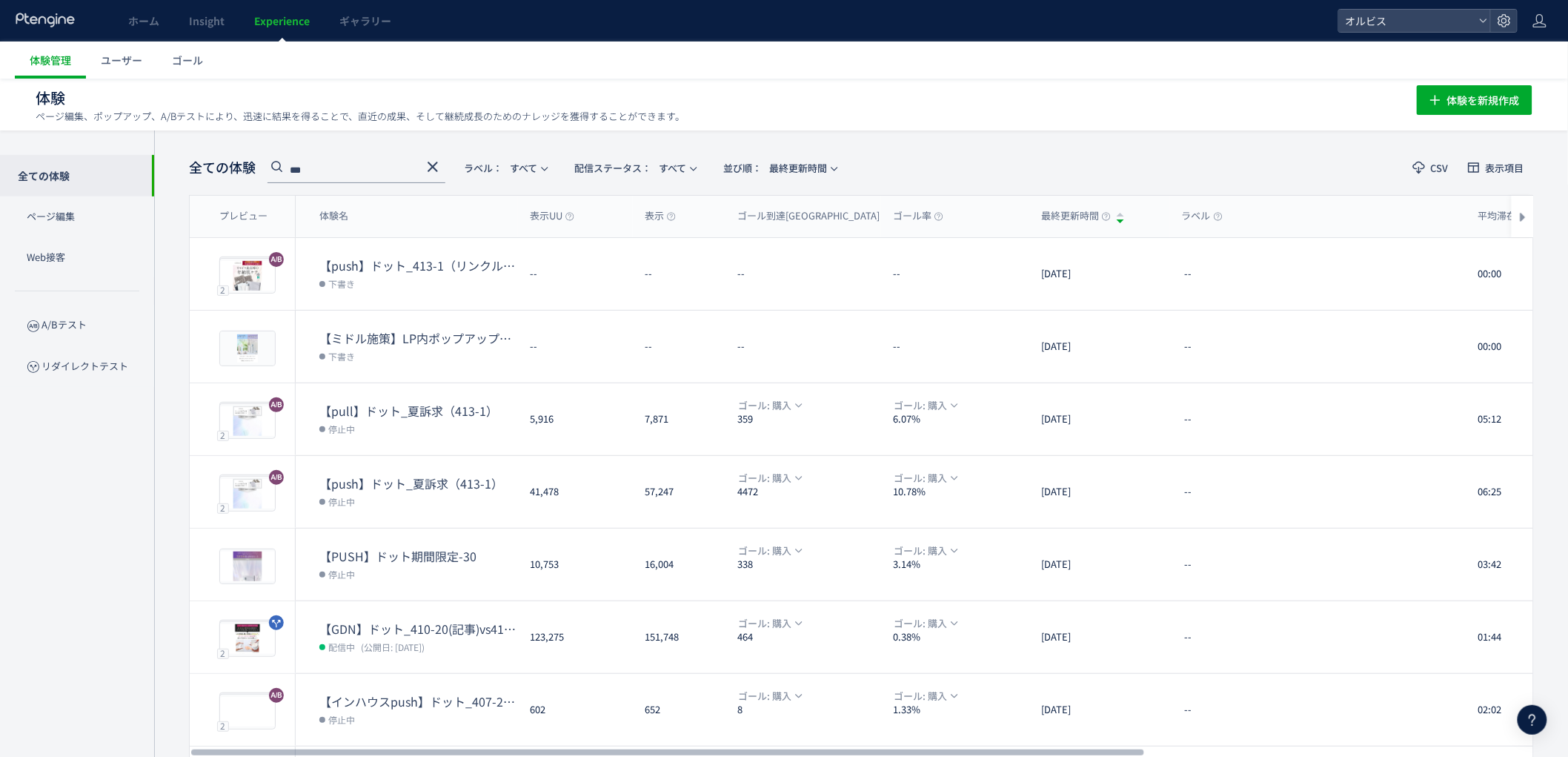
scroll to position [266, 0]
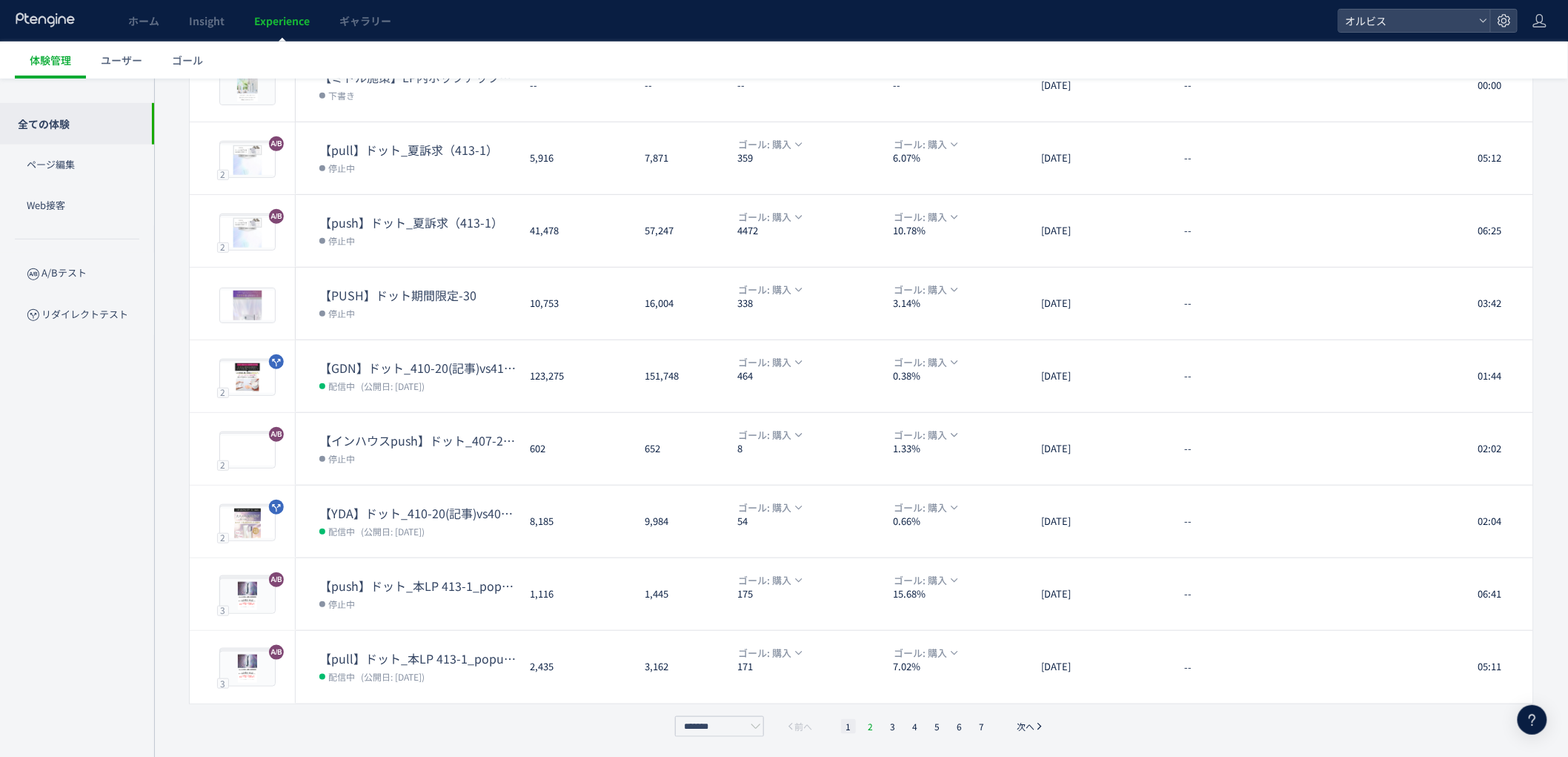
click at [872, 728] on li "2" at bounding box center [871, 726] width 15 height 15
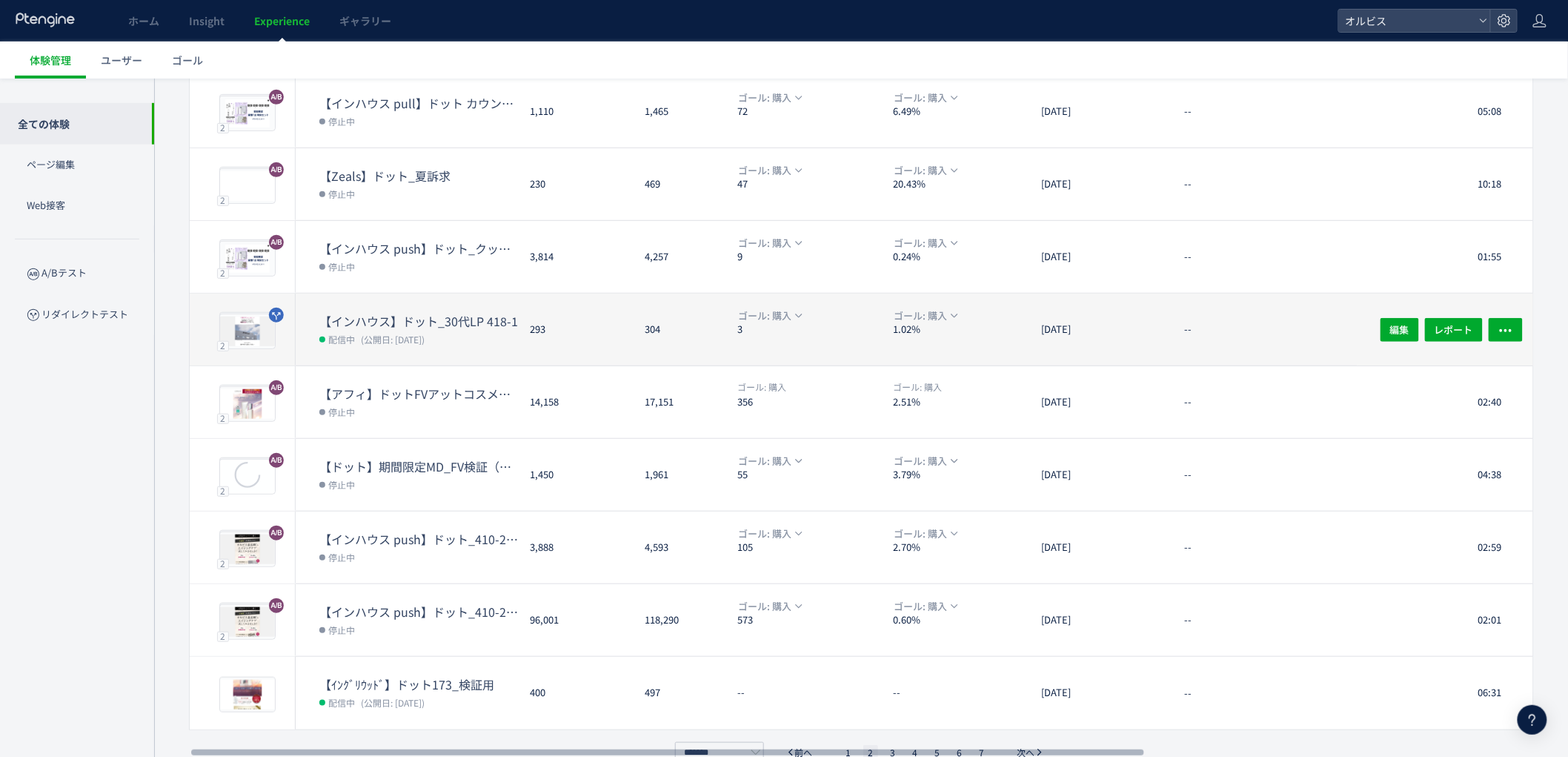
scroll to position [138, 0]
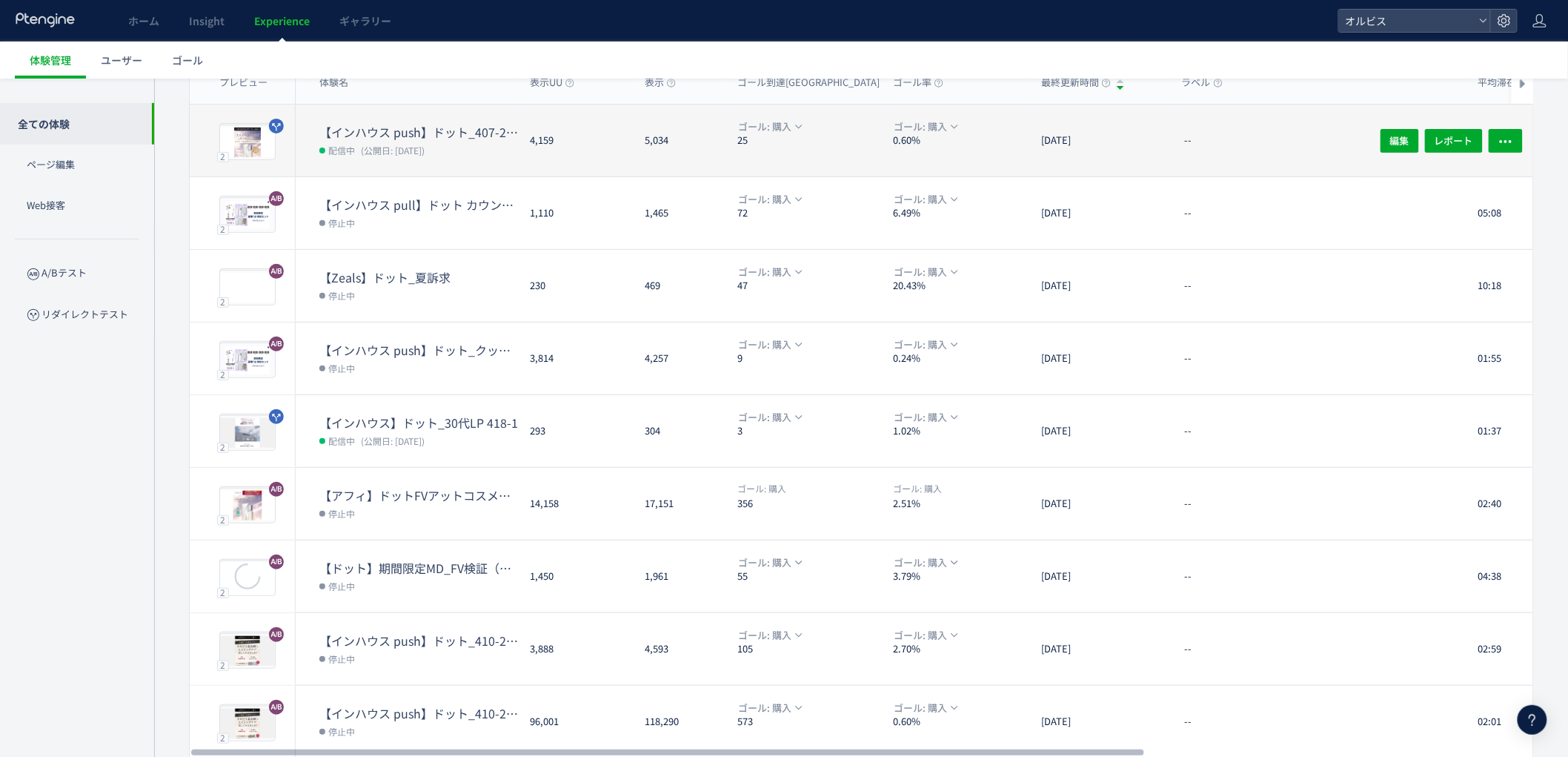
click at [409, 158] on dl "【インハウス push】ドット_407-25(アンケ)vs407-37(アンケ) 配信中 (公開日: [DATE])" at bounding box center [418, 150] width 198 height 53
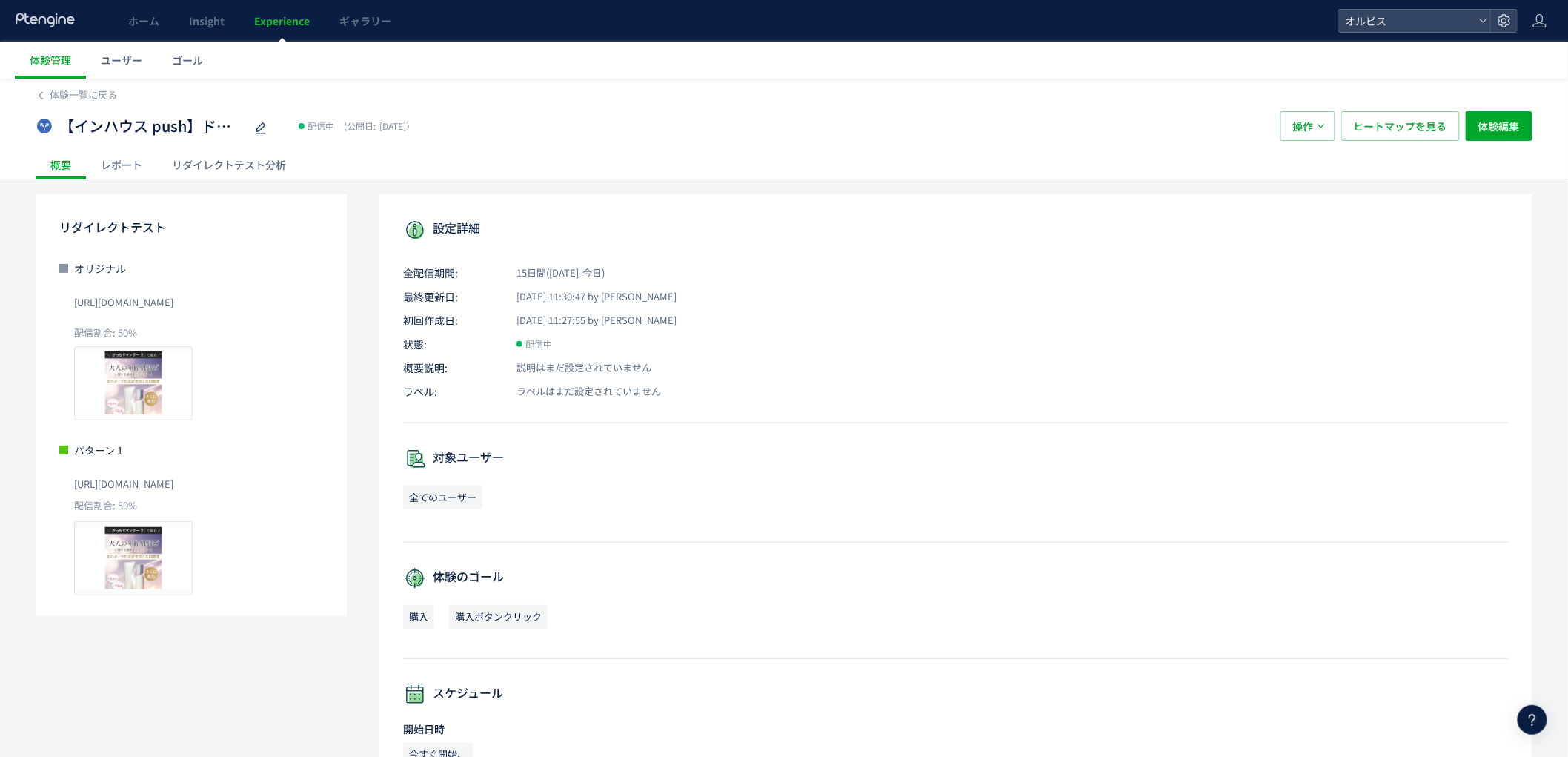
click at [206, 161] on div "リダイレクトテスト分析" at bounding box center [229, 165] width 143 height 30
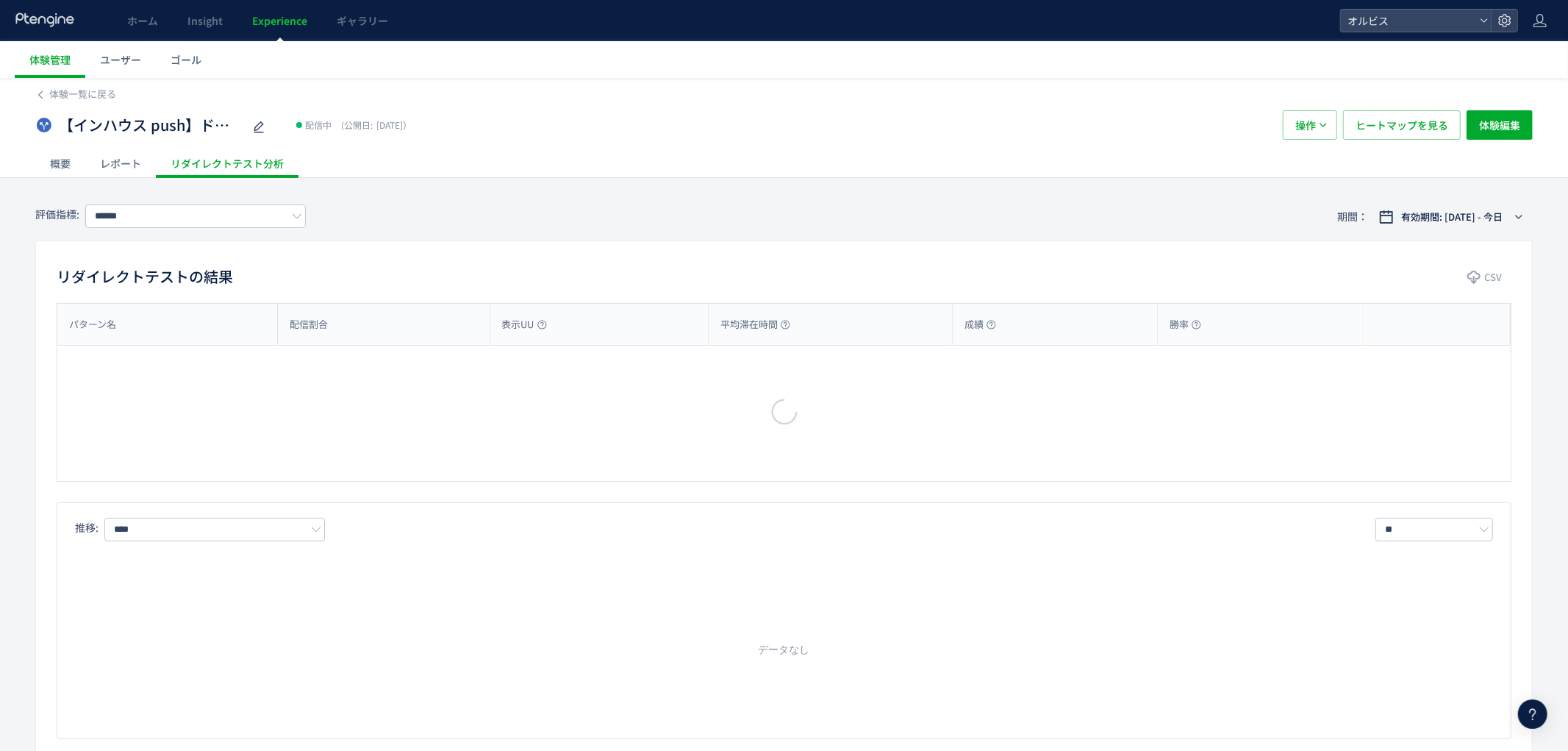
type input "**"
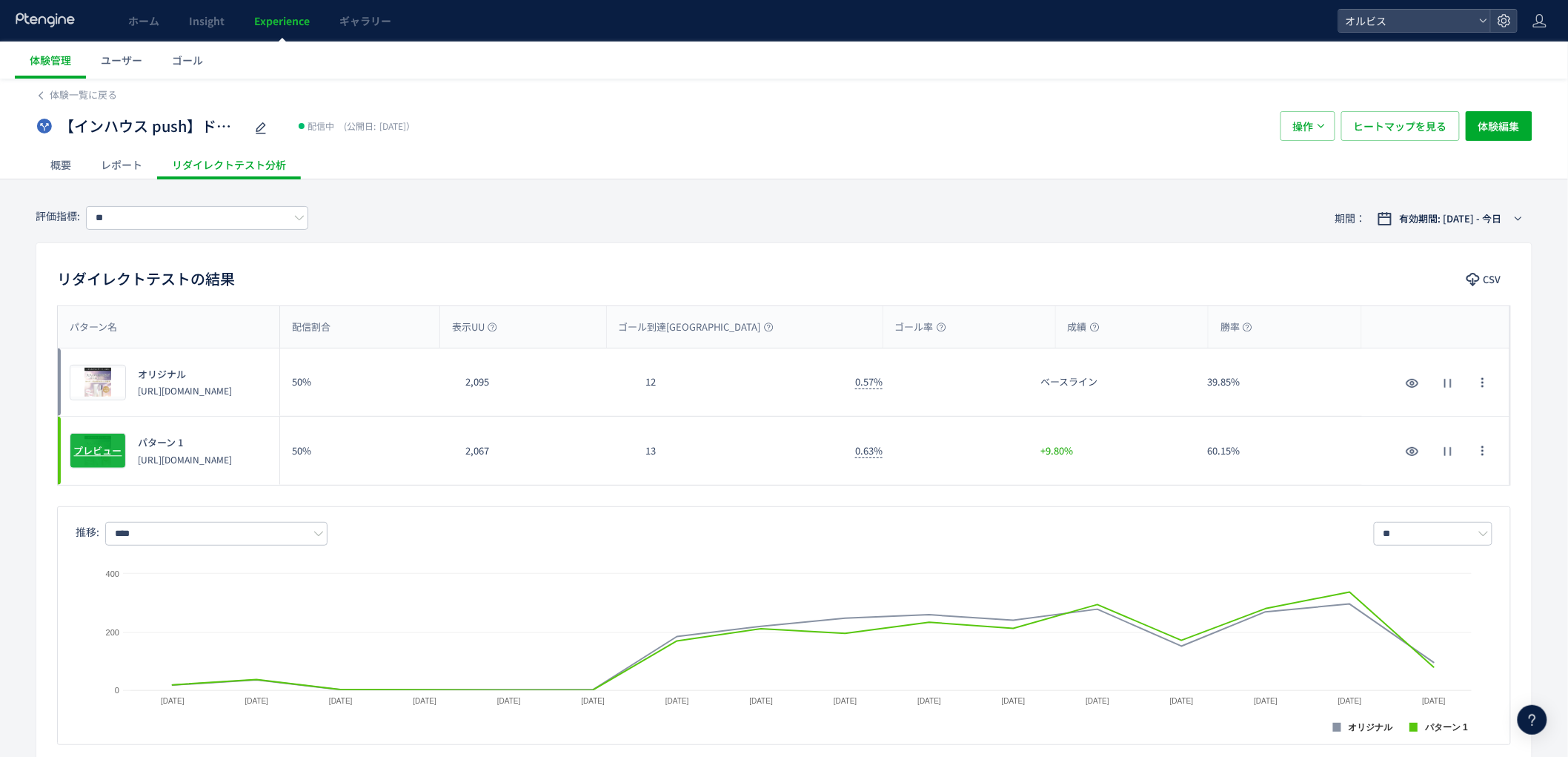
click at [98, 458] on div "プレビュー" at bounding box center [98, 450] width 56 height 35
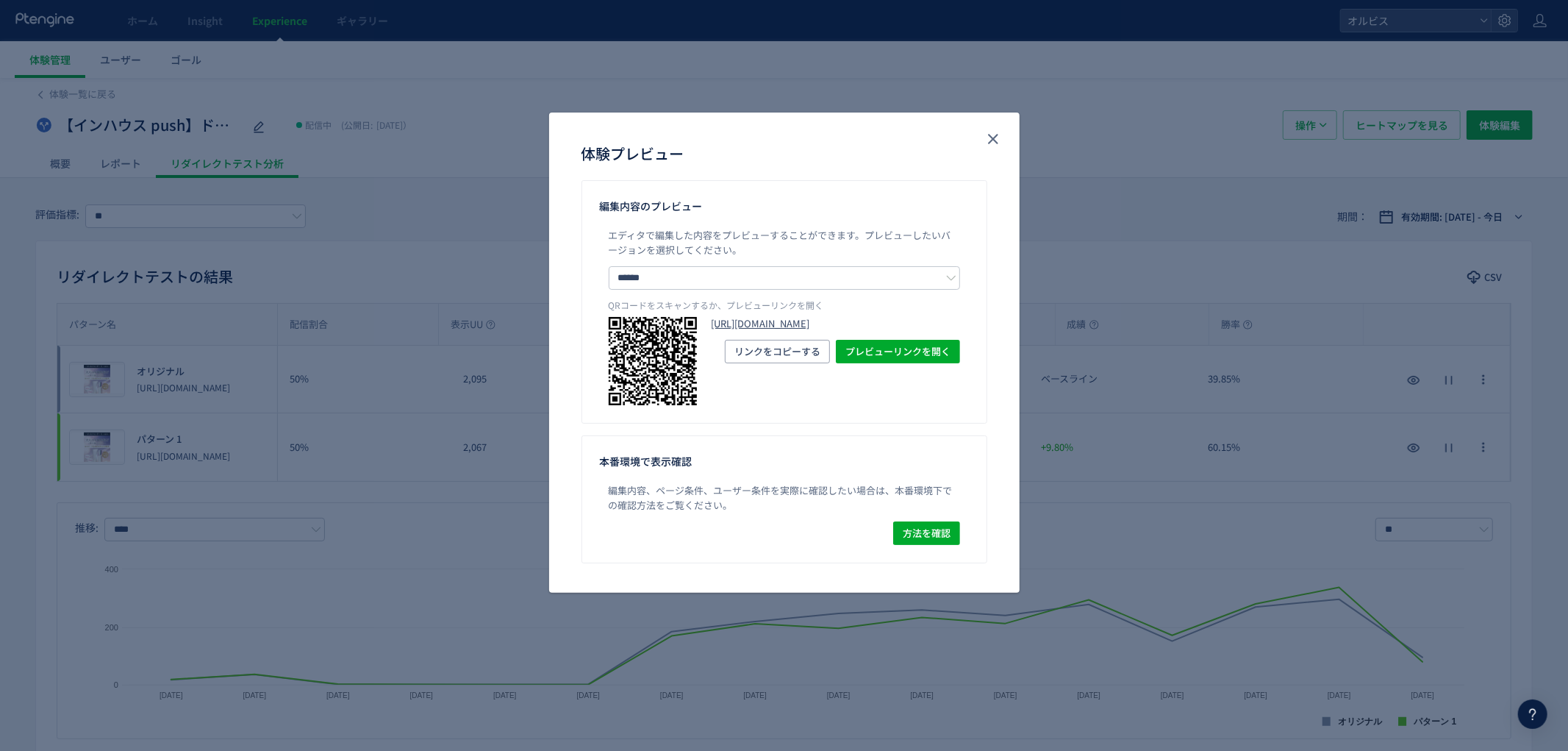
click at [787, 331] on link "[URL][DOMAIN_NAME]" at bounding box center [836, 324] width 249 height 14
click at [997, 138] on icon "close" at bounding box center [993, 138] width 18 height 18
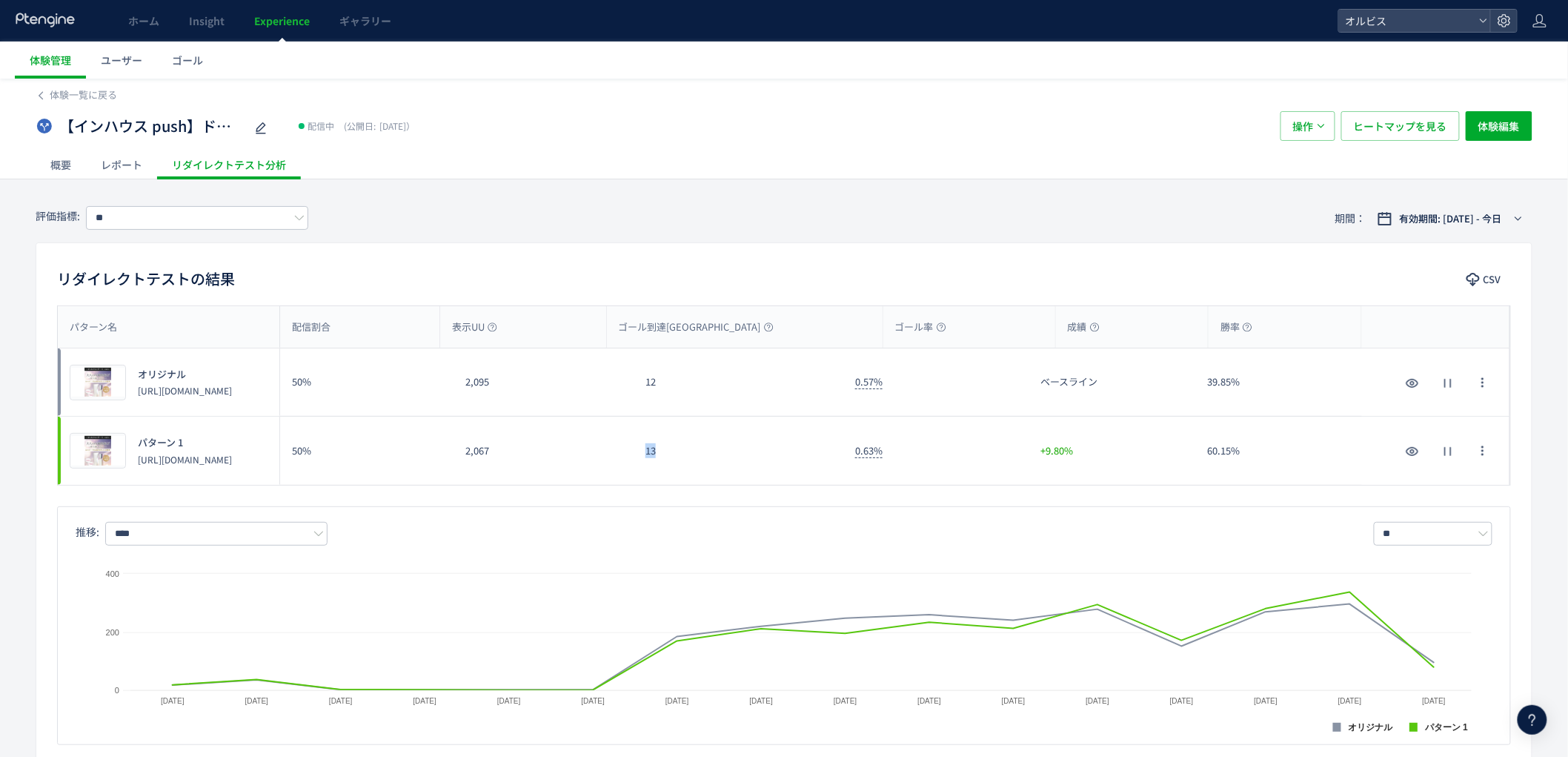
drag, startPoint x: 635, startPoint y: 449, endPoint x: 745, endPoint y: 445, distance: 110.1
click at [744, 445] on div "13" at bounding box center [739, 451] width 210 height 68
click at [742, 450] on div "13" at bounding box center [739, 451] width 210 height 68
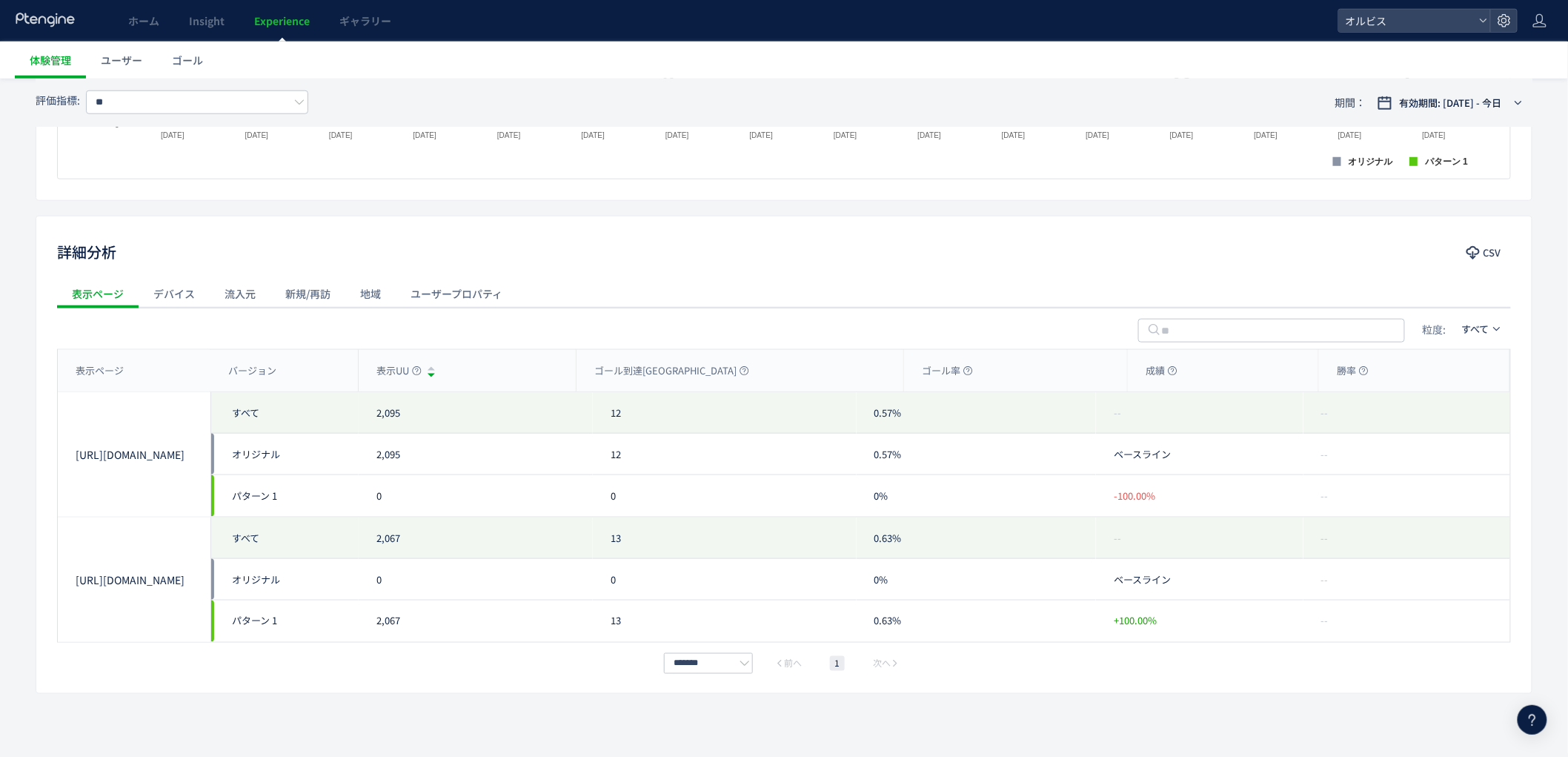
scroll to position [578, 0]
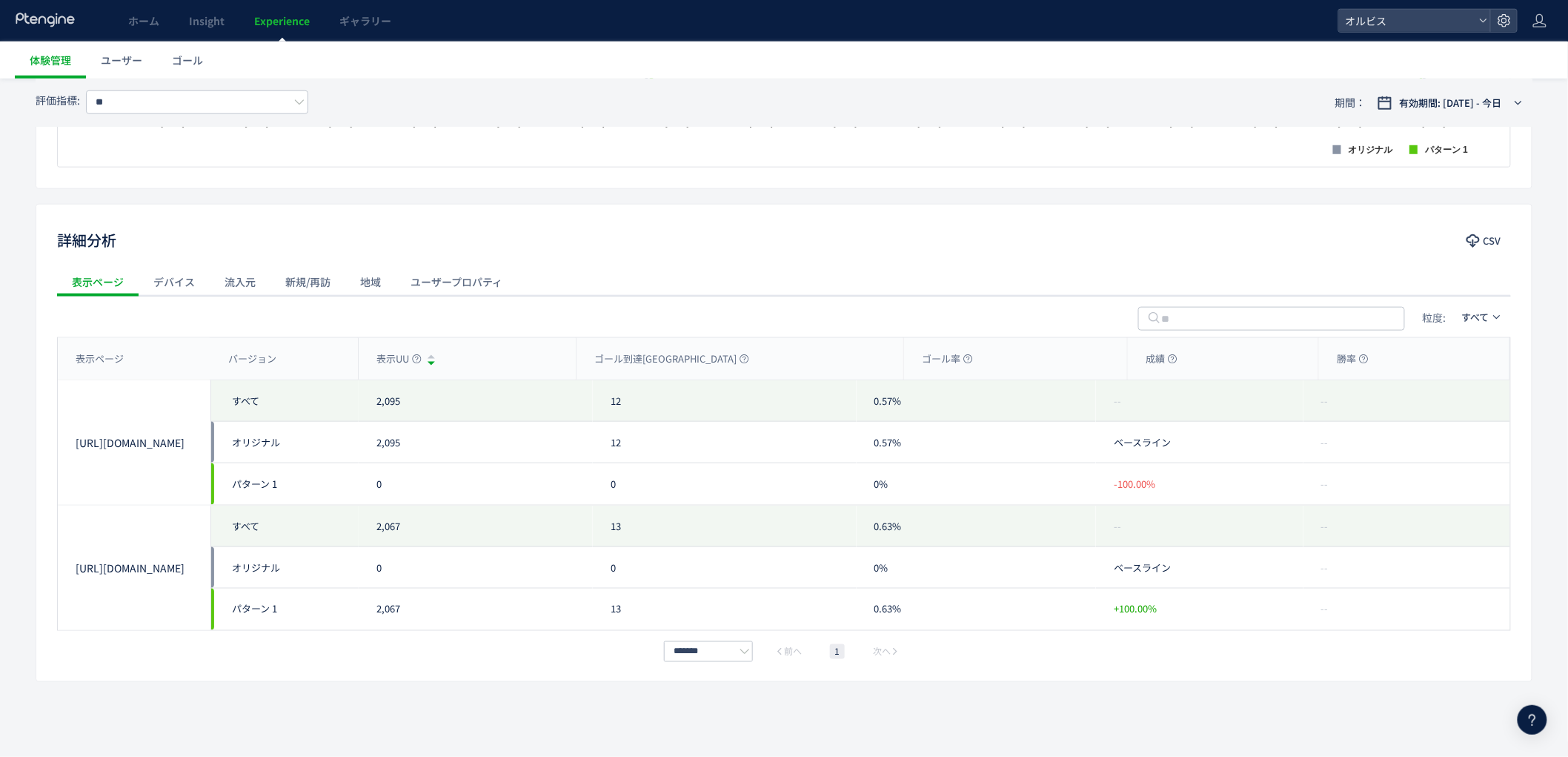
click at [260, 282] on div "流入元" at bounding box center [241, 282] width 61 height 30
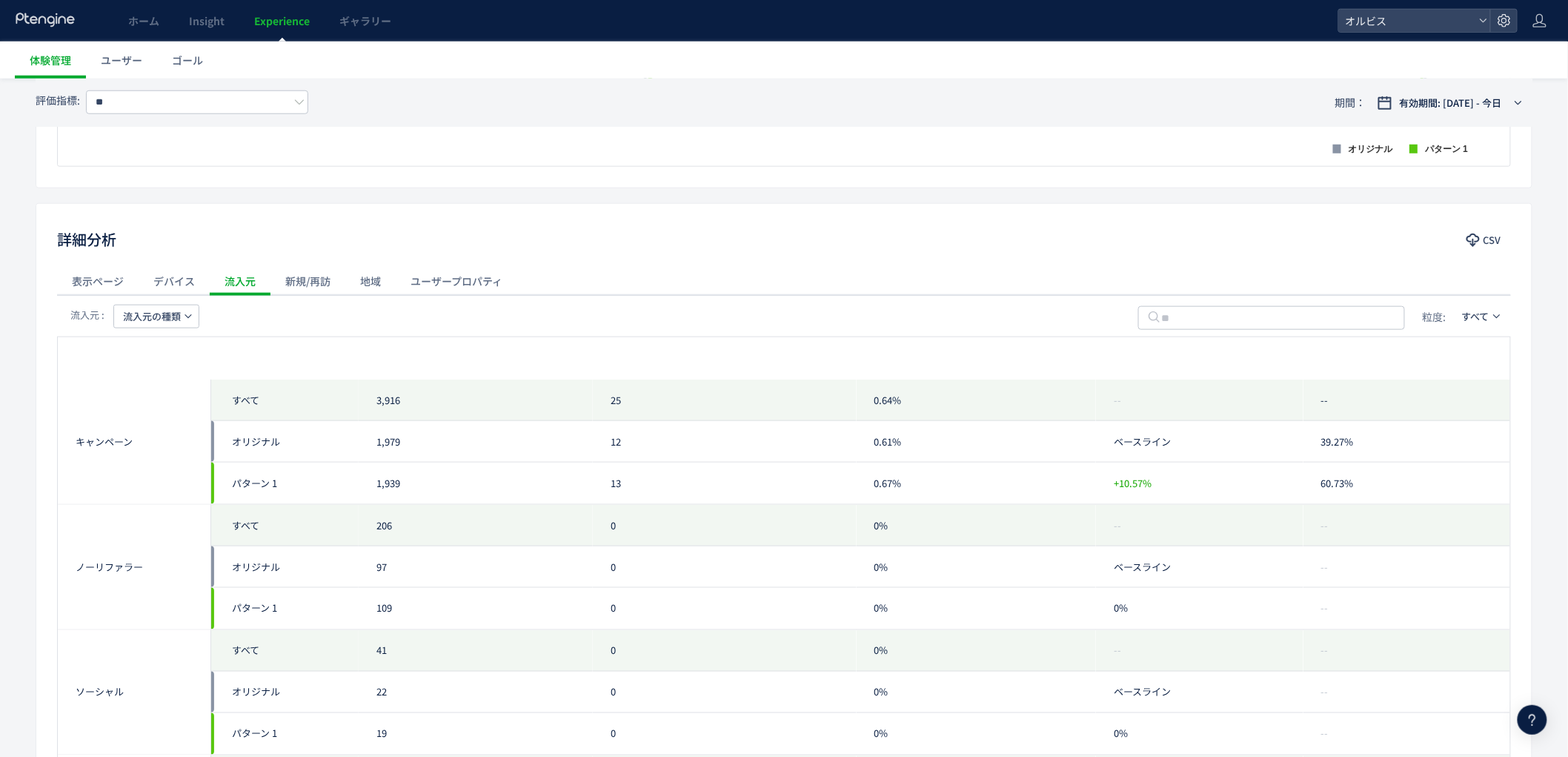
scroll to position [139, 0]
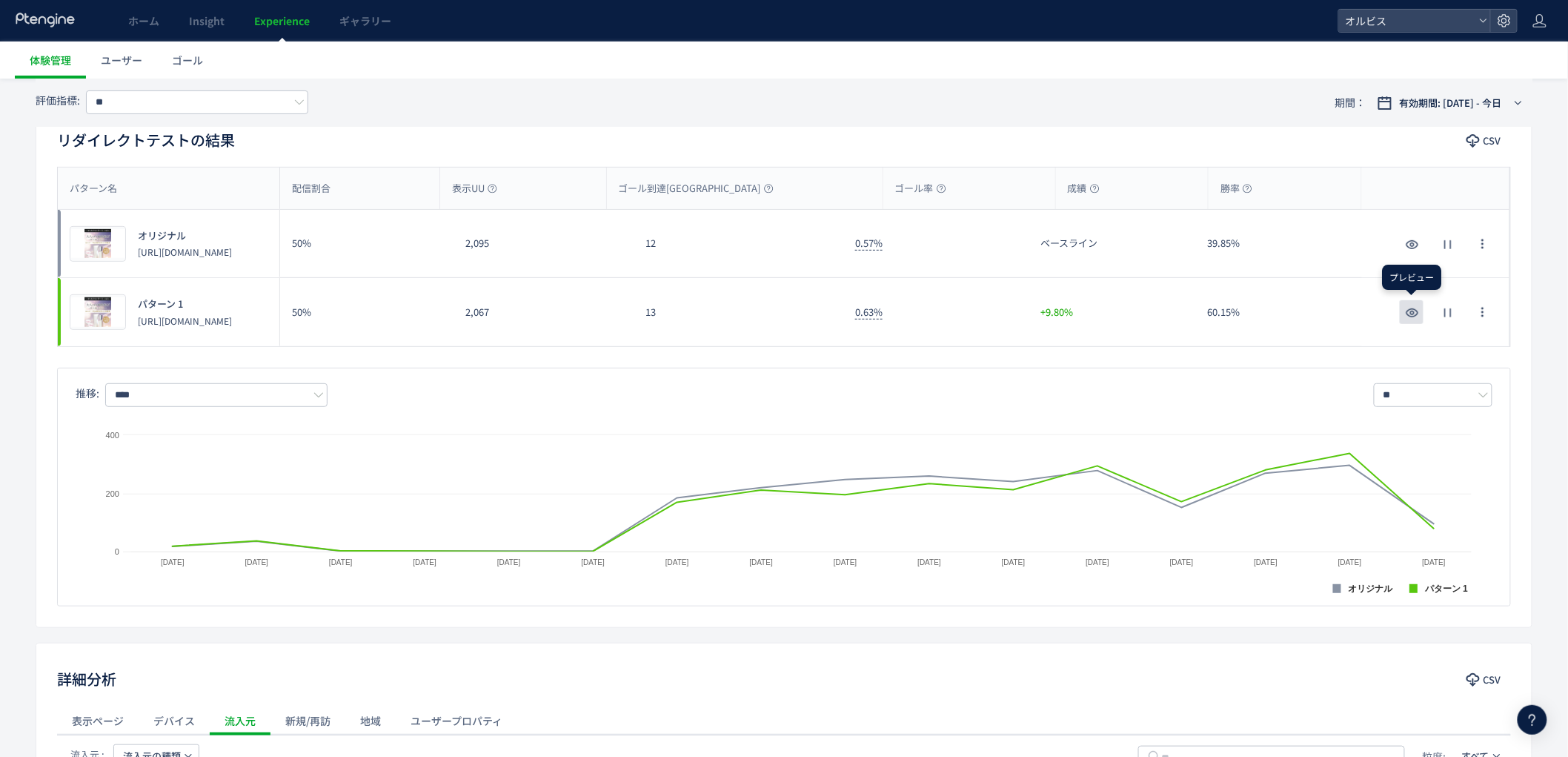
click at [1404, 311] on icon "button" at bounding box center [1412, 313] width 18 height 18
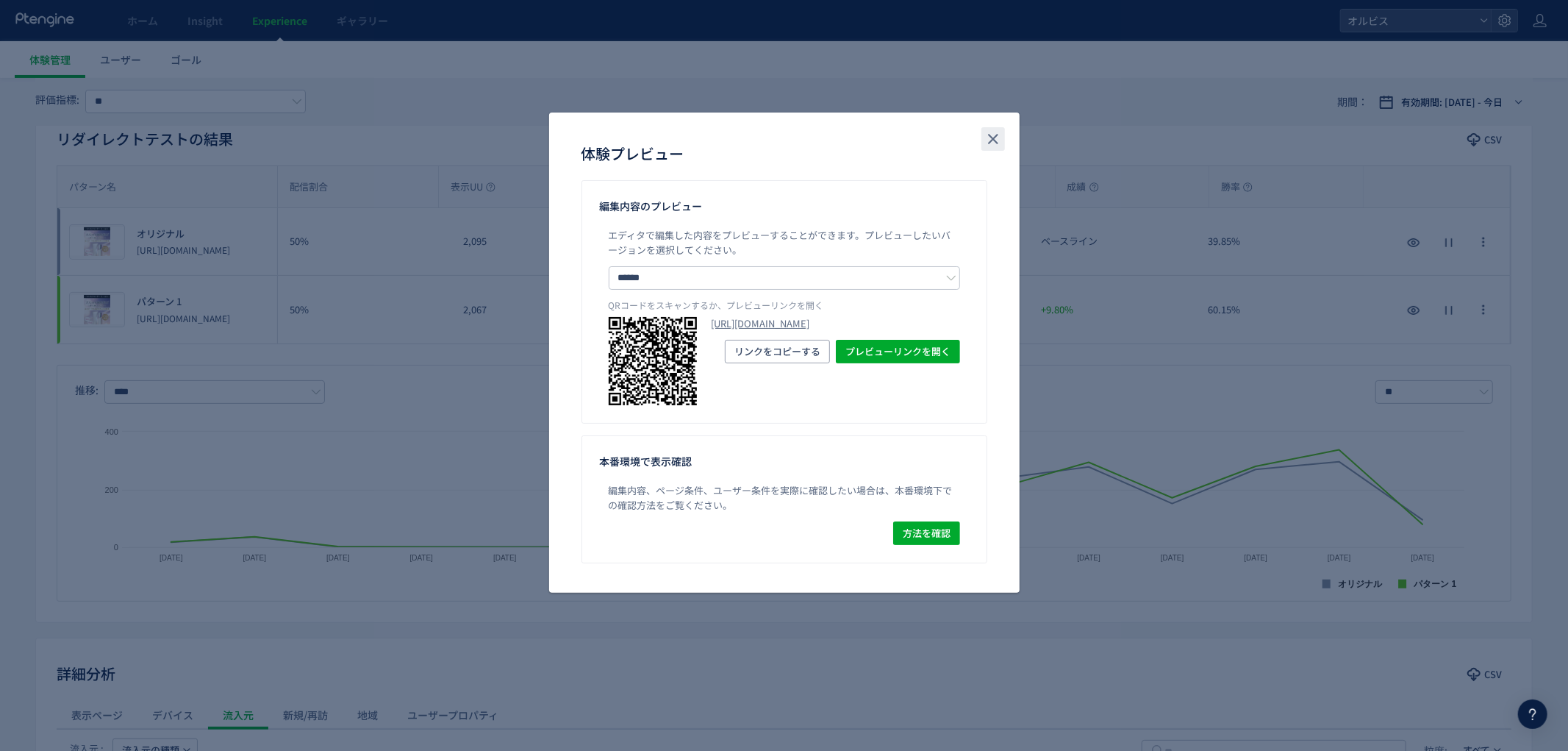
click at [987, 128] on button "close" at bounding box center [993, 139] width 23 height 23
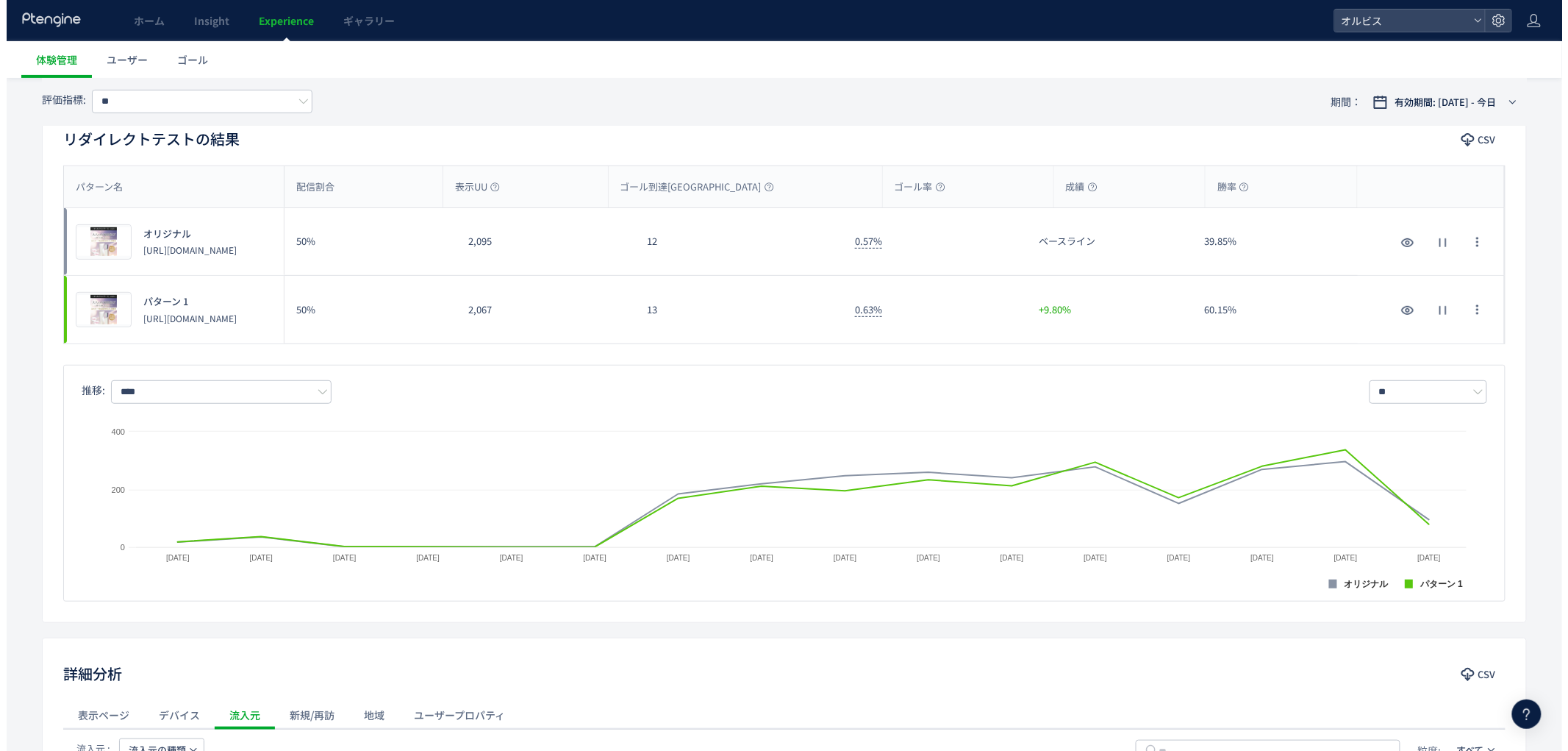
scroll to position [0, 0]
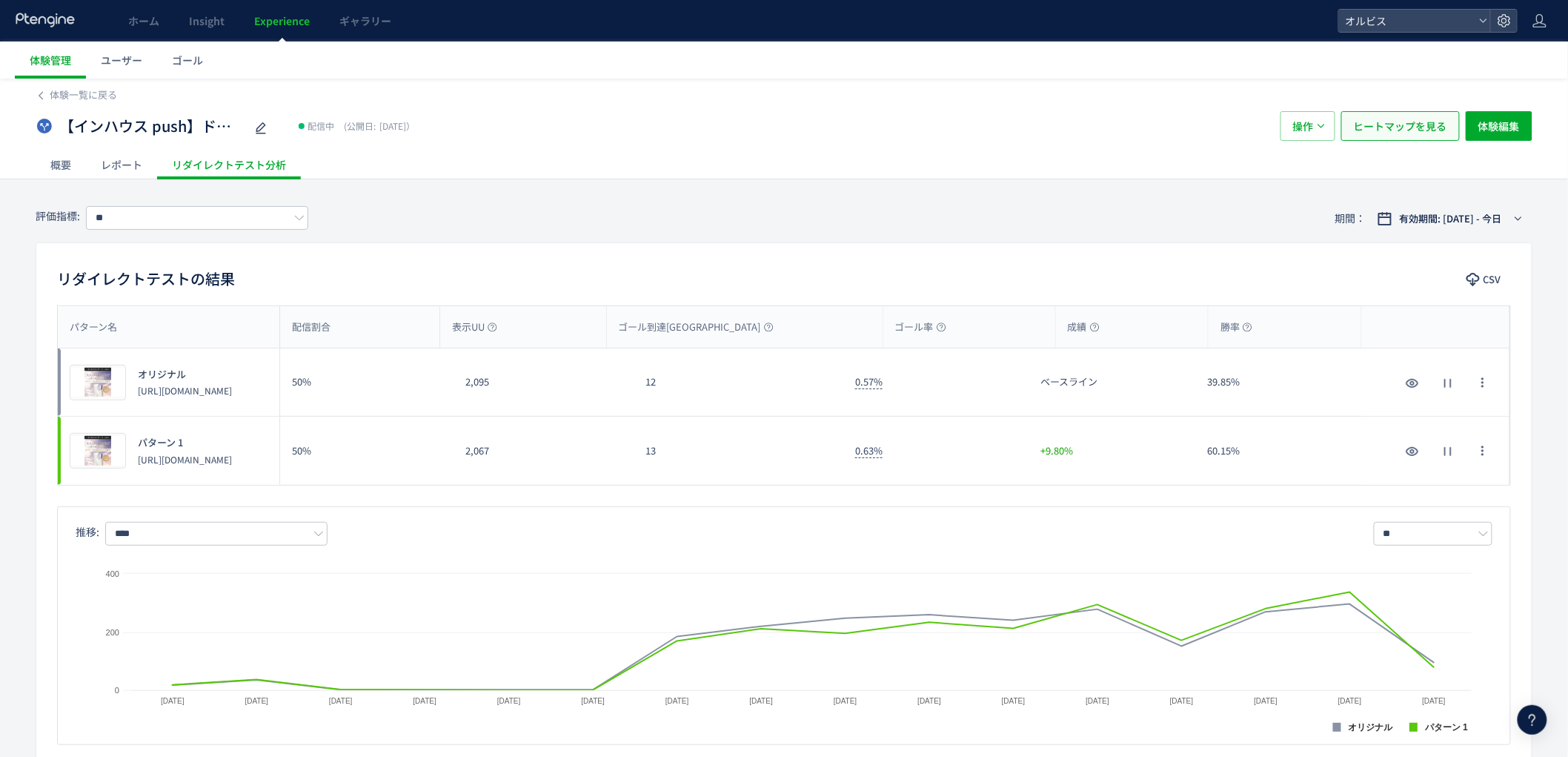
click at [1411, 129] on span "ヒートマップを見る" at bounding box center [1400, 126] width 93 height 30
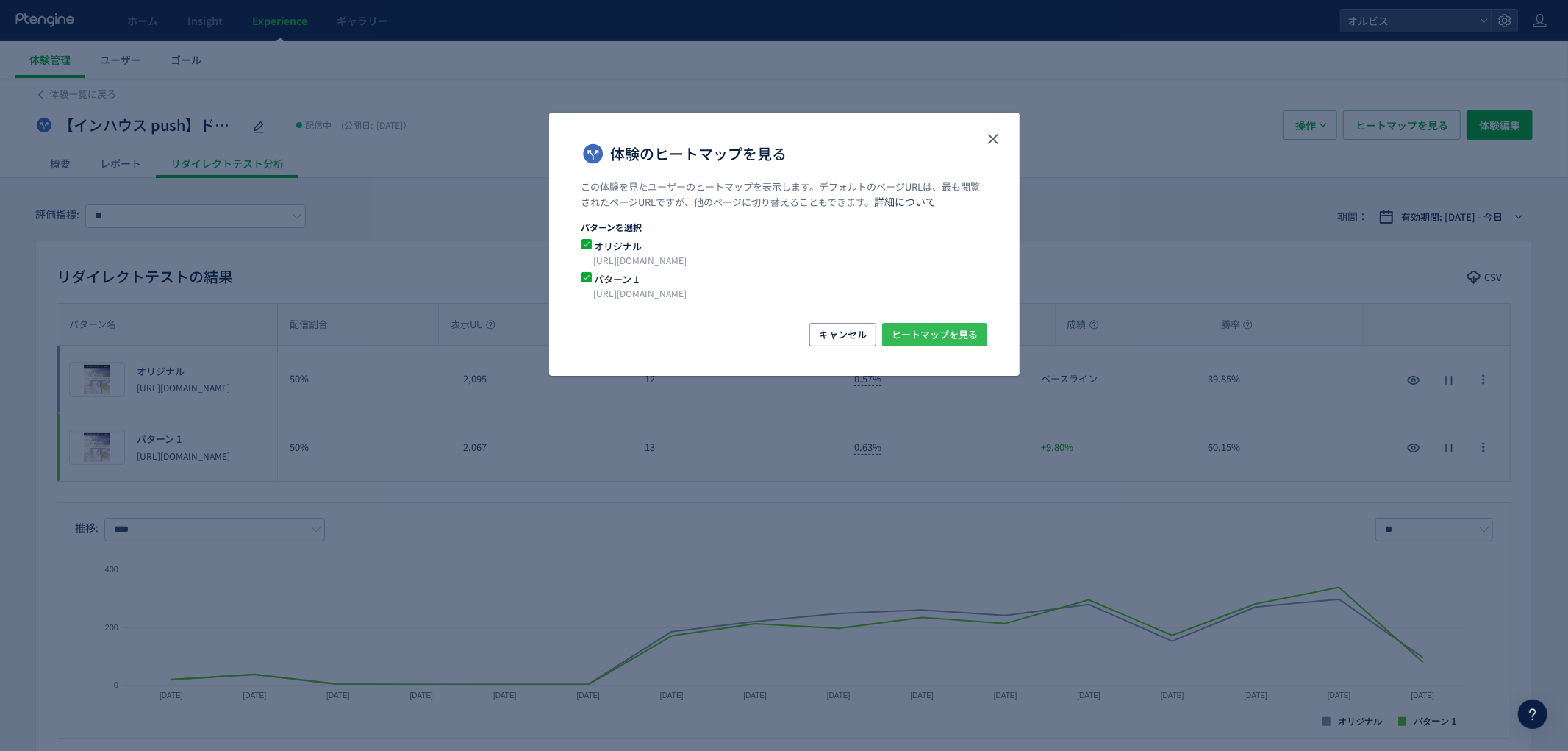
click at [970, 340] on span "ヒートマップを見る" at bounding box center [934, 334] width 86 height 23
